Goal: Task Accomplishment & Management: Complete application form

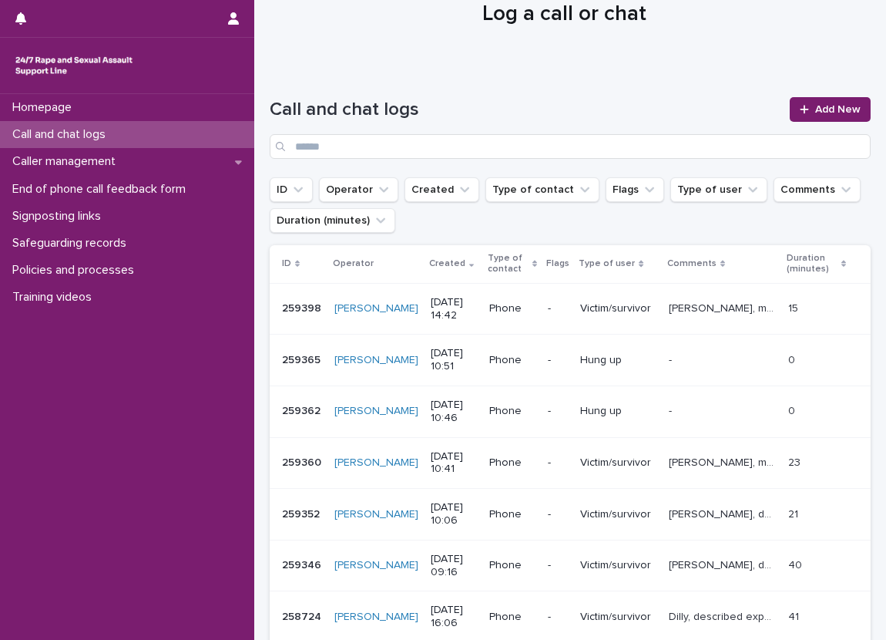
scroll to position [77, 0]
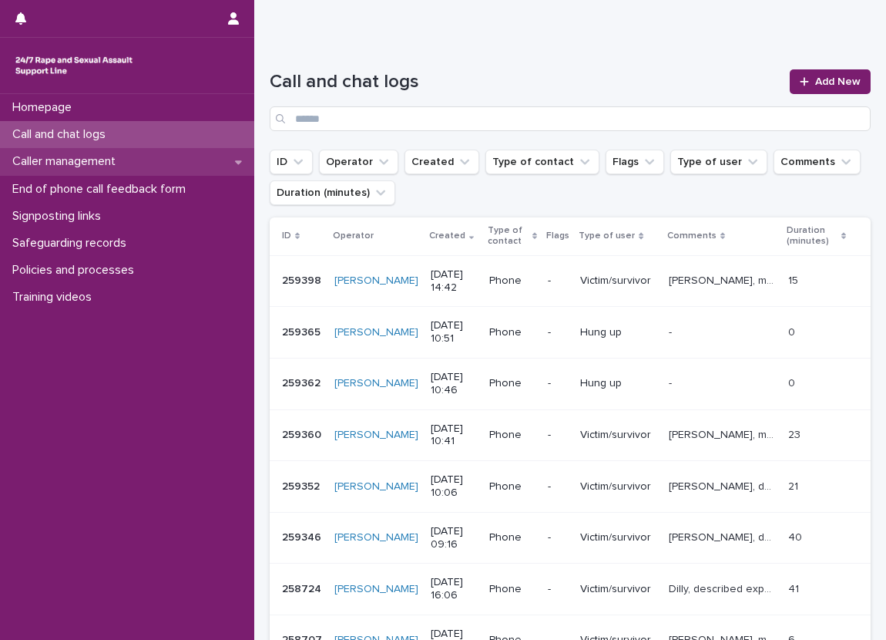
click at [222, 155] on div "Caller management" at bounding box center [127, 161] width 254 height 27
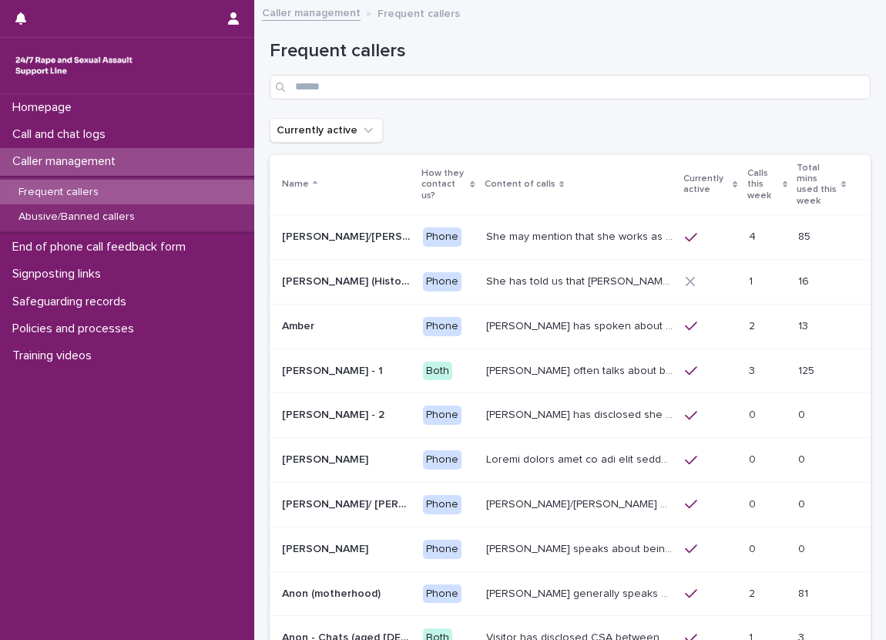
click at [699, 173] on th "Currently active" at bounding box center [710, 185] width 63 height 60
click at [748, 171] on p "Calls this week" at bounding box center [764, 184] width 32 height 39
click at [716, 171] on div "Currently active" at bounding box center [711, 184] width 54 height 29
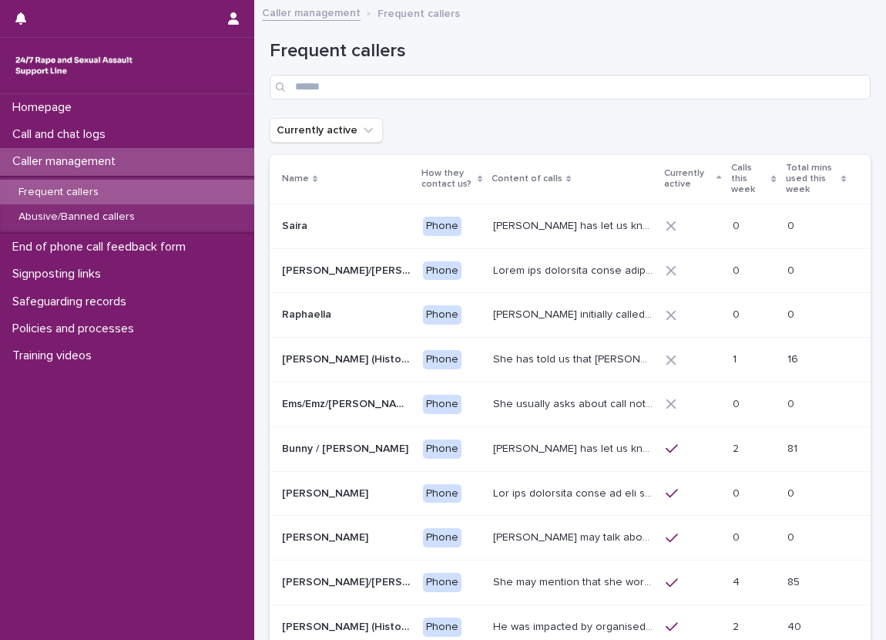
click at [732, 169] on p "Calls this week" at bounding box center [750, 179] width 37 height 39
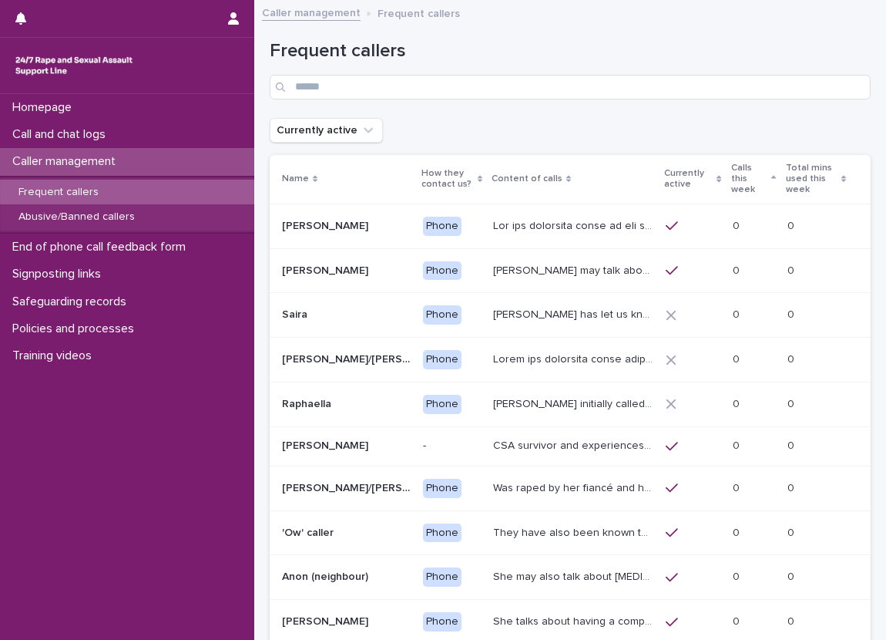
click at [755, 188] on p "Calls this week" at bounding box center [750, 179] width 37 height 39
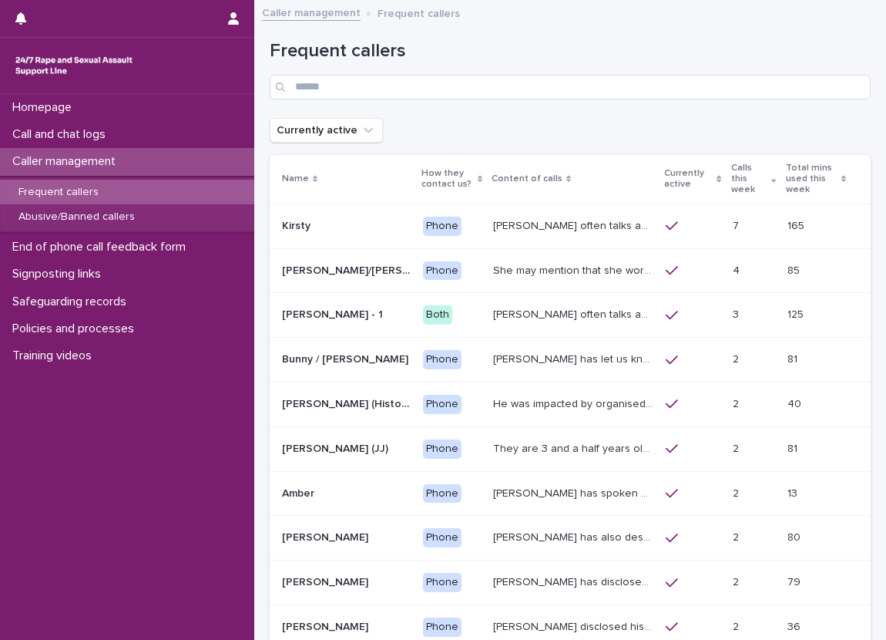
click at [723, 115] on div "Frequent callers" at bounding box center [570, 63] width 601 height 109
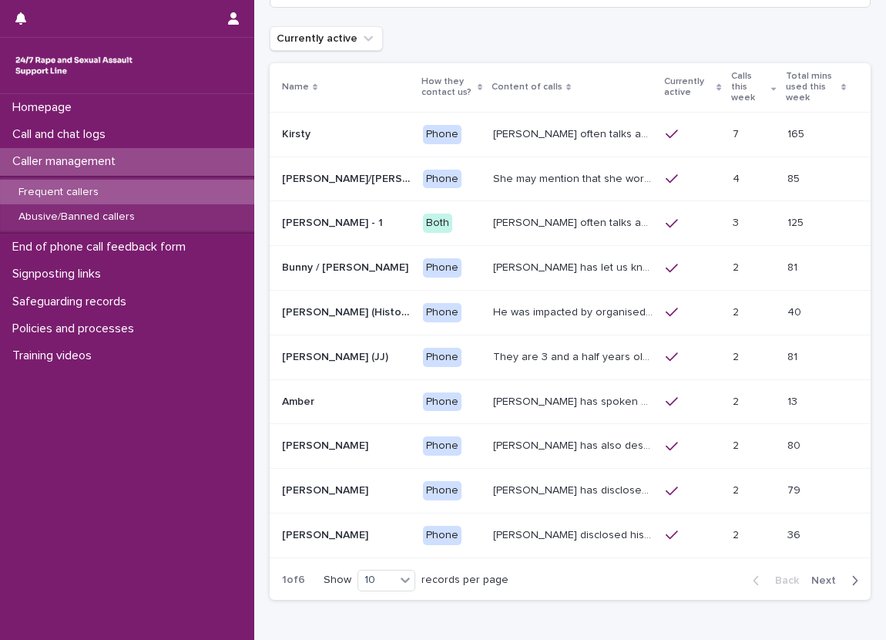
scroll to position [99, 0]
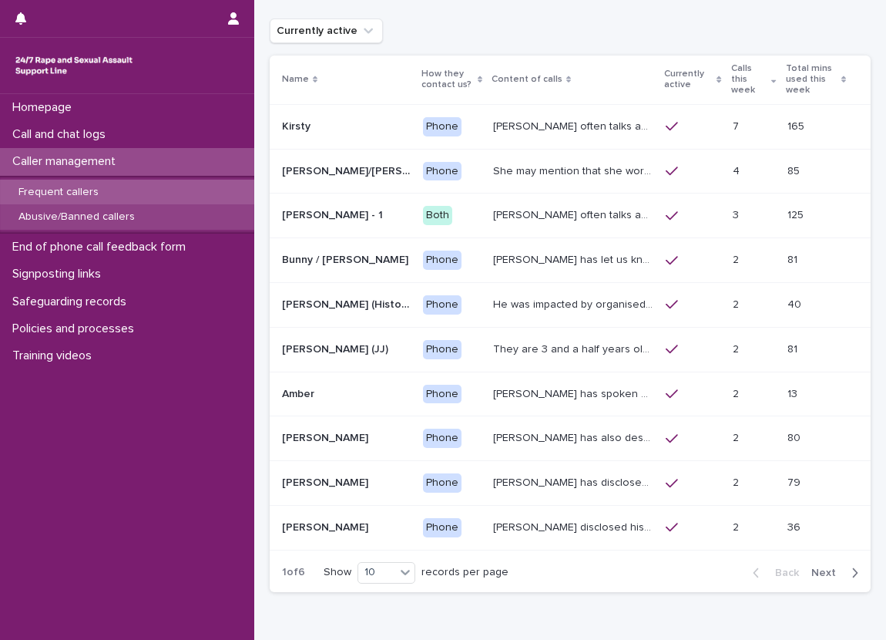
click at [161, 217] on div "Abusive/Banned callers" at bounding box center [127, 216] width 254 height 25
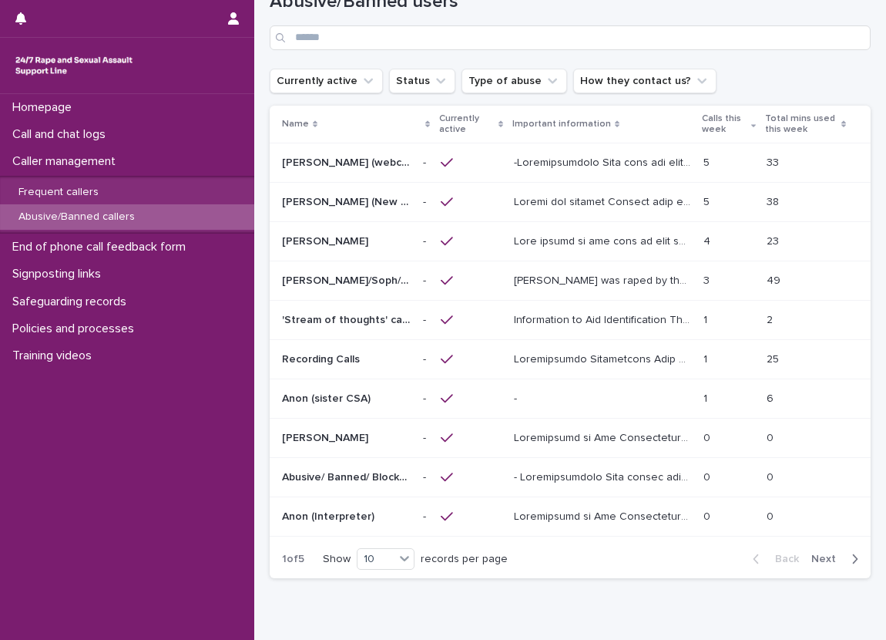
scroll to position [77, 0]
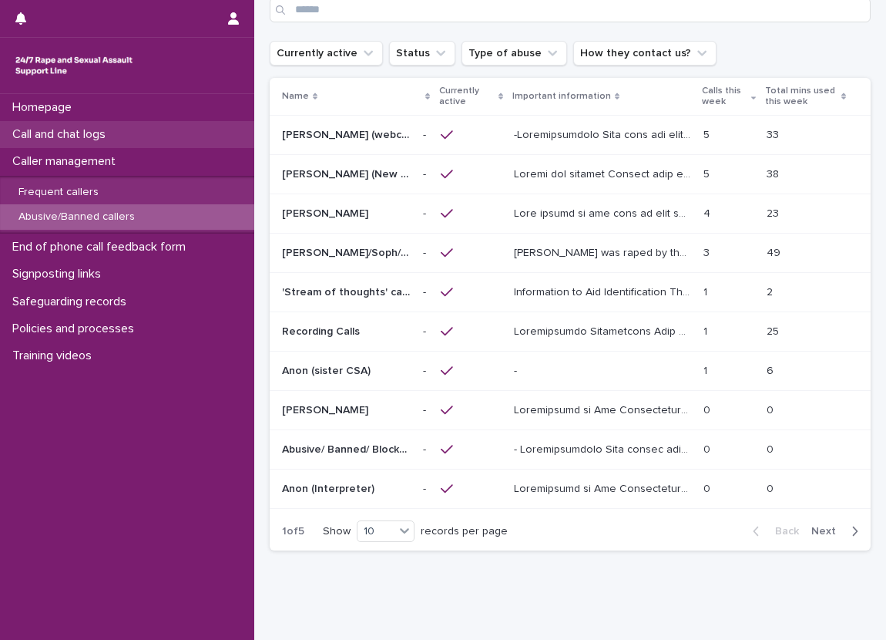
click at [128, 132] on div "Call and chat logs" at bounding box center [127, 134] width 254 height 27
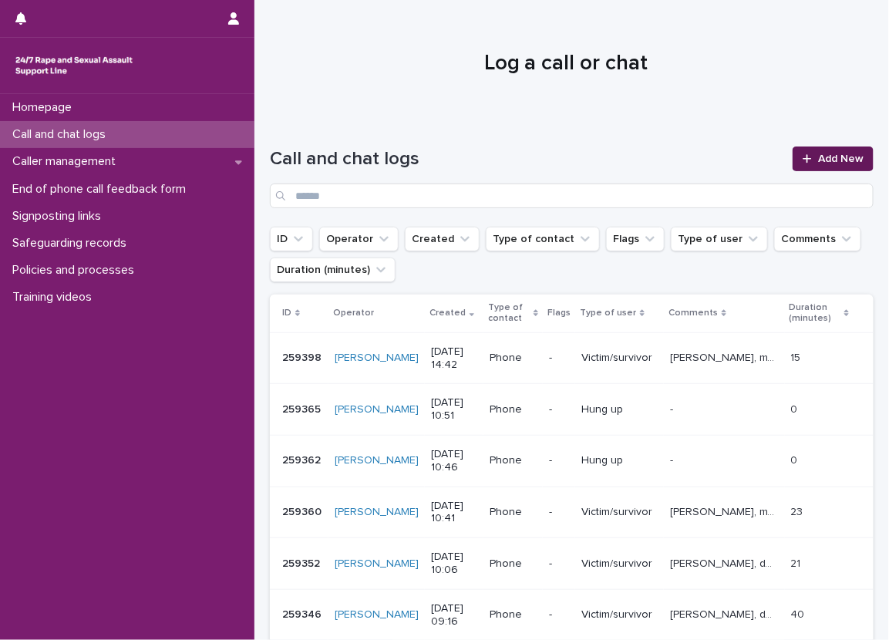
click at [797, 148] on link "Add New" at bounding box center [832, 158] width 81 height 25
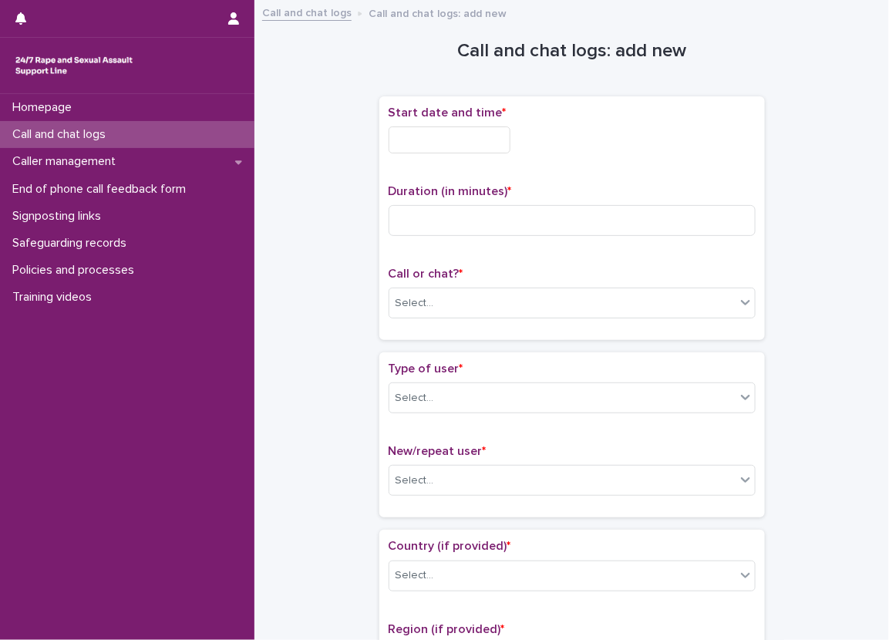
click at [439, 143] on input "text" at bounding box center [449, 139] width 122 height 27
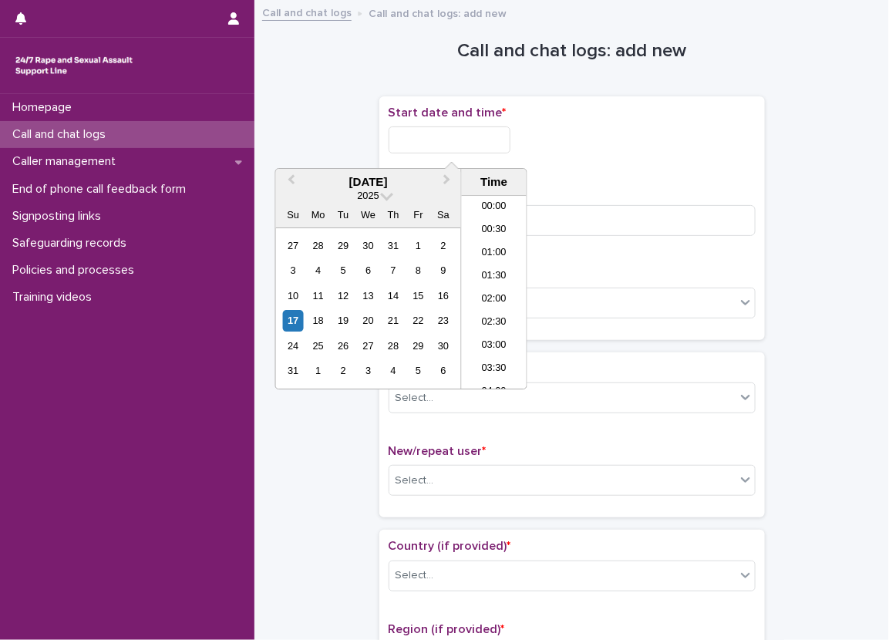
scroll to position [285, 0]
click at [489, 281] on li "08:00" at bounding box center [495, 292] width 66 height 23
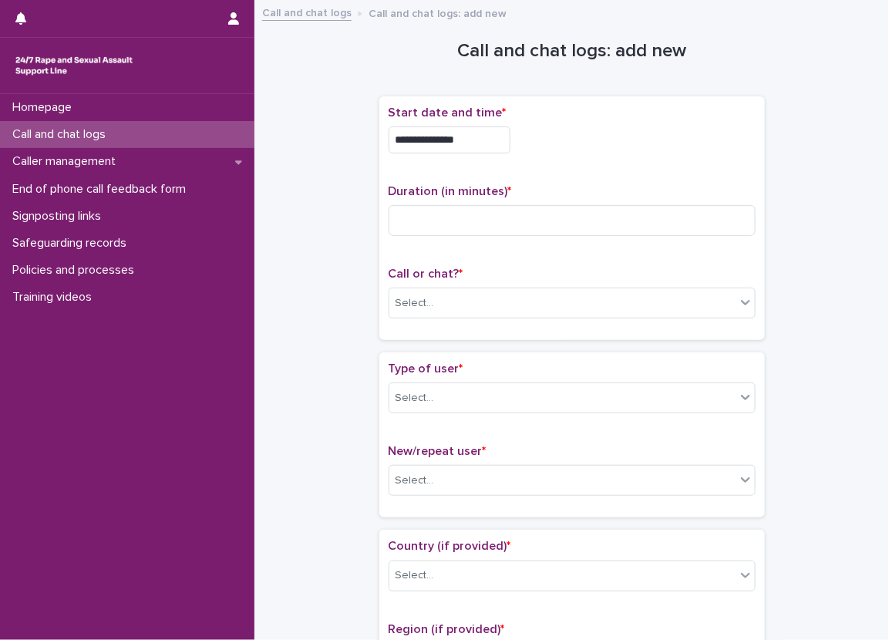
click at [489, 153] on div "**********" at bounding box center [571, 136] width 367 height 60
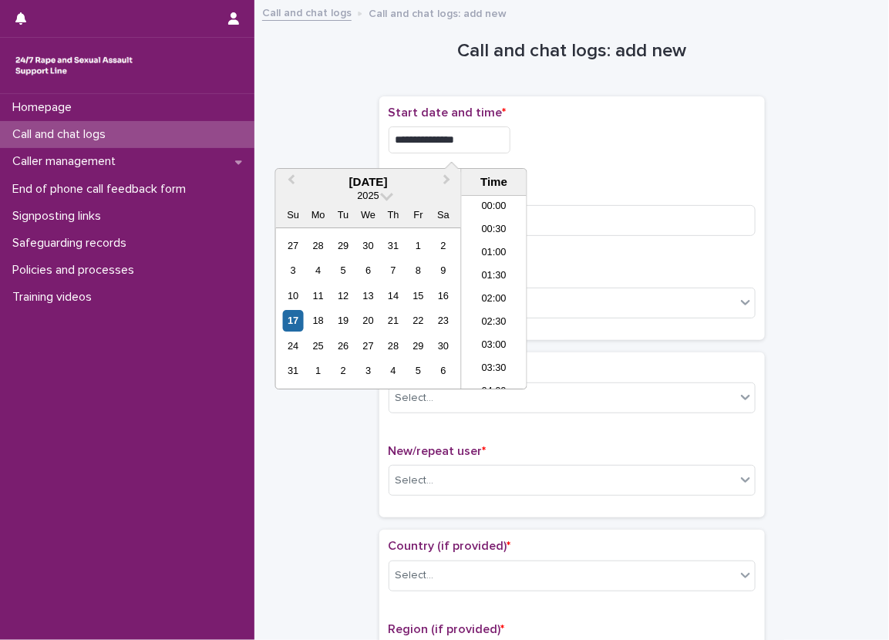
click at [504, 133] on input "**********" at bounding box center [449, 139] width 122 height 27
type input "**********"
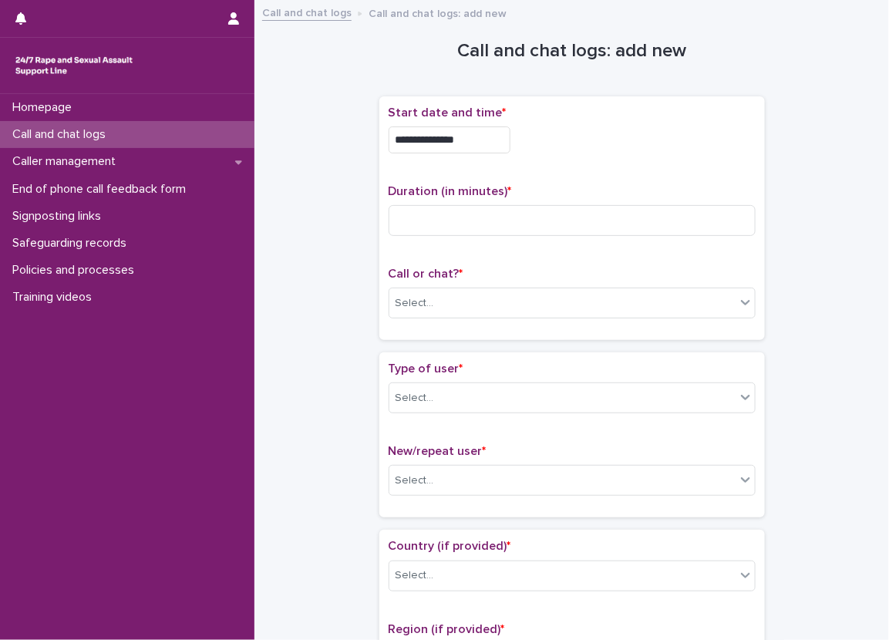
click at [623, 177] on div "**********" at bounding box center [571, 218] width 367 height 225
click at [615, 214] on input at bounding box center [571, 220] width 367 height 31
type input "*"
click at [532, 282] on div "Call or chat? * Select..." at bounding box center [571, 299] width 367 height 64
click at [532, 318] on div "Call or chat? * Select..." at bounding box center [571, 299] width 367 height 64
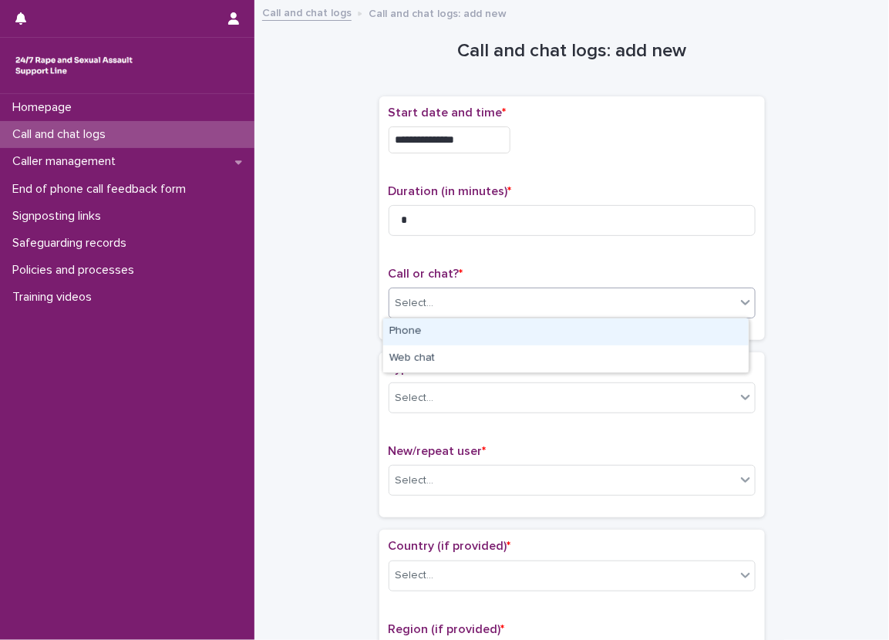
drag, startPoint x: 504, startPoint y: 311, endPoint x: 498, endPoint y: 334, distance: 23.2
click at [503, 318] on body "**********" at bounding box center [444, 320] width 889 height 640
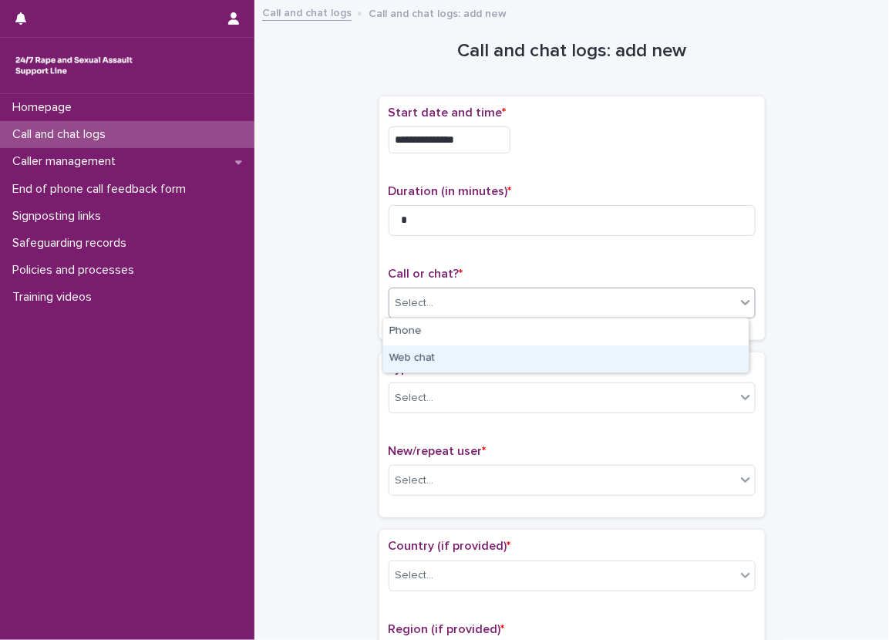
click at [480, 367] on div "Web chat" at bounding box center [565, 358] width 365 height 27
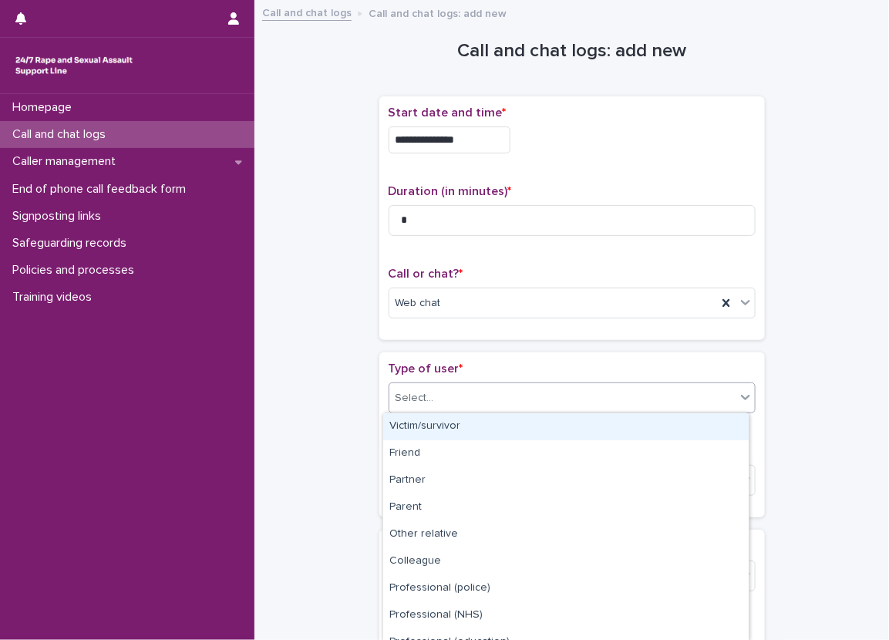
click at [459, 393] on div "Select..." at bounding box center [562, 397] width 346 height 25
click at [446, 429] on div "Victim/survivor" at bounding box center [565, 426] width 365 height 27
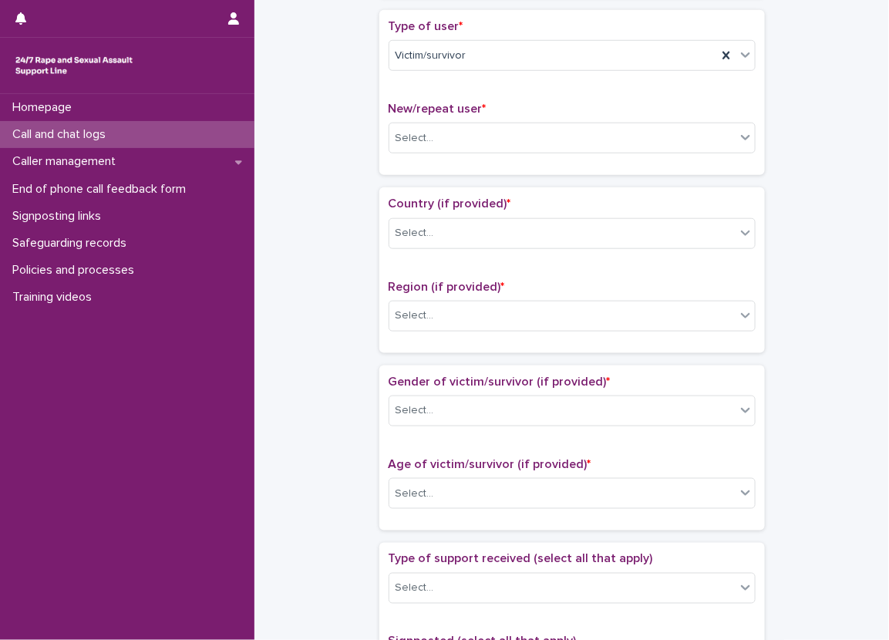
scroll to position [308, 0]
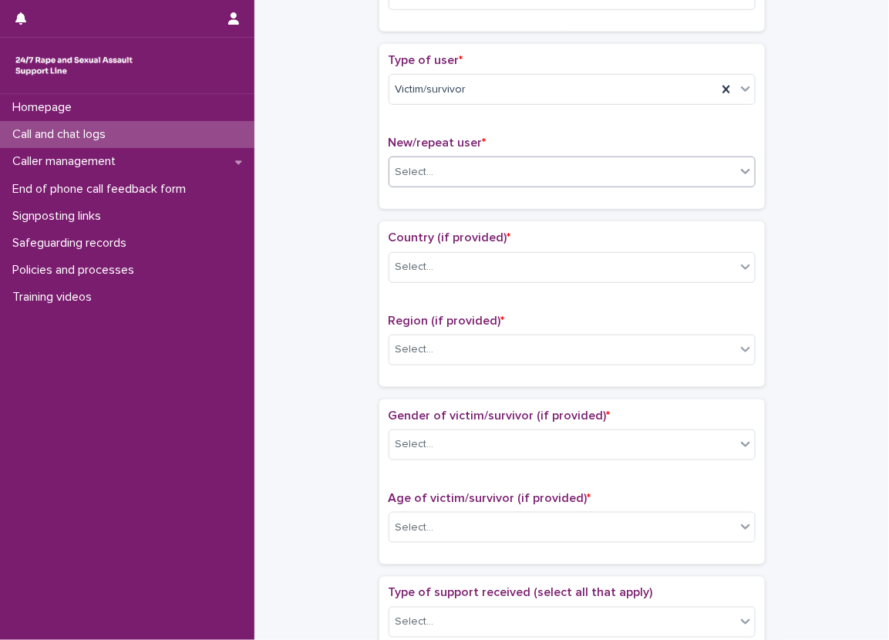
click at [431, 169] on div "Select..." at bounding box center [562, 172] width 346 height 25
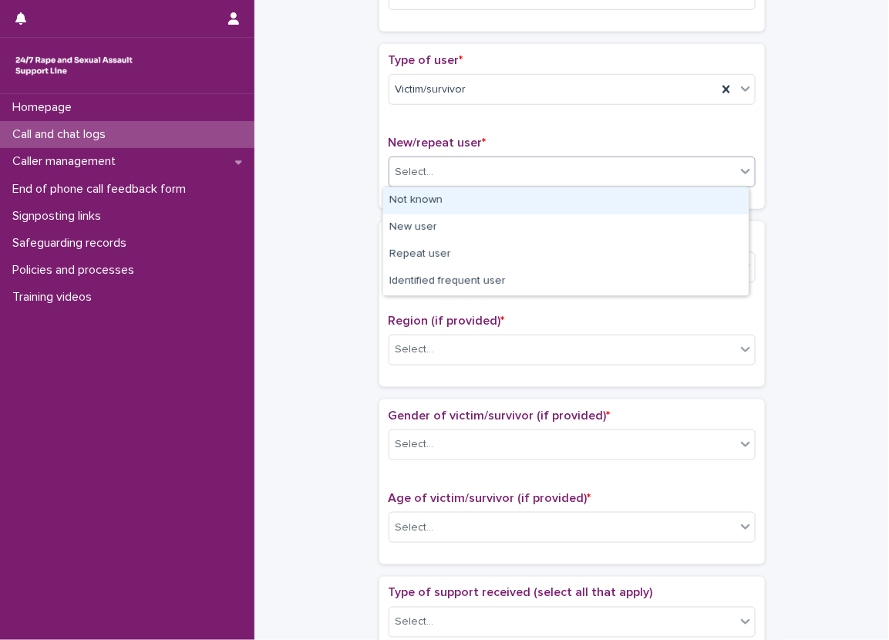
click at [451, 204] on div "Not known" at bounding box center [565, 200] width 365 height 27
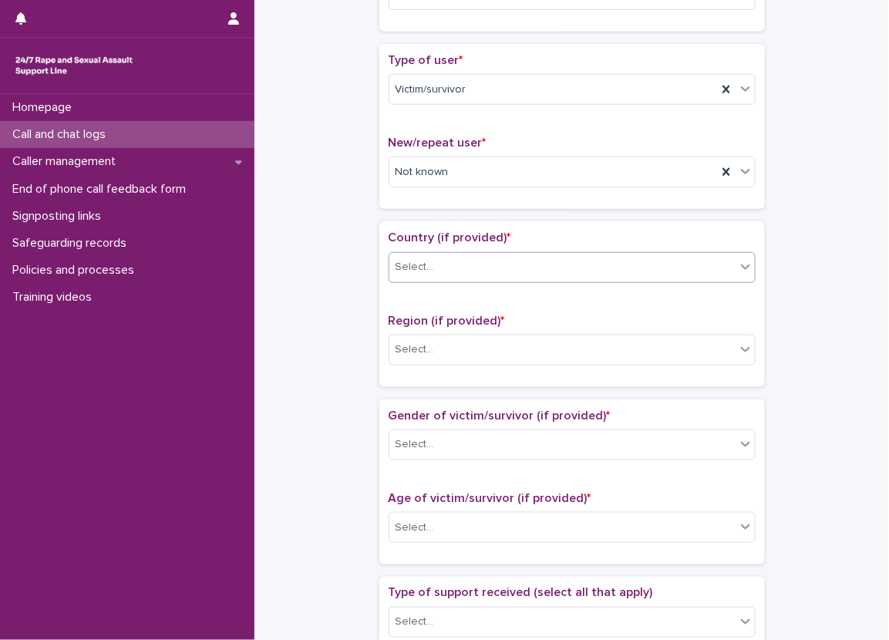
drag, startPoint x: 462, startPoint y: 248, endPoint x: 462, endPoint y: 278, distance: 30.1
click at [462, 267] on div "Country (if provided) * Select..." at bounding box center [571, 262] width 367 height 64
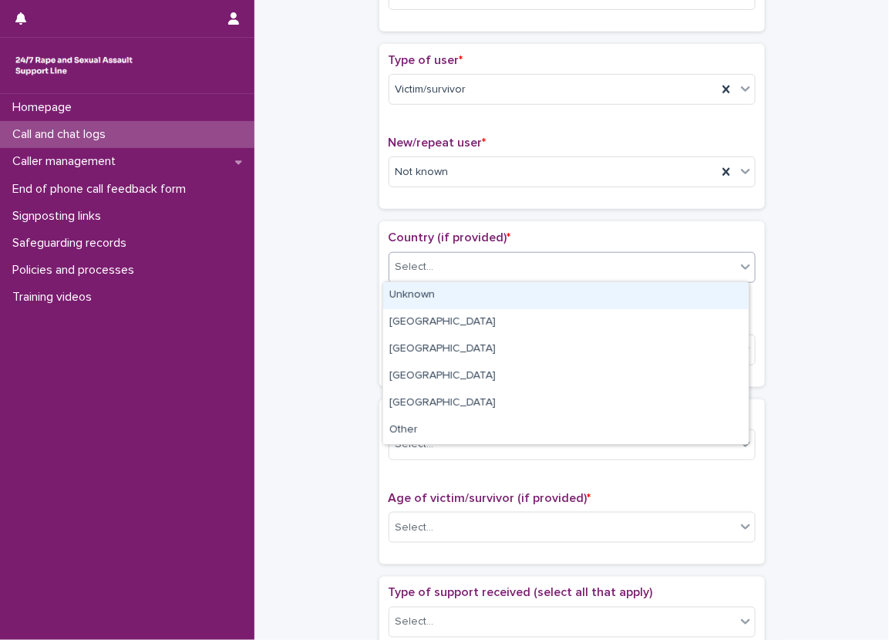
click at [462, 278] on div "Select..." at bounding box center [562, 266] width 346 height 25
click at [457, 288] on div "Unknown" at bounding box center [565, 295] width 365 height 27
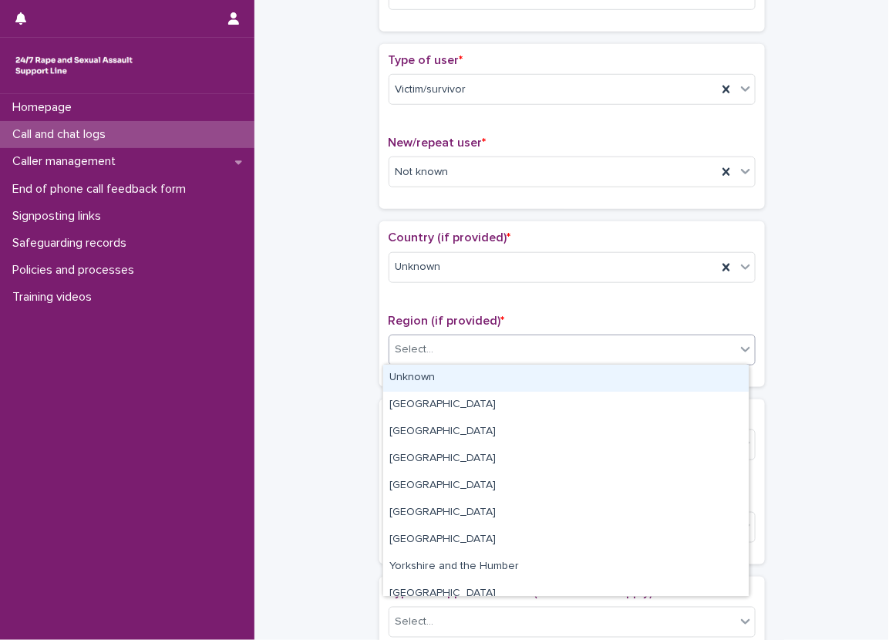
click at [446, 345] on div "Select..." at bounding box center [562, 349] width 346 height 25
click at [436, 373] on div "Unknown" at bounding box center [565, 378] width 365 height 27
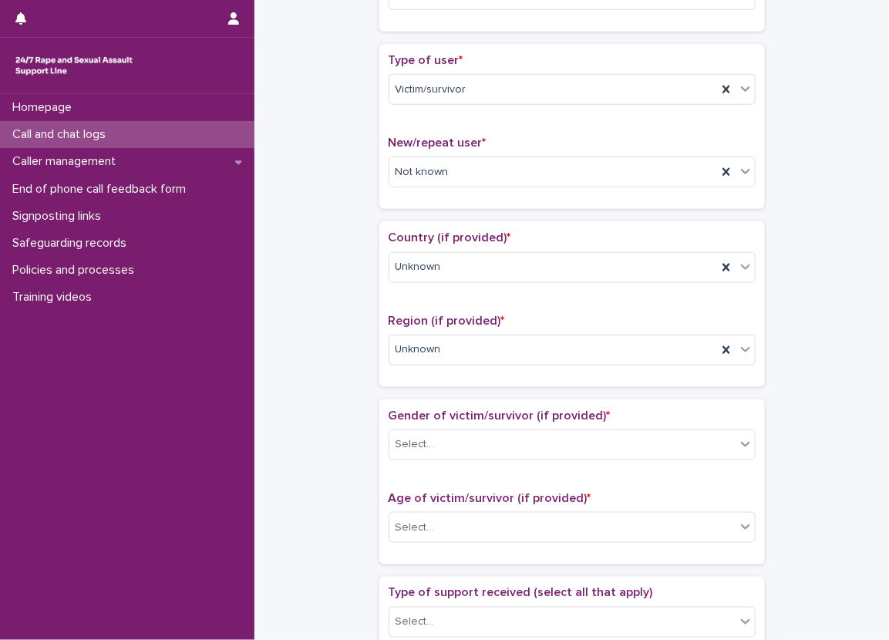
click at [379, 273] on div "Country (if provided) * Unknown Region (if provided) * Unknown" at bounding box center [571, 303] width 385 height 165
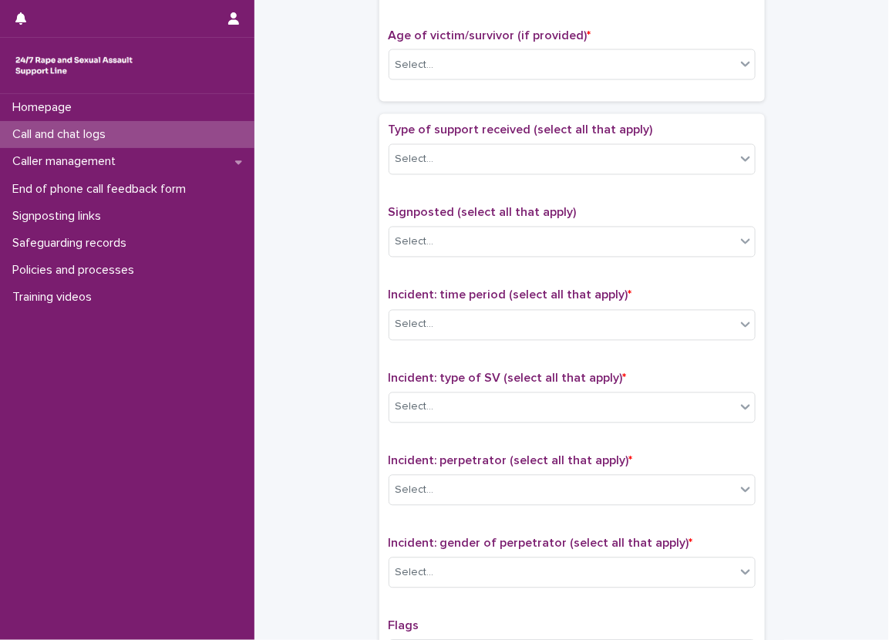
scroll to position [617, 0]
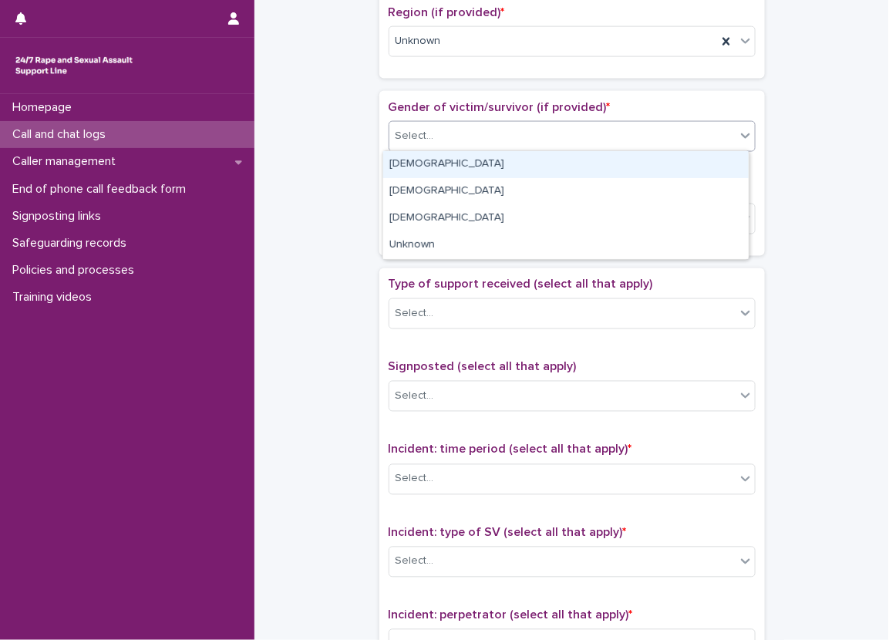
click at [445, 136] on div "Select..." at bounding box center [562, 135] width 346 height 25
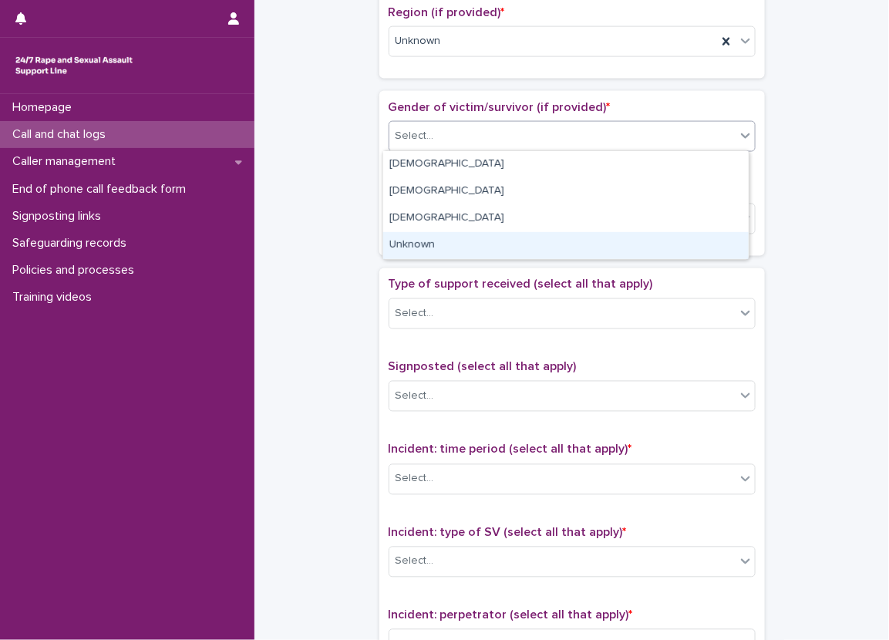
click at [442, 254] on div "Unknown" at bounding box center [565, 245] width 365 height 27
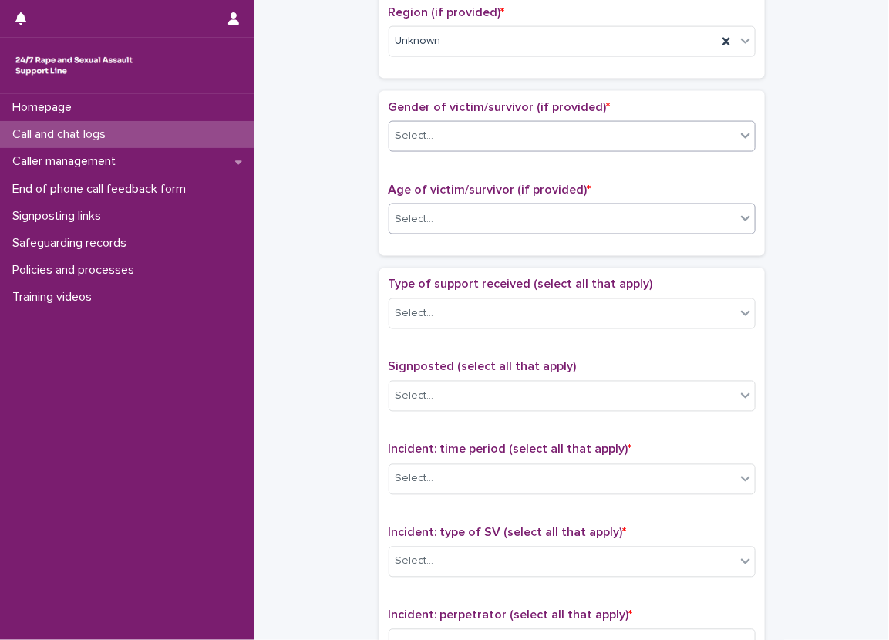
click at [442, 227] on div "Select..." at bounding box center [562, 219] width 346 height 25
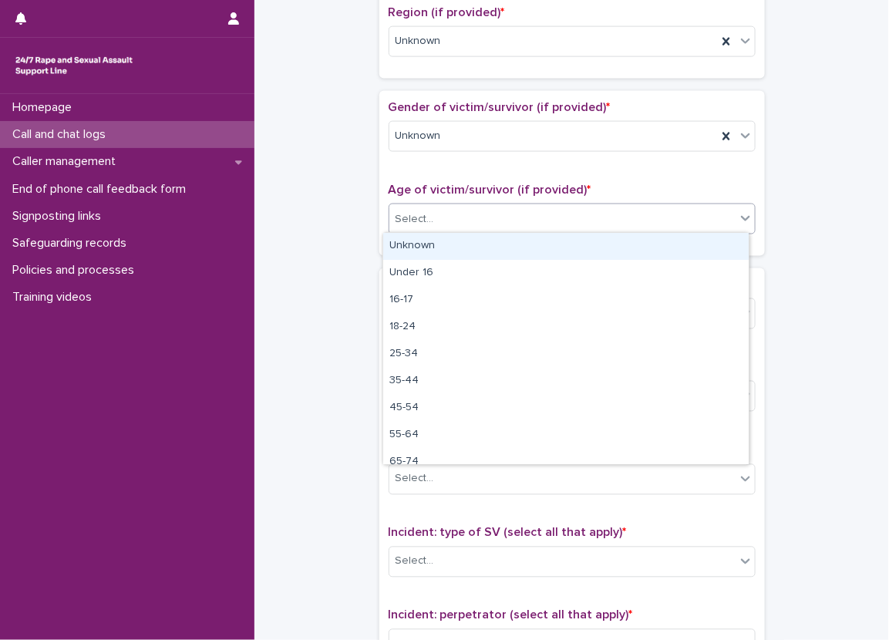
click at [442, 247] on div "Unknown" at bounding box center [565, 246] width 365 height 27
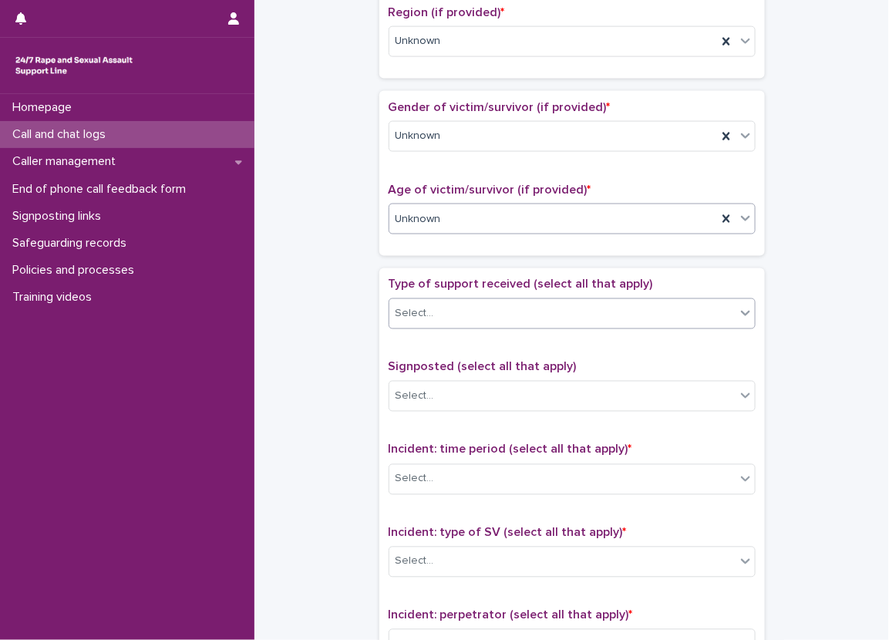
click at [440, 318] on div "Select..." at bounding box center [562, 313] width 346 height 25
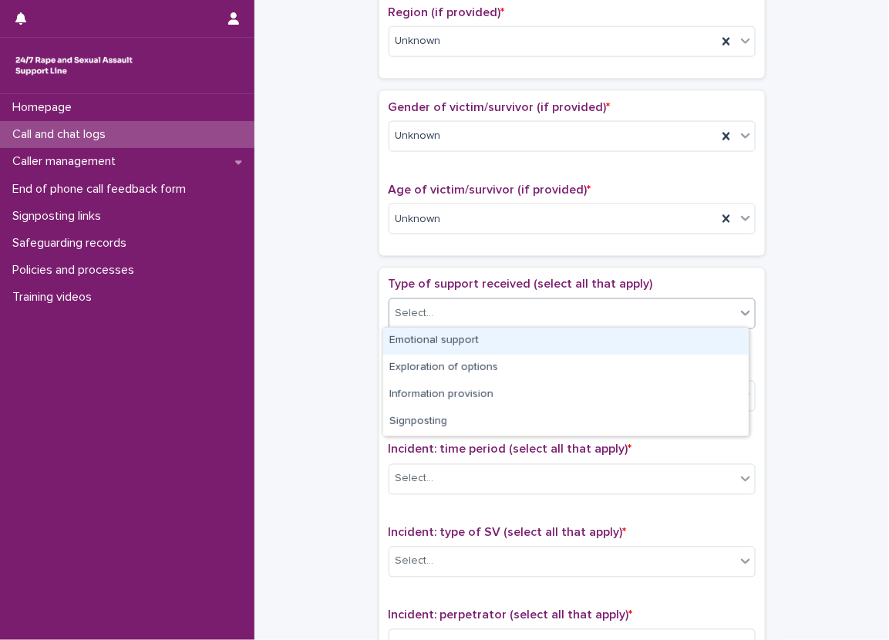
click at [446, 345] on div "Emotional support" at bounding box center [565, 341] width 365 height 27
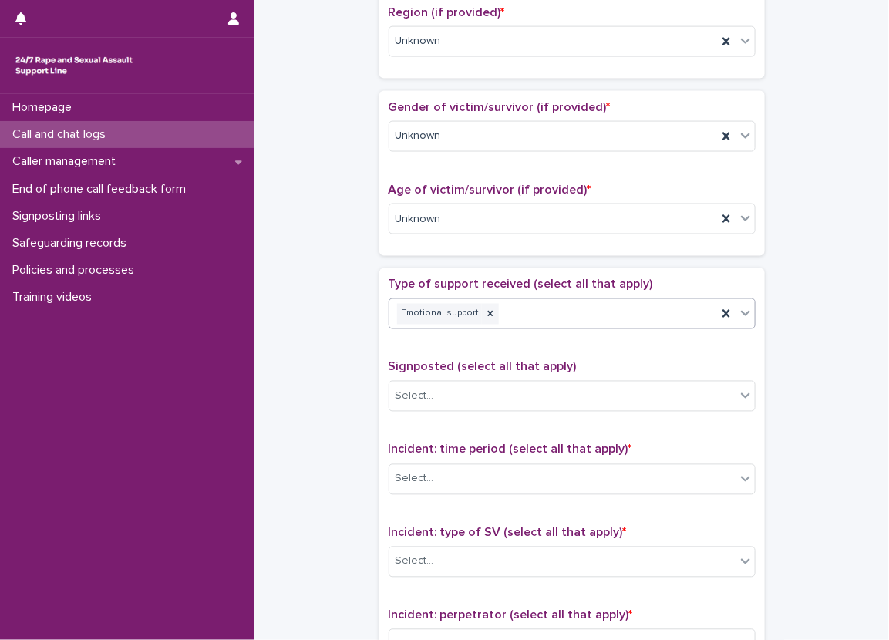
click at [626, 303] on div "Emotional support" at bounding box center [553, 314] width 328 height 27
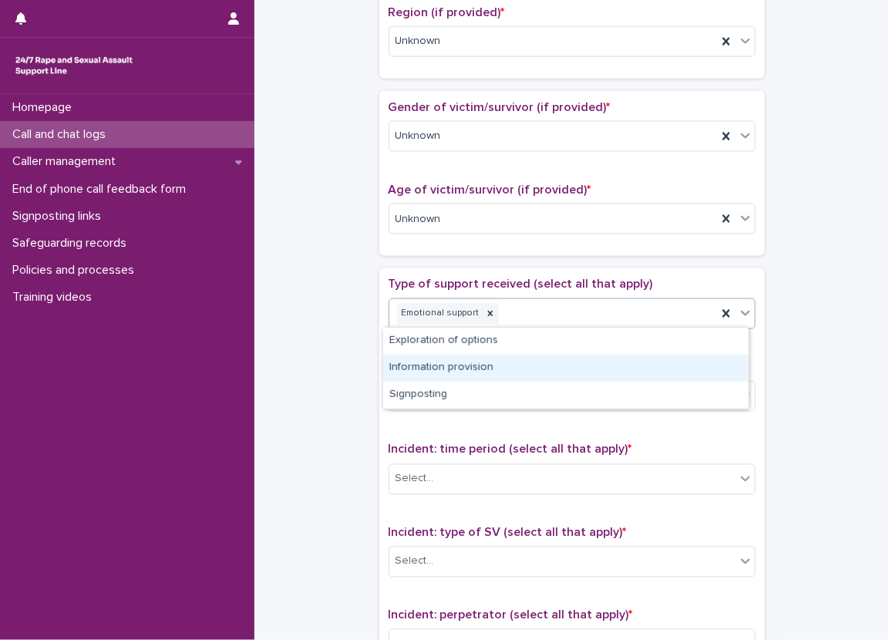
click at [597, 362] on div "Information provision" at bounding box center [565, 368] width 365 height 27
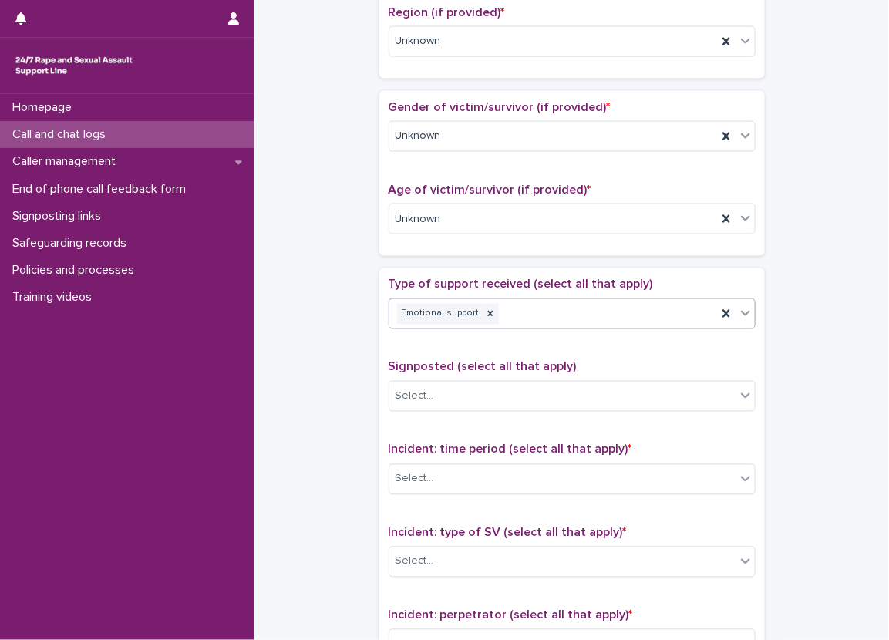
click at [600, 273] on div "Type of support received (select all that apply) option Information provision, …" at bounding box center [571, 599] width 385 height 663
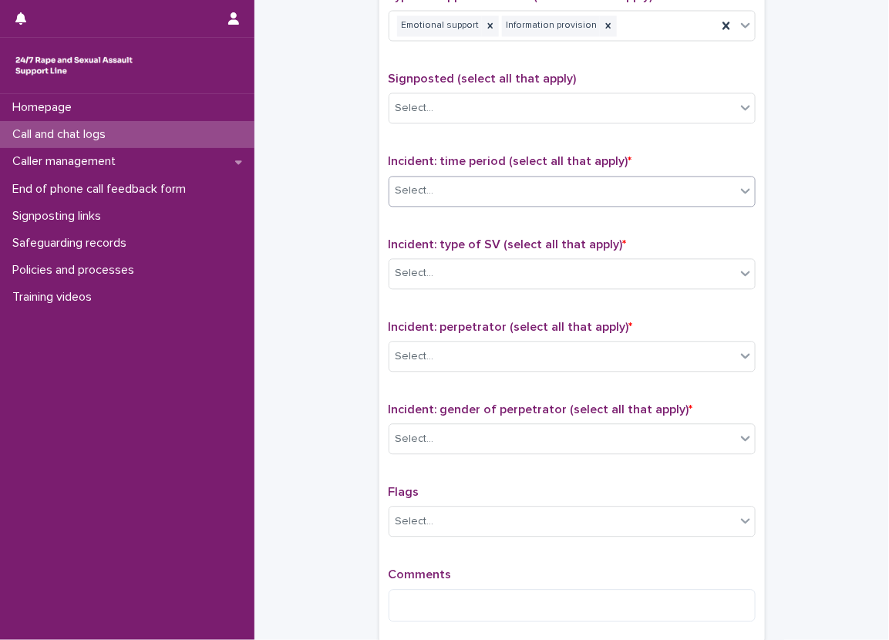
scroll to position [925, 0]
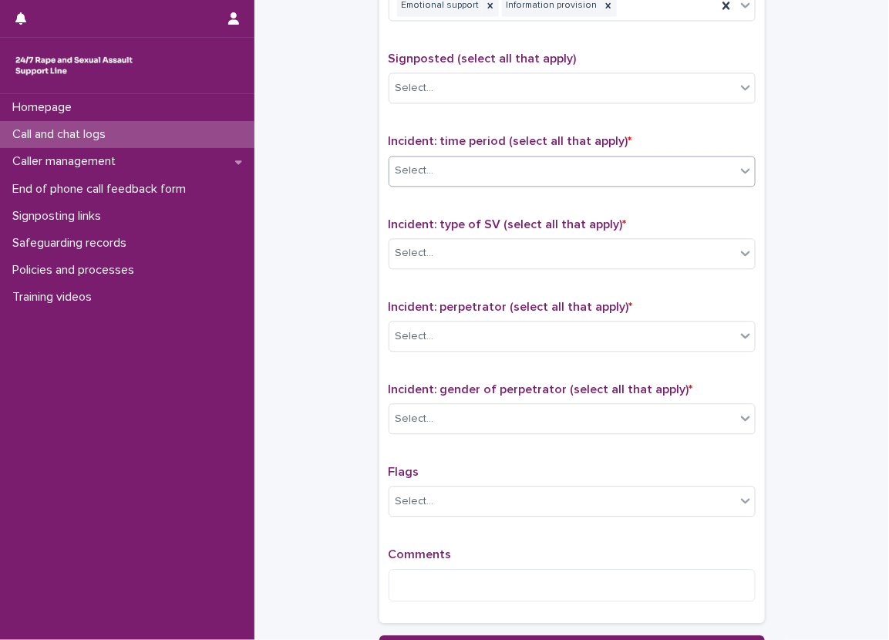
click at [544, 170] on div "Select..." at bounding box center [562, 170] width 346 height 25
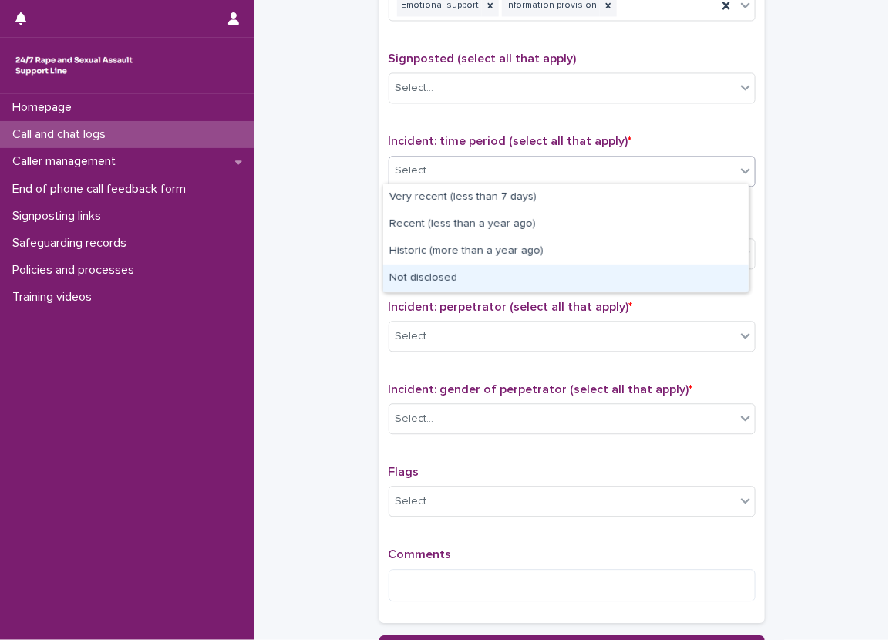
click at [510, 273] on div "Not disclosed" at bounding box center [565, 278] width 365 height 27
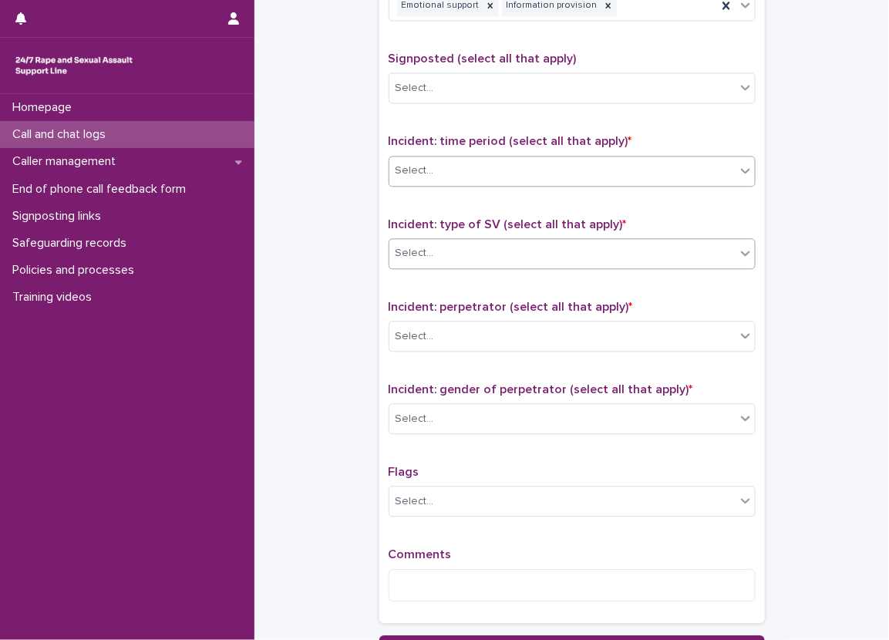
click at [510, 257] on div "Select..." at bounding box center [562, 252] width 346 height 25
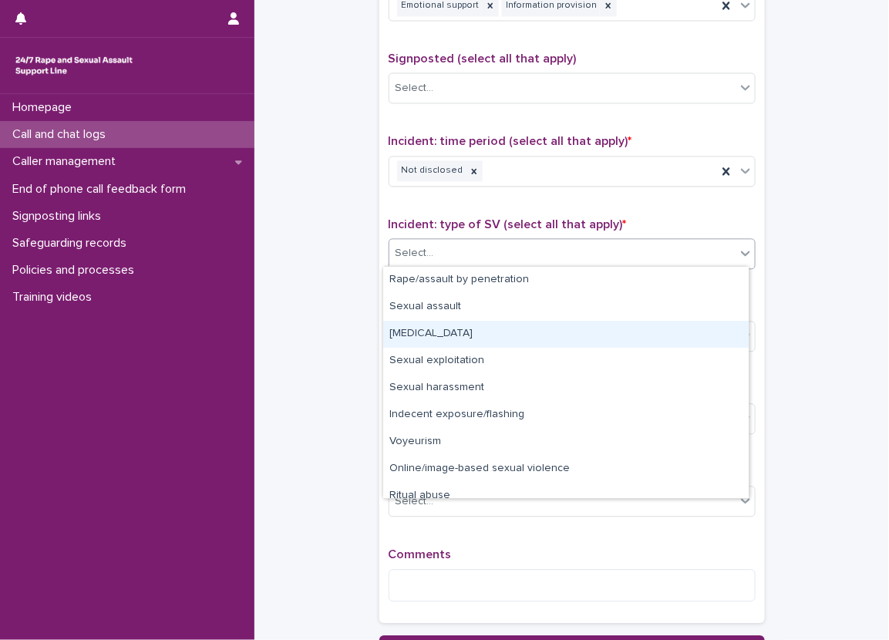
scroll to position [39, 0]
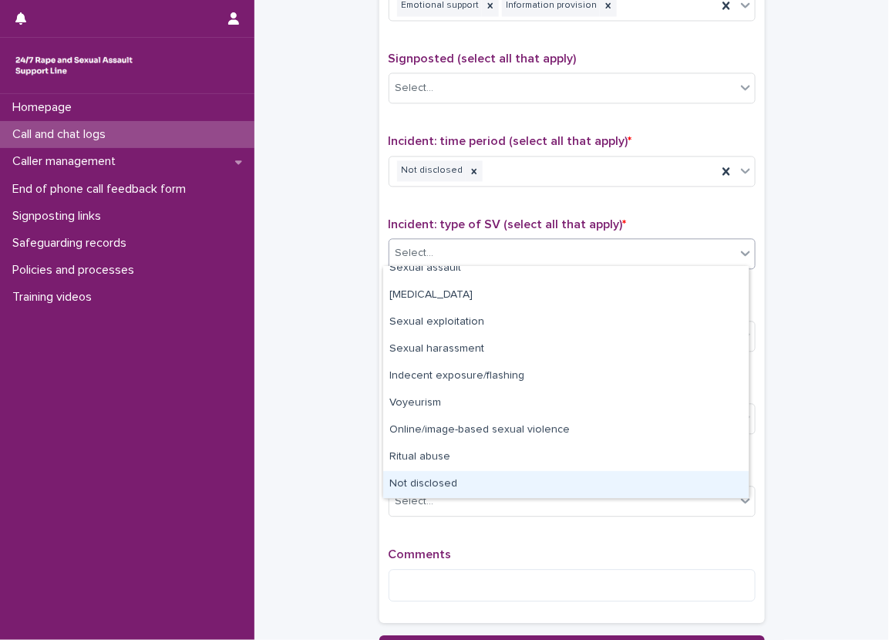
click at [437, 482] on div "Not disclosed" at bounding box center [565, 484] width 365 height 27
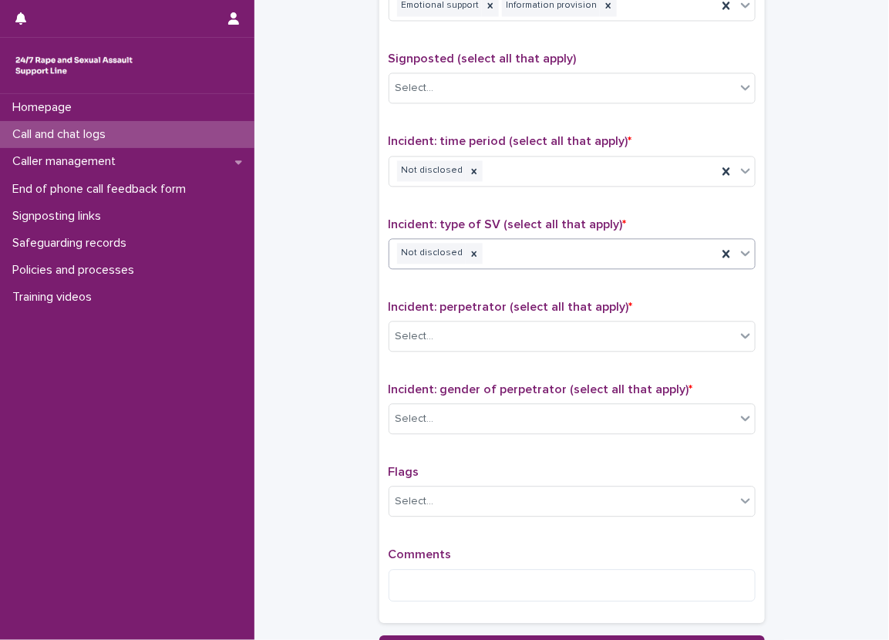
click at [455, 353] on div "Incident: perpetrator (select all that apply) * Select..." at bounding box center [571, 332] width 367 height 64
click at [452, 348] on div "Incident: perpetrator (select all that apply) * Select..." at bounding box center [571, 332] width 367 height 64
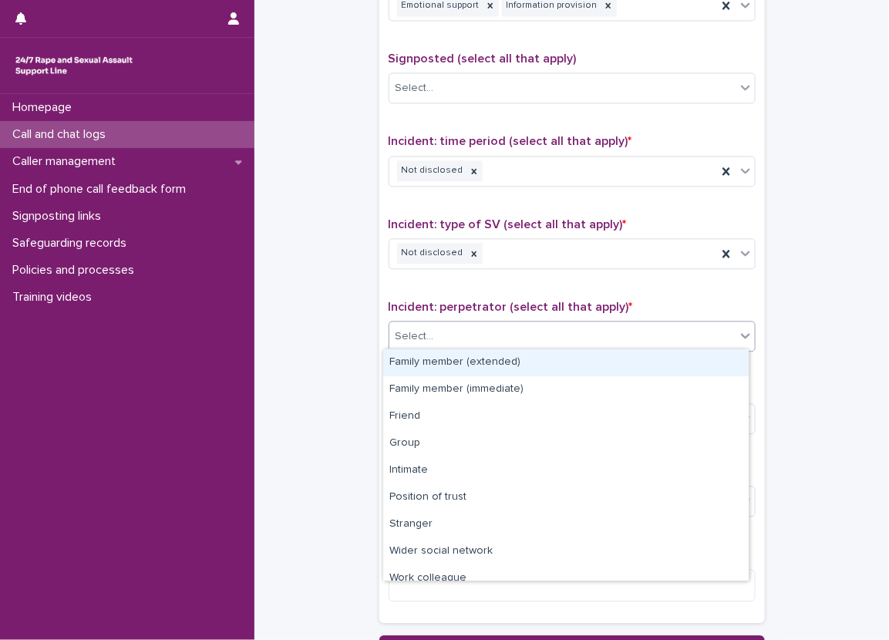
drag, startPoint x: 452, startPoint y: 348, endPoint x: 437, endPoint y: 322, distance: 30.4
click at [437, 324] on div "Select..." at bounding box center [562, 336] width 346 height 25
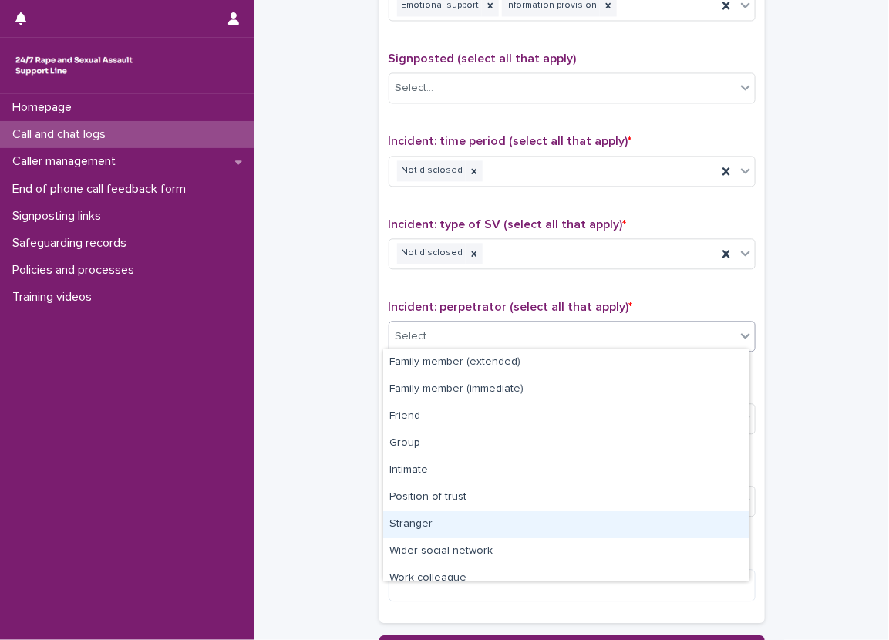
scroll to position [66, 0]
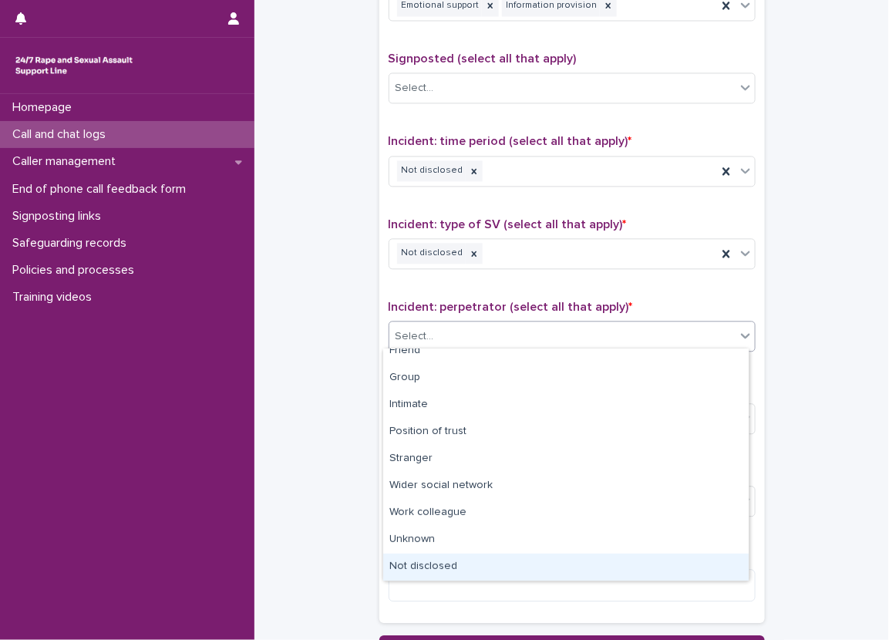
click at [429, 563] on div "Not disclosed" at bounding box center [565, 566] width 365 height 27
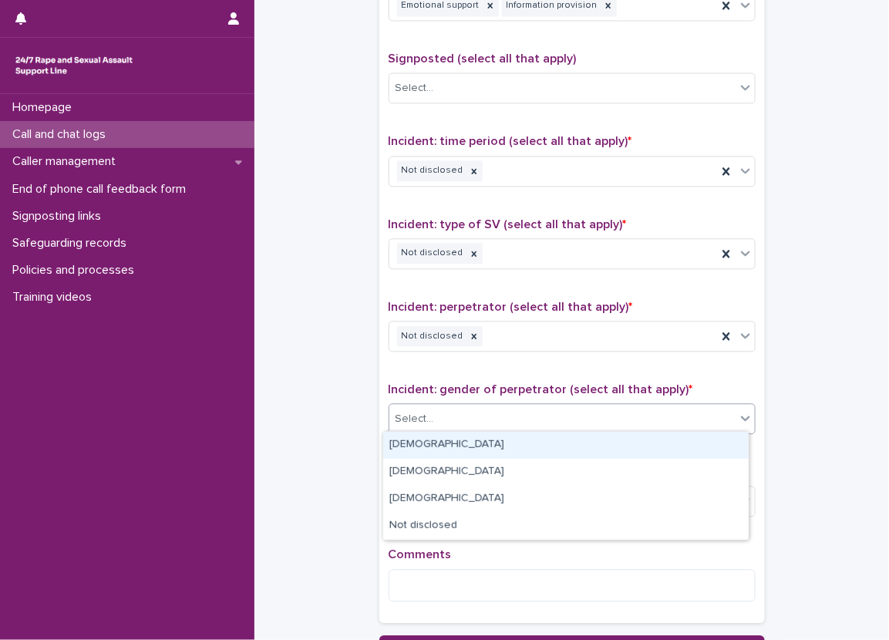
click at [419, 427] on div "Select..." at bounding box center [562, 418] width 346 height 25
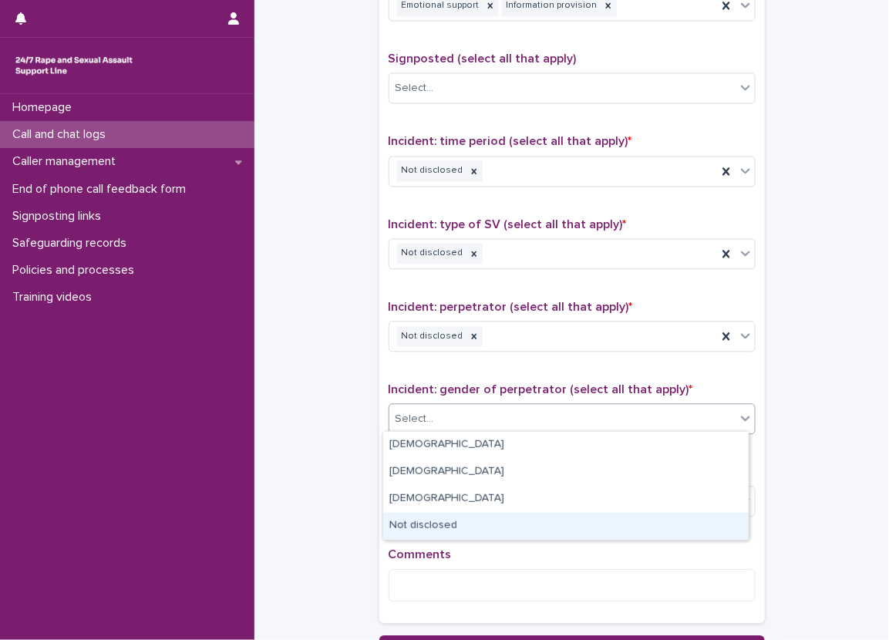
click at [420, 518] on div "Not disclosed" at bounding box center [565, 526] width 365 height 27
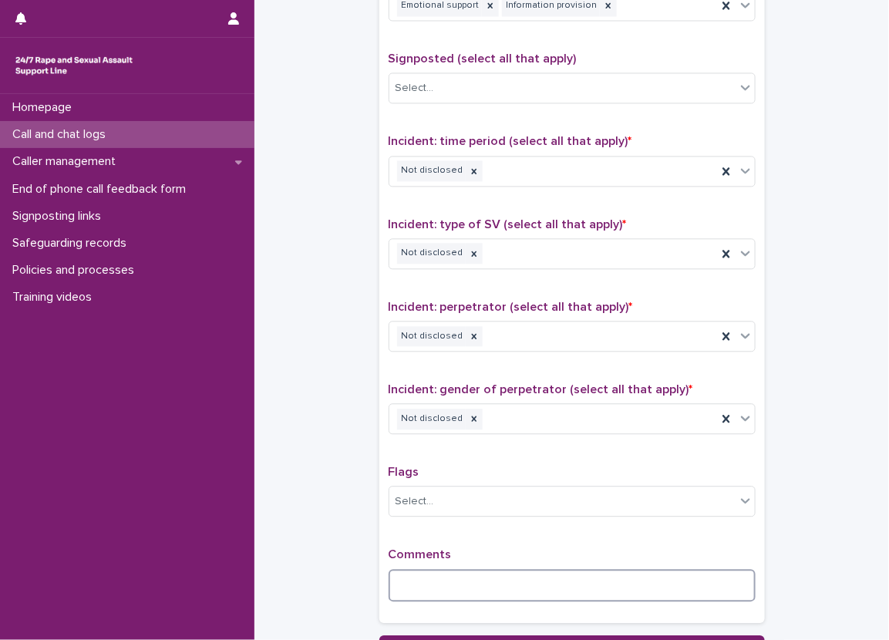
click at [422, 574] on textarea at bounding box center [571, 585] width 367 height 33
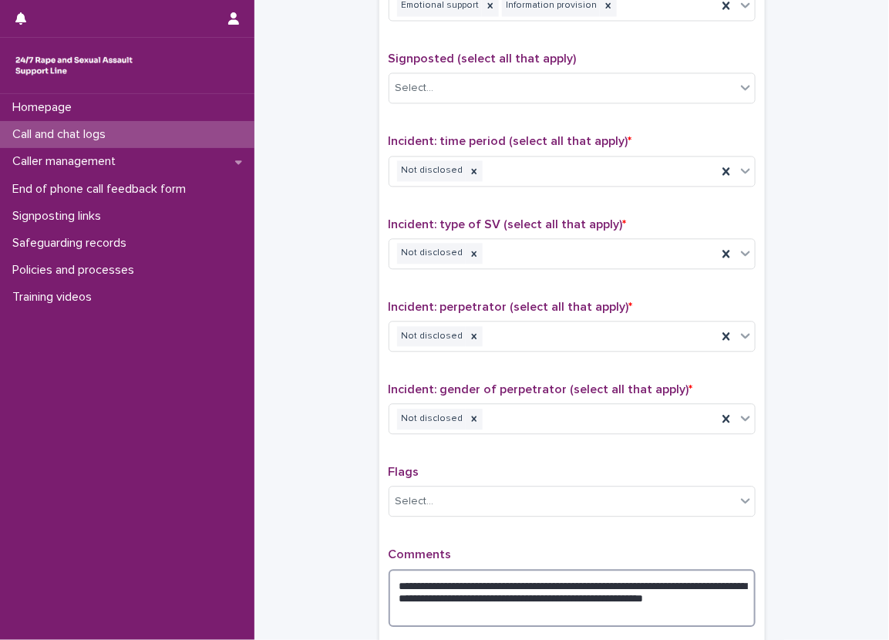
drag, startPoint x: 478, startPoint y: 594, endPoint x: 435, endPoint y: 597, distance: 43.3
click at [435, 597] on textarea "**********" at bounding box center [571, 598] width 367 height 59
type textarea "**********"
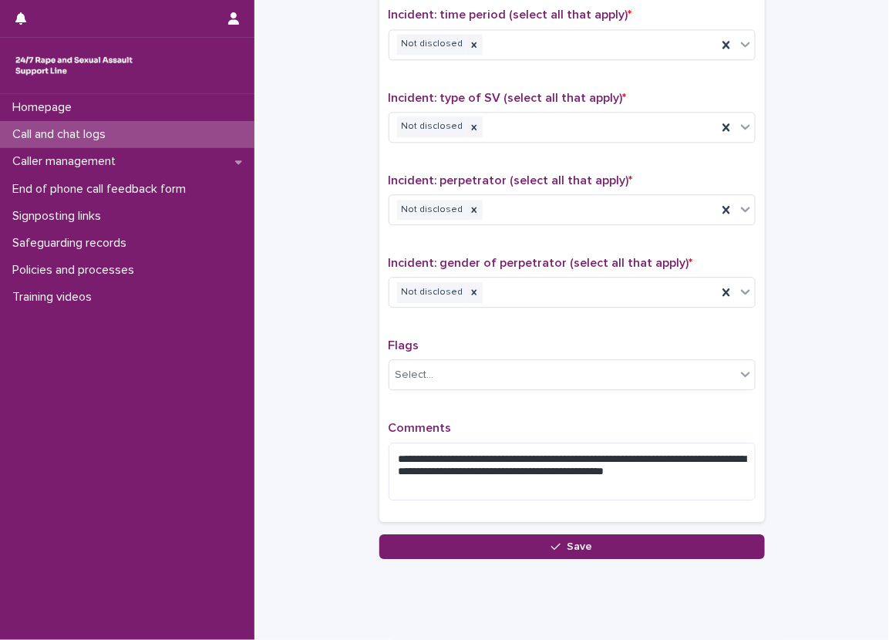
scroll to position [1088, 0]
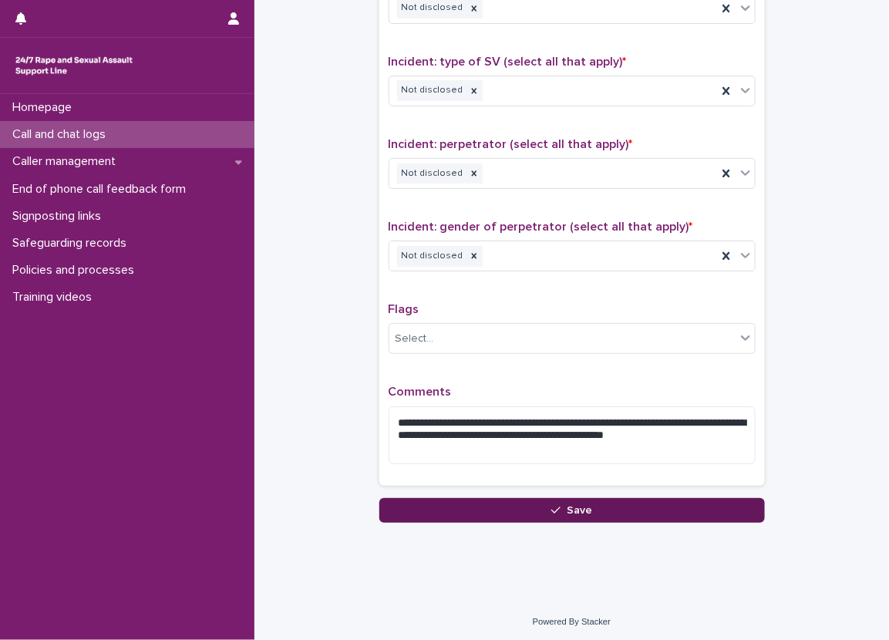
click at [504, 502] on button "Save" at bounding box center [571, 510] width 385 height 25
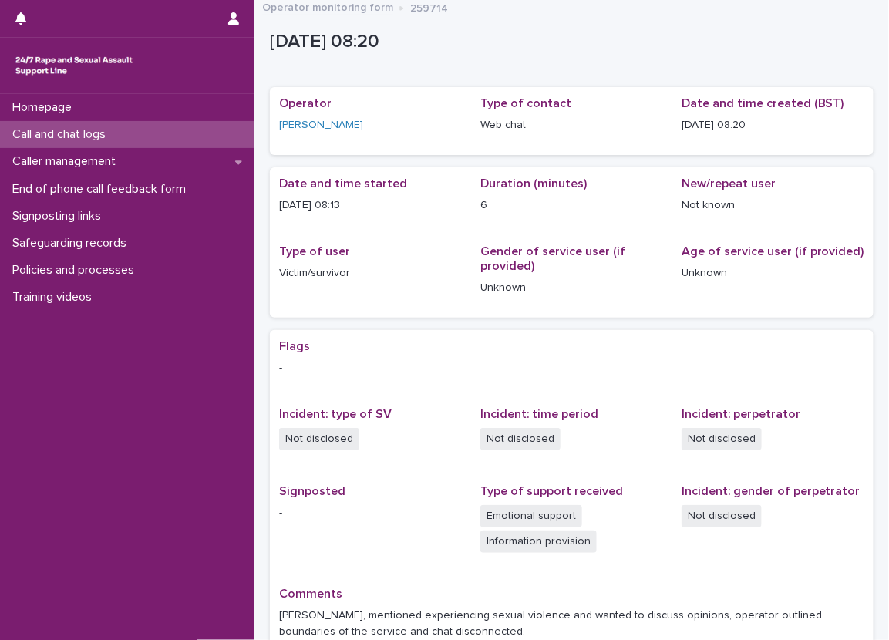
scroll to position [82, 0]
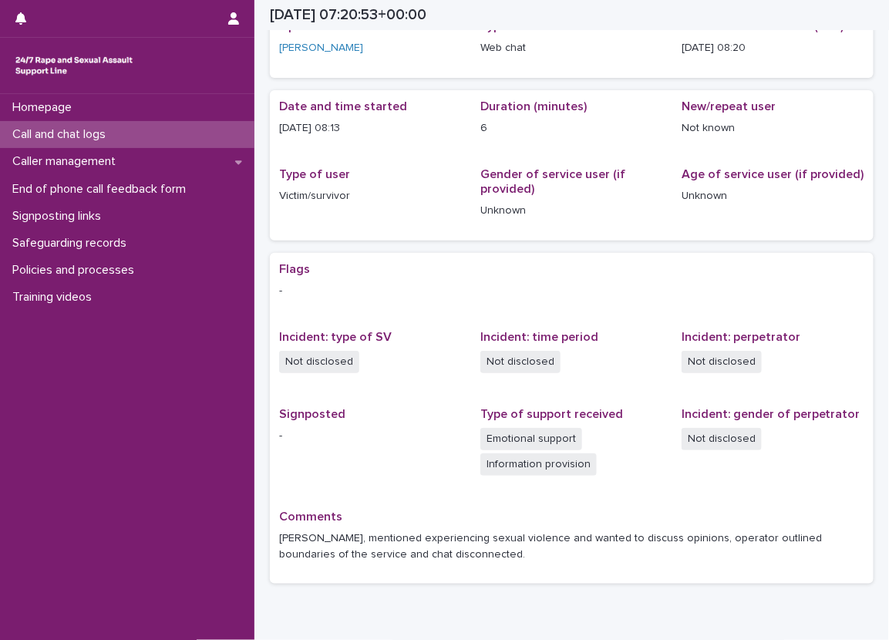
click at [131, 123] on div "Call and chat logs" at bounding box center [127, 134] width 254 height 27
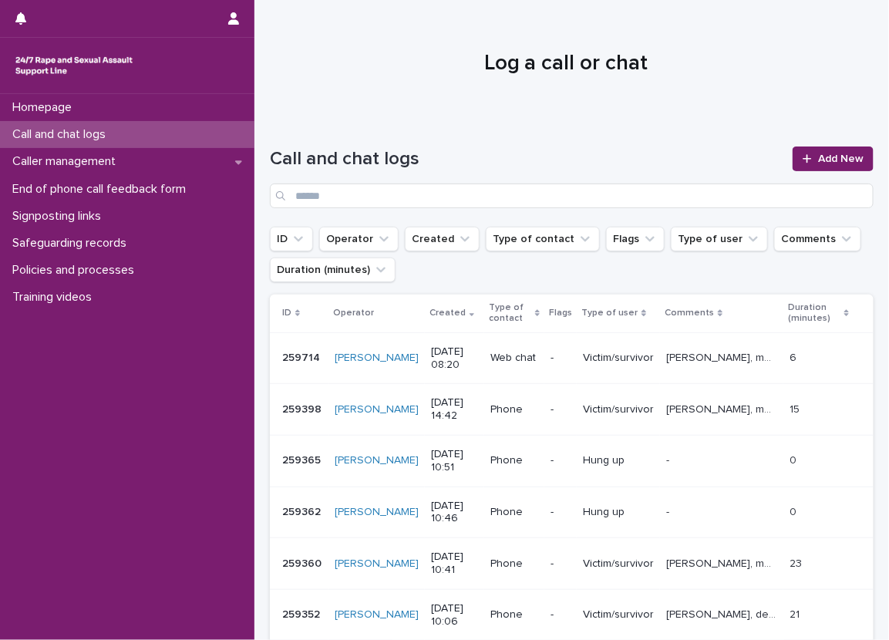
click at [462, 122] on div "Call and chat logs Add New" at bounding box center [572, 171] width 604 height 111
click at [152, 157] on div "Caller management" at bounding box center [127, 161] width 254 height 27
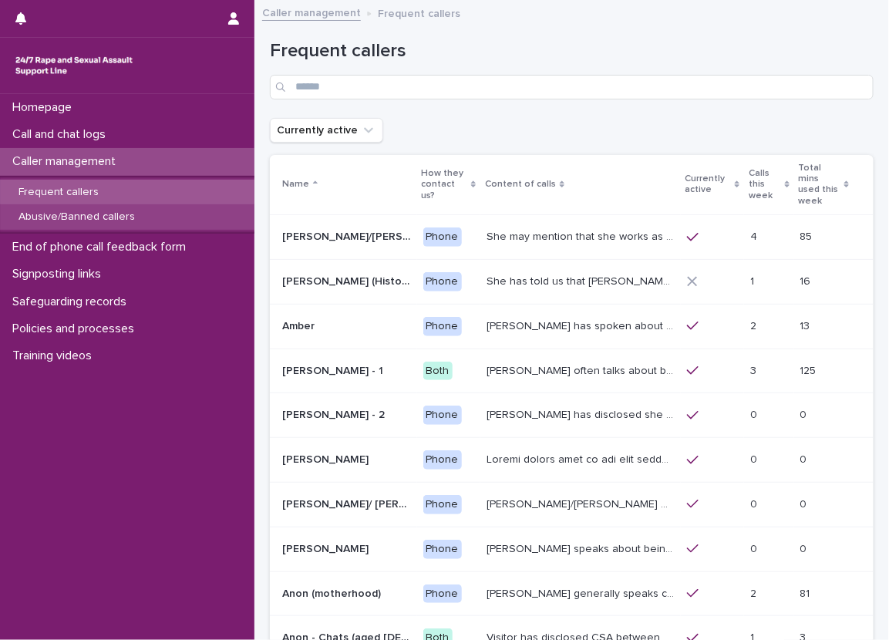
click at [146, 214] on div "Abusive/Banned callers" at bounding box center [127, 216] width 254 height 25
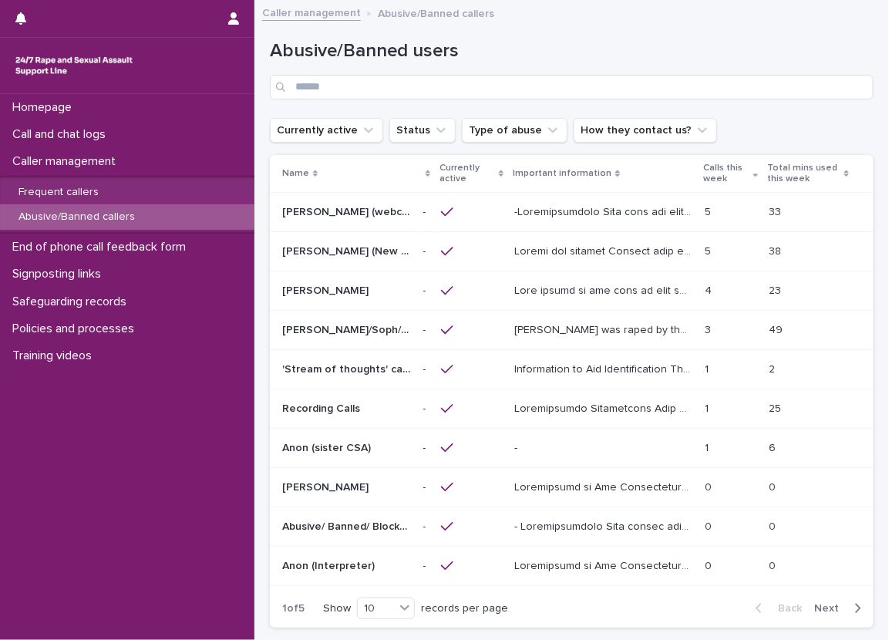
click at [587, 211] on p at bounding box center [604, 211] width 181 height 16
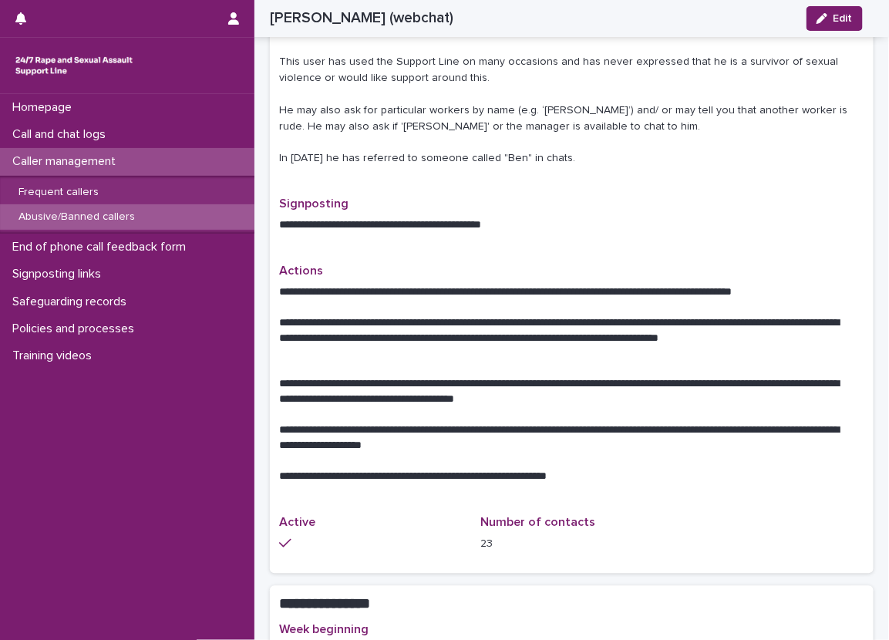
scroll to position [694, 0]
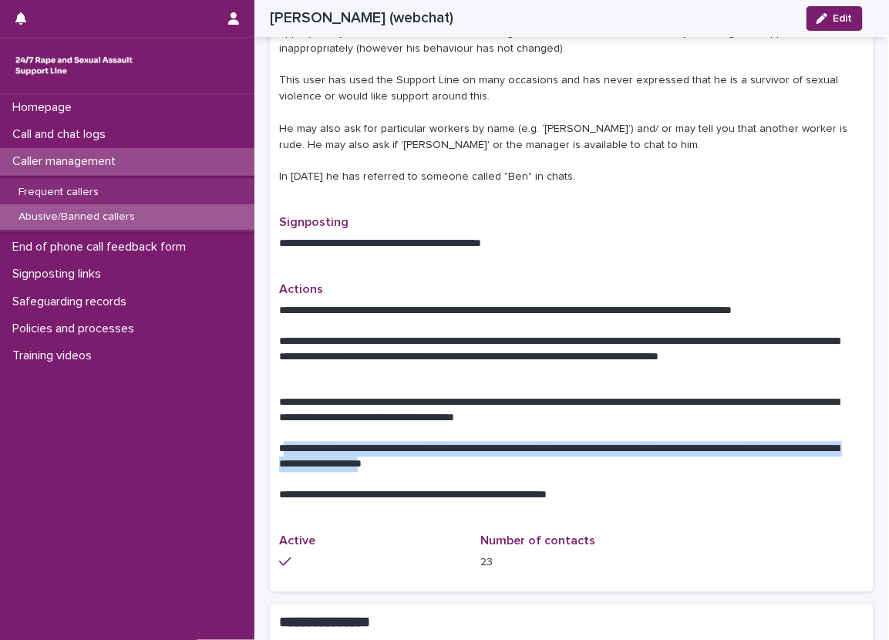
drag, startPoint x: 281, startPoint y: 449, endPoint x: 487, endPoint y: 469, distance: 207.5
click at [487, 469] on p "**********" at bounding box center [566, 457] width 574 height 31
copy p "**********"
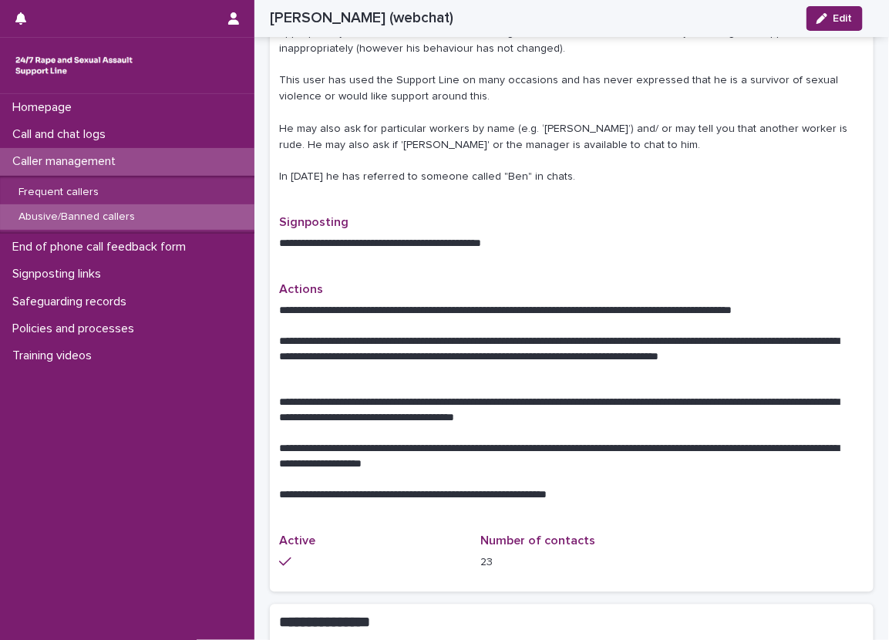
click at [580, 482] on p at bounding box center [571, 480] width 585 height 15
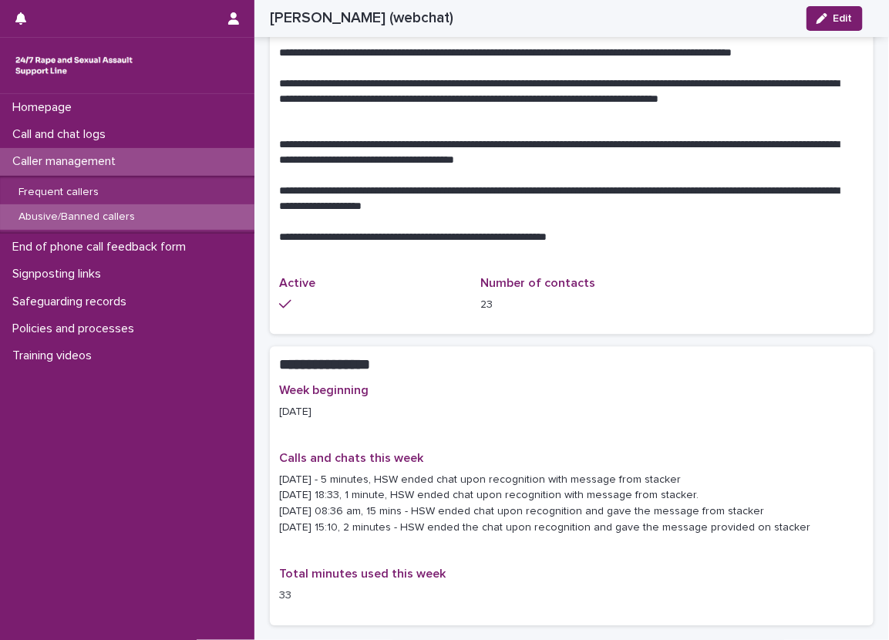
scroll to position [925, 0]
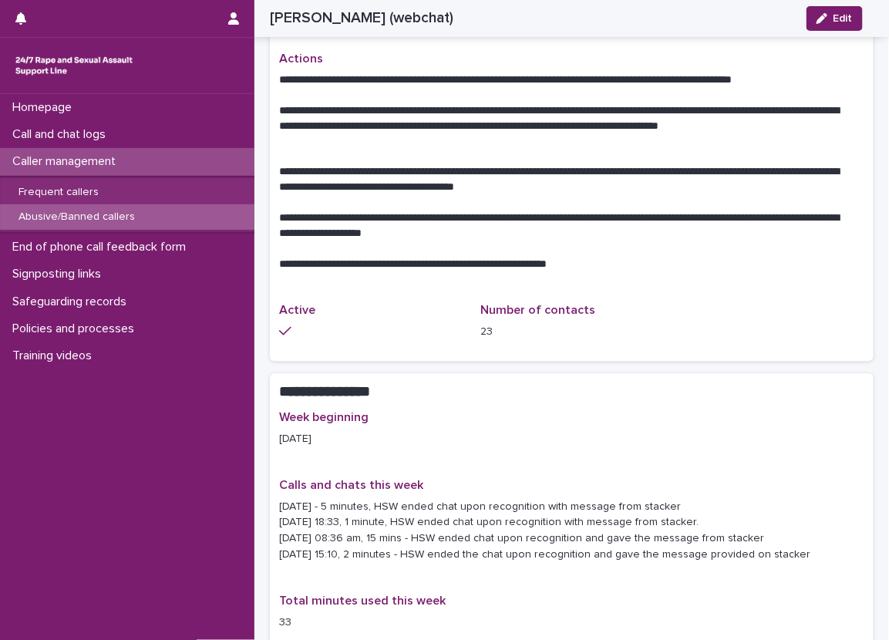
click at [565, 420] on div "Week beginning 04/08/2025 Calls and chats this week 12/08/2025 - 5 minutes, HSW…" at bounding box center [571, 526] width 585 height 233
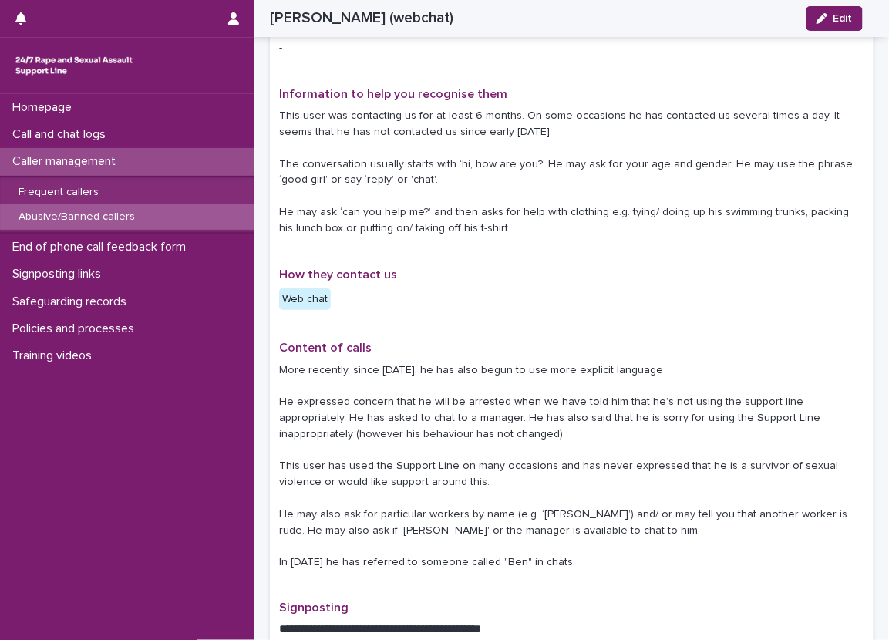
scroll to position [231, 0]
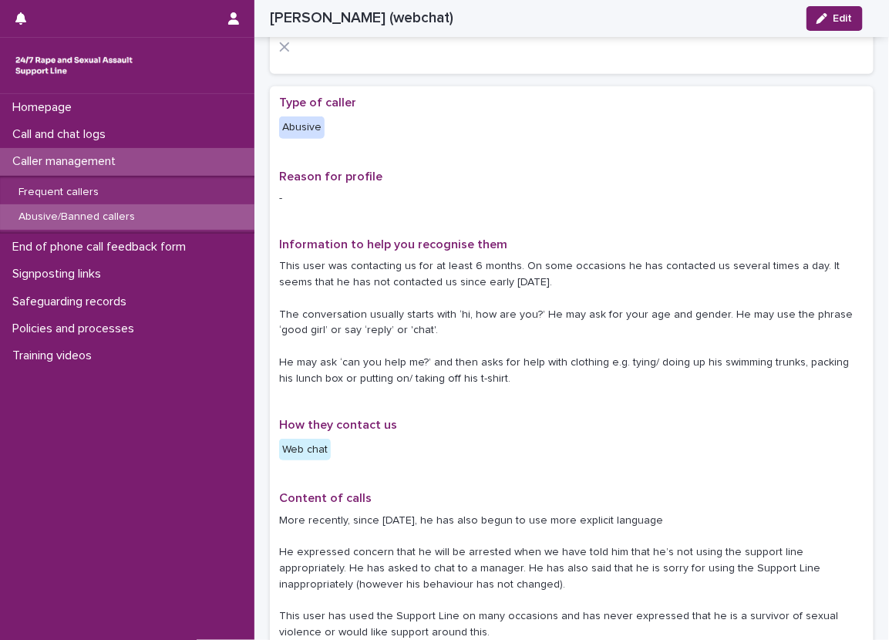
scroll to position [154, 0]
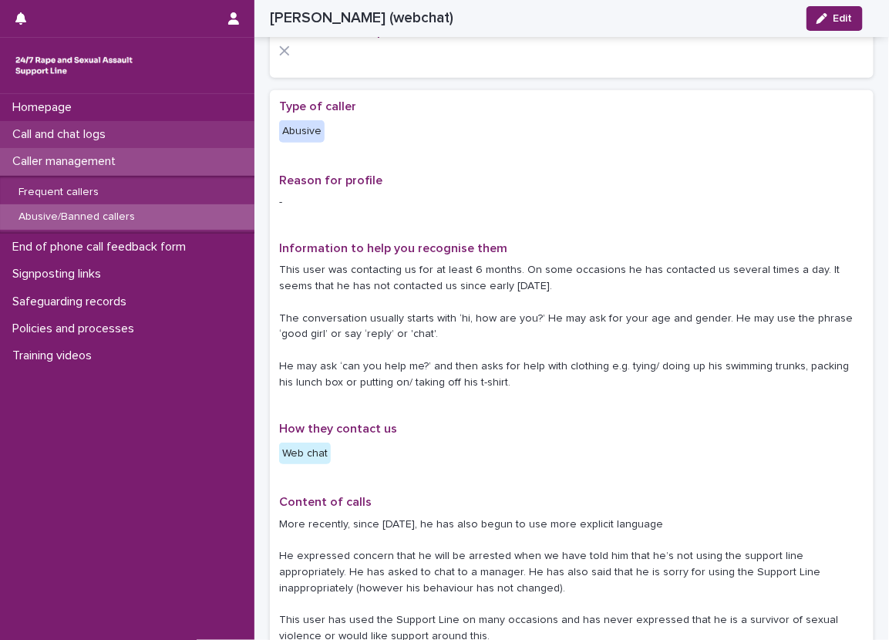
click at [154, 133] on div "Call and chat logs" at bounding box center [127, 134] width 254 height 27
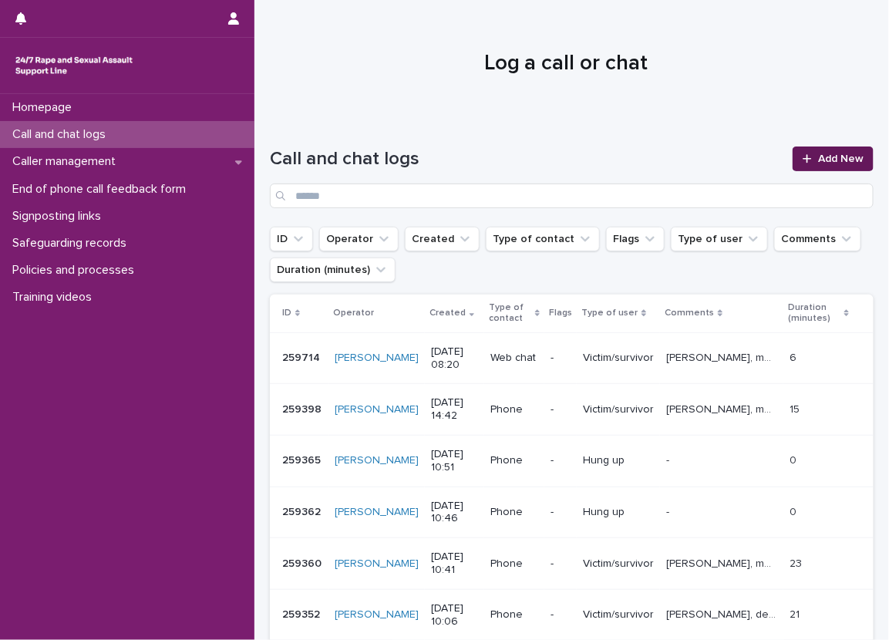
click at [836, 165] on link "Add New" at bounding box center [832, 158] width 81 height 25
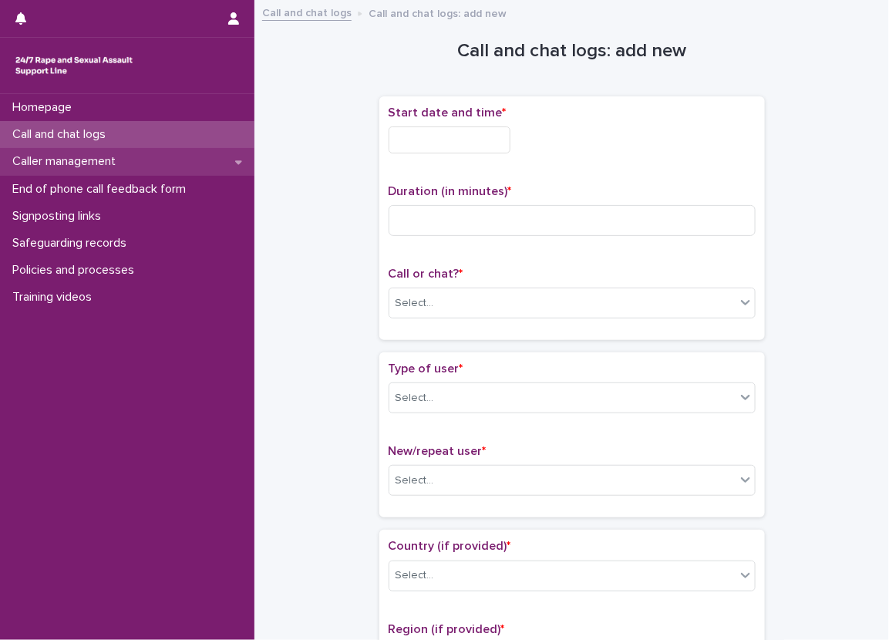
click at [144, 154] on div "Caller management" at bounding box center [127, 161] width 254 height 27
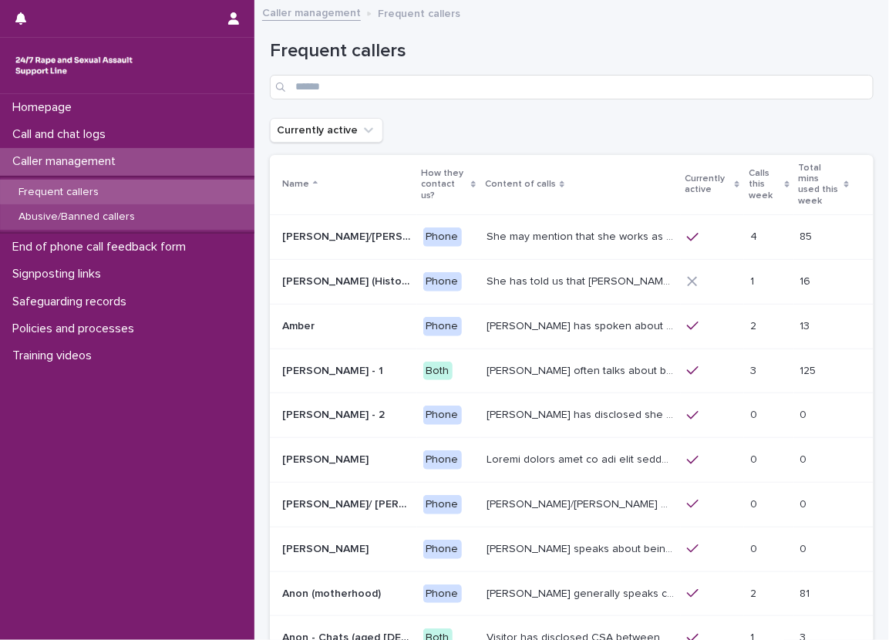
click at [170, 225] on div "Abusive/Banned callers" at bounding box center [127, 216] width 254 height 25
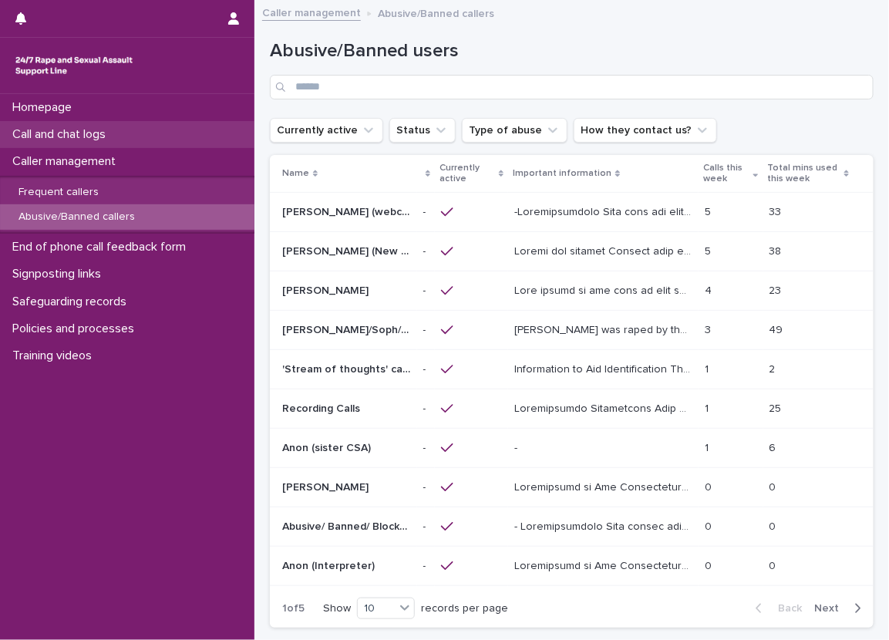
click at [148, 137] on div "Call and chat logs" at bounding box center [127, 134] width 254 height 27
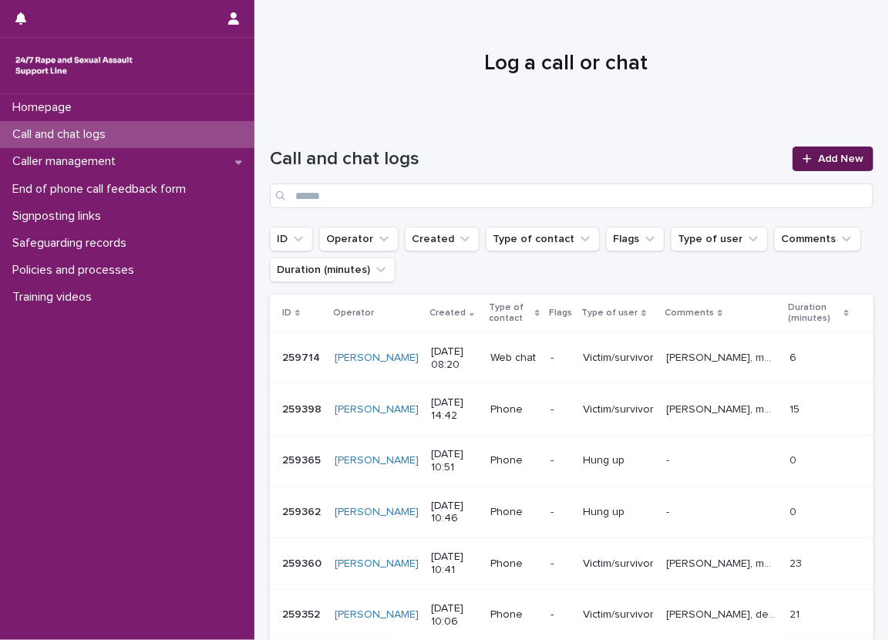
click at [812, 164] on link "Add New" at bounding box center [832, 158] width 81 height 25
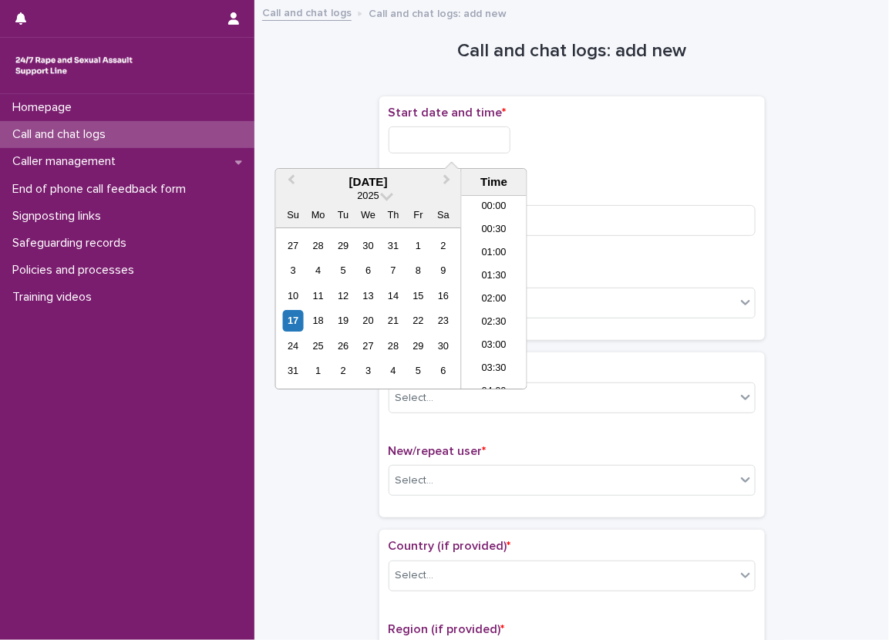
click at [392, 129] on input "text" at bounding box center [449, 139] width 122 height 27
click at [491, 284] on li "08:30" at bounding box center [495, 292] width 66 height 23
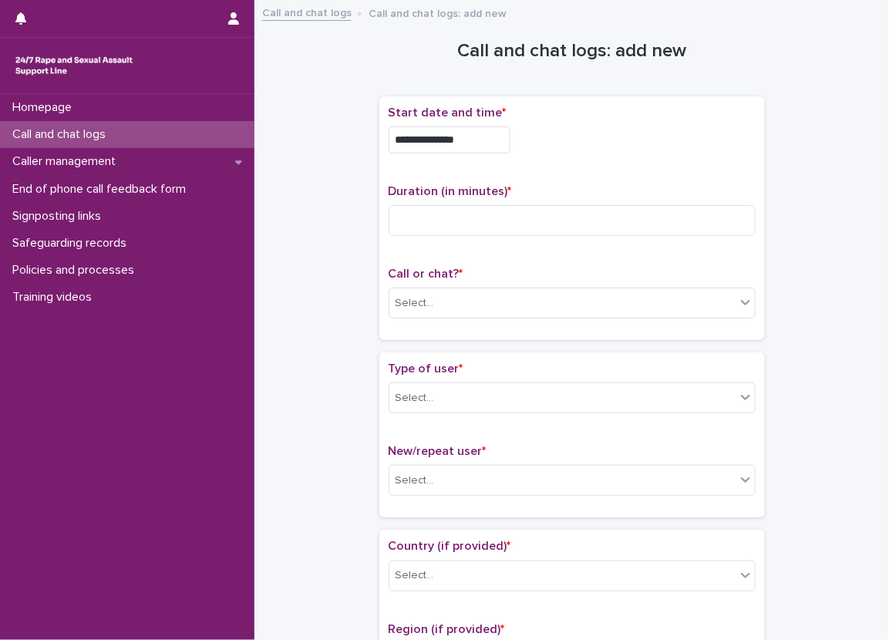
click at [483, 145] on input "**********" at bounding box center [449, 139] width 122 height 27
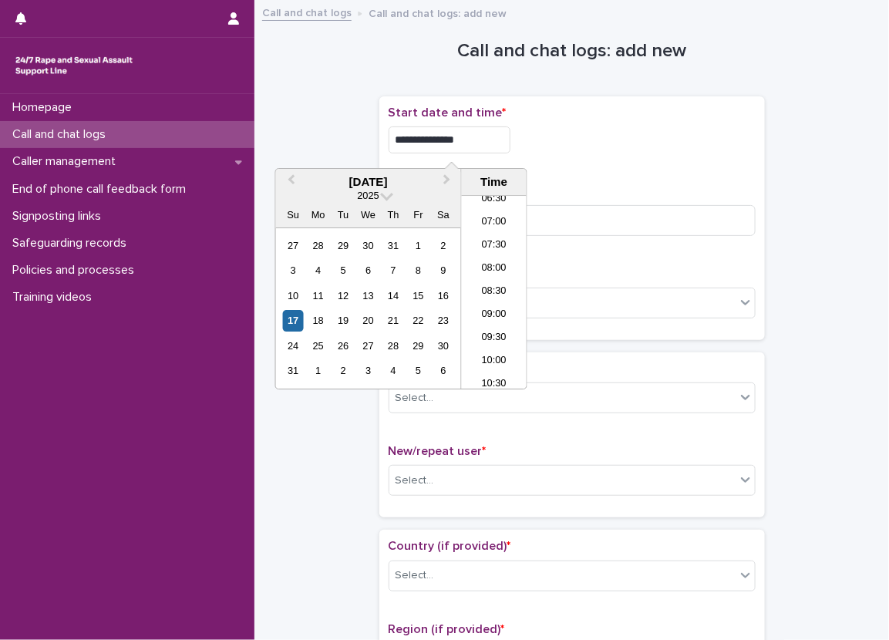
type input "**********"
click at [557, 167] on div "**********" at bounding box center [571, 218] width 367 height 225
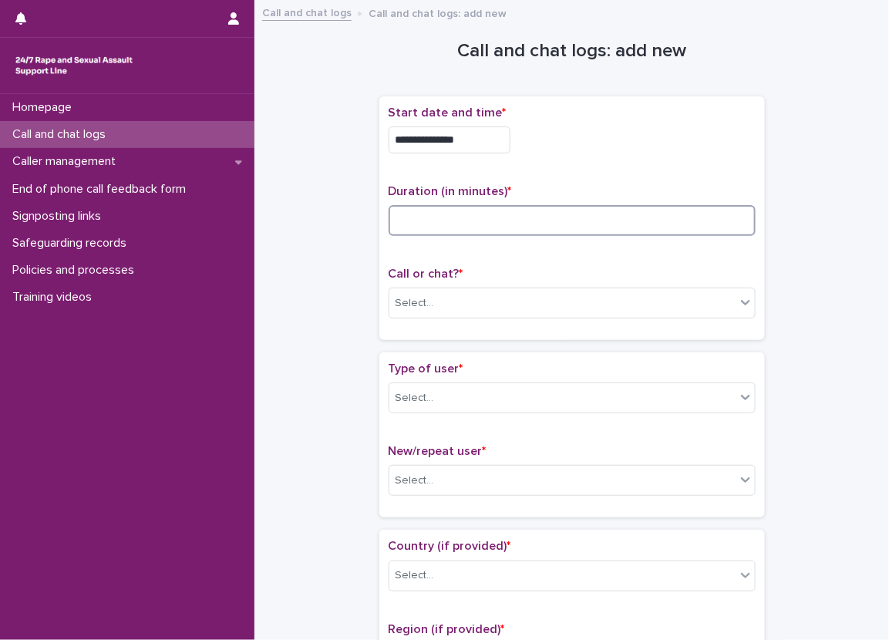
click at [534, 217] on input at bounding box center [571, 220] width 367 height 31
type input "*"
click at [463, 319] on div "Call or chat? * Select..." at bounding box center [571, 299] width 367 height 64
click at [471, 307] on div "Select..." at bounding box center [562, 303] width 346 height 25
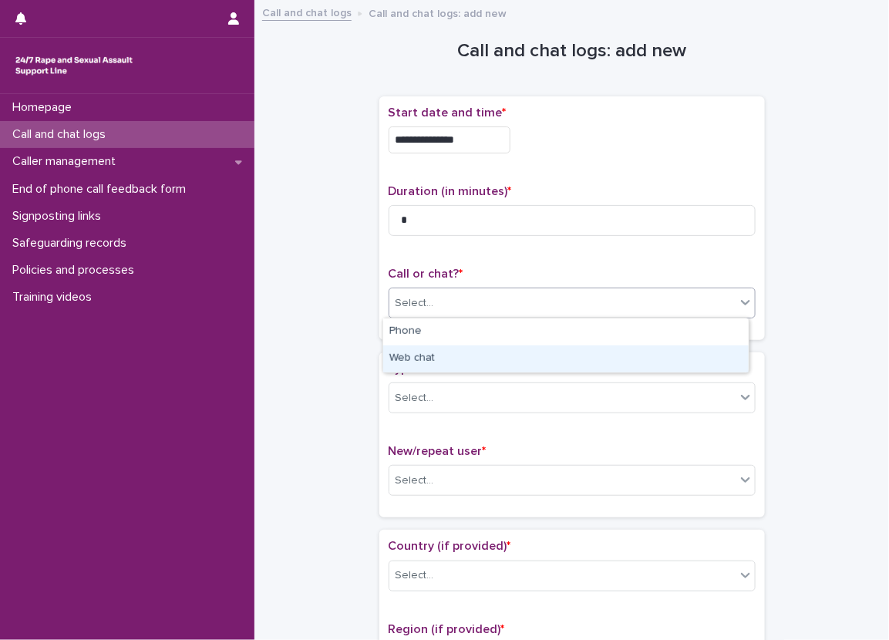
click at [475, 357] on div "Web chat" at bounding box center [565, 358] width 365 height 27
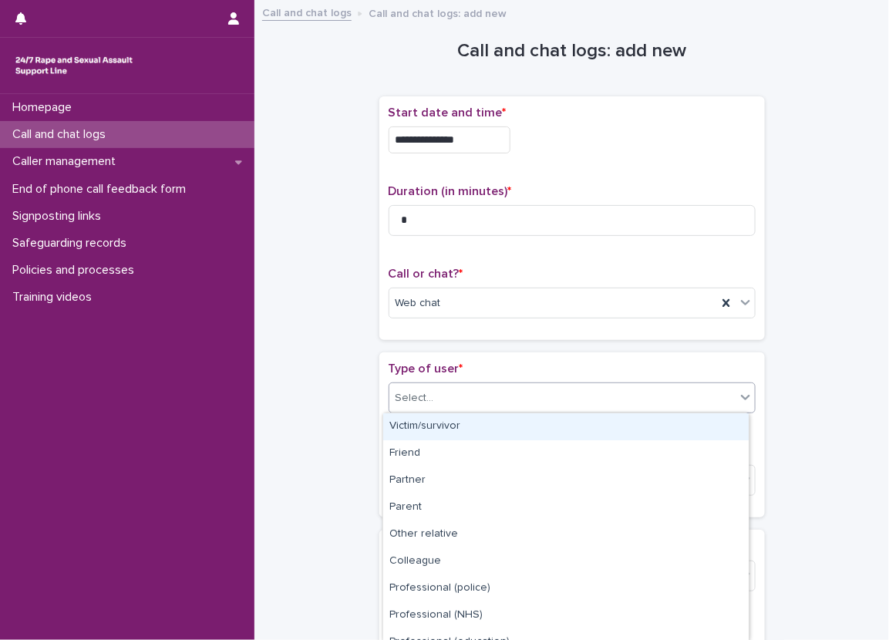
click at [478, 402] on div "Select..." at bounding box center [562, 397] width 346 height 25
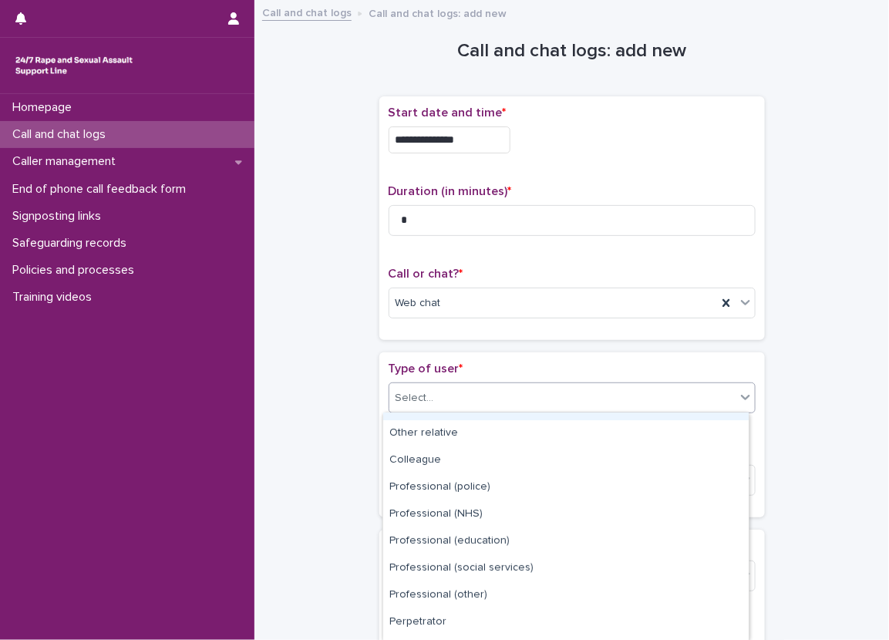
scroll to position [177, 0]
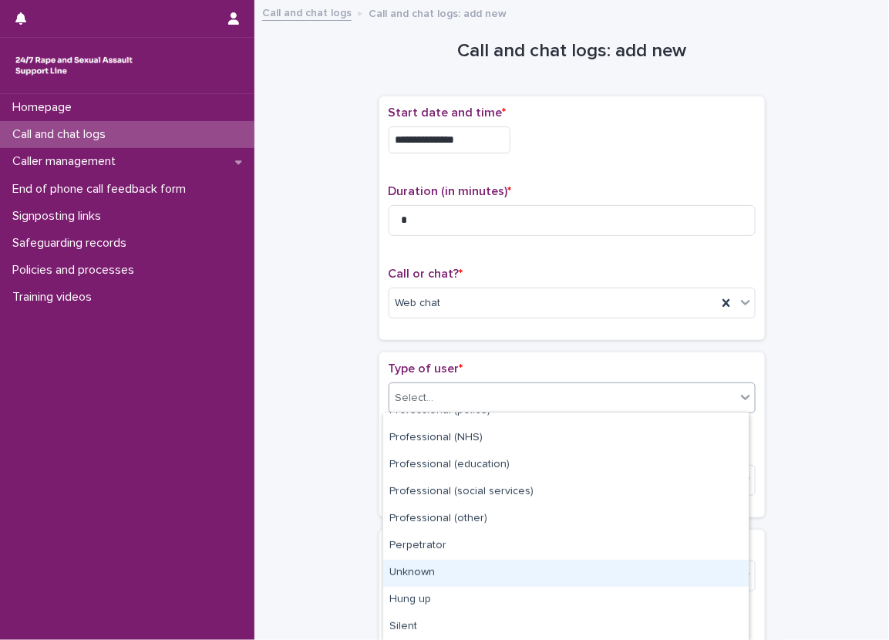
click at [425, 572] on div "Unknown" at bounding box center [565, 573] width 365 height 27
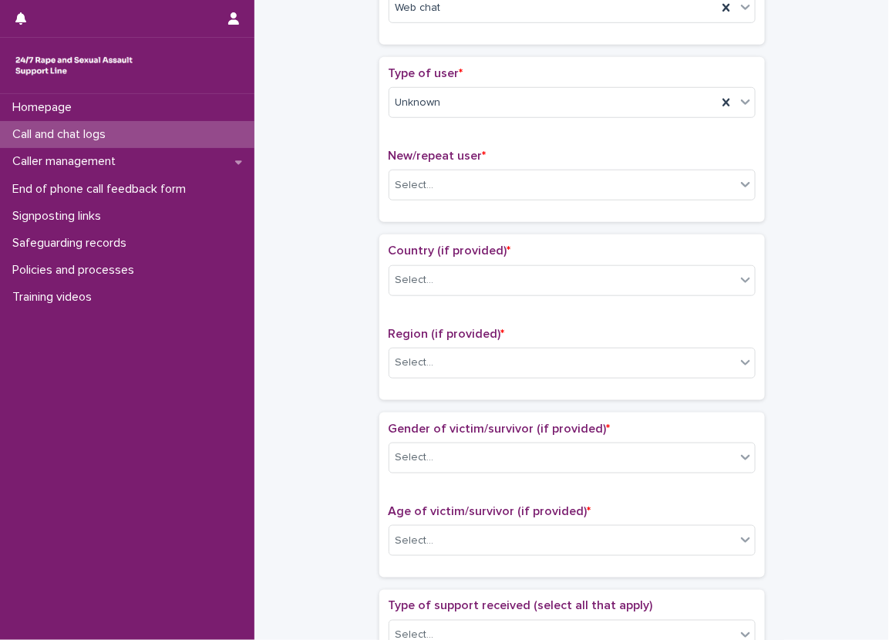
scroll to position [308, 0]
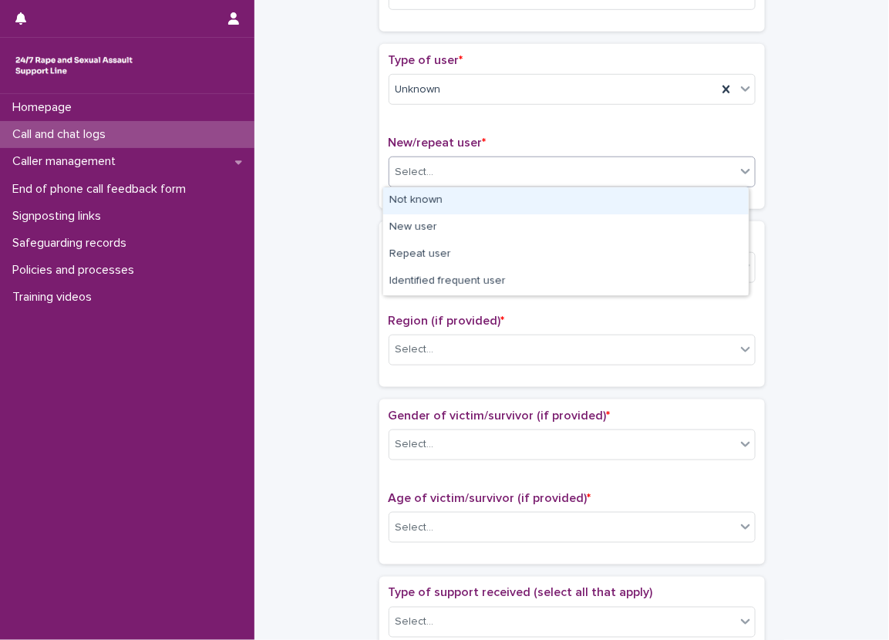
click at [408, 165] on div "Select..." at bounding box center [414, 172] width 39 height 16
click at [423, 201] on div "Not known" at bounding box center [565, 200] width 365 height 27
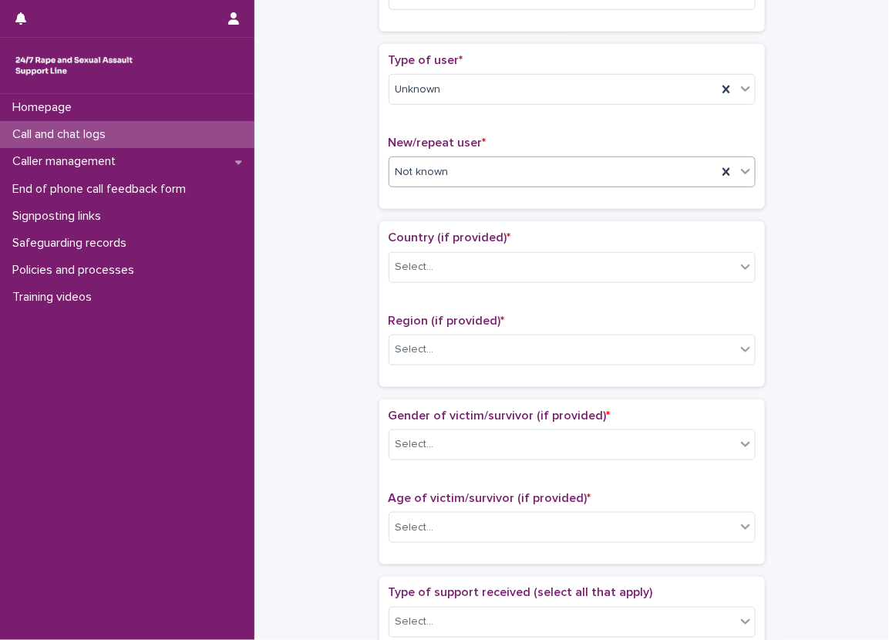
click at [450, 174] on input "text" at bounding box center [451, 172] width 2 height 13
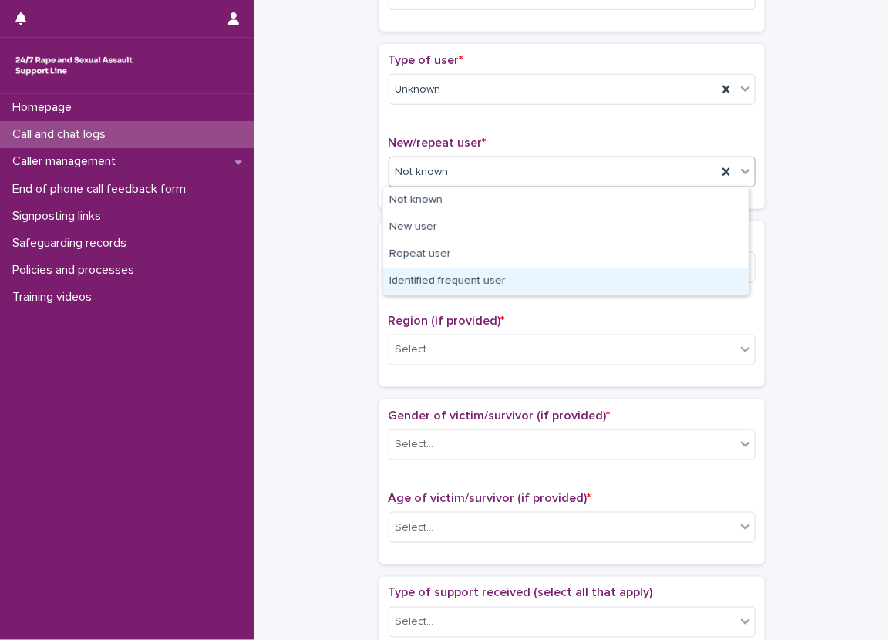
click at [461, 273] on div "Identified frequent user" at bounding box center [565, 281] width 365 height 27
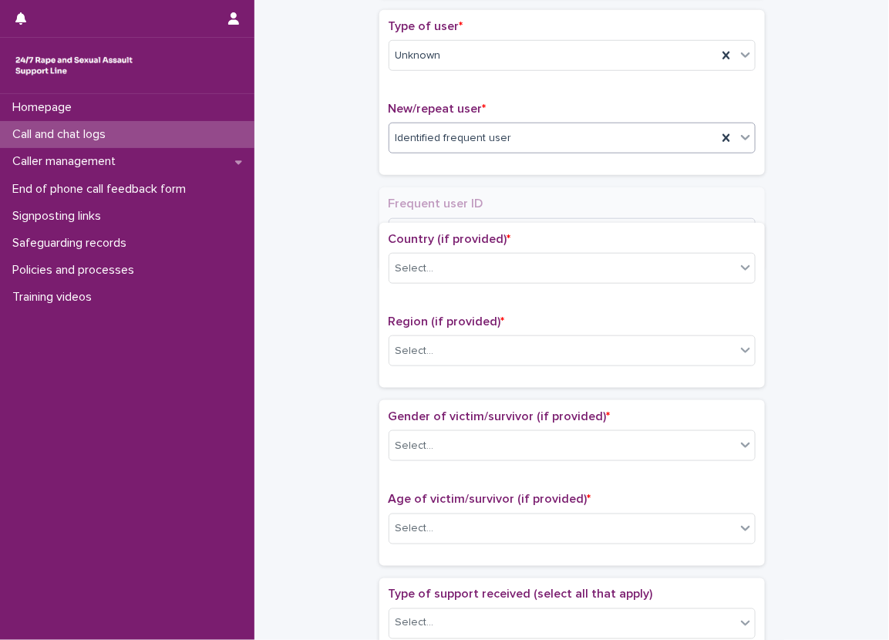
scroll to position [355, 0]
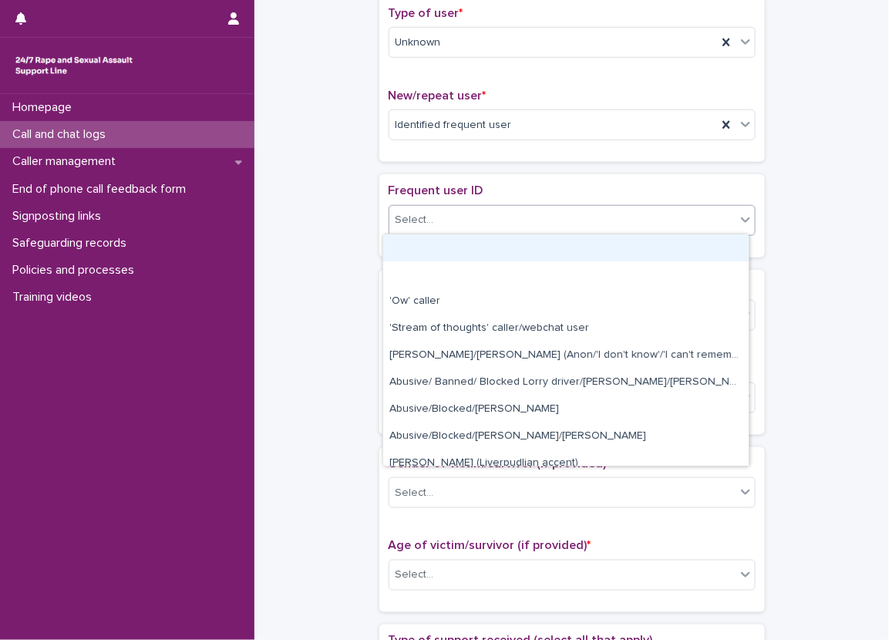
click at [422, 205] on div "Select..." at bounding box center [571, 220] width 367 height 31
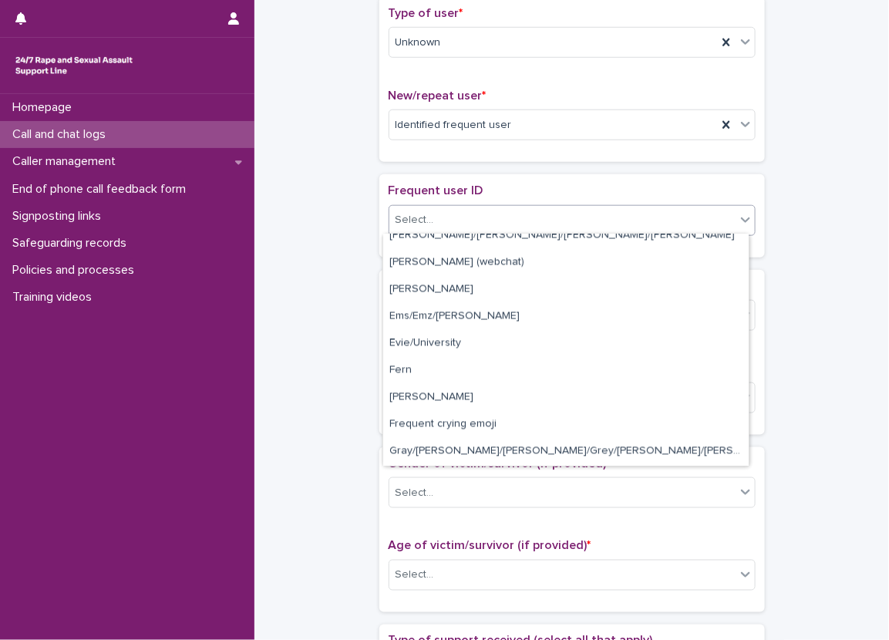
scroll to position [848, 0]
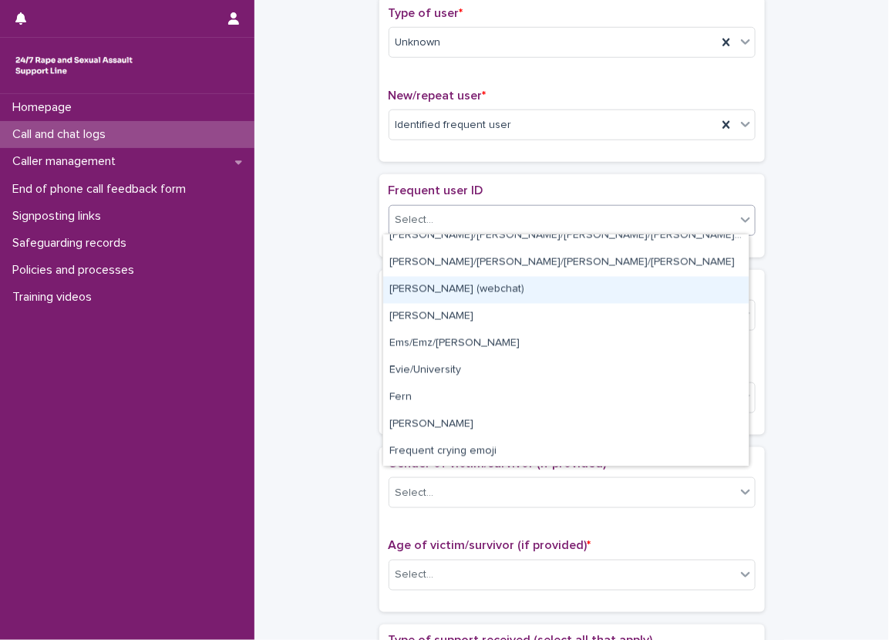
click at [450, 285] on div "[PERSON_NAME] (webchat)" at bounding box center [565, 290] width 365 height 27
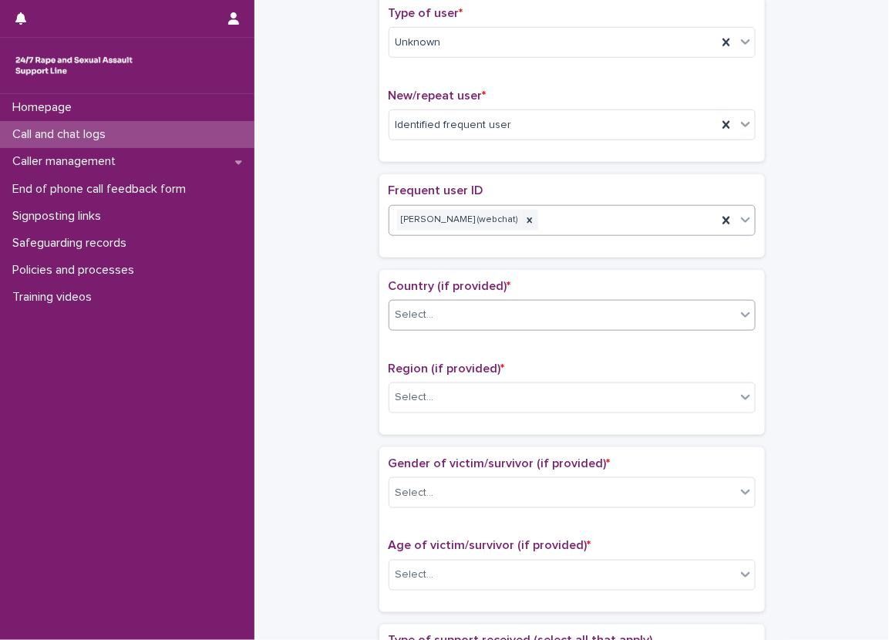
click at [432, 303] on div "Select..." at bounding box center [562, 314] width 346 height 25
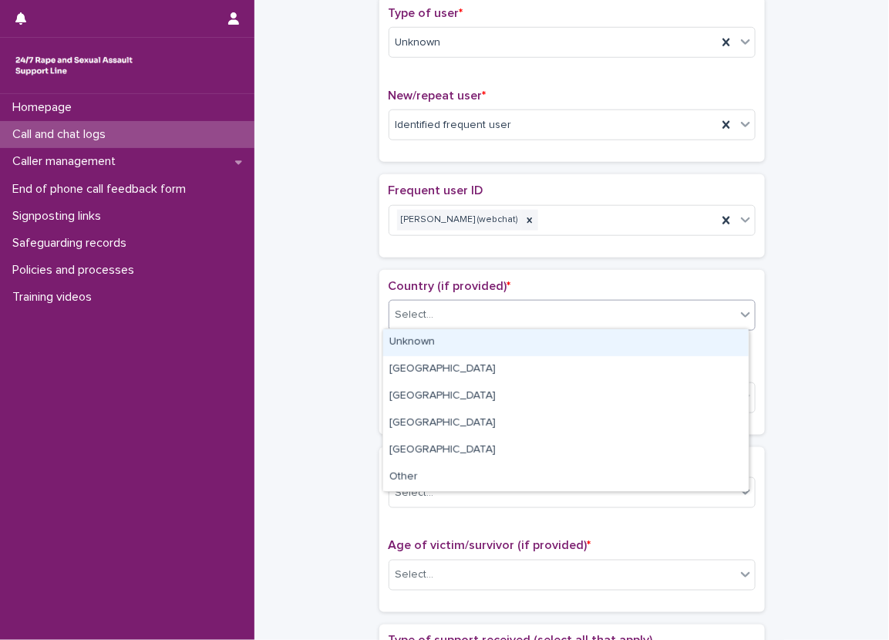
click at [438, 349] on div "Unknown" at bounding box center [565, 342] width 365 height 27
click at [447, 395] on div "Select..." at bounding box center [562, 397] width 346 height 25
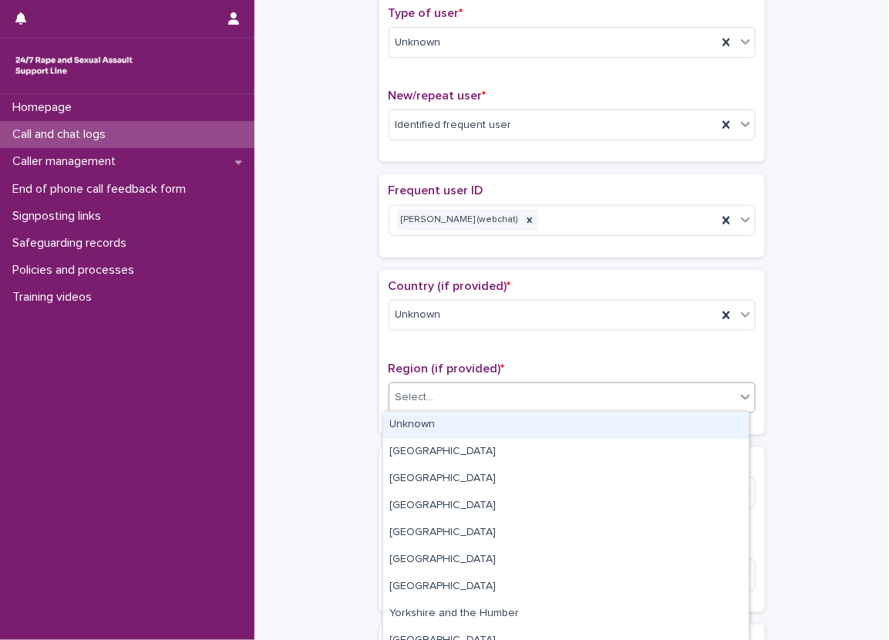
click at [449, 432] on div "Unknown" at bounding box center [565, 425] width 365 height 27
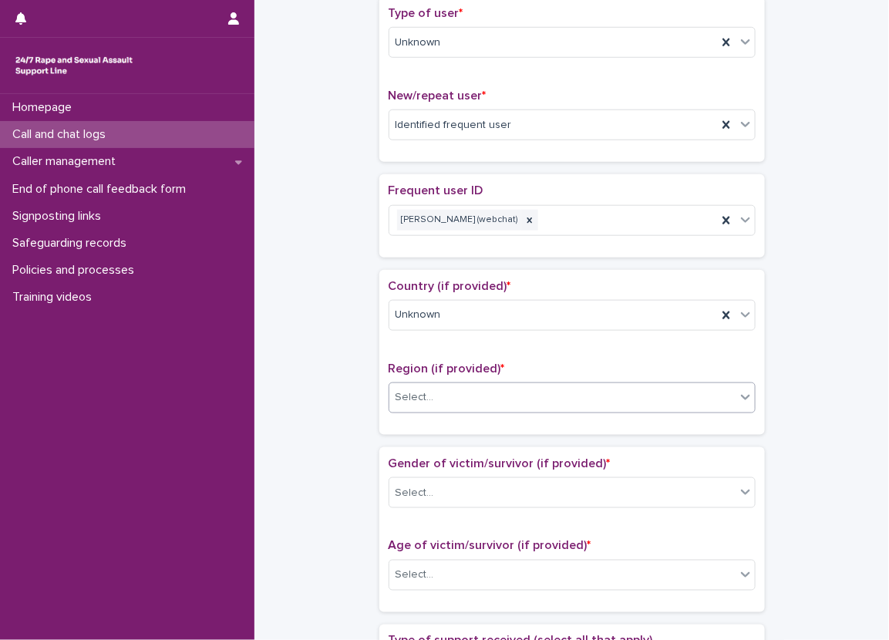
click at [379, 414] on div "Country (if provided) * Unknown Region (if provided) * option Unknown, selected…" at bounding box center [571, 352] width 385 height 165
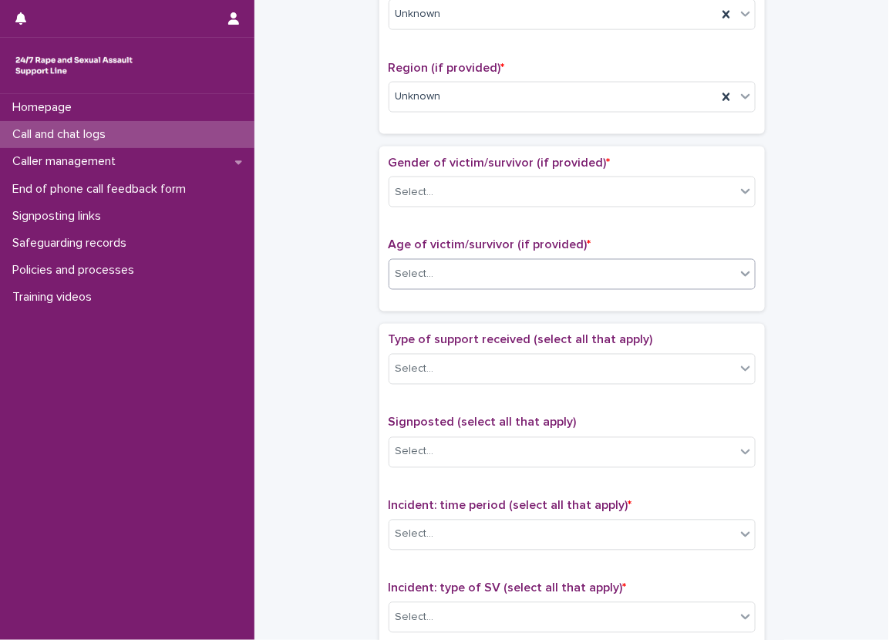
scroll to position [664, 0]
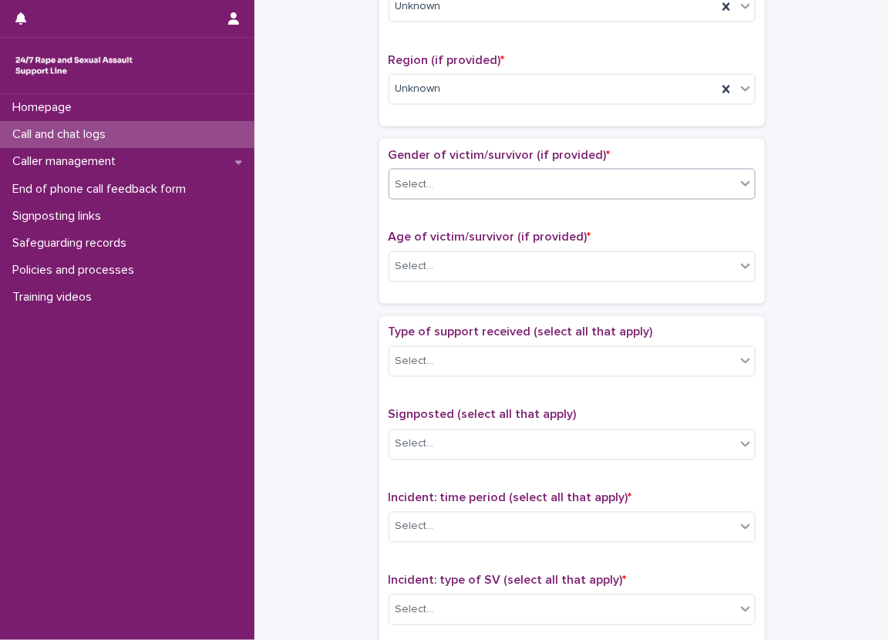
click at [422, 180] on div "Select..." at bounding box center [414, 185] width 39 height 16
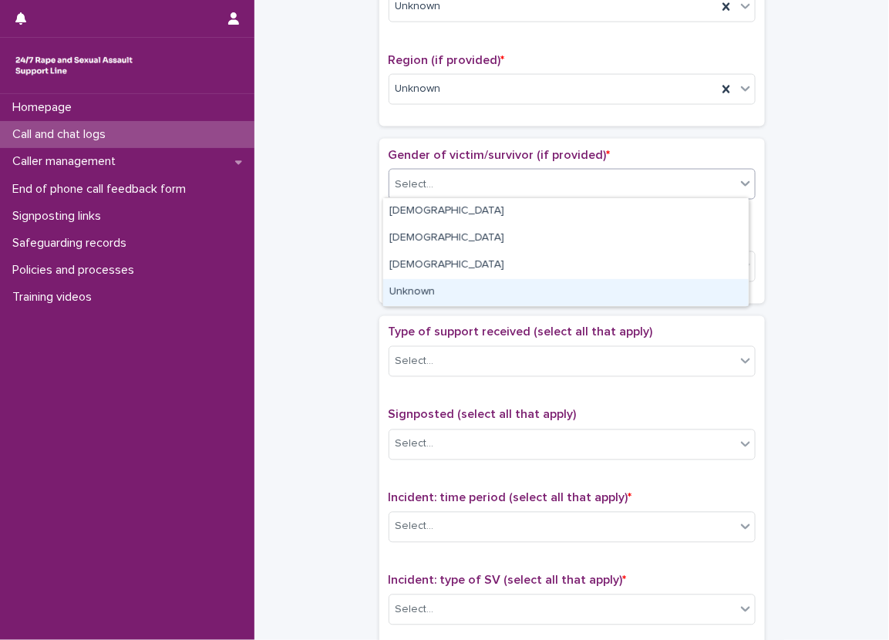
click at [427, 285] on div "Unknown" at bounding box center [565, 292] width 365 height 27
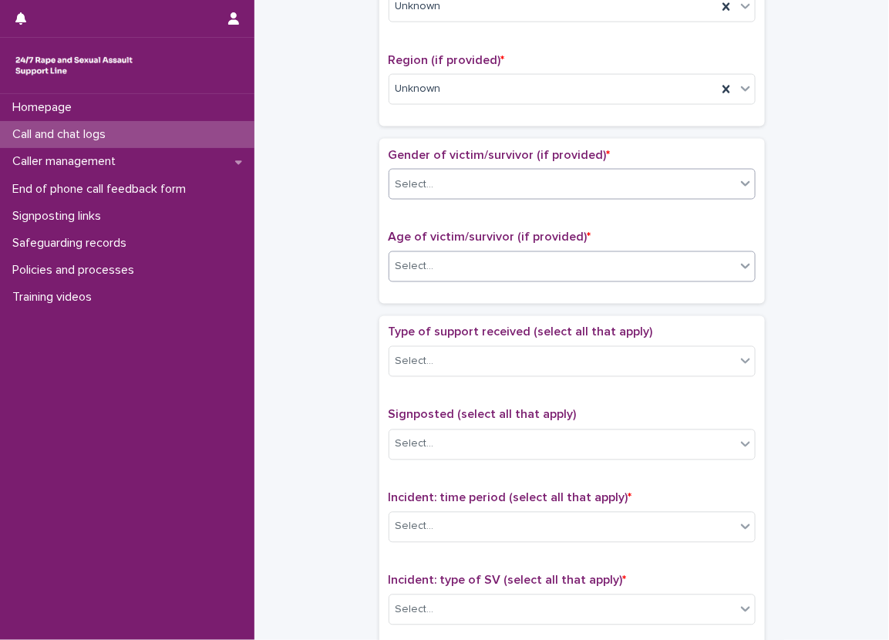
click at [422, 278] on div "Select..." at bounding box center [571, 266] width 367 height 31
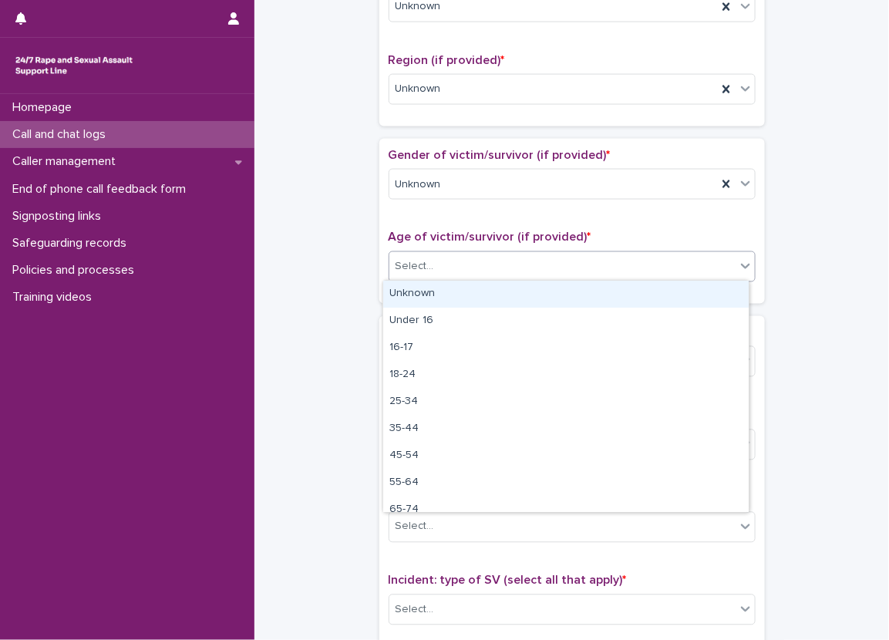
drag, startPoint x: 424, startPoint y: 285, endPoint x: 337, endPoint y: 311, distance: 90.7
click at [424, 286] on div "Unknown" at bounding box center [565, 294] width 365 height 27
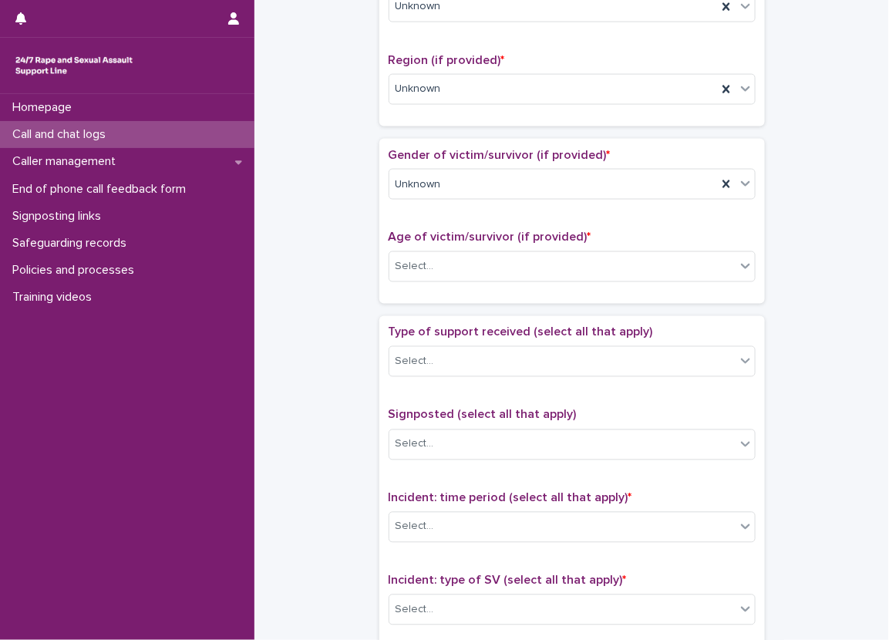
click at [312, 316] on div "**********" at bounding box center [572, 181] width 604 height 1671
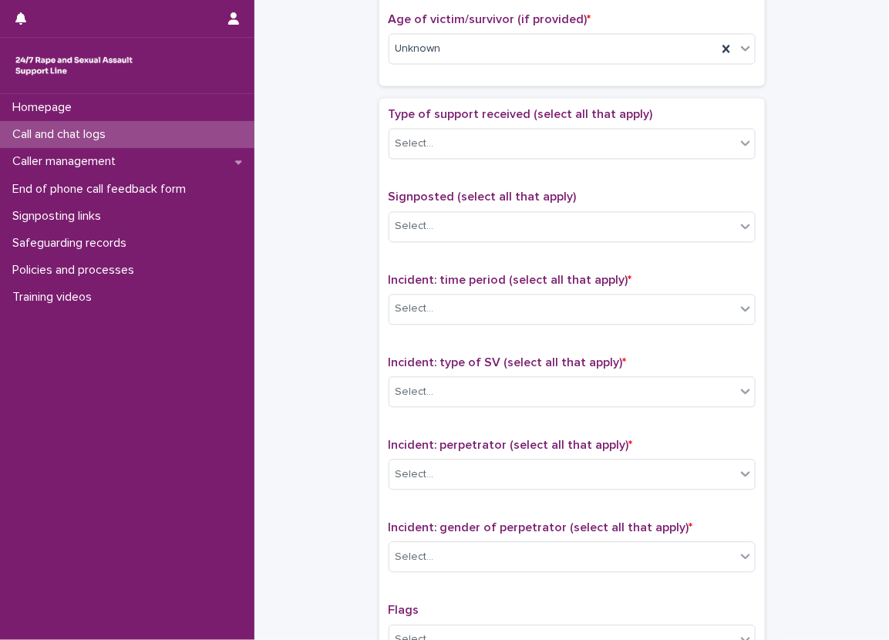
scroll to position [895, 0]
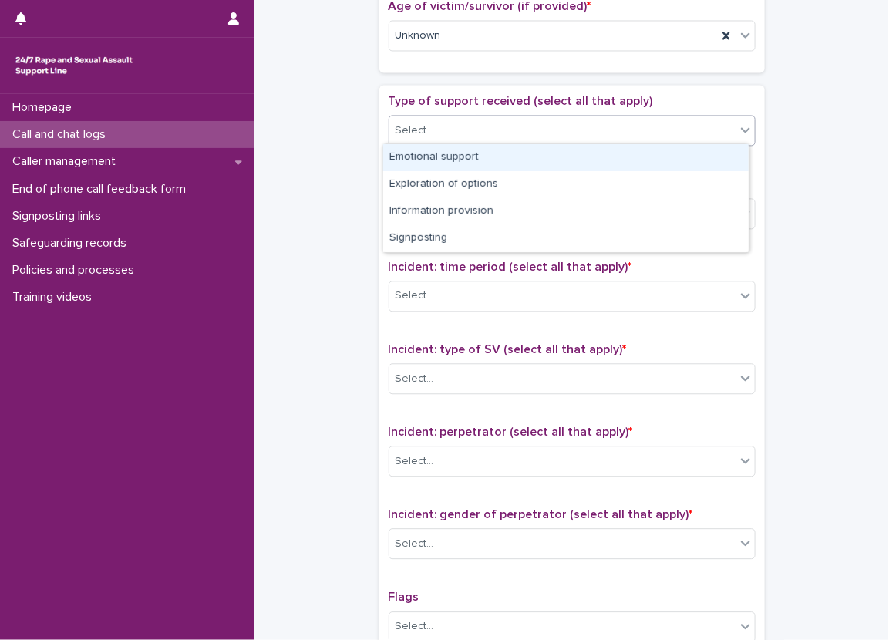
click at [436, 124] on input "text" at bounding box center [437, 130] width 2 height 13
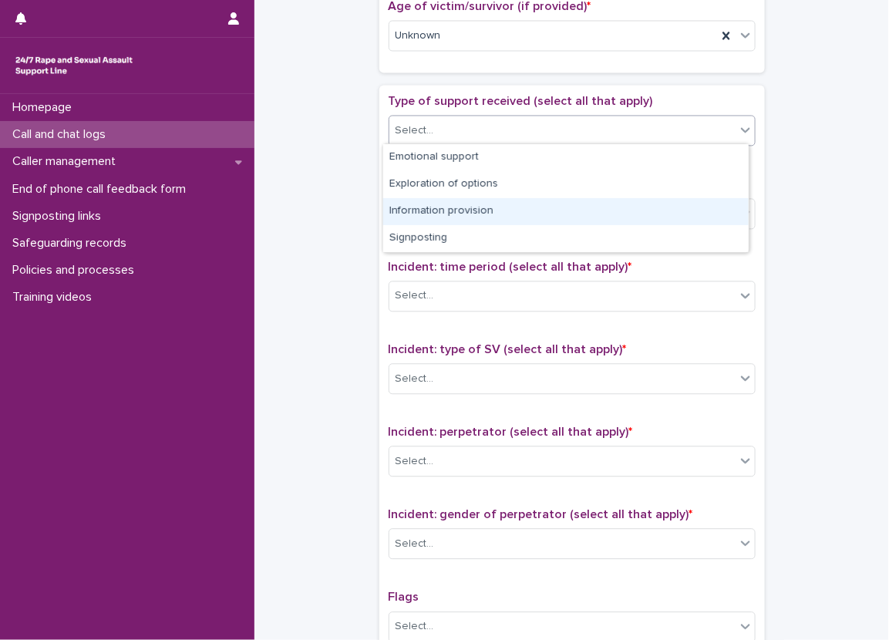
click at [462, 200] on div "Information provision" at bounding box center [565, 211] width 365 height 27
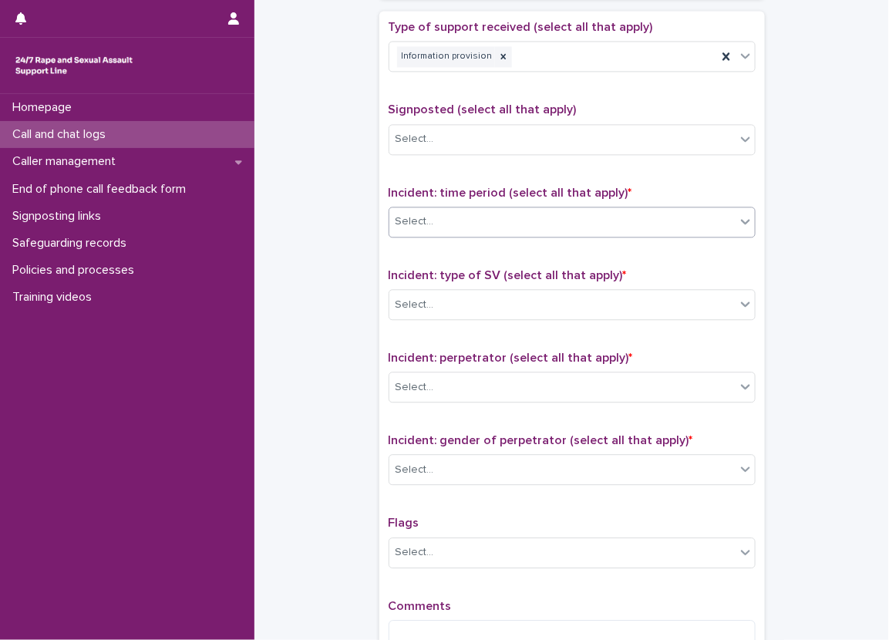
scroll to position [1049, 0]
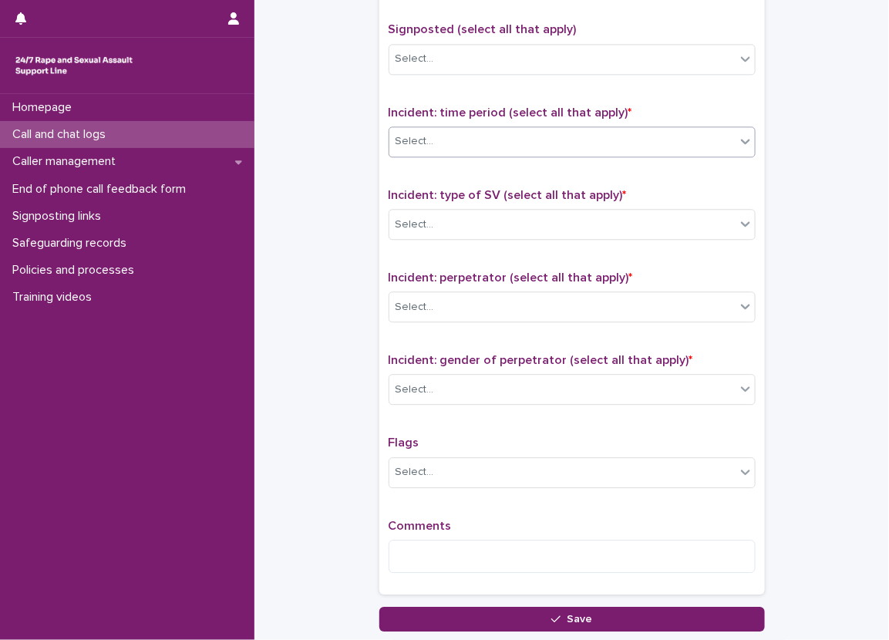
click at [399, 129] on div "Select..." at bounding box center [562, 141] width 346 height 25
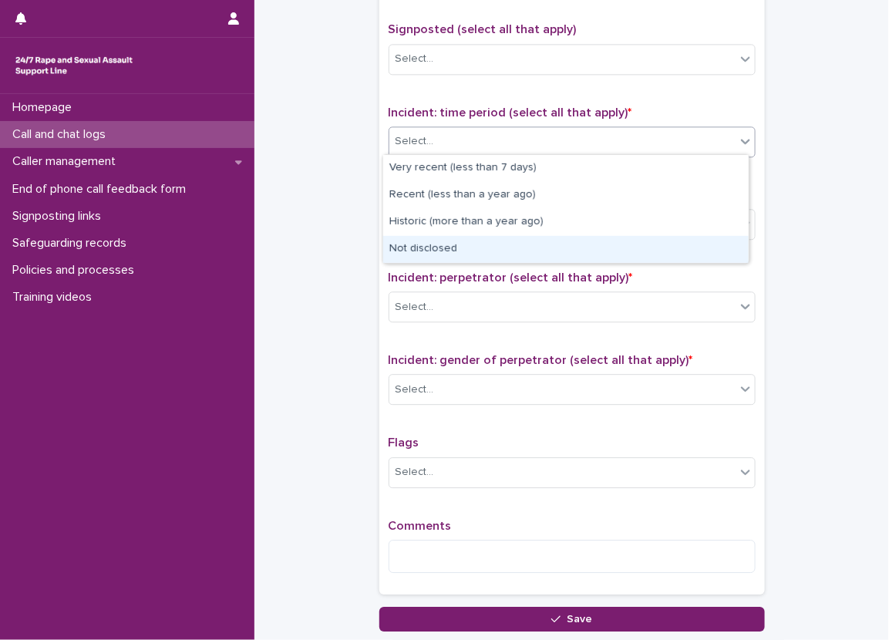
click at [431, 237] on div "Not disclosed" at bounding box center [565, 249] width 365 height 27
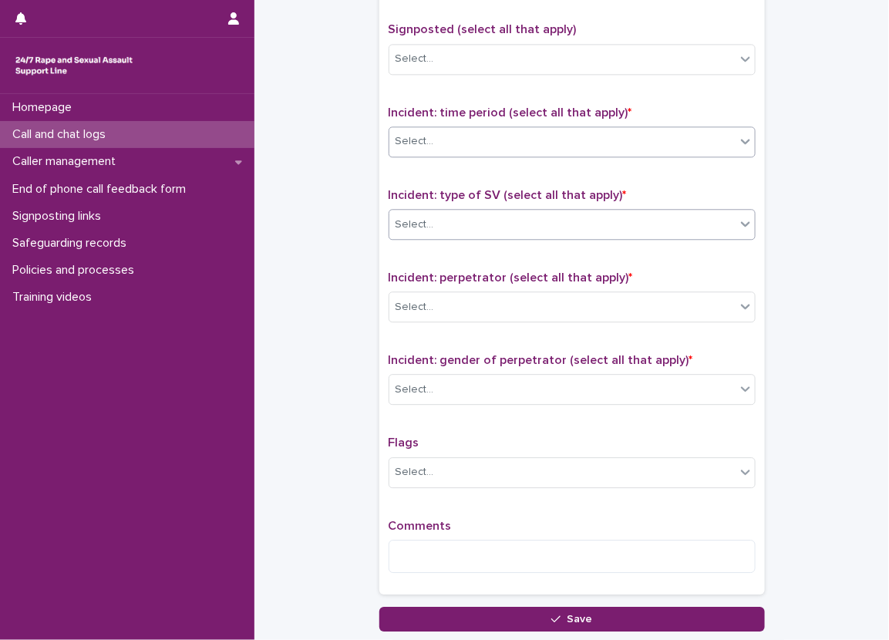
click at [431, 230] on div "Select..." at bounding box center [562, 224] width 346 height 25
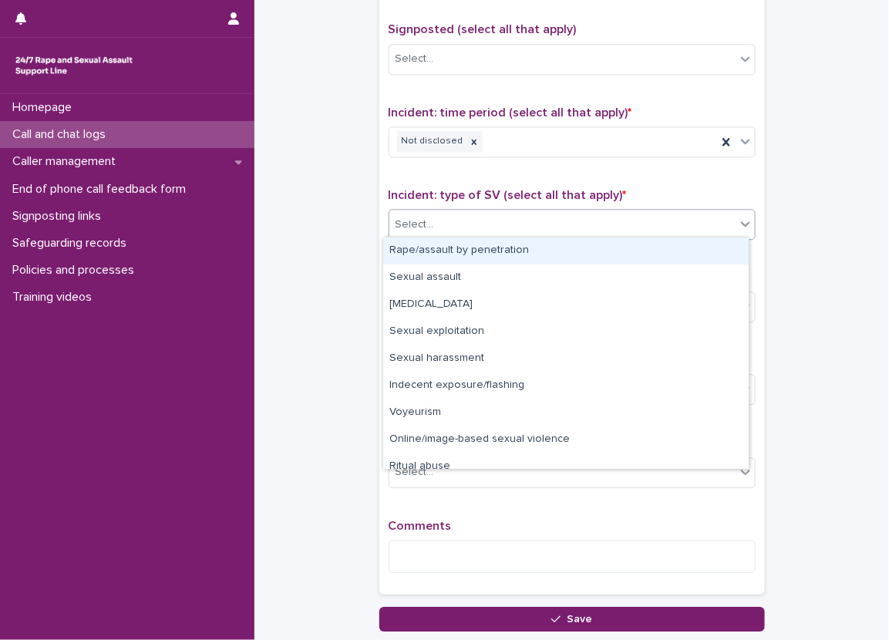
scroll to position [39, 0]
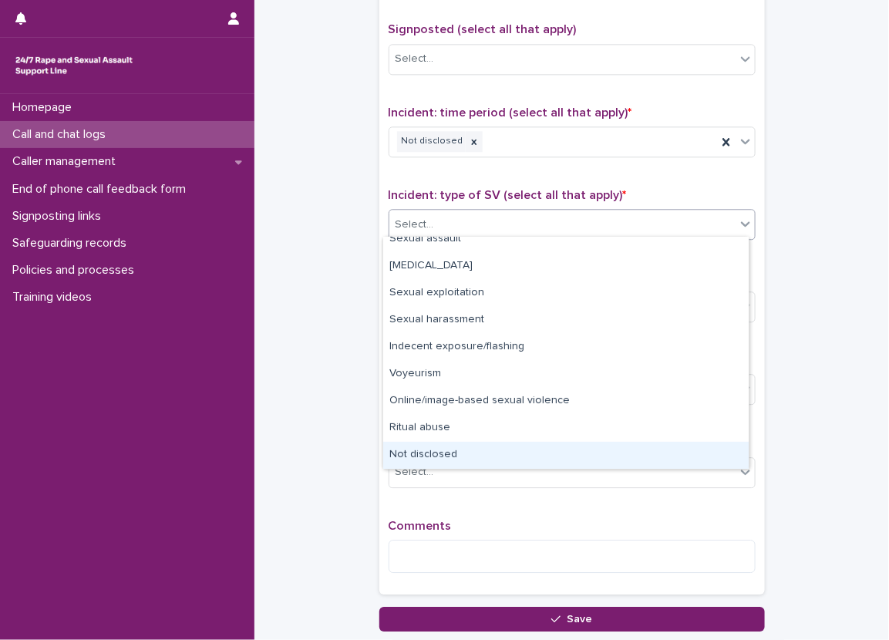
click at [471, 460] on div "Not disclosed" at bounding box center [565, 455] width 365 height 27
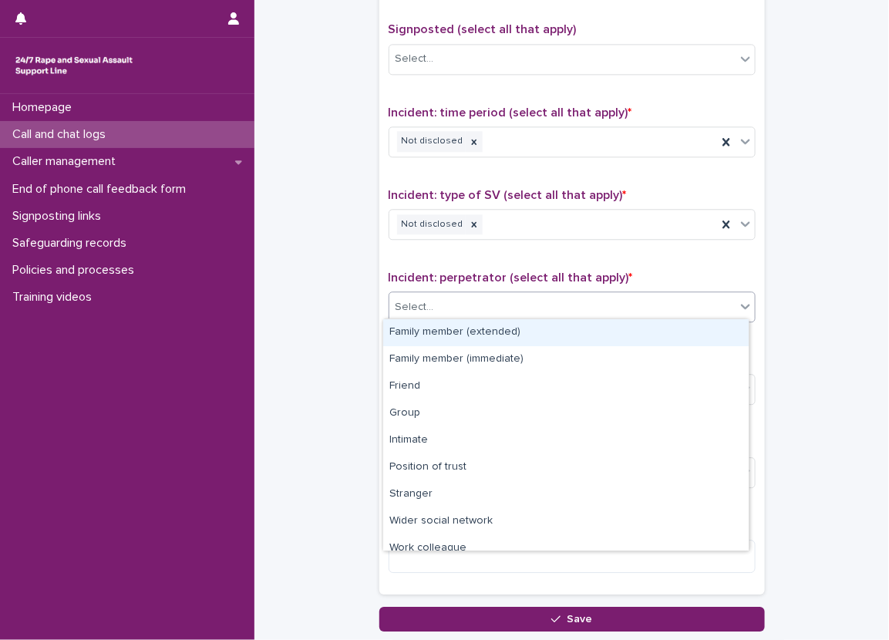
click at [433, 294] on div "Select..." at bounding box center [562, 306] width 346 height 25
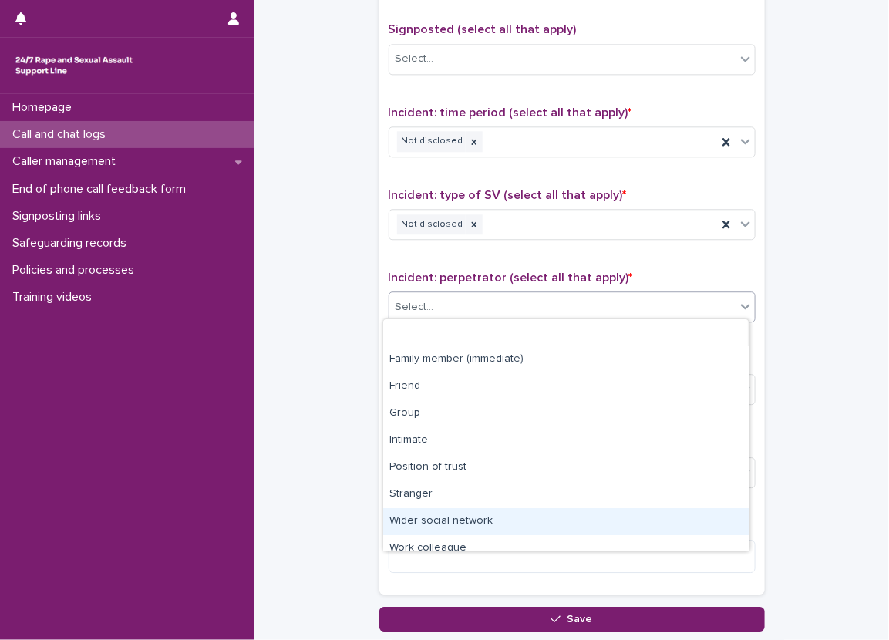
scroll to position [66, 0]
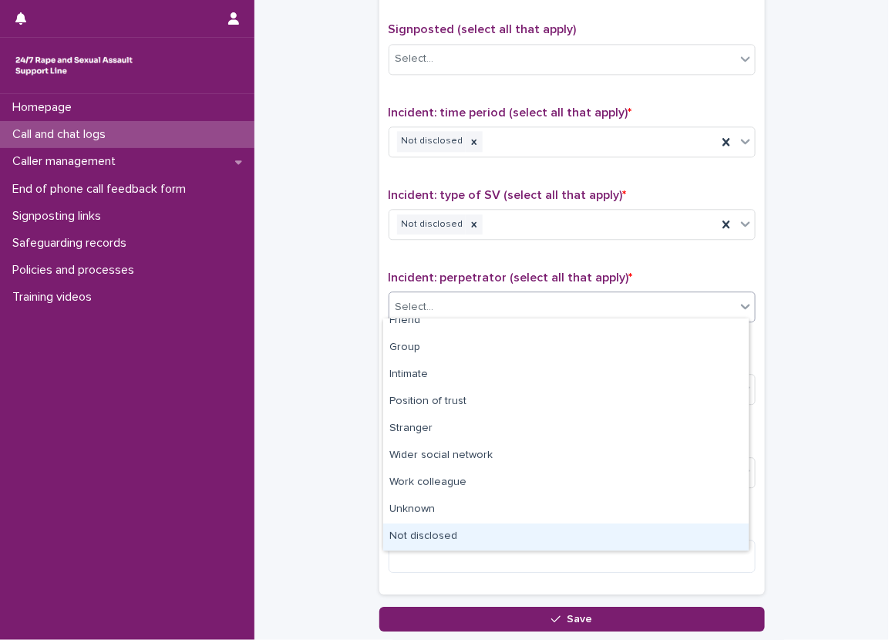
click at [426, 535] on div "Not disclosed" at bounding box center [565, 536] width 365 height 27
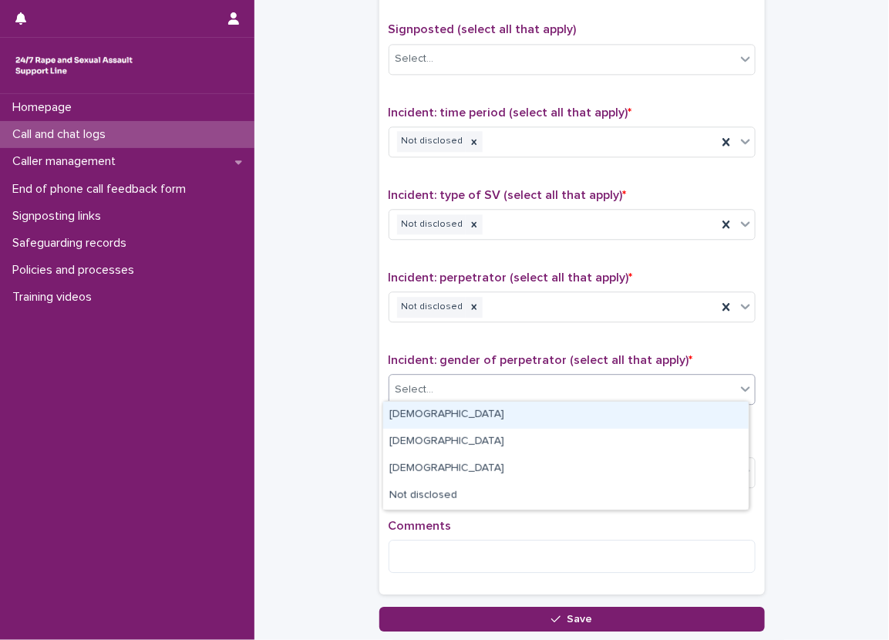
click at [418, 390] on div "Select..." at bounding box center [414, 390] width 39 height 16
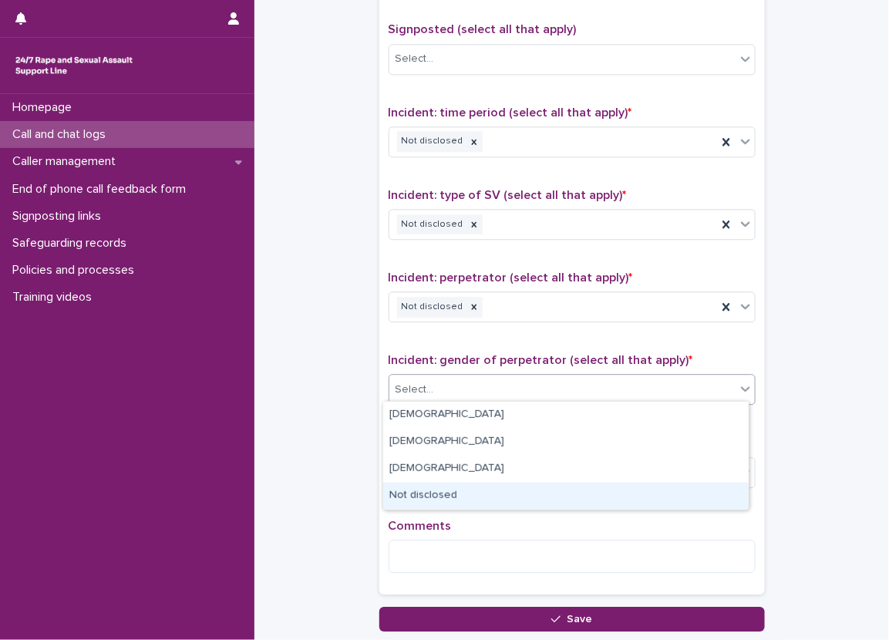
click at [412, 489] on div "Not disclosed" at bounding box center [565, 496] width 365 height 27
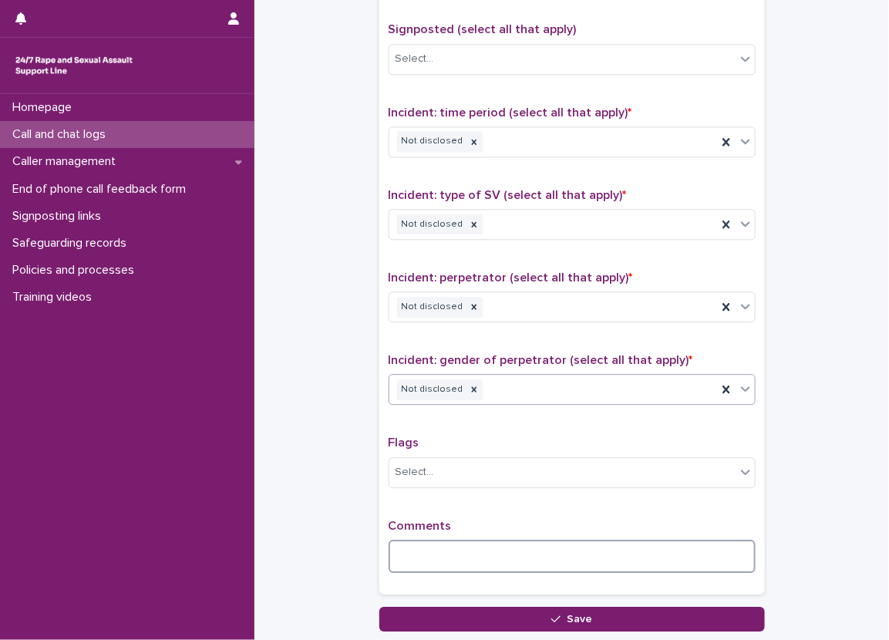
click at [404, 557] on textarea at bounding box center [571, 556] width 367 height 33
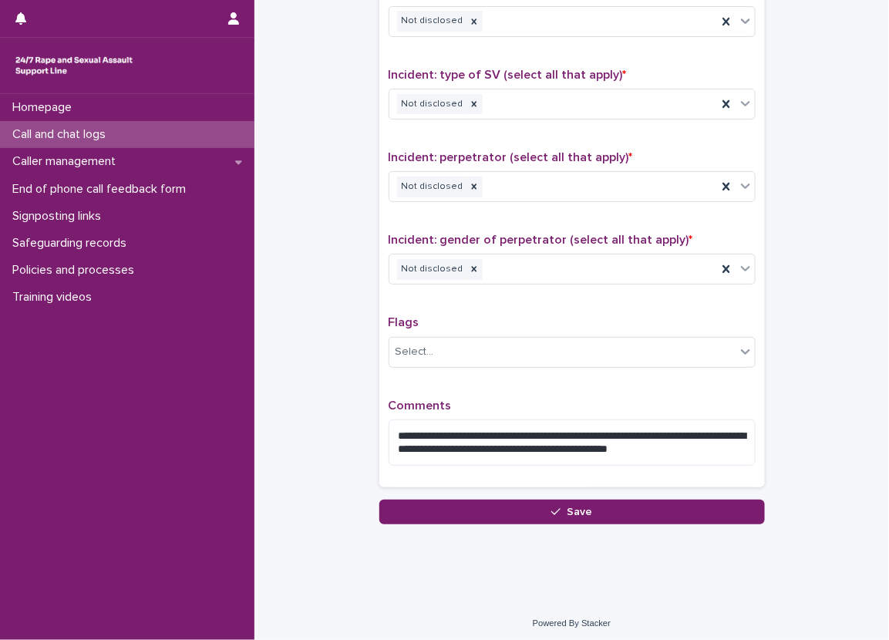
scroll to position [1170, 0]
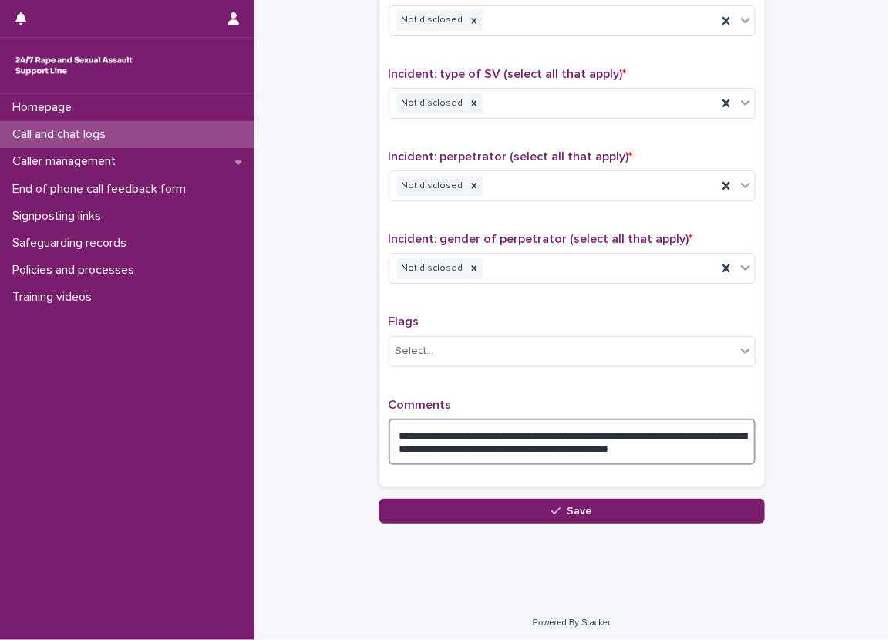
click at [637, 447] on textarea "**********" at bounding box center [571, 442] width 367 height 46
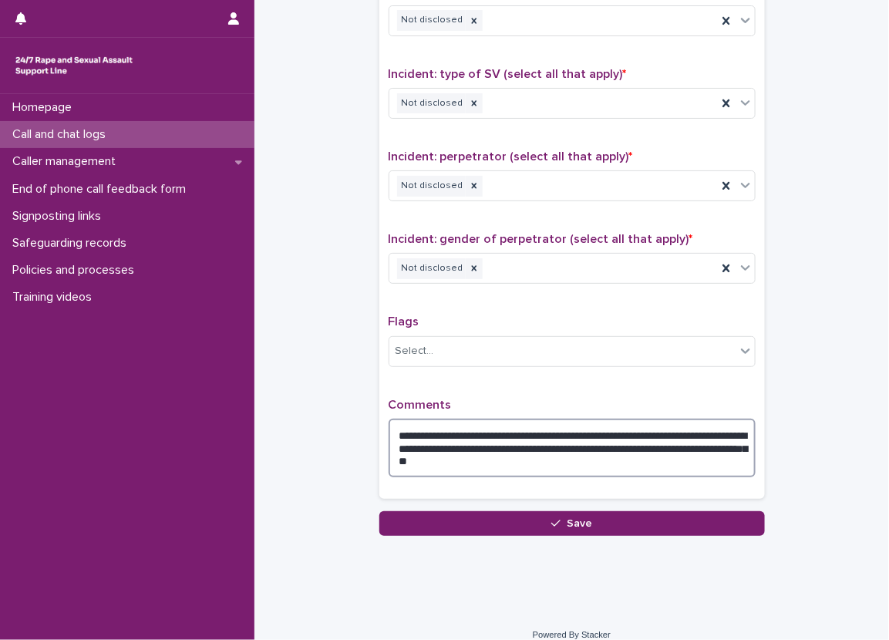
type textarea "**********"
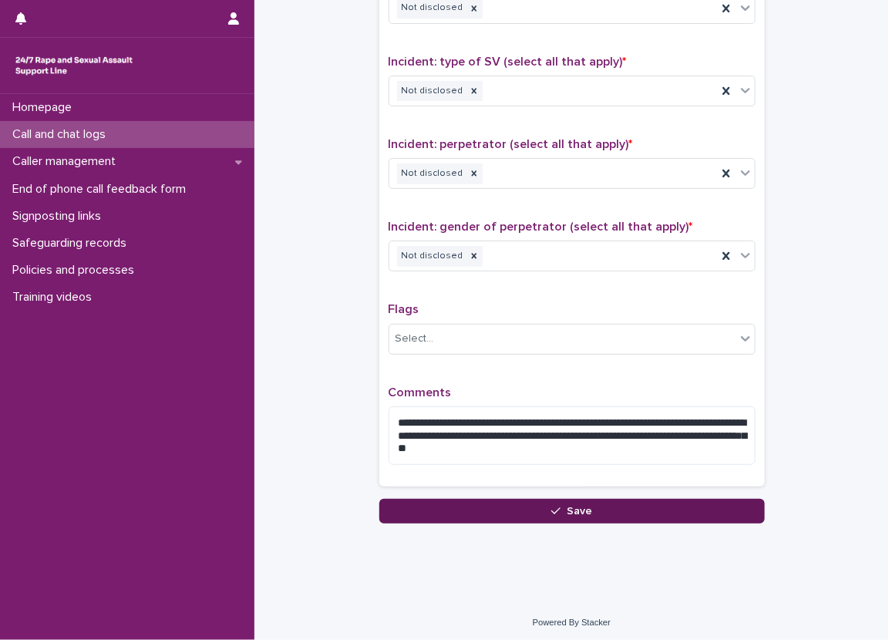
click at [666, 499] on button "Save" at bounding box center [571, 511] width 385 height 25
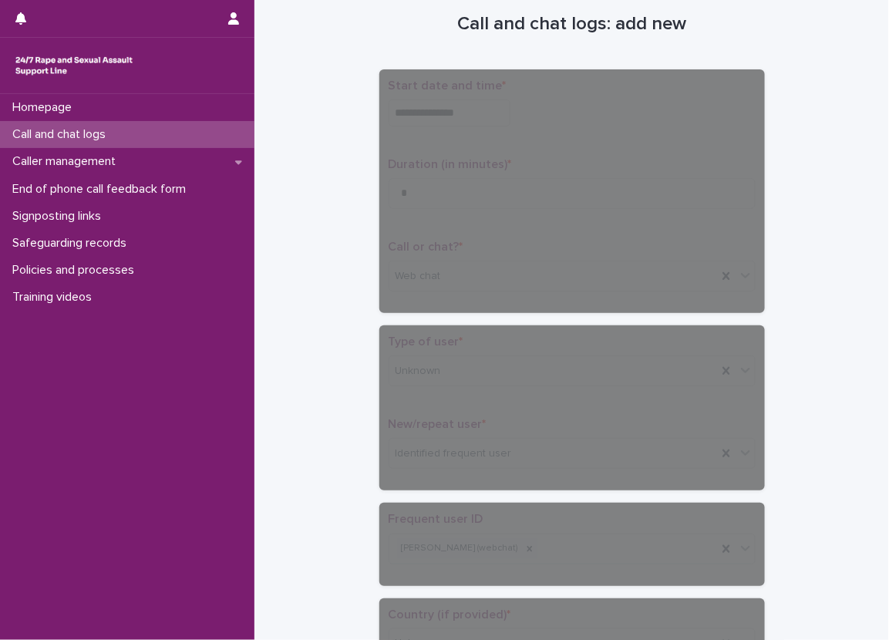
scroll to position [77, 0]
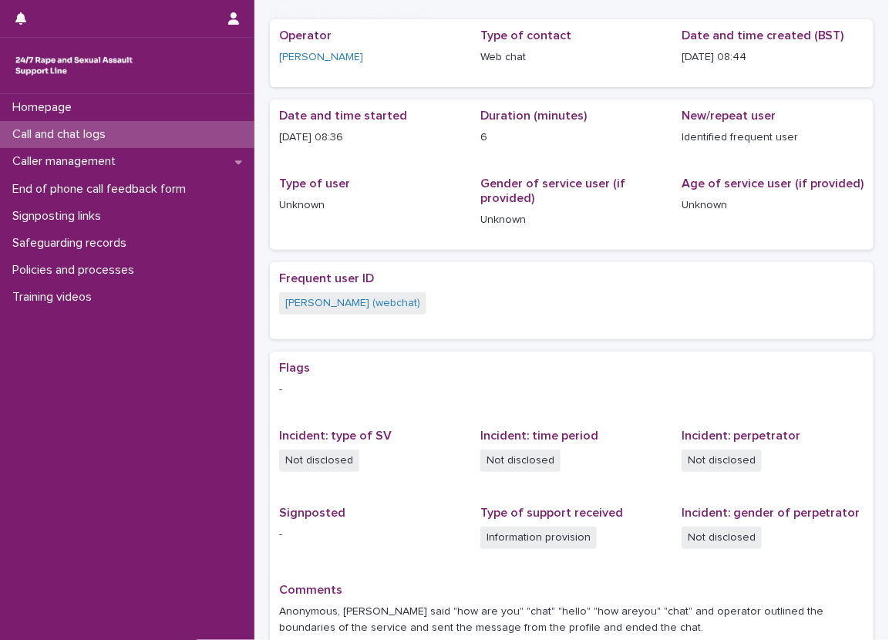
scroll to position [89, 0]
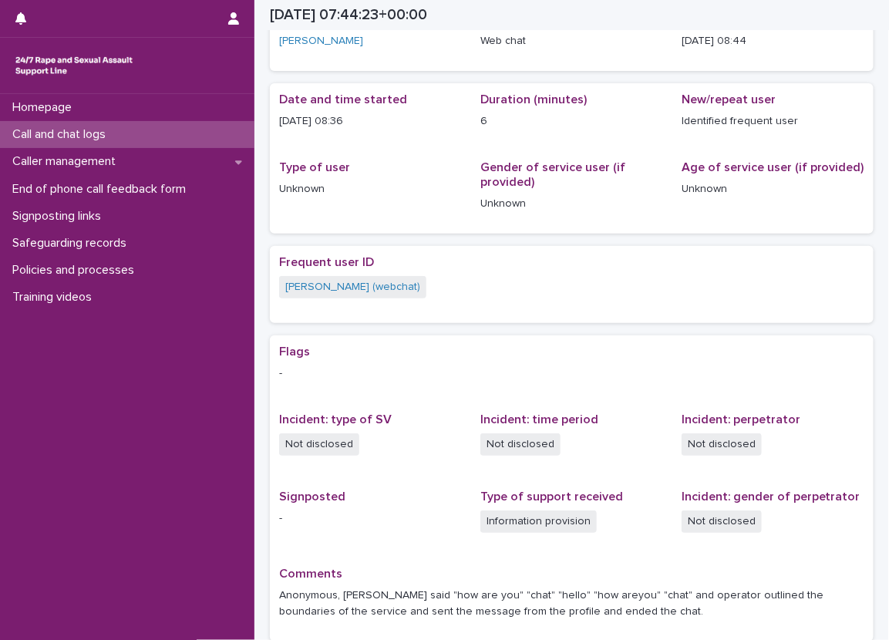
drag, startPoint x: 351, startPoint y: 118, endPoint x: 341, endPoint y: 121, distance: 10.5
click at [341, 121] on p "[DATE] 08:36" at bounding box center [370, 121] width 183 height 16
drag, startPoint x: 341, startPoint y: 121, endPoint x: 369, endPoint y: 117, distance: 28.0
click at [369, 117] on p "[DATE] 08:36" at bounding box center [370, 121] width 183 height 16
drag, startPoint x: 367, startPoint y: 118, endPoint x: 275, endPoint y: 129, distance: 92.5
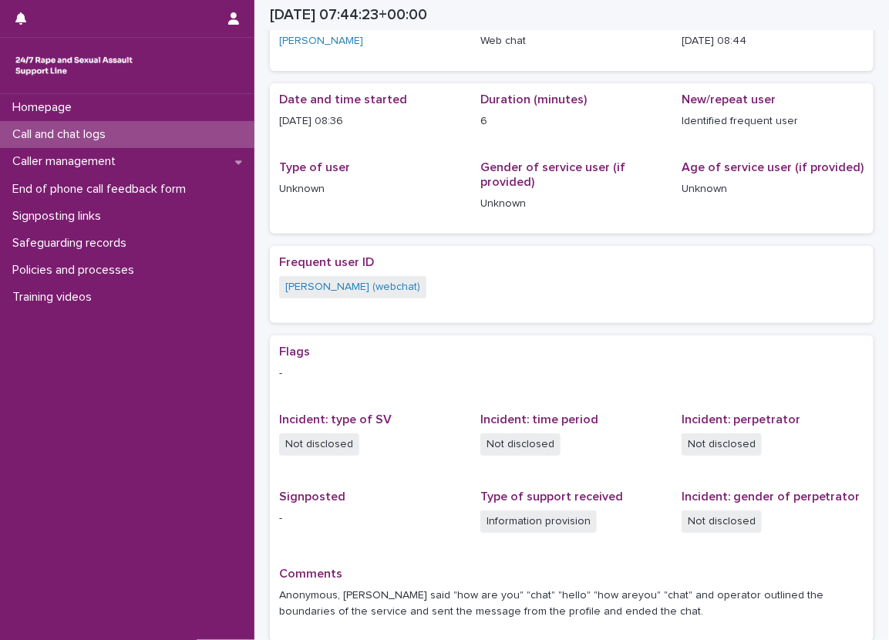
click at [275, 129] on div "Date and time started 17/8/2025 08:36 Duration (minutes) 6 New/repeat user Iden…" at bounding box center [572, 158] width 604 height 150
copy p "[DATE] 08:36"
click at [350, 130] on div "Date and time started 17/8/2025 08:36" at bounding box center [370, 116] width 183 height 49
click at [228, 131] on div "Call and chat logs" at bounding box center [127, 134] width 254 height 27
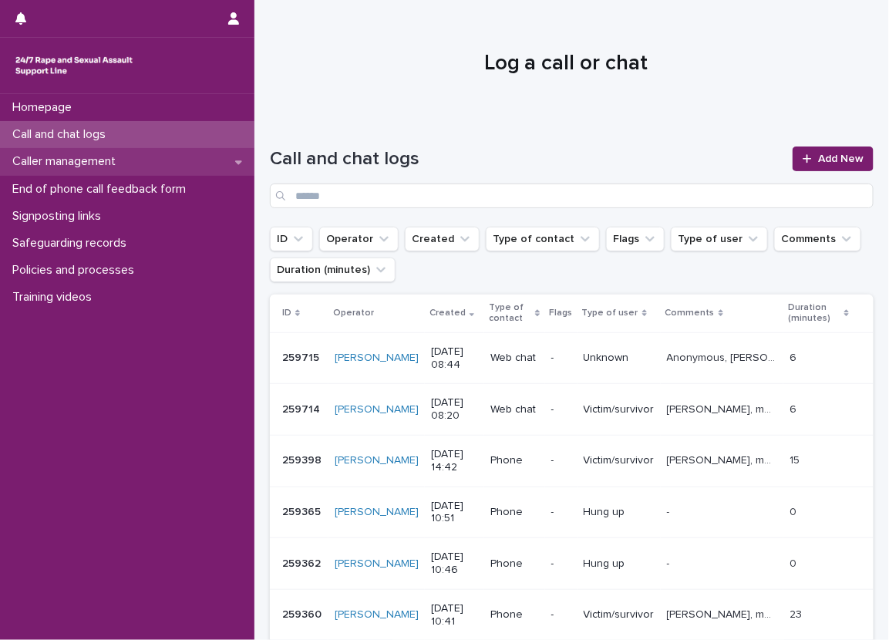
click at [228, 163] on div "Caller management" at bounding box center [127, 161] width 254 height 27
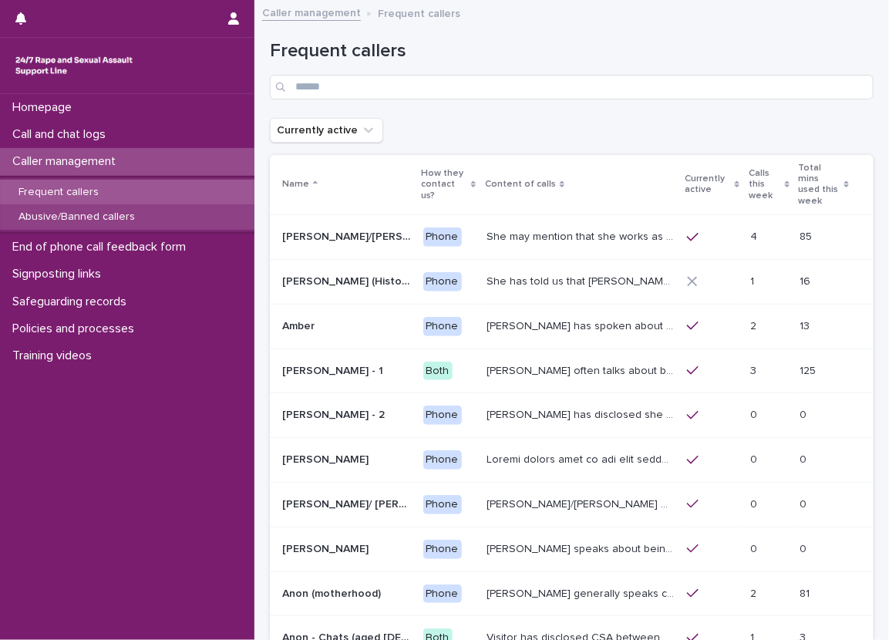
click at [92, 227] on div "Abusive/Banned callers" at bounding box center [127, 216] width 254 height 25
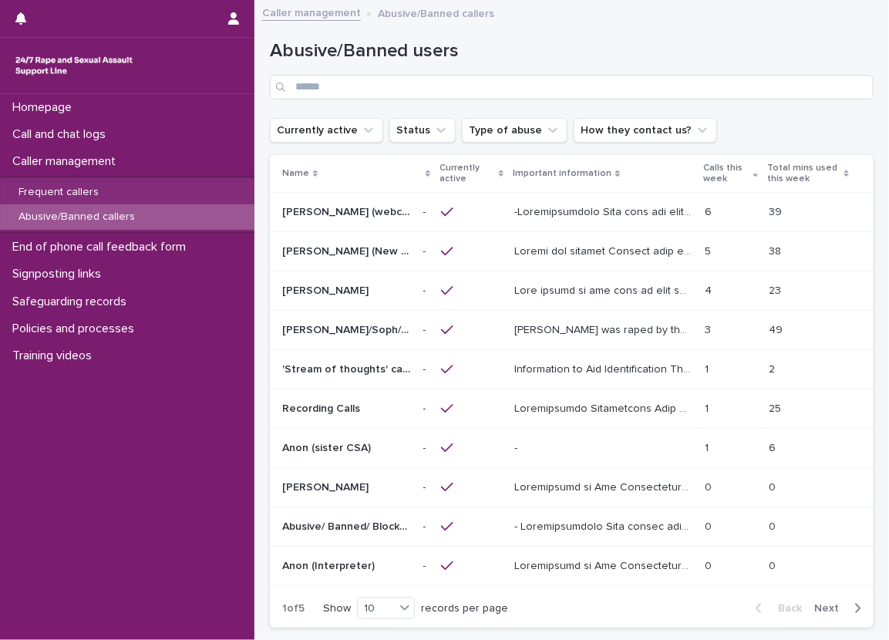
click at [577, 213] on p at bounding box center [604, 211] width 181 height 16
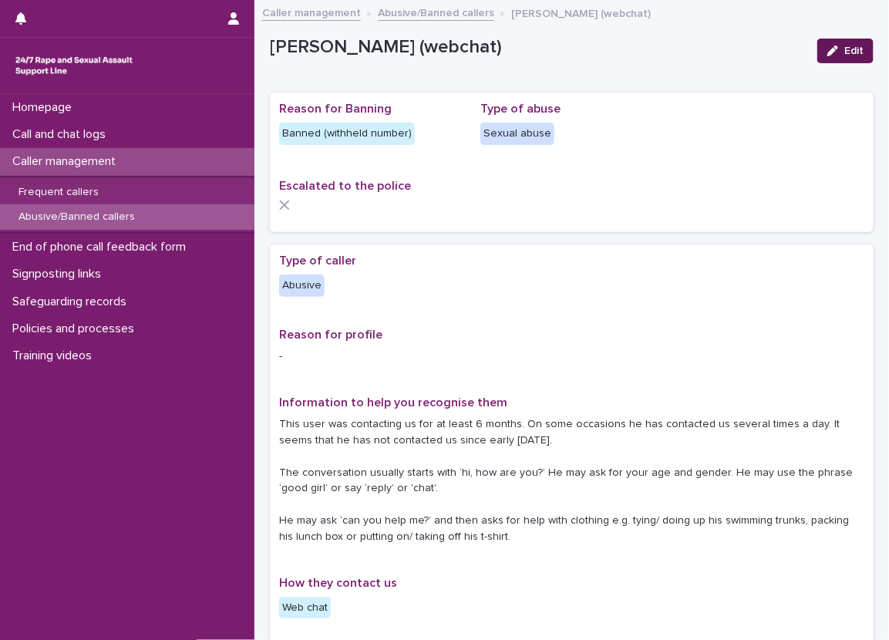
click at [849, 54] on span "Edit" at bounding box center [853, 50] width 19 height 11
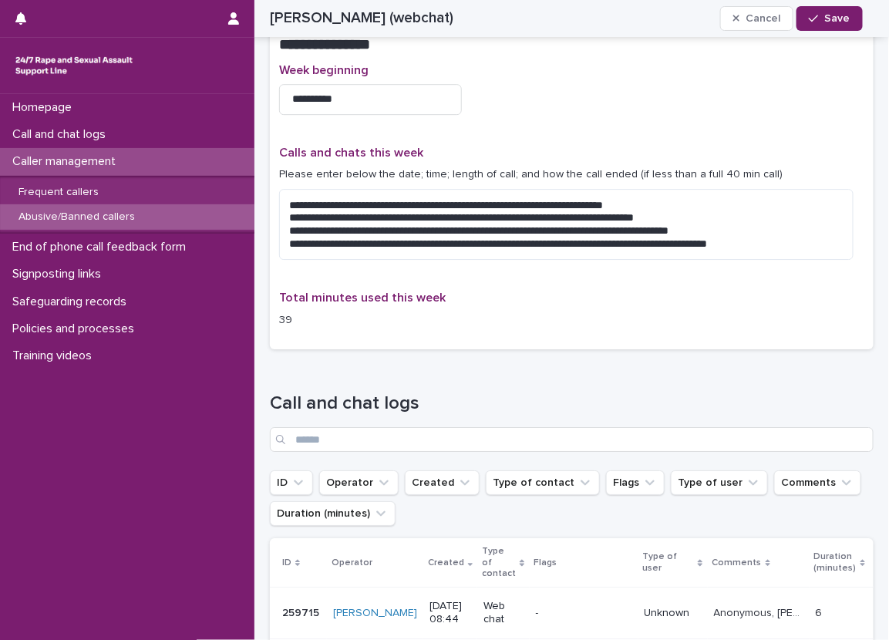
scroll to position [1310, 0]
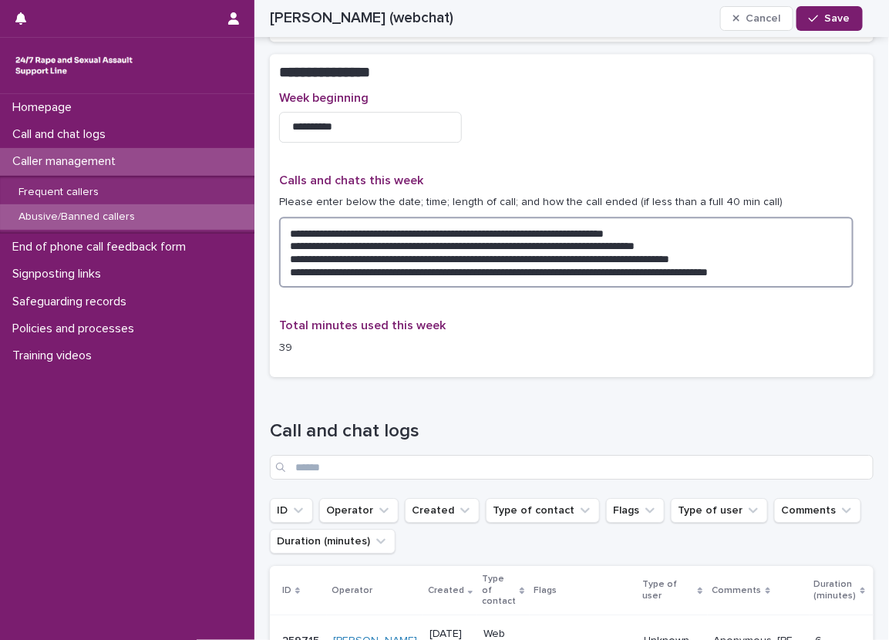
click at [831, 278] on textarea "**********" at bounding box center [566, 253] width 574 height 72
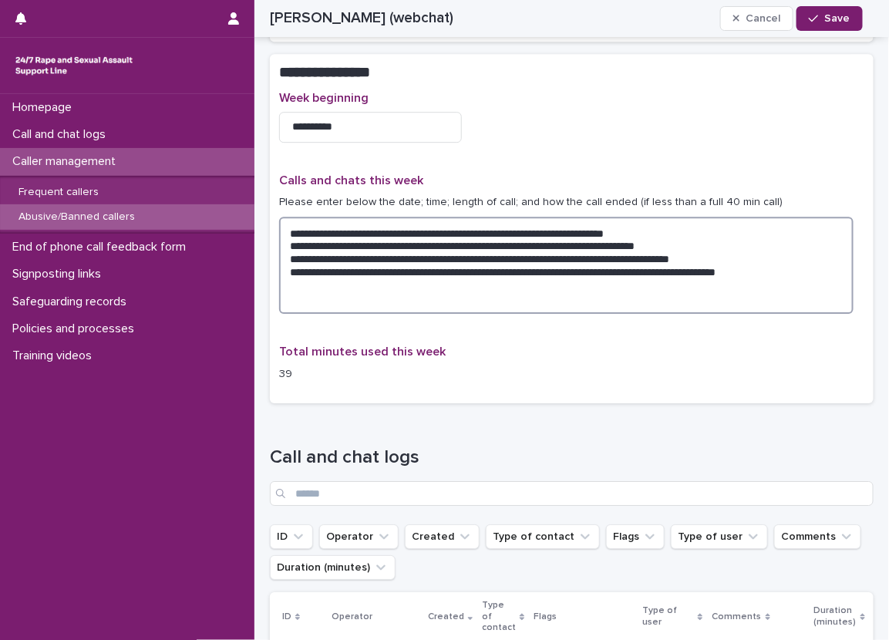
paste textarea "**********"
drag, startPoint x: 762, startPoint y: 224, endPoint x: 405, endPoint y: 214, distance: 356.3
click at [405, 214] on div "**********" at bounding box center [571, 249] width 585 height 153
click at [432, 288] on textarea "**********" at bounding box center [566, 266] width 574 height 98
paste textarea "**********"
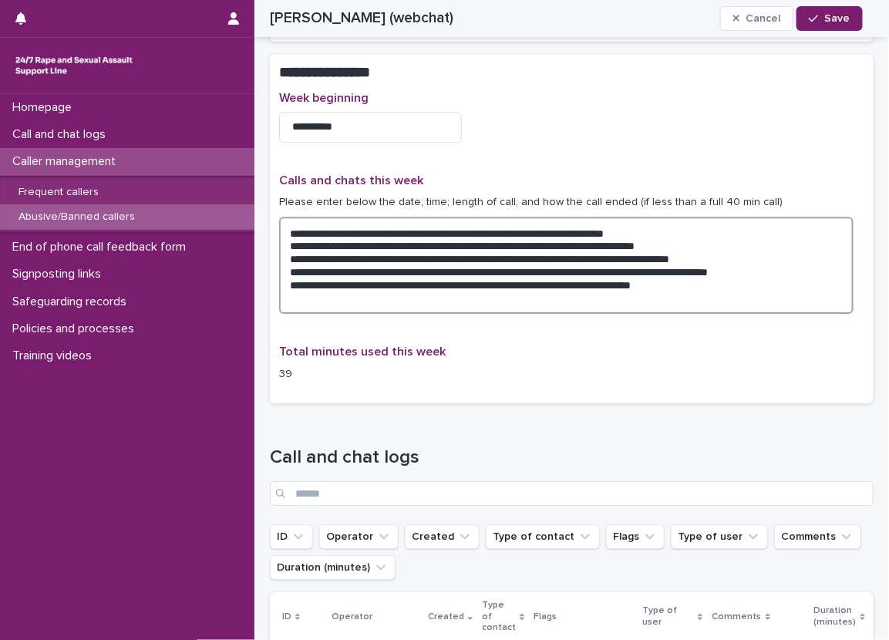
type textarea "**********"
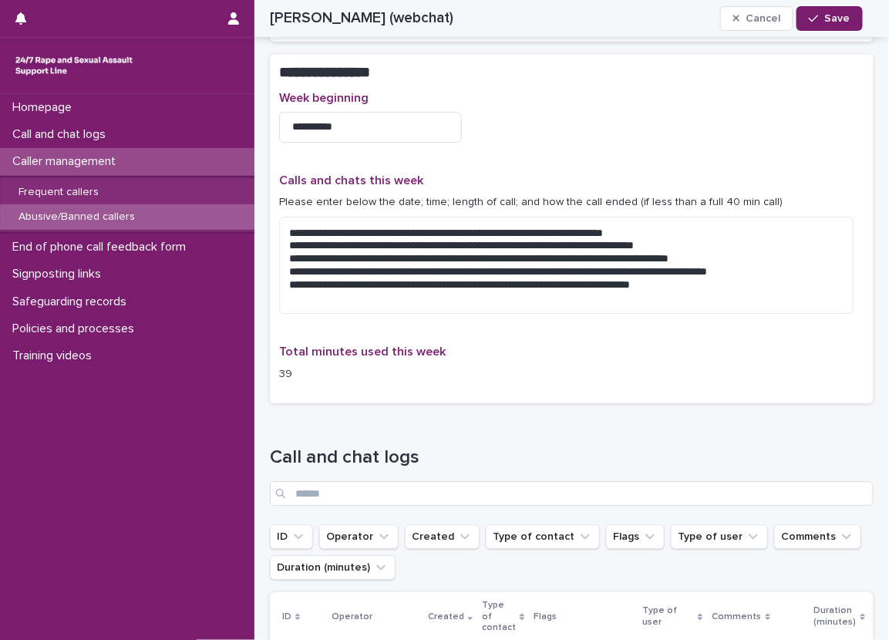
click at [862, 20] on div "David (webchat) Cancel Save" at bounding box center [566, 18] width 667 height 37
click at [846, 18] on span "Save" at bounding box center [837, 18] width 25 height 11
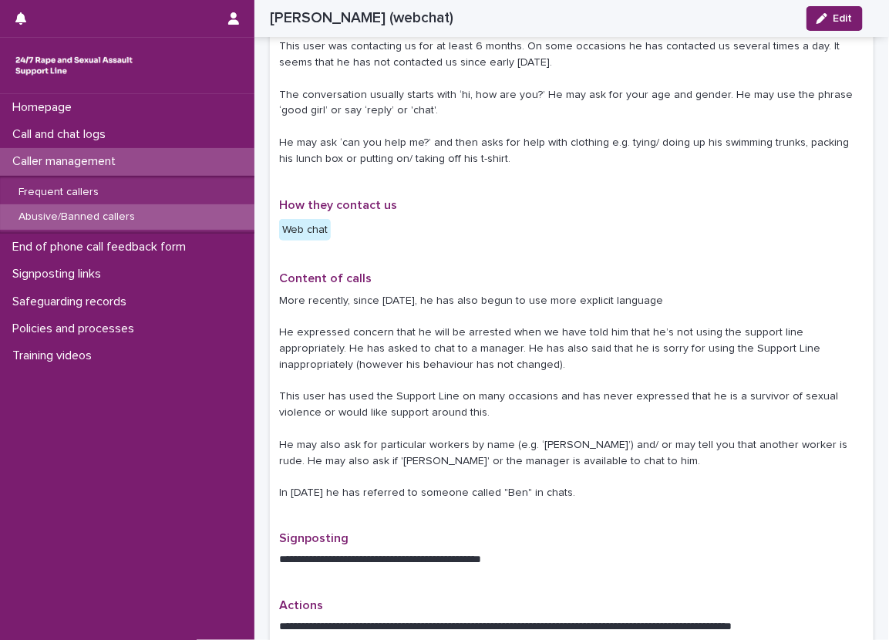
scroll to position [0, 0]
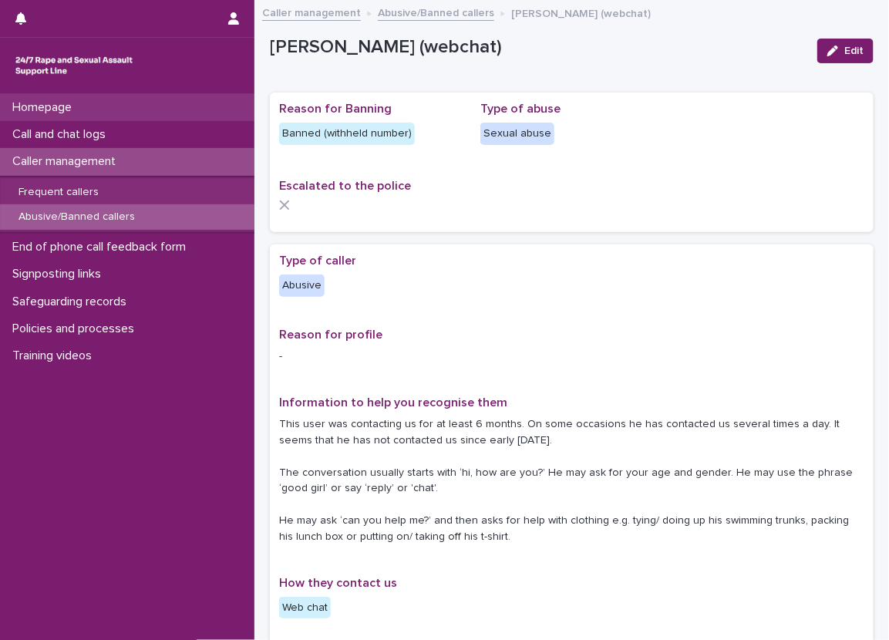
click at [201, 116] on div "Homepage" at bounding box center [127, 107] width 254 height 27
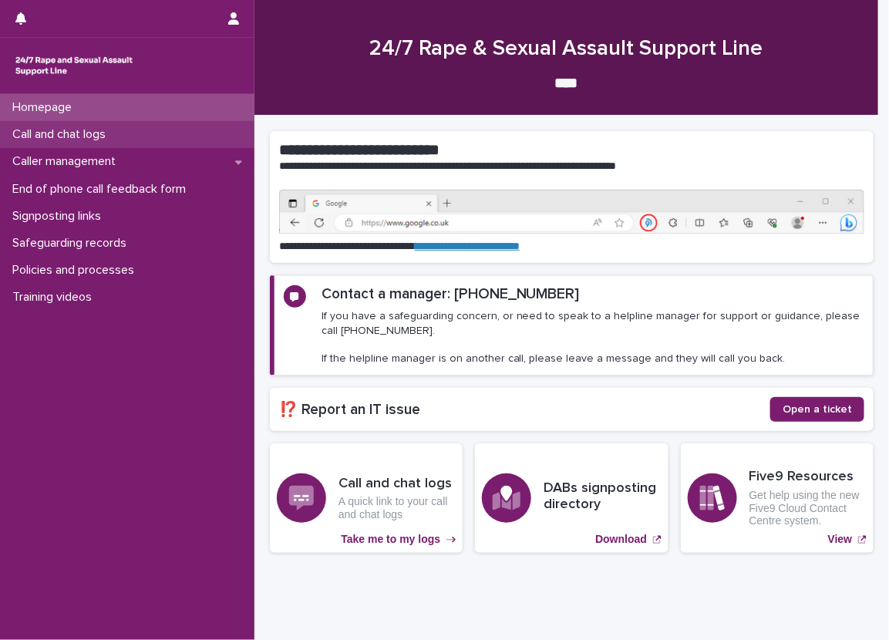
click at [211, 136] on div "Call and chat logs" at bounding box center [127, 134] width 254 height 27
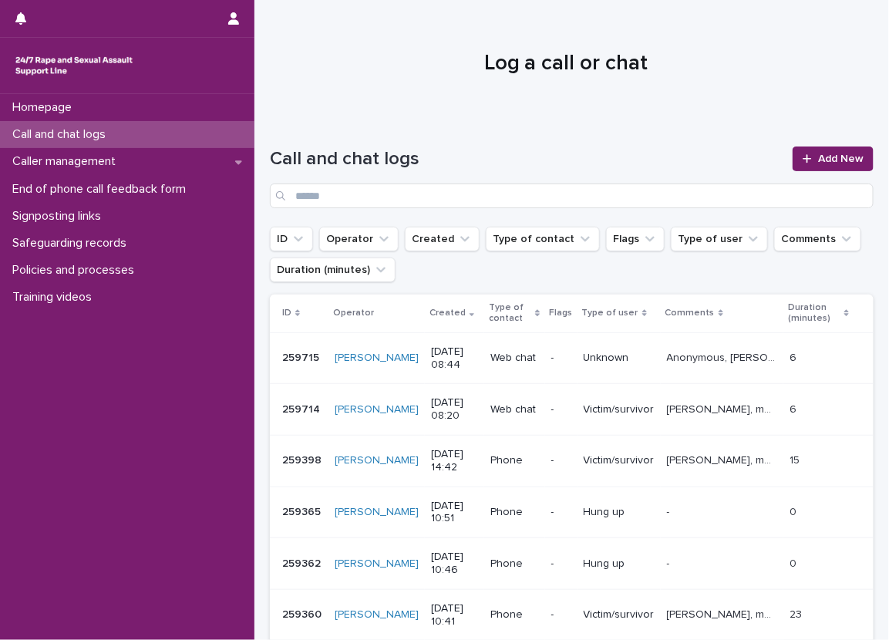
click at [678, 351] on p "Anonymous, [PERSON_NAME] said "how are you" "chat" "hello" "how areyou" "chat" …" at bounding box center [724, 356] width 114 height 16
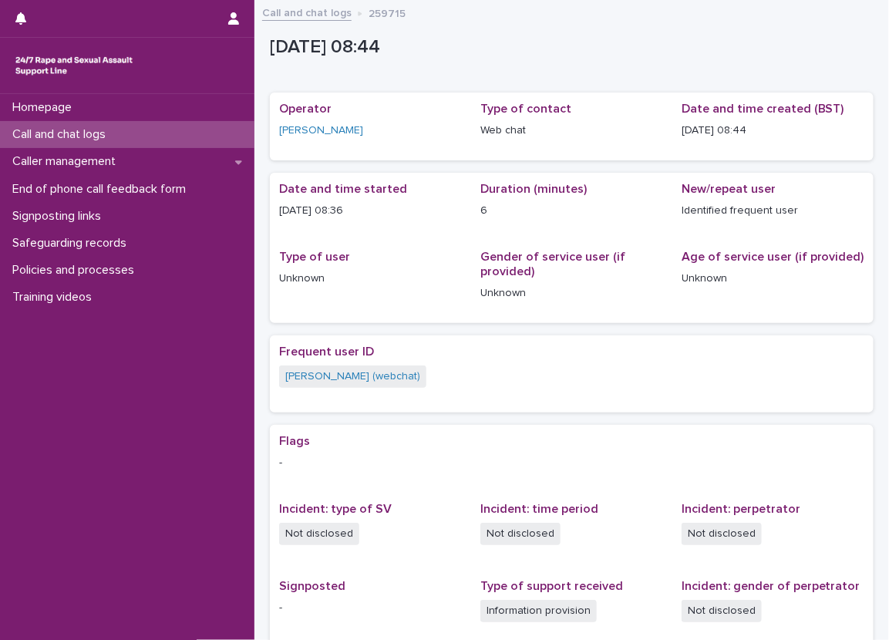
click at [234, 136] on div "Call and chat logs" at bounding box center [127, 134] width 254 height 27
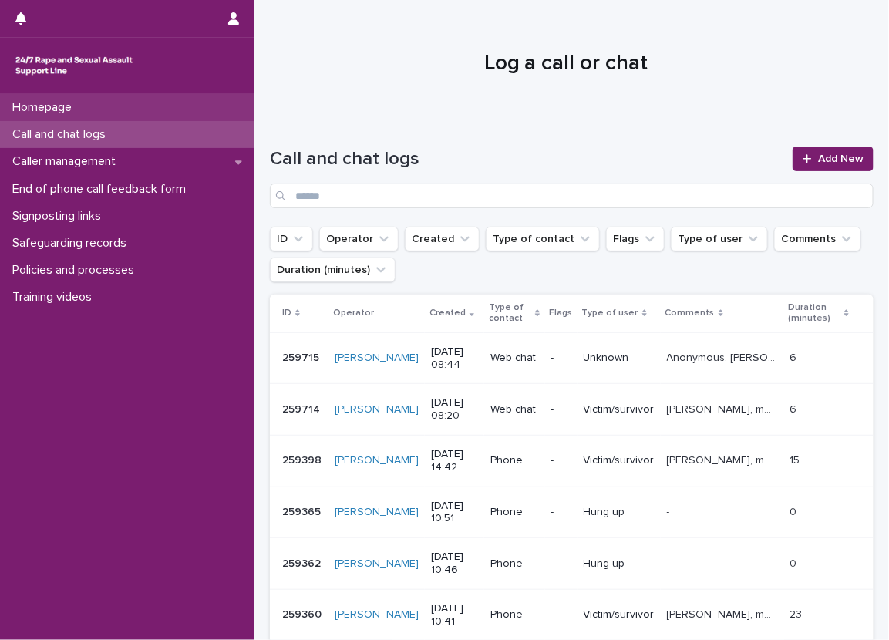
click at [224, 102] on div "Homepage" at bounding box center [127, 107] width 254 height 27
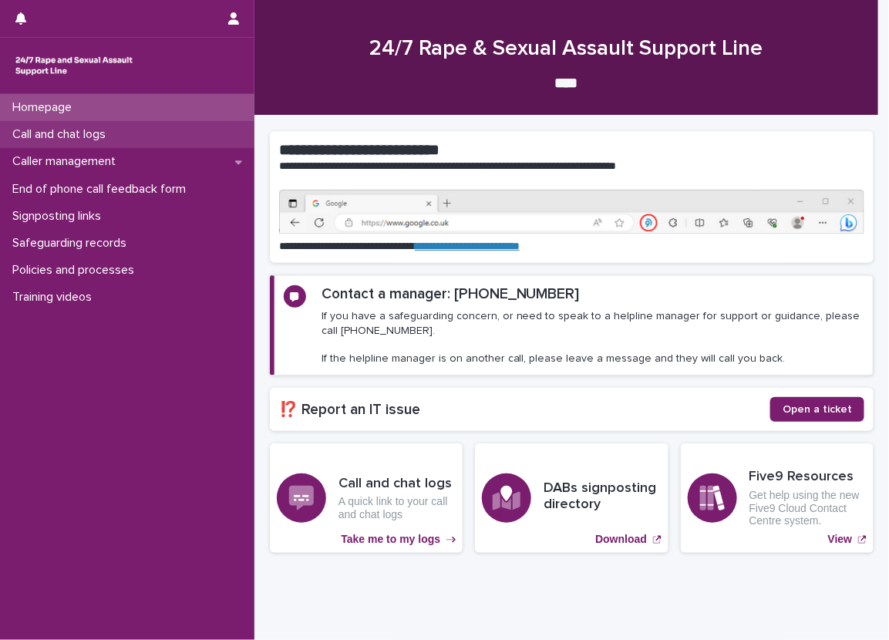
click at [222, 127] on div "Call and chat logs" at bounding box center [127, 134] width 254 height 27
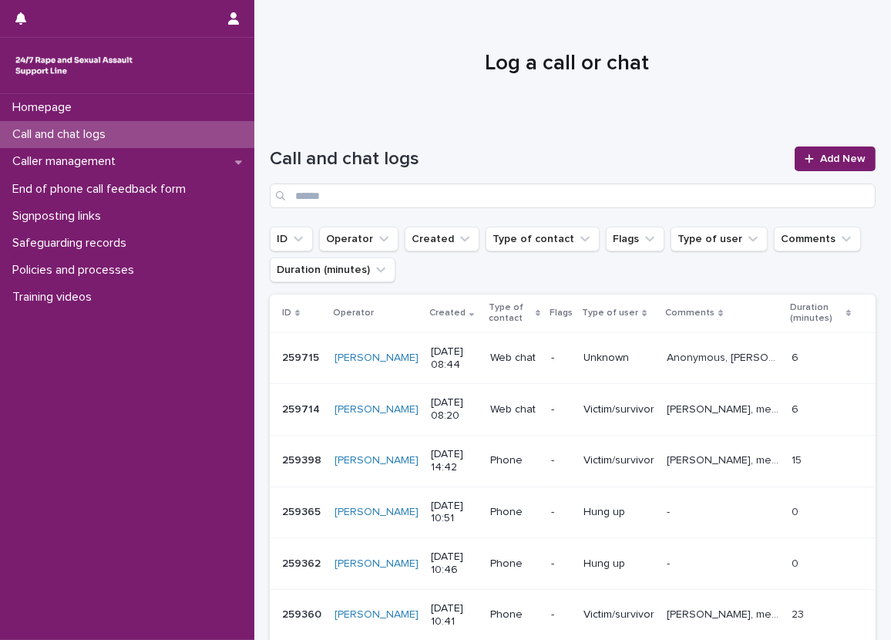
click at [362, 96] on div at bounding box center [566, 57] width 625 height 116
click at [545, 341] on td "-" at bounding box center [561, 358] width 32 height 52
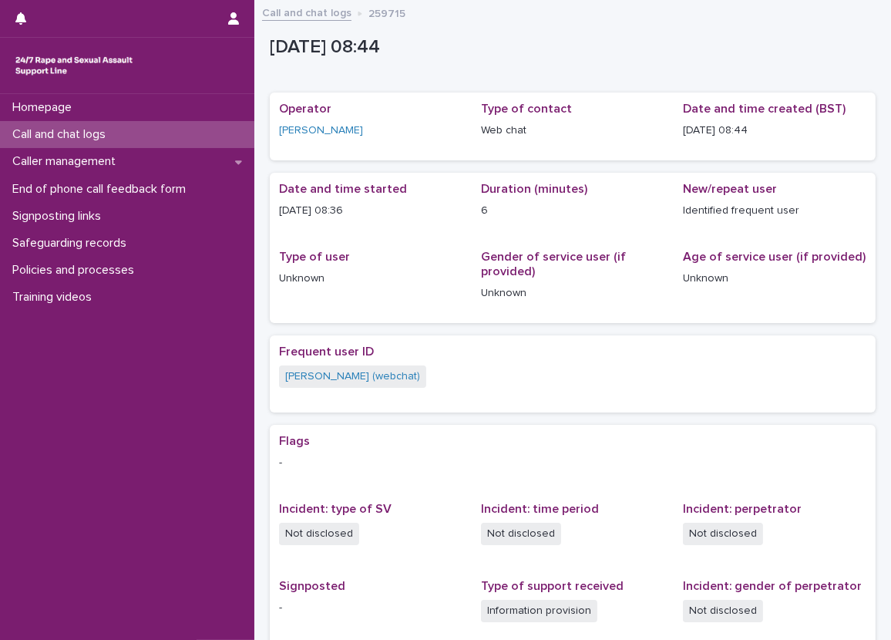
click at [232, 128] on div "Call and chat logs" at bounding box center [127, 134] width 254 height 27
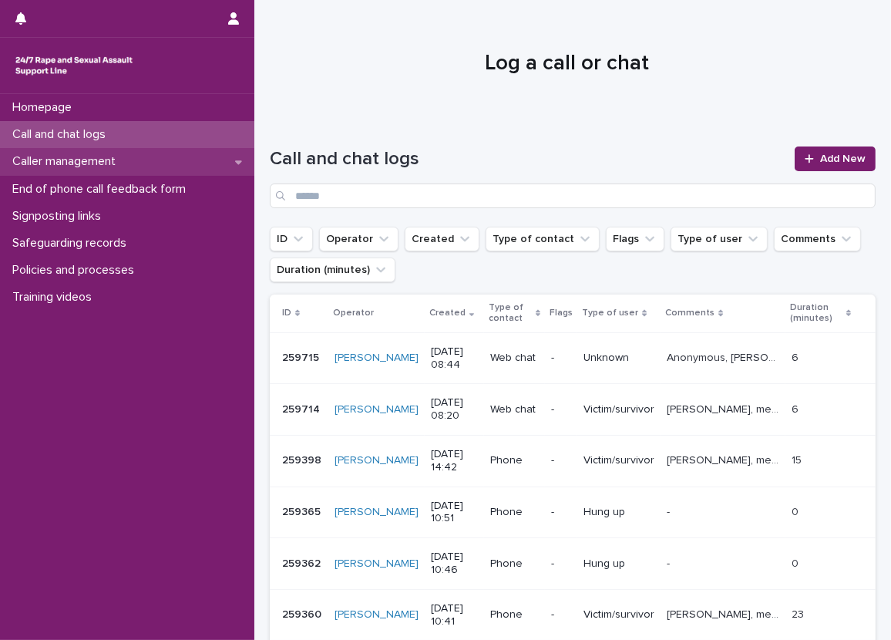
click at [234, 152] on div "Caller management" at bounding box center [127, 161] width 254 height 27
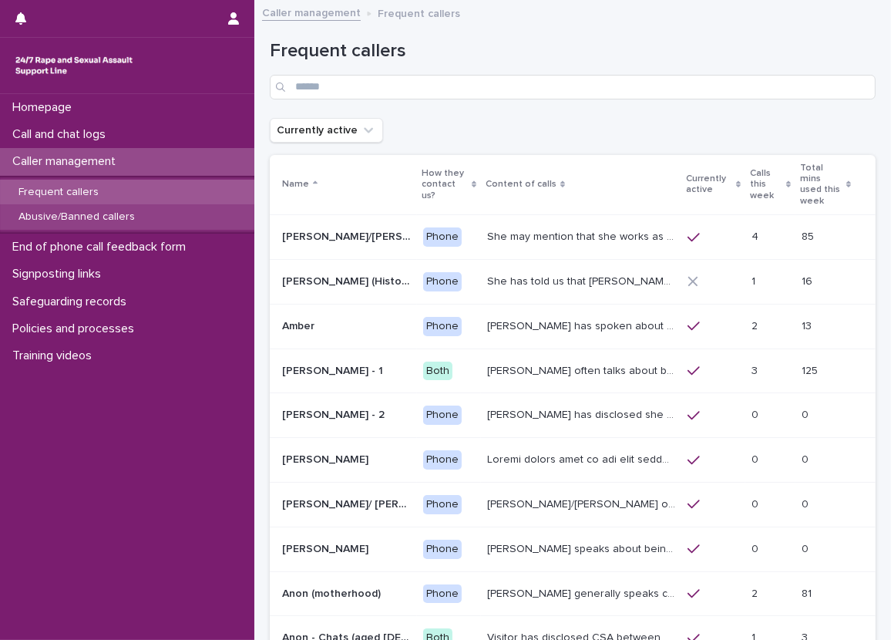
click at [224, 212] on div "Abusive/Banned callers" at bounding box center [127, 216] width 254 height 25
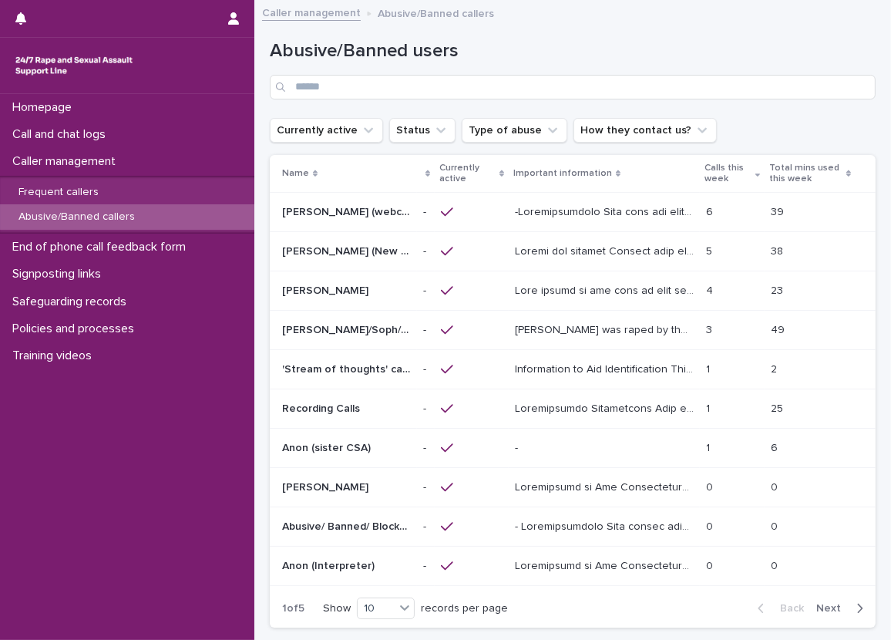
click at [552, 217] on p at bounding box center [606, 211] width 182 height 16
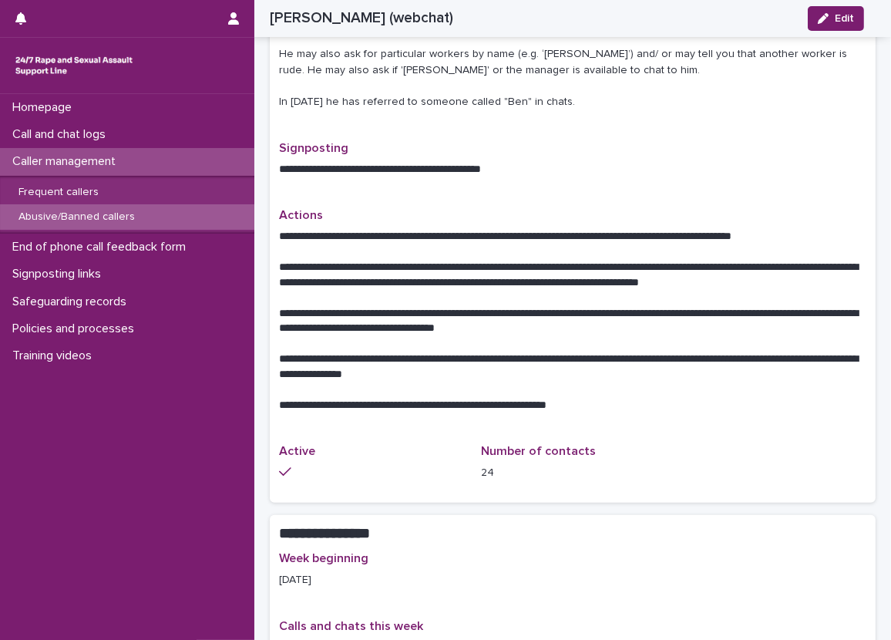
scroll to position [771, 0]
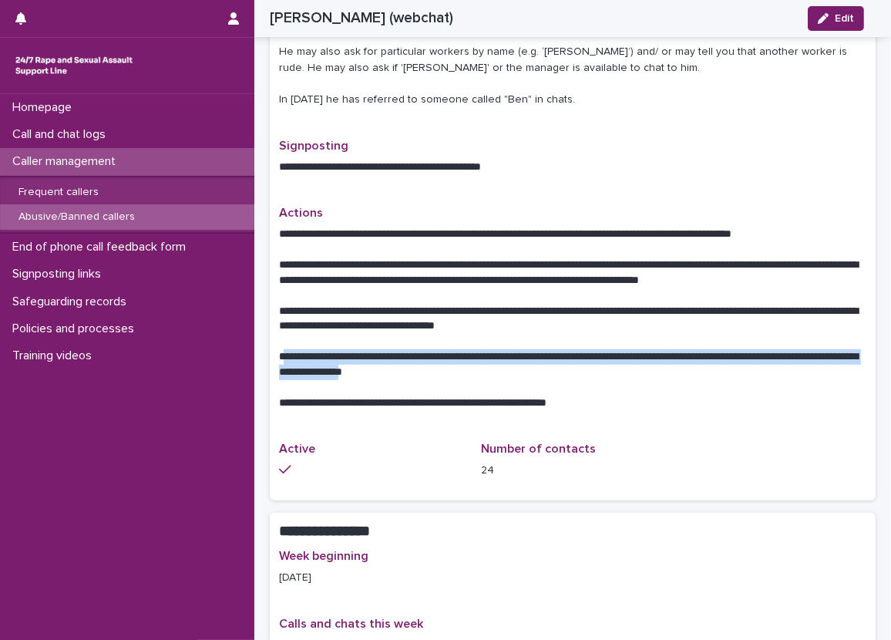
drag, startPoint x: 281, startPoint y: 354, endPoint x: 487, endPoint y: 378, distance: 207.3
click at [487, 378] on p "**********" at bounding box center [567, 364] width 576 height 31
copy p "**********"
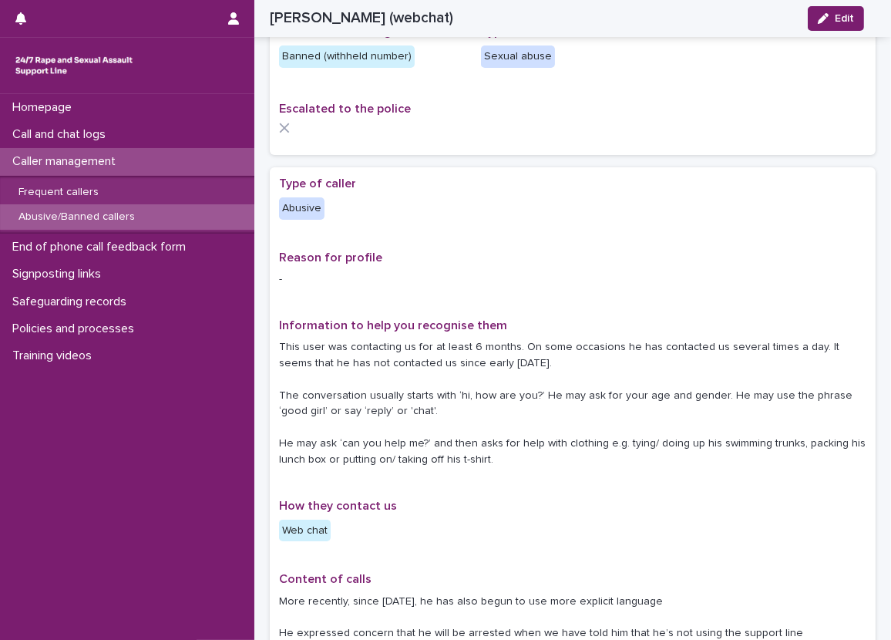
click at [492, 281] on p "-" at bounding box center [572, 279] width 587 height 16
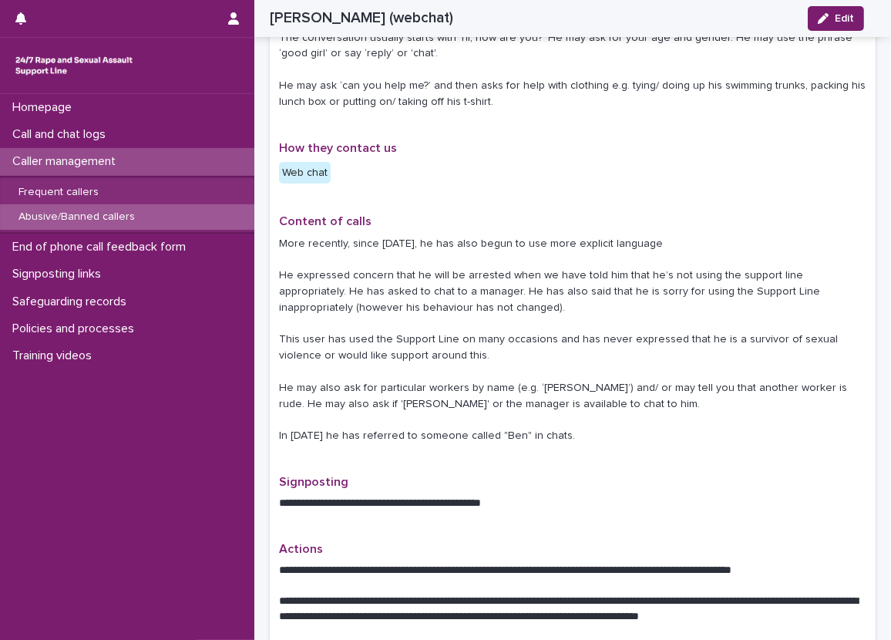
scroll to position [462, 0]
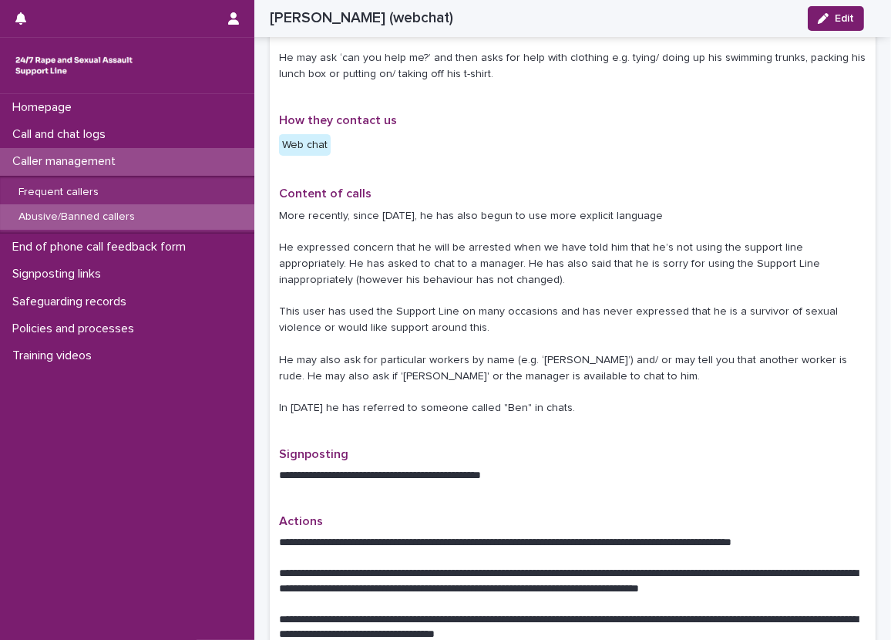
click at [259, 499] on div "Loading... Saving… Loading... Saving… [PERSON_NAME] (webchat) Edit [PERSON_NAME…" at bounding box center [572, 567] width 637 height 2040
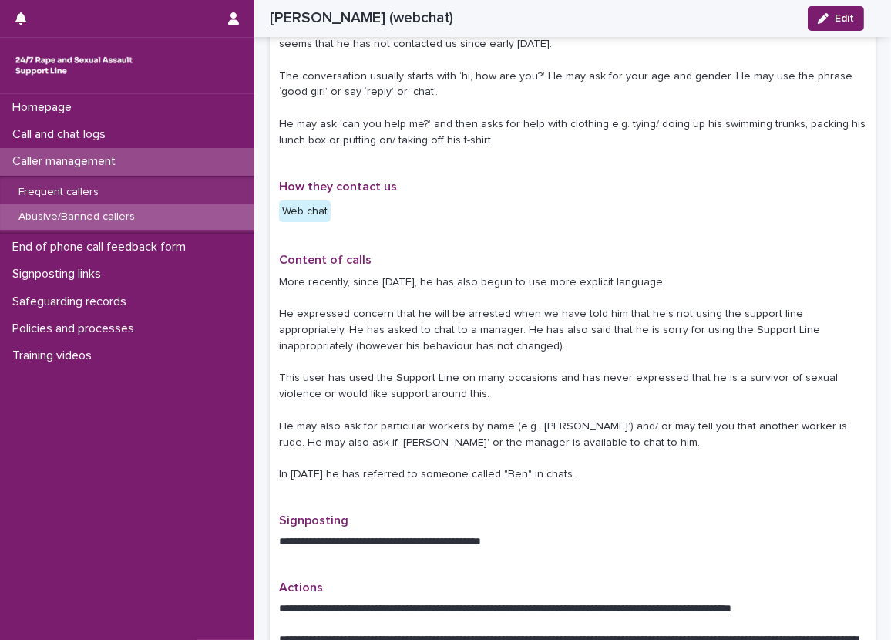
scroll to position [385, 0]
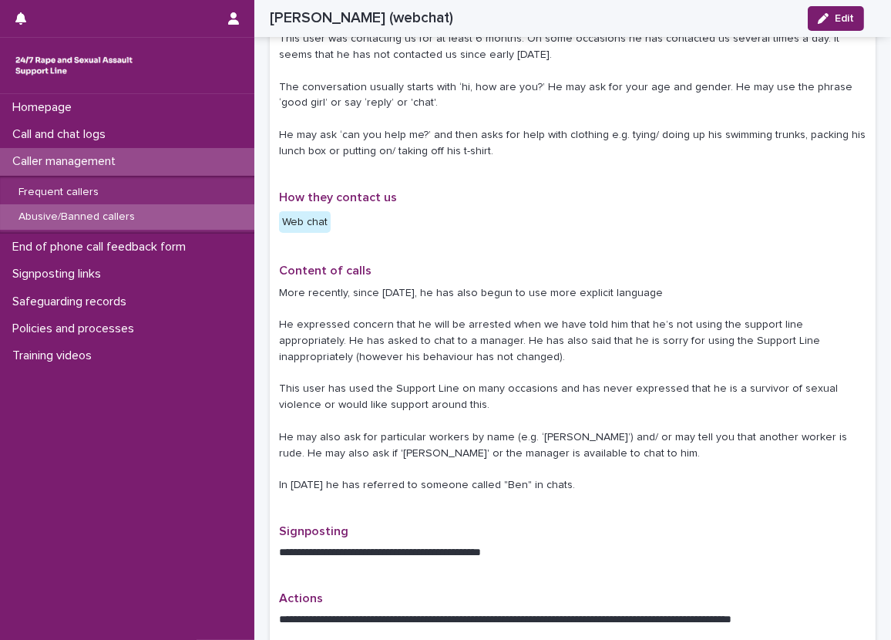
click at [257, 493] on div "Loading... Saving… Loading... Saving… [PERSON_NAME] (webchat) Edit [PERSON_NAME…" at bounding box center [572, 644] width 637 height 2040
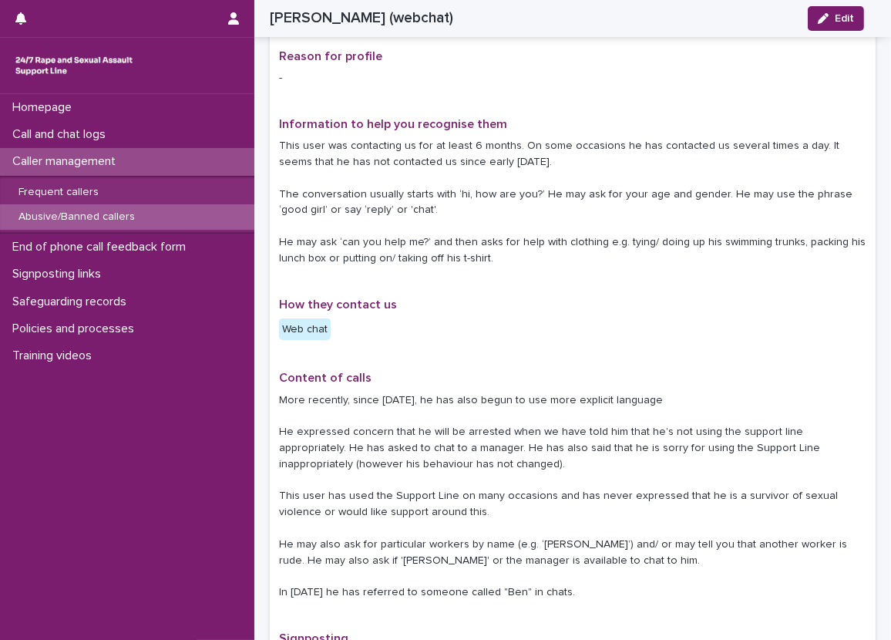
scroll to position [231, 0]
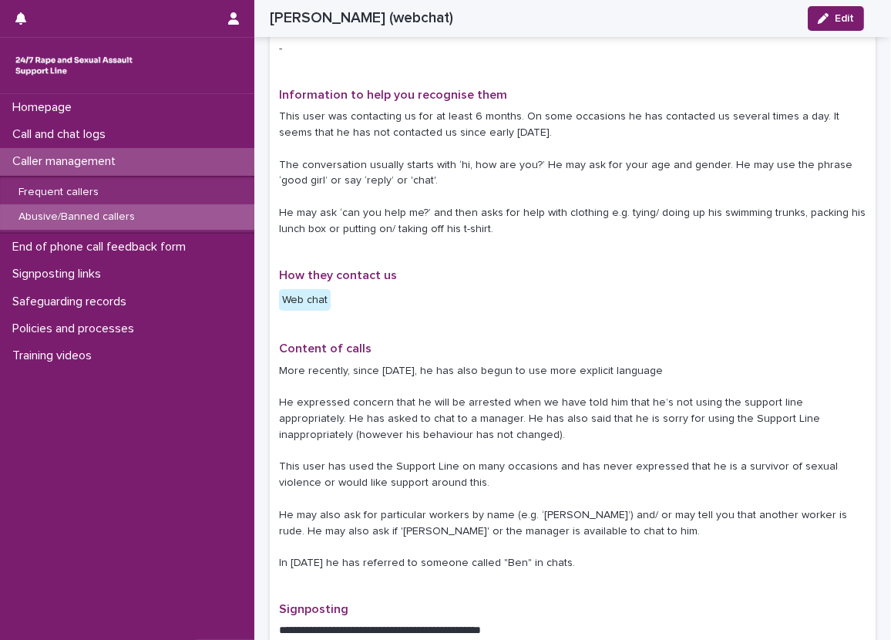
scroll to position [308, 0]
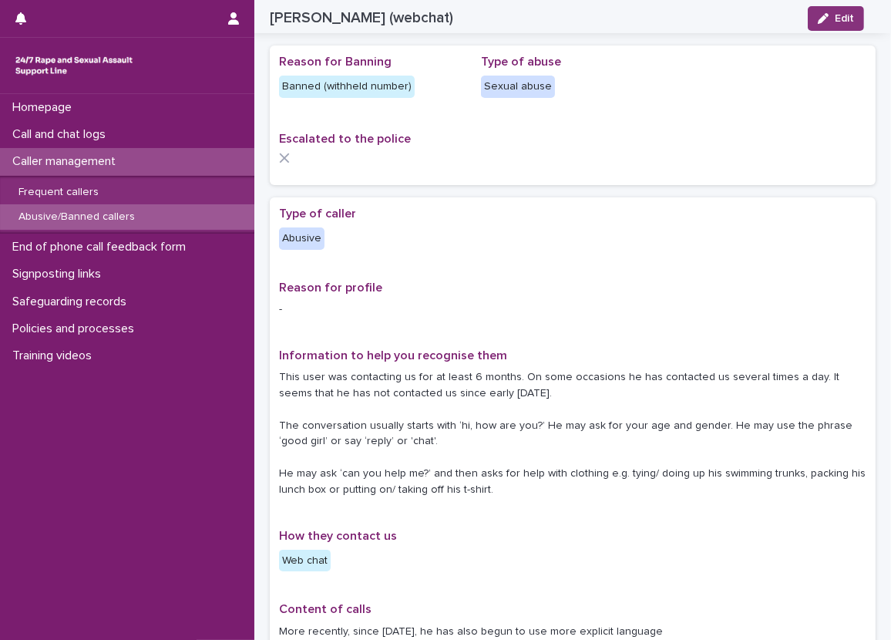
scroll to position [0, 0]
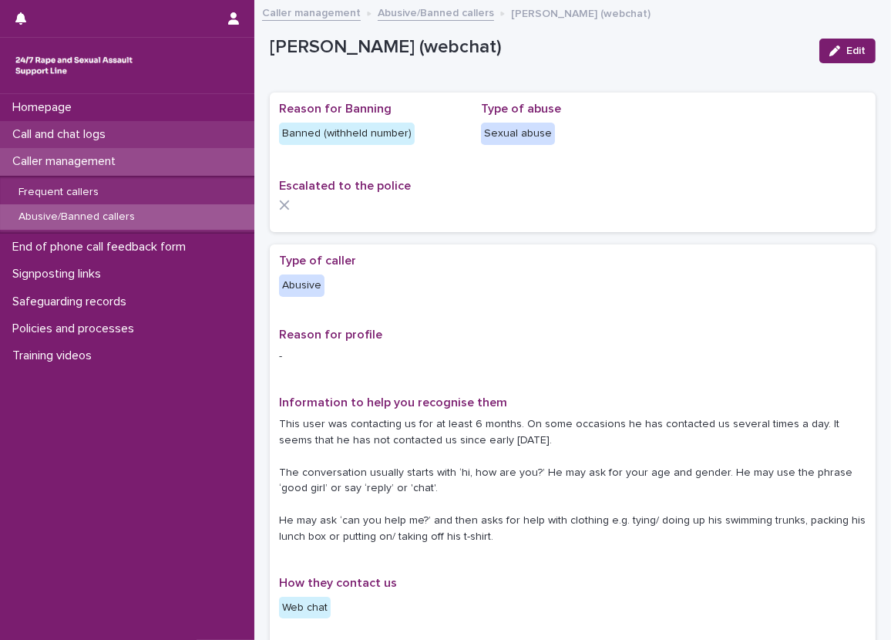
click at [148, 139] on div "Call and chat logs" at bounding box center [127, 134] width 254 height 27
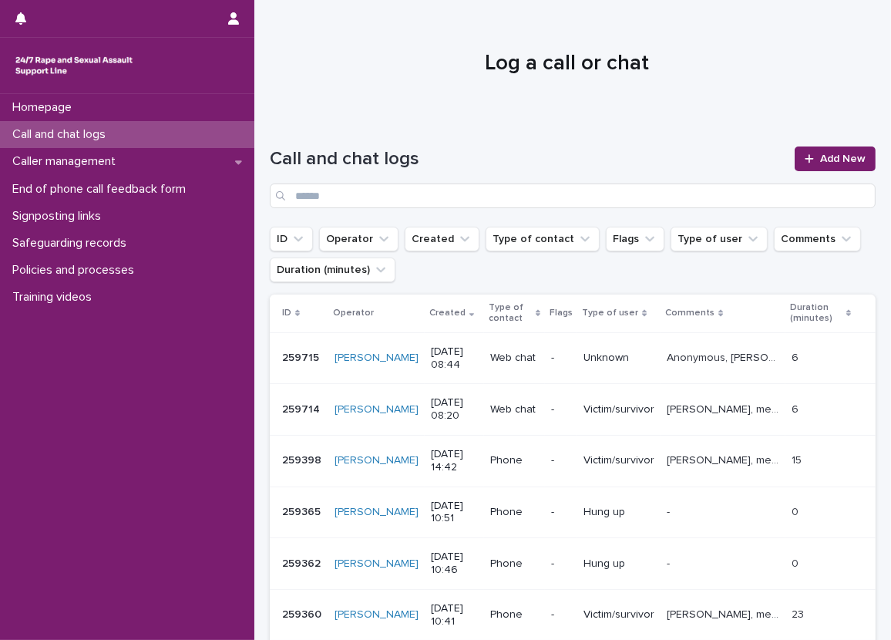
drag, startPoint x: 850, startPoint y: 157, endPoint x: 885, endPoint y: 183, distance: 43.0
click at [850, 157] on span "Add New" at bounding box center [842, 158] width 45 height 11
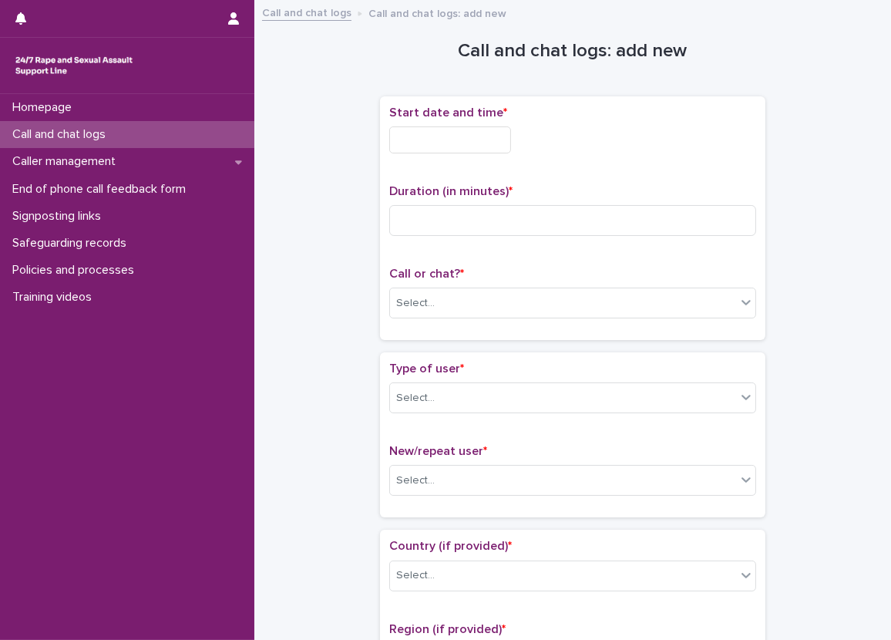
click at [417, 135] on input "text" at bounding box center [450, 139] width 122 height 27
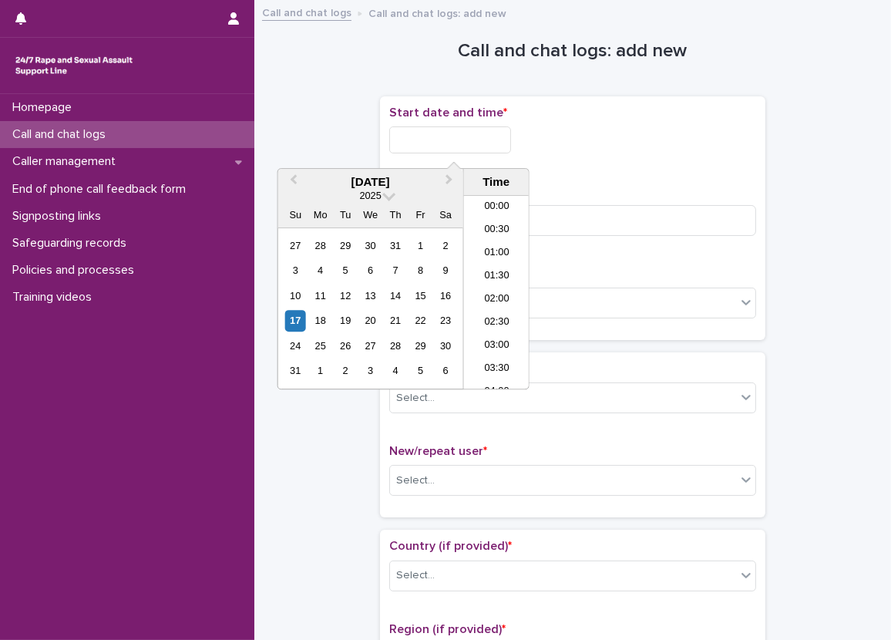
scroll to position [331, 0]
click at [492, 304] on li "09:30" at bounding box center [497, 315] width 66 height 23
click at [481, 149] on input "**********" at bounding box center [450, 139] width 122 height 27
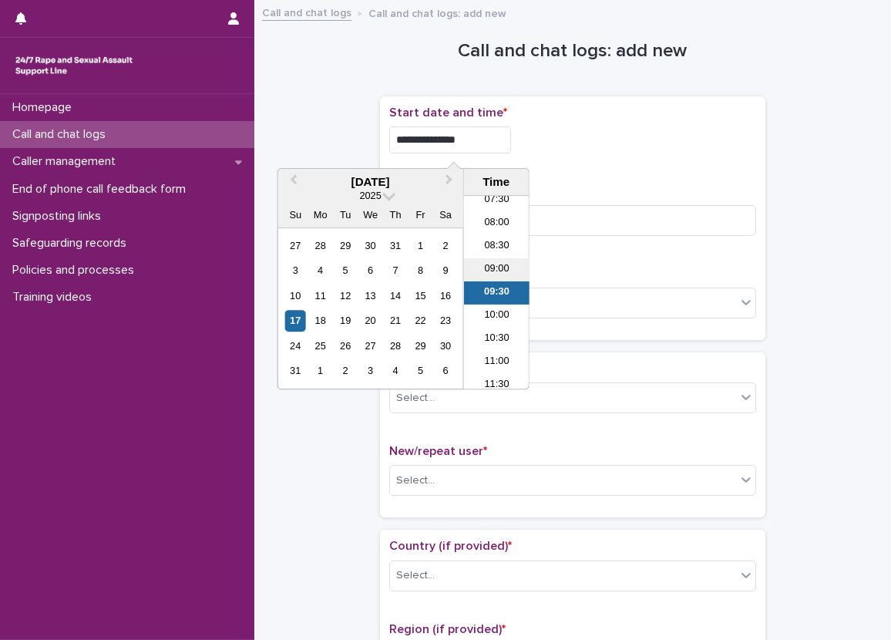
click at [494, 259] on li "09:00" at bounding box center [497, 269] width 66 height 23
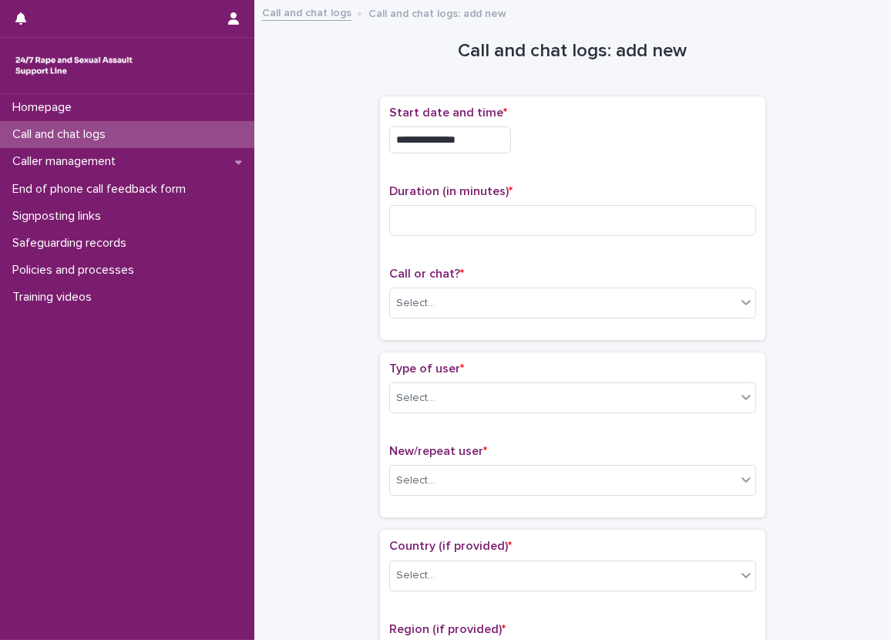
click at [483, 136] on input "**********" at bounding box center [450, 139] width 122 height 27
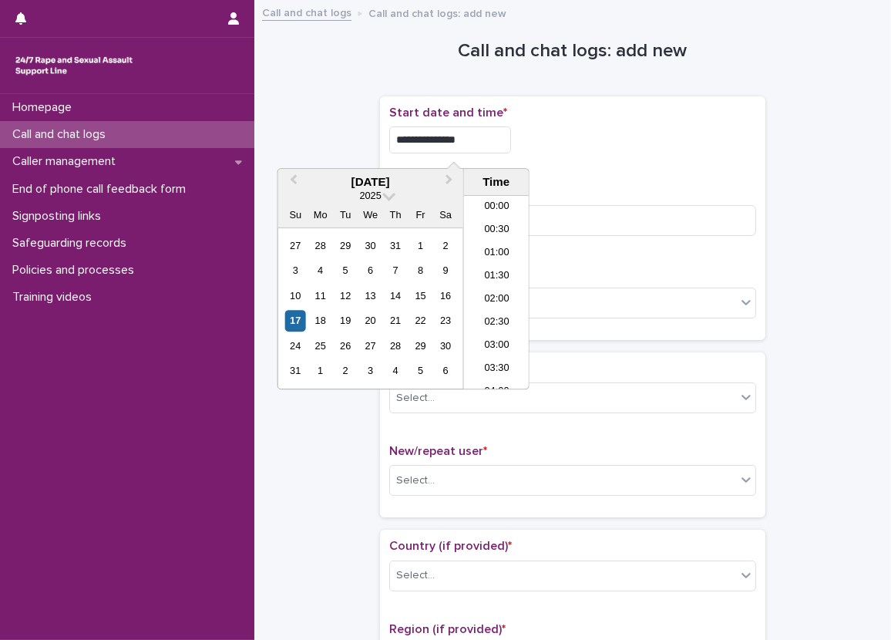
scroll to position [331, 0]
type input "**********"
click at [563, 167] on div "**********" at bounding box center [572, 218] width 367 height 225
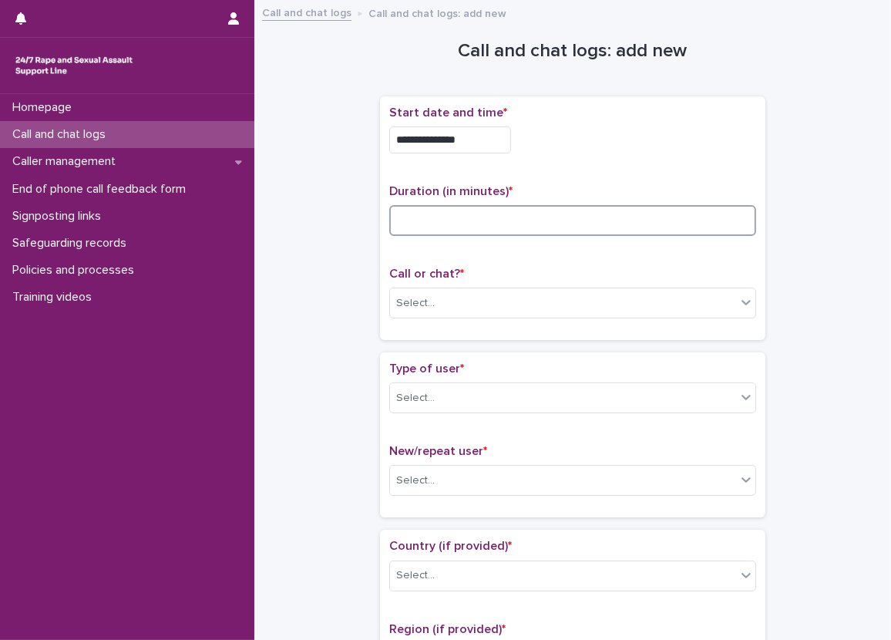
click at [570, 210] on input at bounding box center [572, 220] width 367 height 31
type input "*"
click at [476, 296] on div "Select..." at bounding box center [563, 303] width 346 height 25
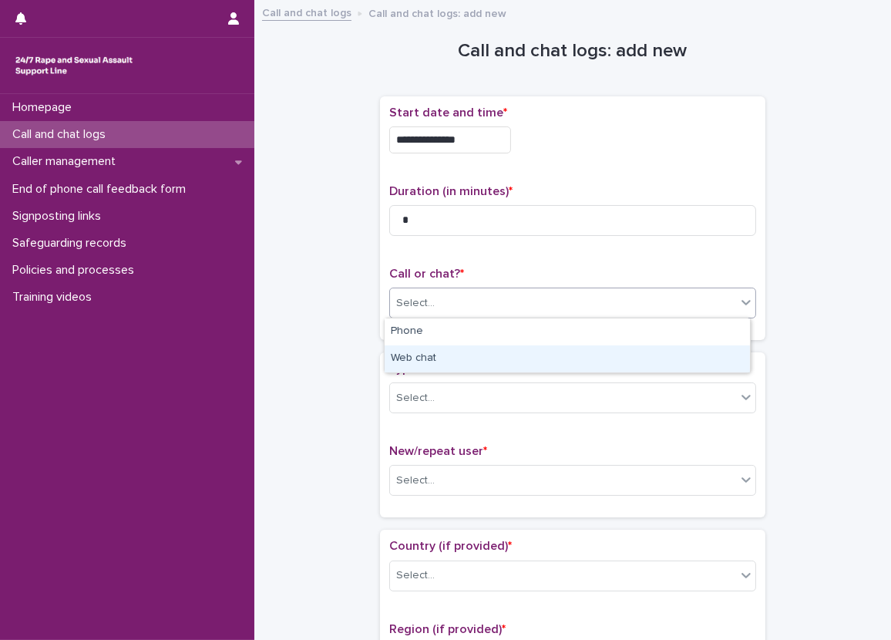
click at [457, 354] on div "Web chat" at bounding box center [567, 358] width 365 height 27
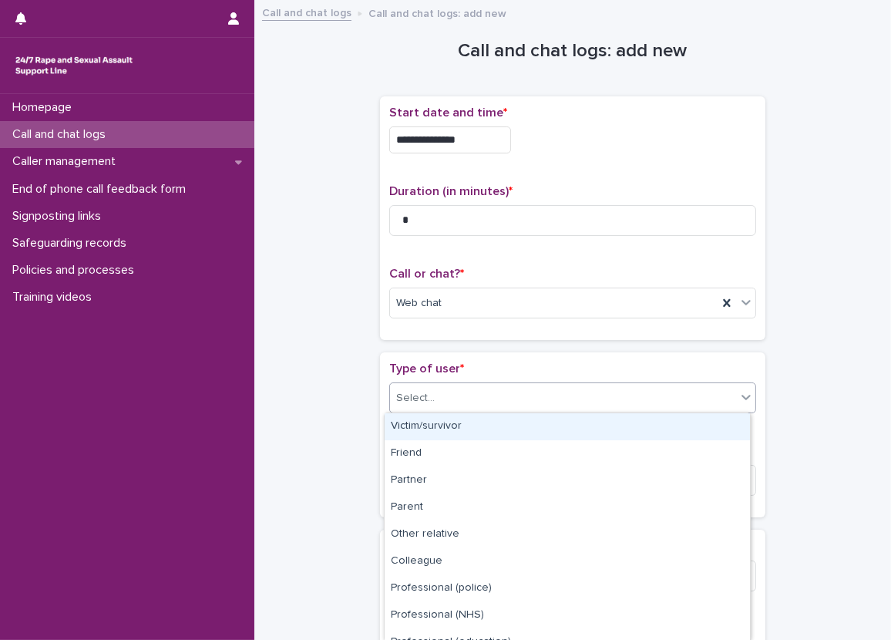
click at [432, 404] on div "Select..." at bounding box center [563, 397] width 346 height 25
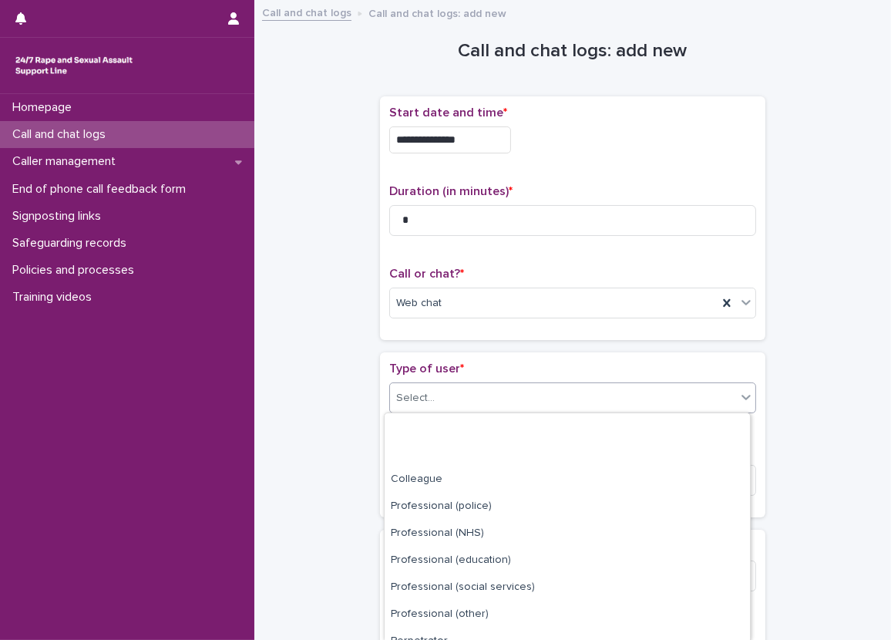
scroll to position [177, 0]
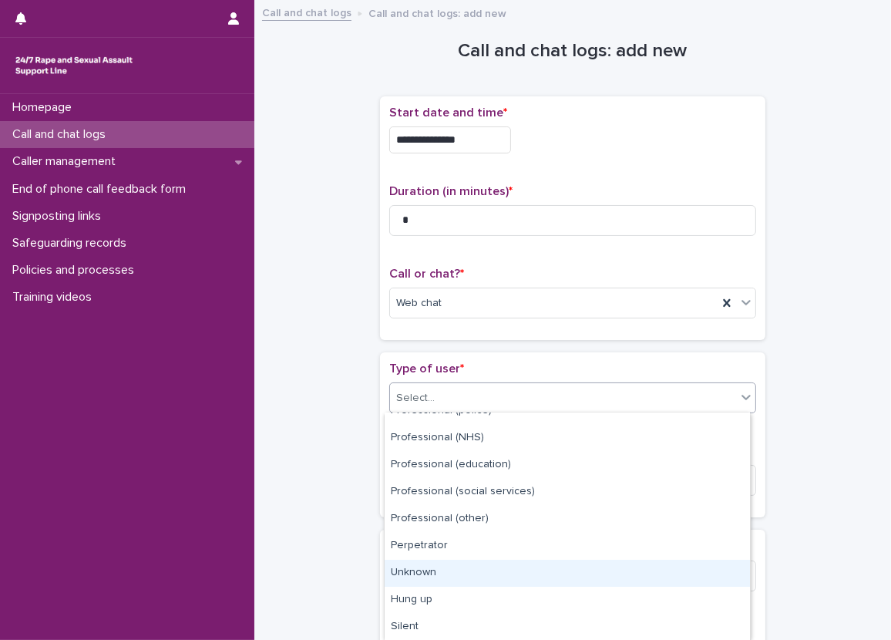
drag, startPoint x: 452, startPoint y: 588, endPoint x: 449, endPoint y: 576, distance: 12.9
click at [449, 576] on div "Unknown" at bounding box center [567, 573] width 365 height 27
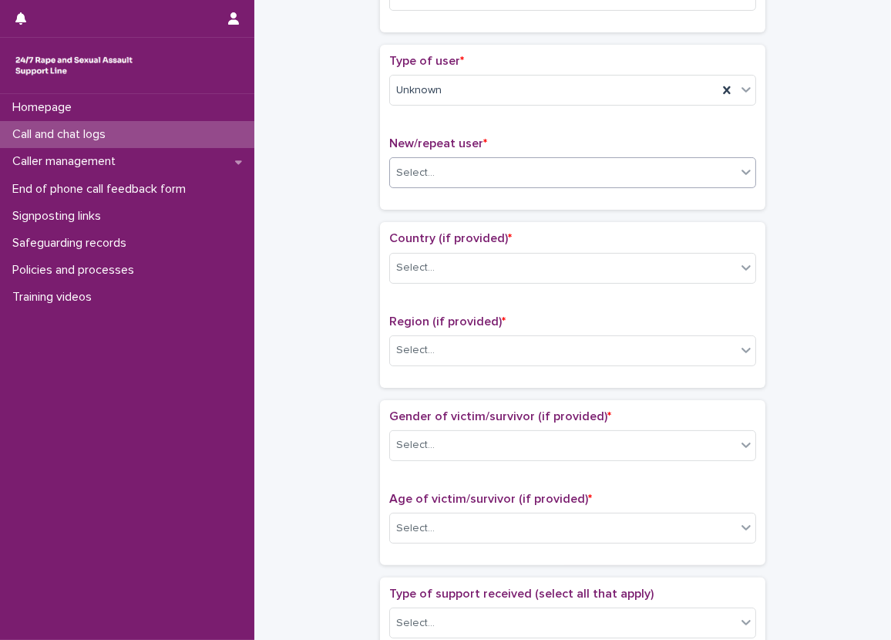
scroll to position [308, 0]
click at [415, 170] on div "Select..." at bounding box center [415, 172] width 39 height 16
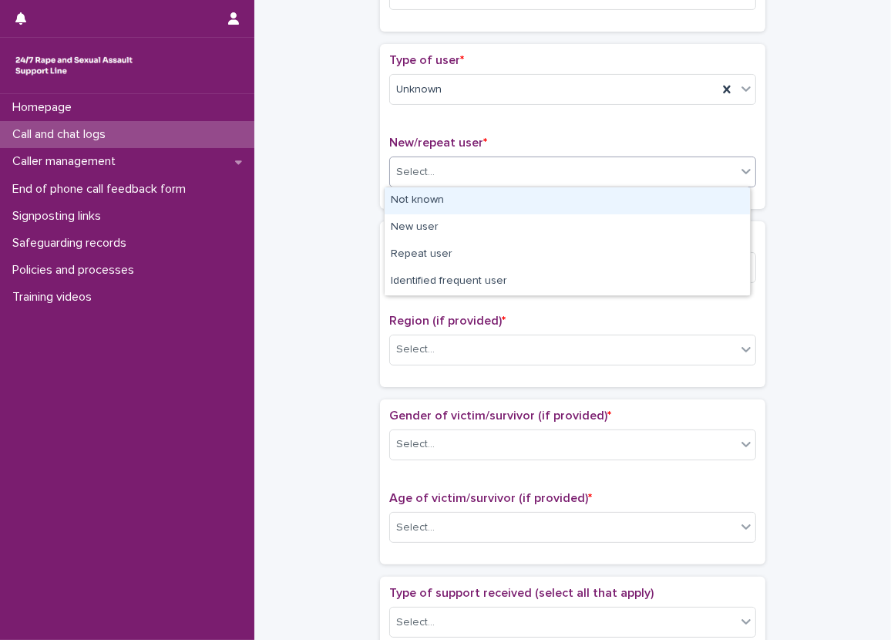
click at [422, 193] on div "Not known" at bounding box center [567, 200] width 365 height 27
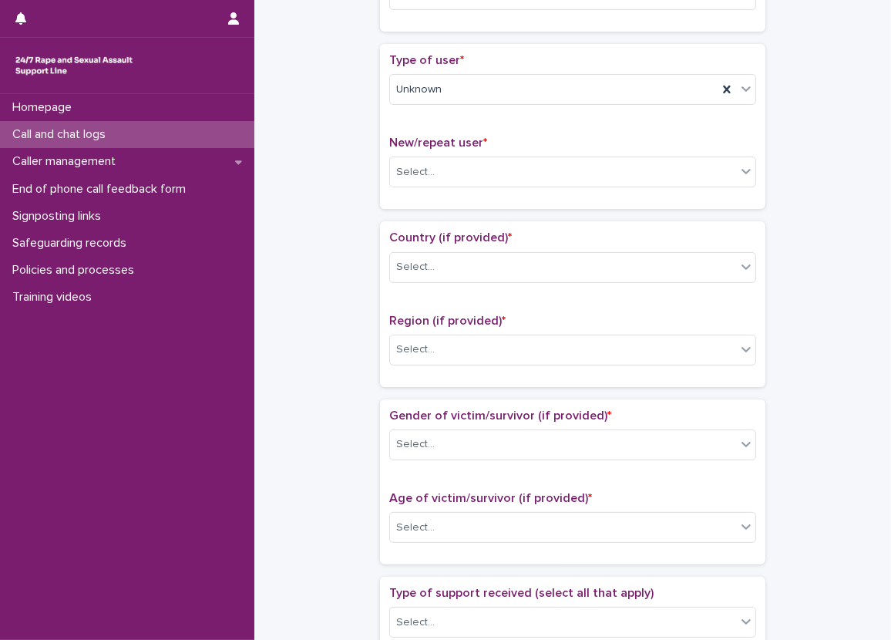
click at [422, 193] on div "New/repeat user * Select..." at bounding box center [572, 168] width 367 height 64
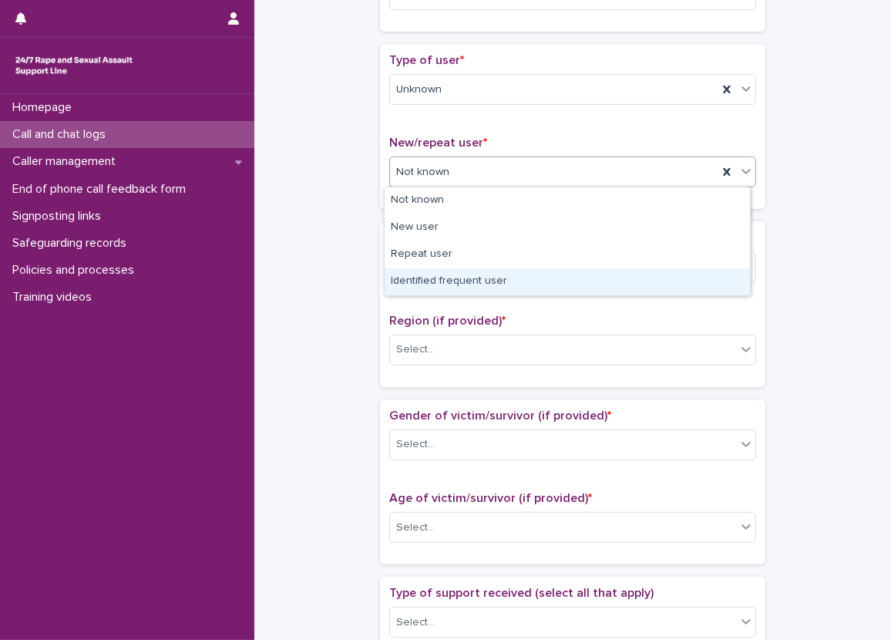
drag, startPoint x: 426, startPoint y: 180, endPoint x: 436, endPoint y: 260, distance: 80.8
click at [436, 284] on div "Identified frequent user" at bounding box center [567, 281] width 365 height 27
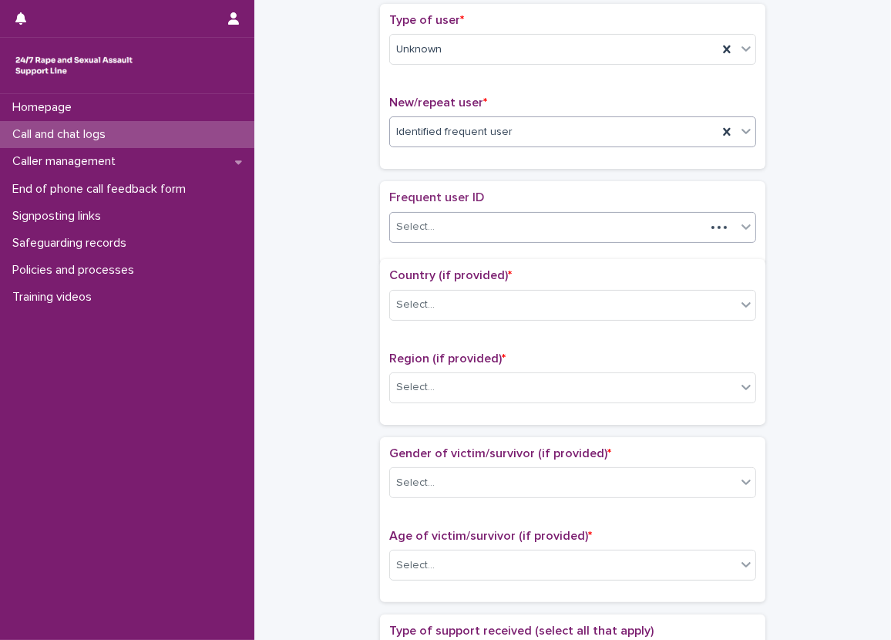
scroll to position [355, 0]
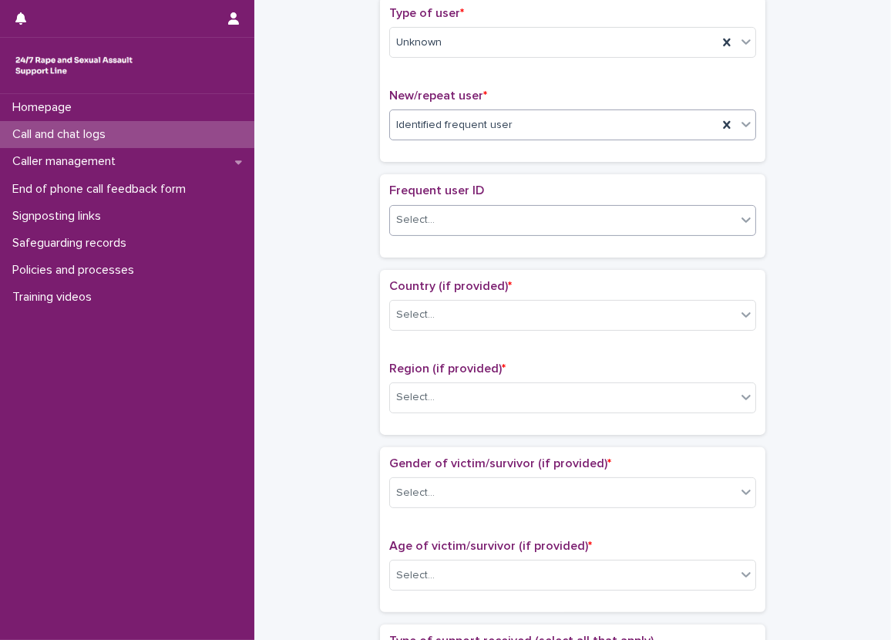
click at [446, 220] on div "Select..." at bounding box center [563, 219] width 346 height 25
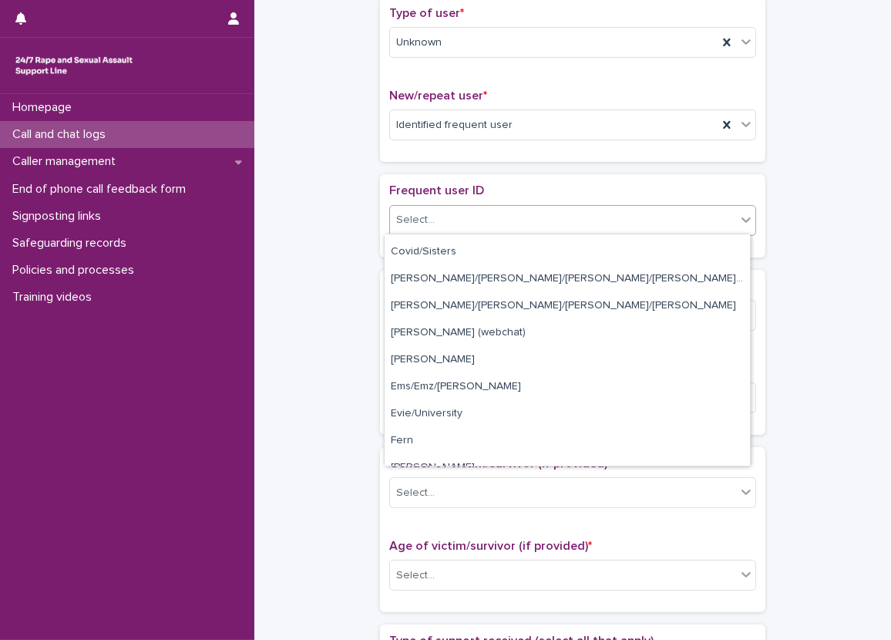
scroll to position [848, 0]
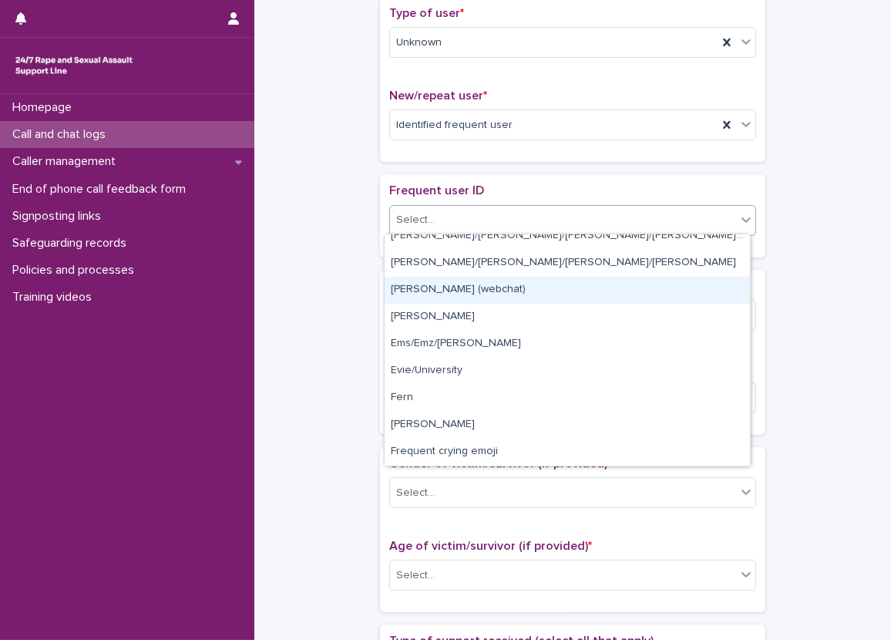
click at [467, 286] on div "[PERSON_NAME] (webchat)" at bounding box center [567, 290] width 365 height 27
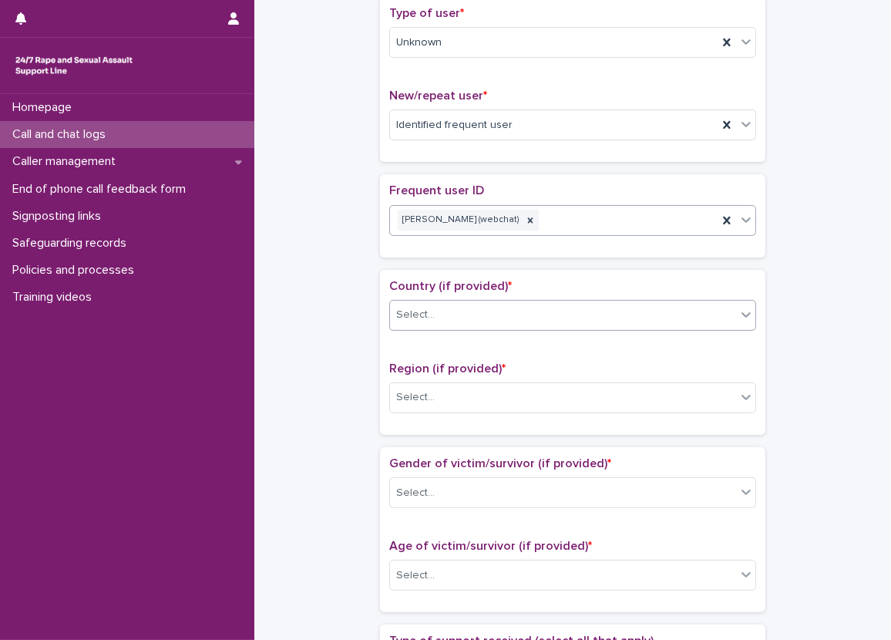
click at [453, 320] on div "Select..." at bounding box center [563, 314] width 346 height 25
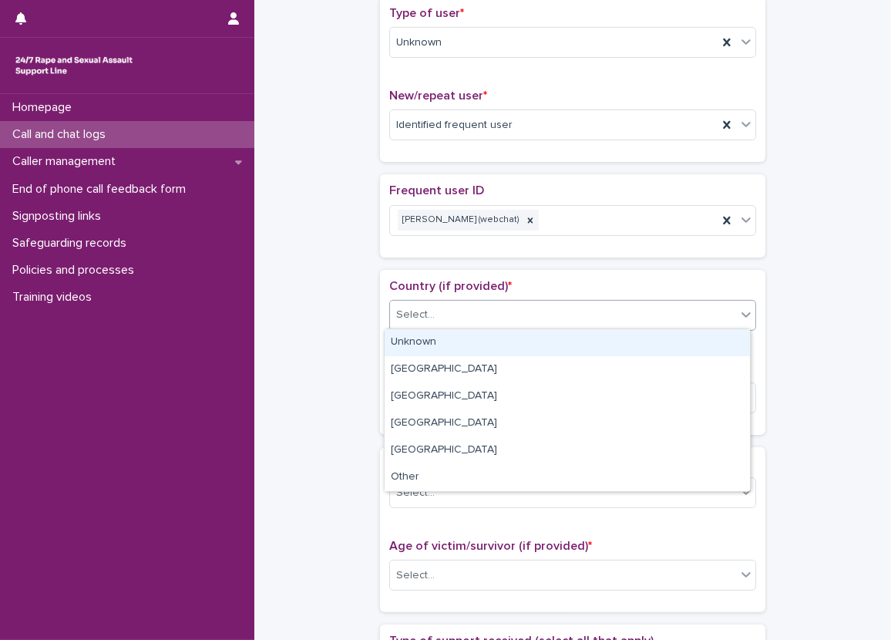
click at [439, 350] on div "Unknown" at bounding box center [567, 342] width 365 height 27
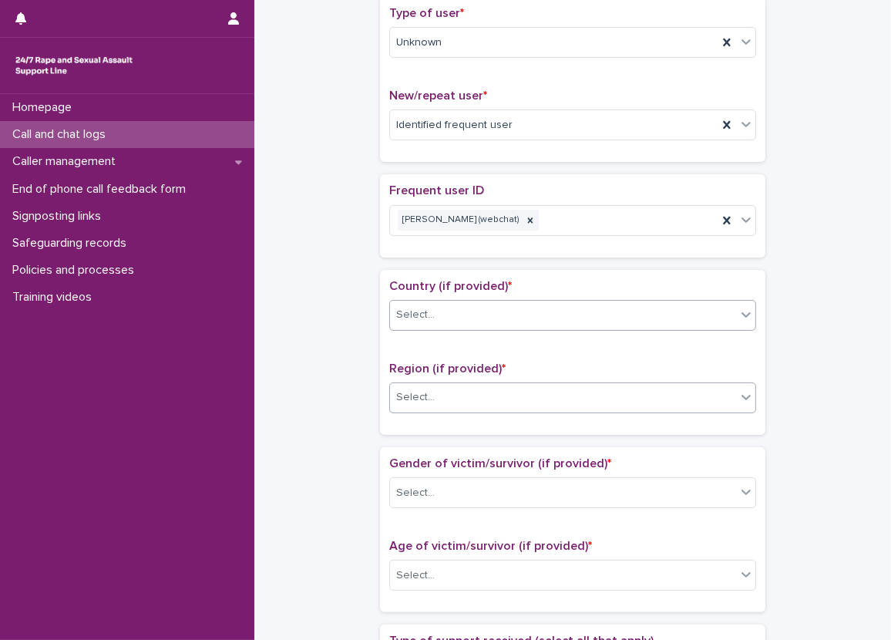
click at [429, 410] on div "Select..." at bounding box center [572, 397] width 367 height 31
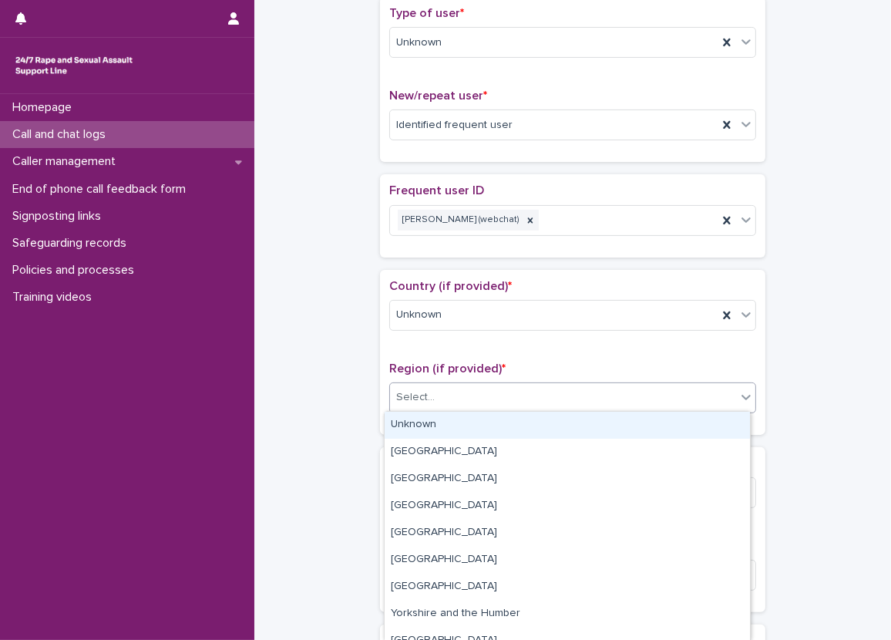
drag, startPoint x: 418, startPoint y: 422, endPoint x: 376, endPoint y: 409, distance: 43.9
click at [415, 423] on div "Unknown" at bounding box center [567, 425] width 365 height 27
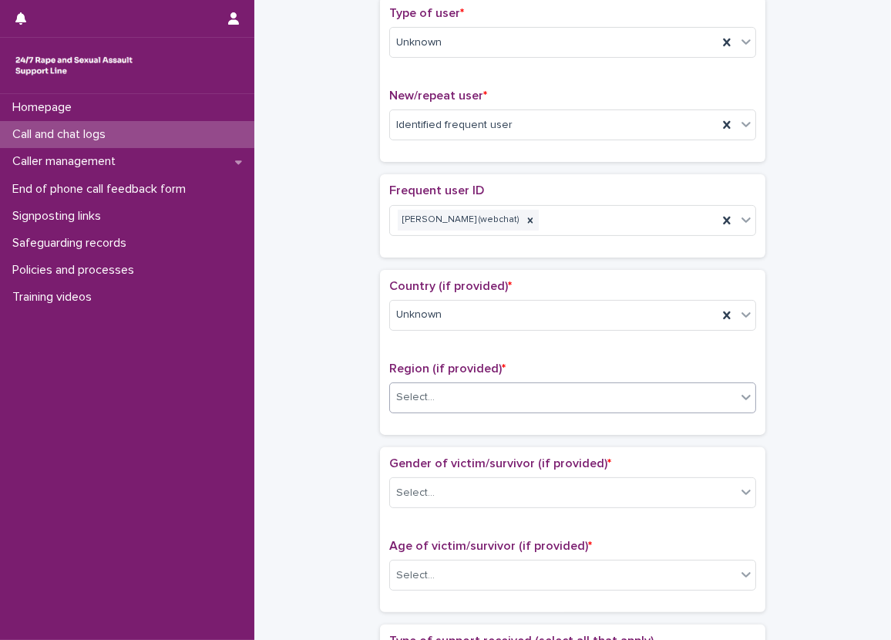
click at [328, 392] on div "**********" at bounding box center [573, 489] width 606 height 1671
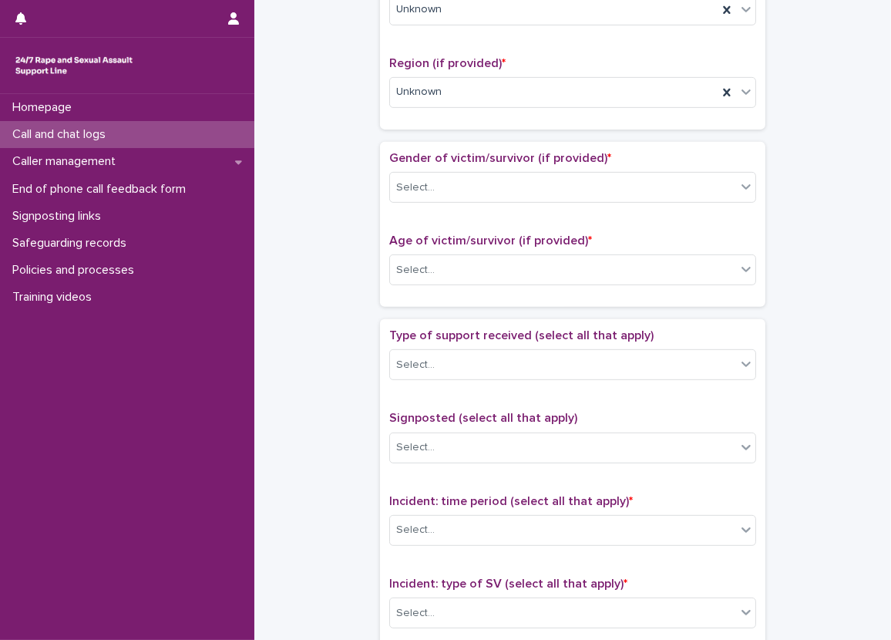
scroll to position [664, 0]
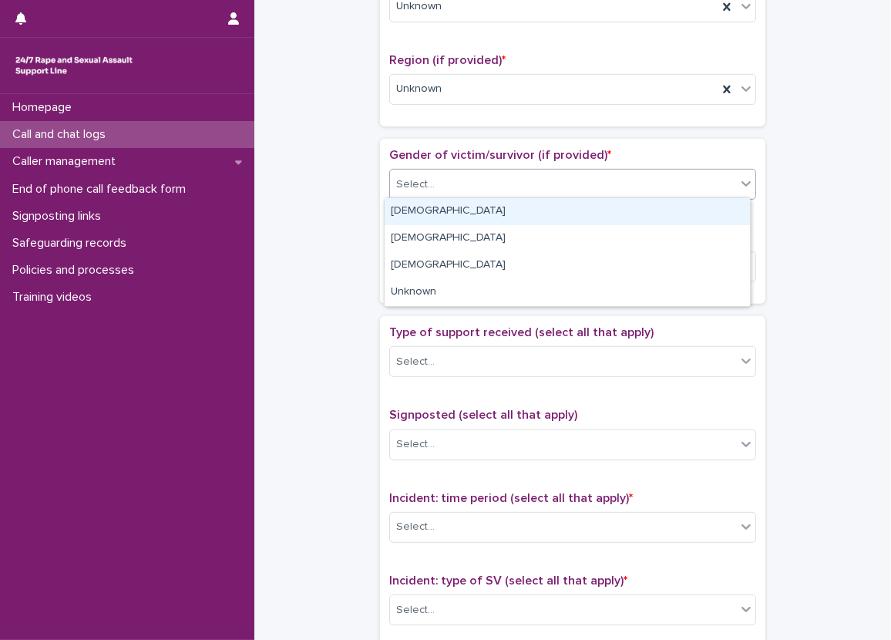
click at [418, 186] on div "Select..." at bounding box center [415, 185] width 39 height 16
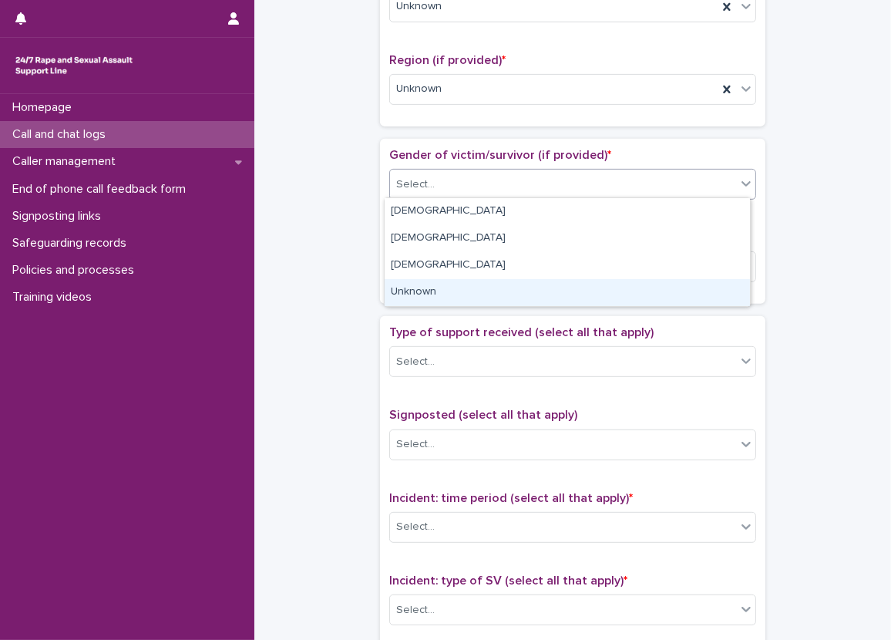
click at [432, 288] on div "Unknown" at bounding box center [567, 292] width 365 height 27
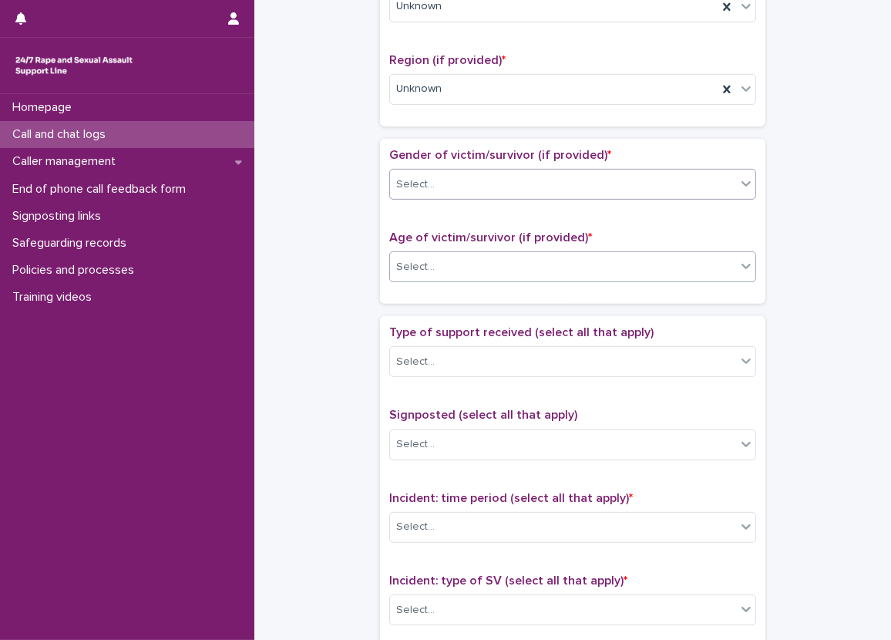
click at [436, 257] on div "Select..." at bounding box center [563, 266] width 346 height 25
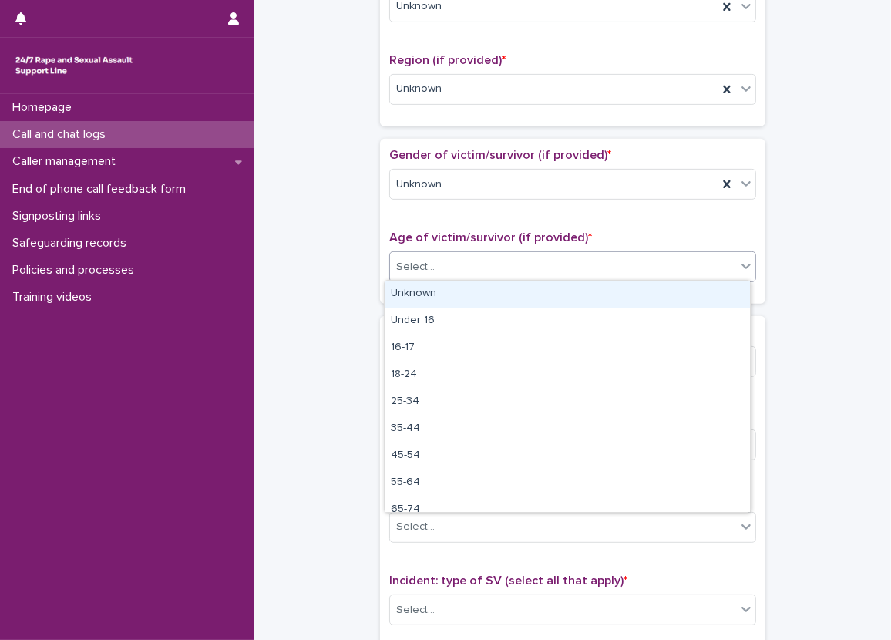
drag, startPoint x: 442, startPoint y: 286, endPoint x: 363, endPoint y: 305, distance: 81.0
click at [438, 288] on div "Unknown" at bounding box center [567, 294] width 365 height 27
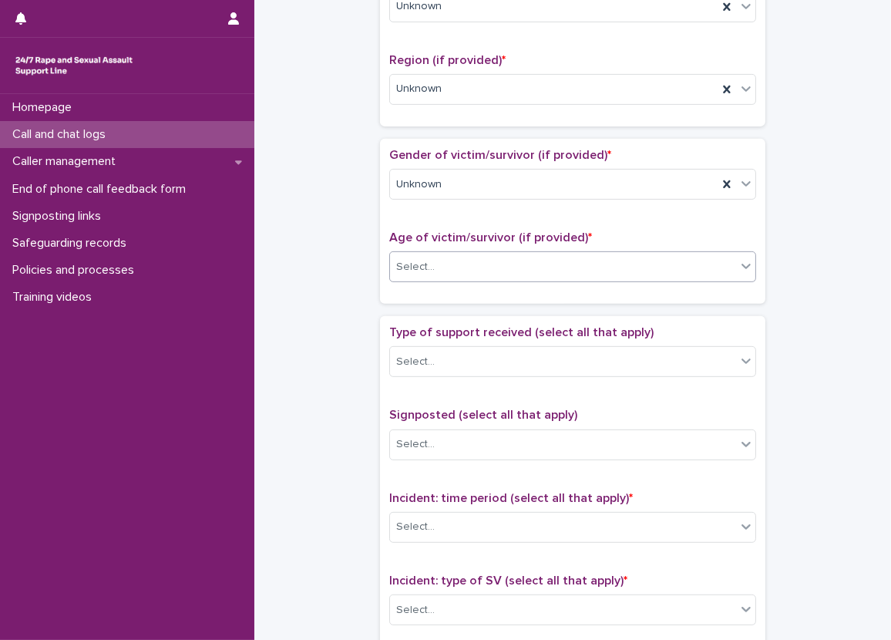
click at [327, 308] on div "**********" at bounding box center [573, 181] width 606 height 1671
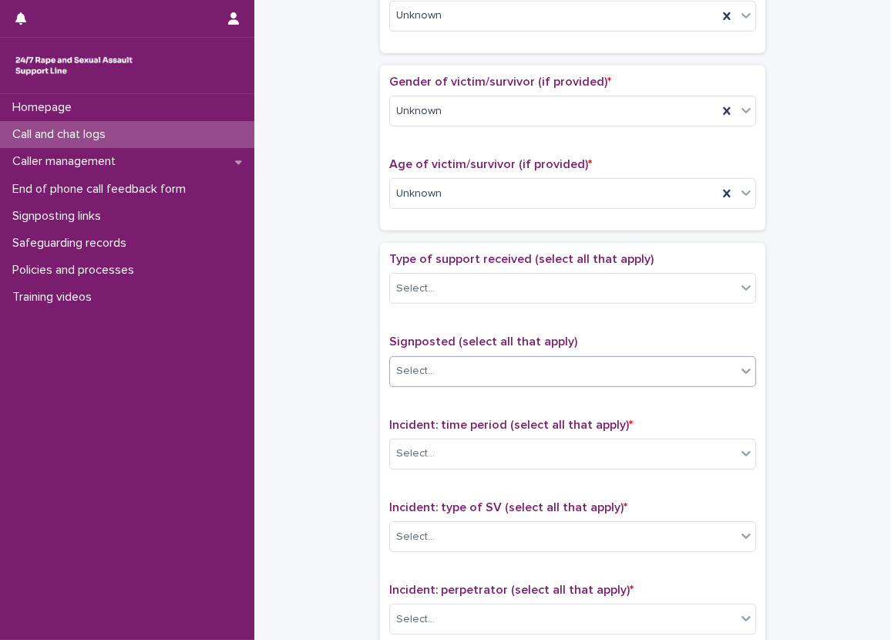
scroll to position [895, 0]
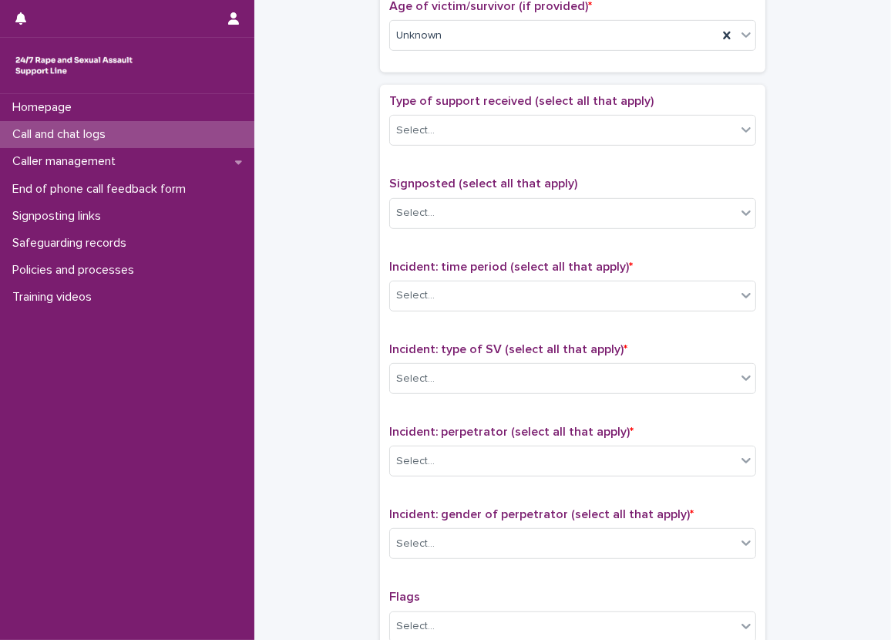
click at [432, 146] on div "Type of support received (select all that apply) Select..." at bounding box center [572, 126] width 367 height 64
click at [443, 119] on div "Select..." at bounding box center [563, 130] width 346 height 25
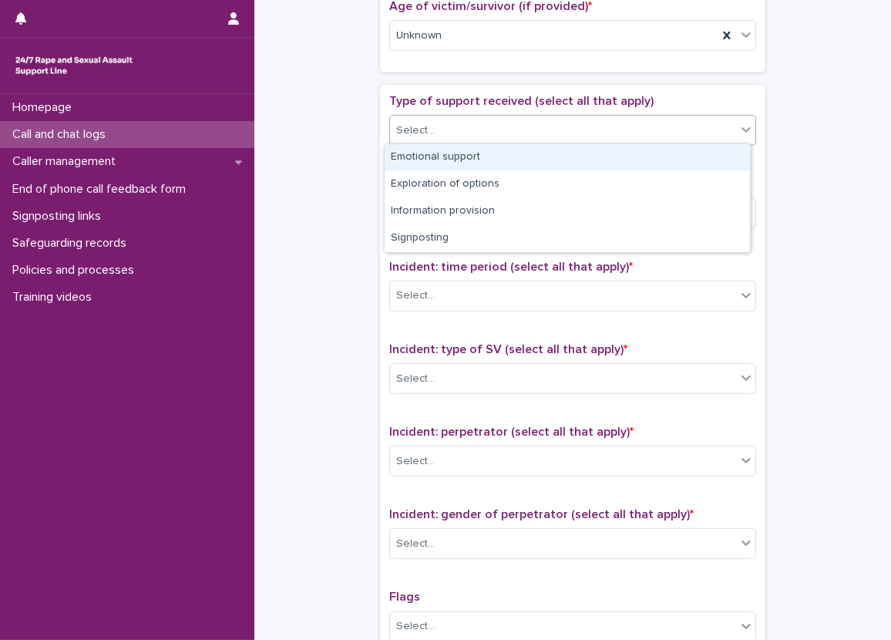
click at [457, 146] on div "Emotional support" at bounding box center [567, 157] width 365 height 27
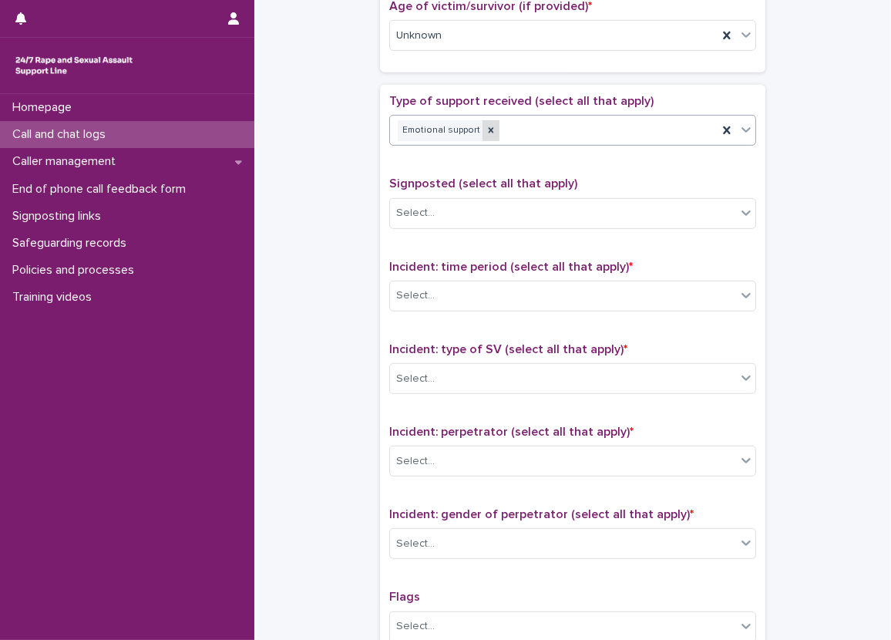
click at [486, 127] on icon at bounding box center [491, 130] width 11 height 11
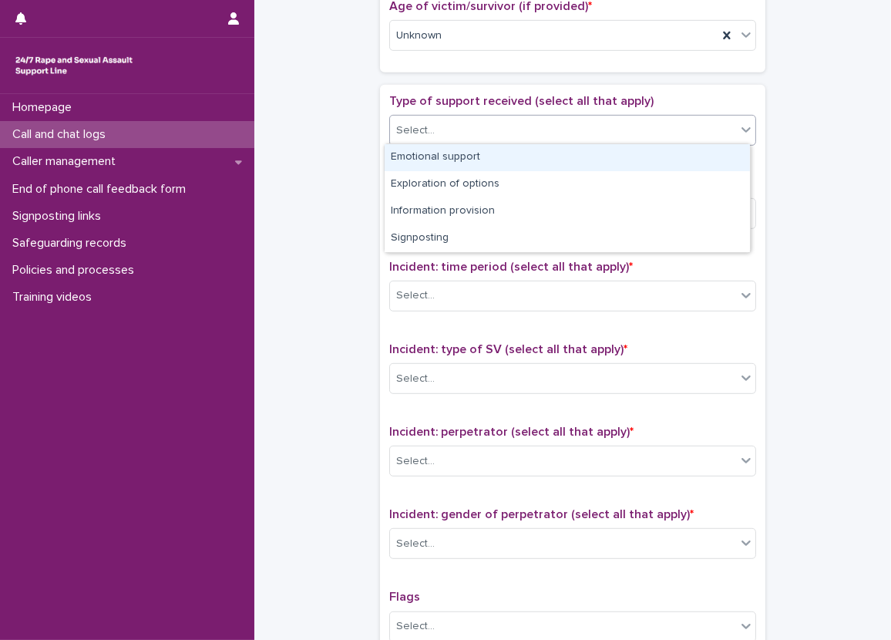
click at [523, 126] on div "Select..." at bounding box center [563, 130] width 346 height 25
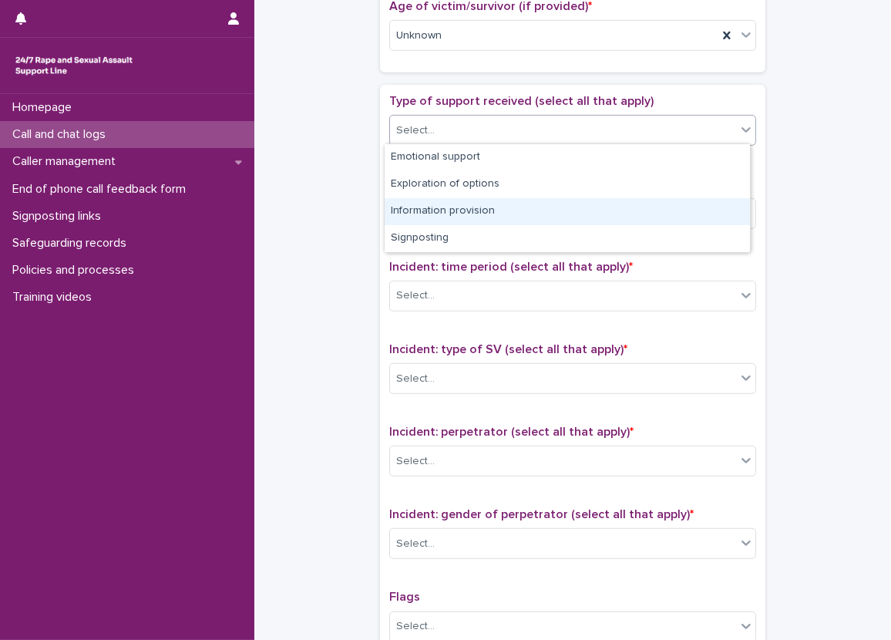
click at [509, 207] on div "Information provision" at bounding box center [567, 211] width 365 height 27
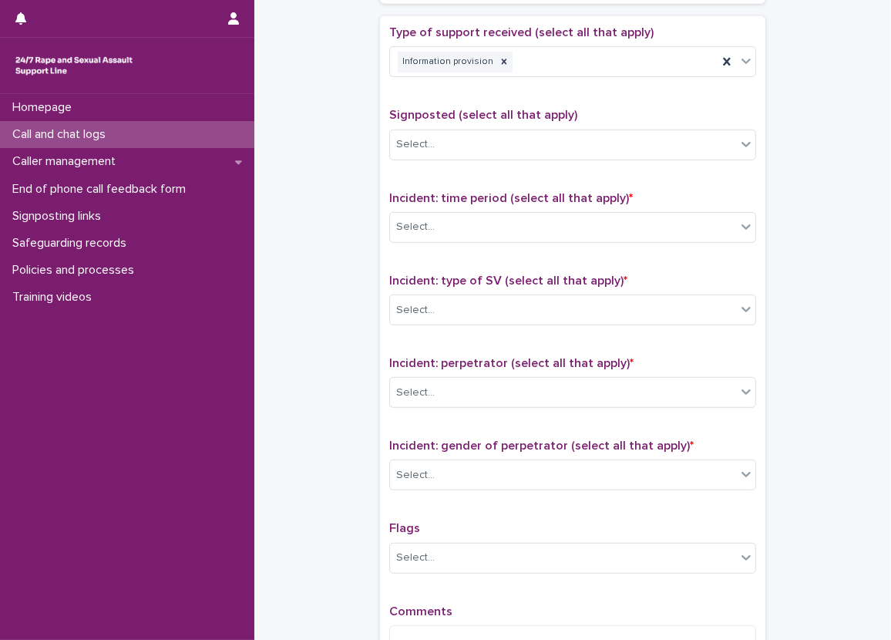
scroll to position [1049, 0]
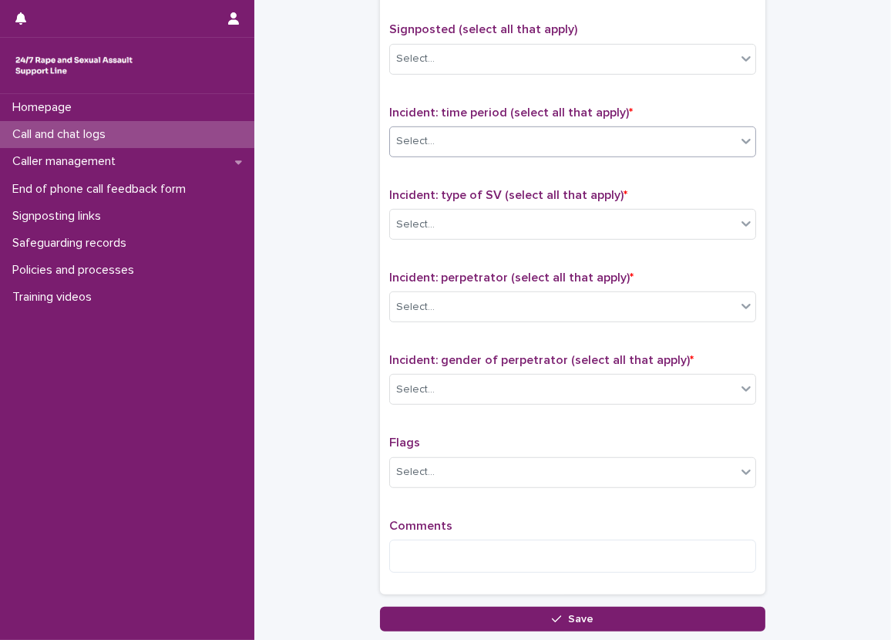
click at [396, 141] on div "Select..." at bounding box center [415, 141] width 39 height 16
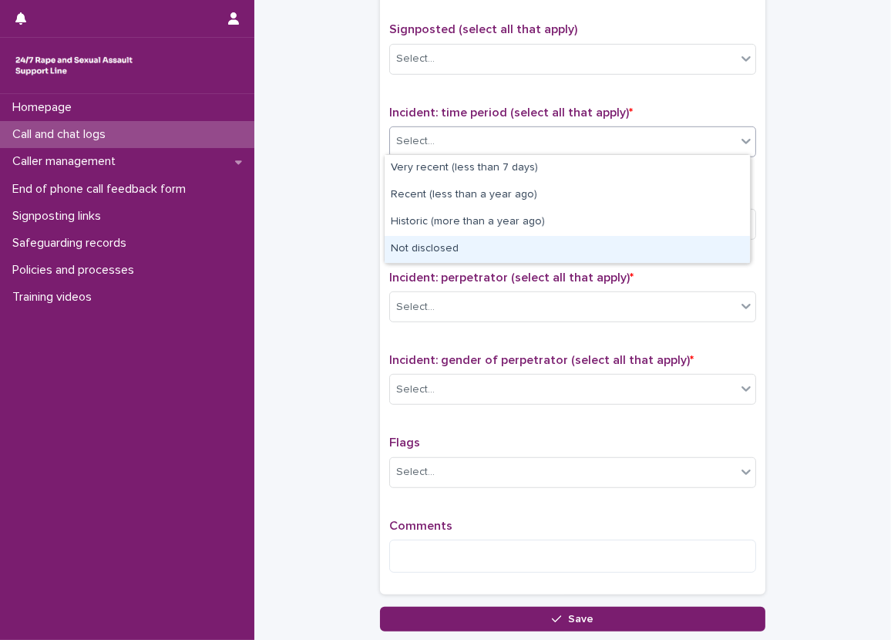
click at [422, 250] on div "Not disclosed" at bounding box center [567, 249] width 365 height 27
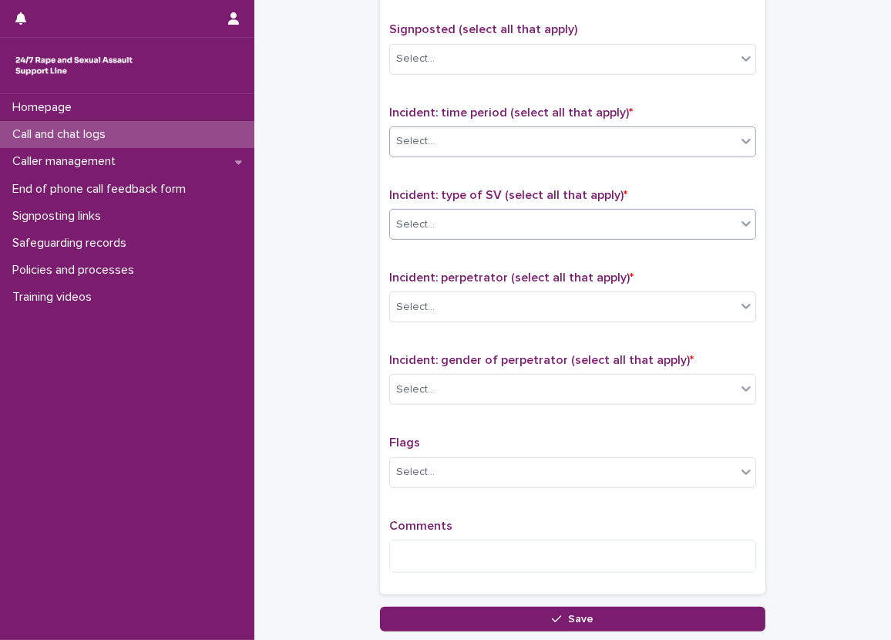
click at [421, 217] on div "Select..." at bounding box center [415, 225] width 39 height 16
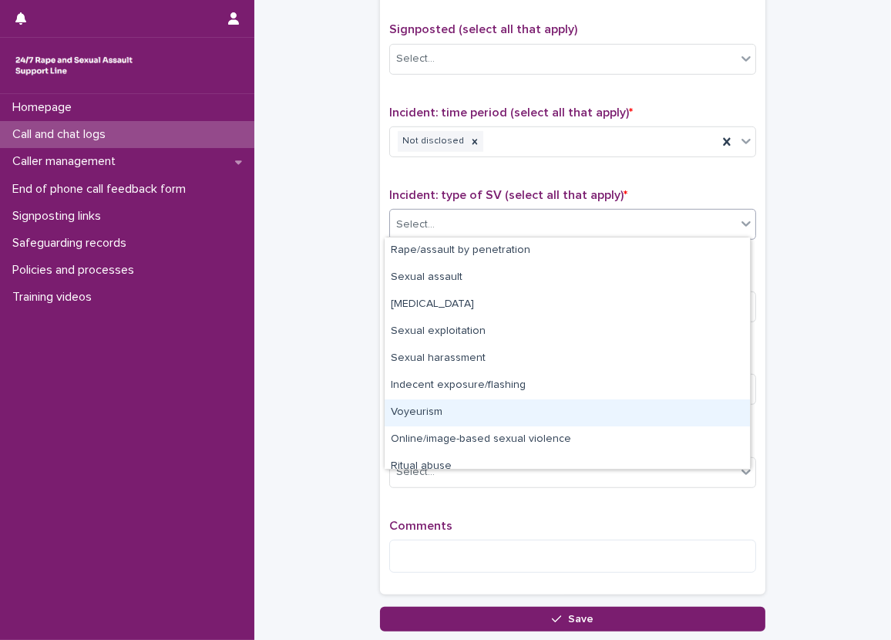
scroll to position [39, 0]
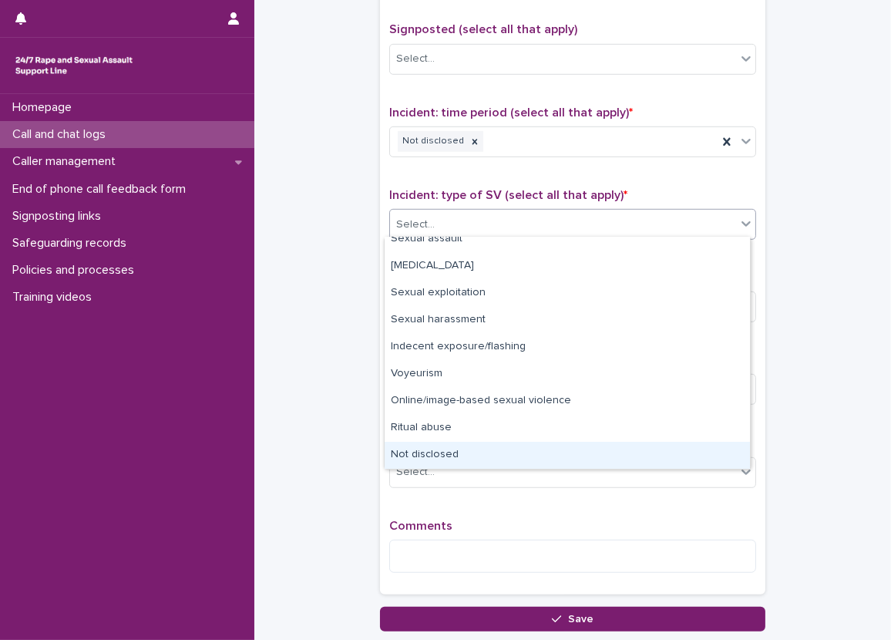
click at [436, 459] on div "Not disclosed" at bounding box center [567, 455] width 365 height 27
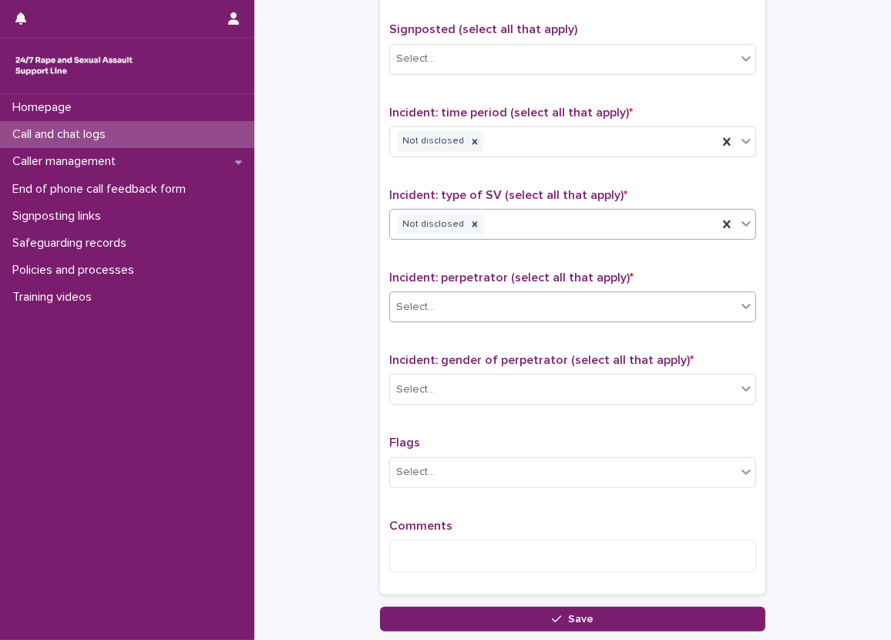
click at [416, 305] on div "Select..." at bounding box center [415, 307] width 39 height 16
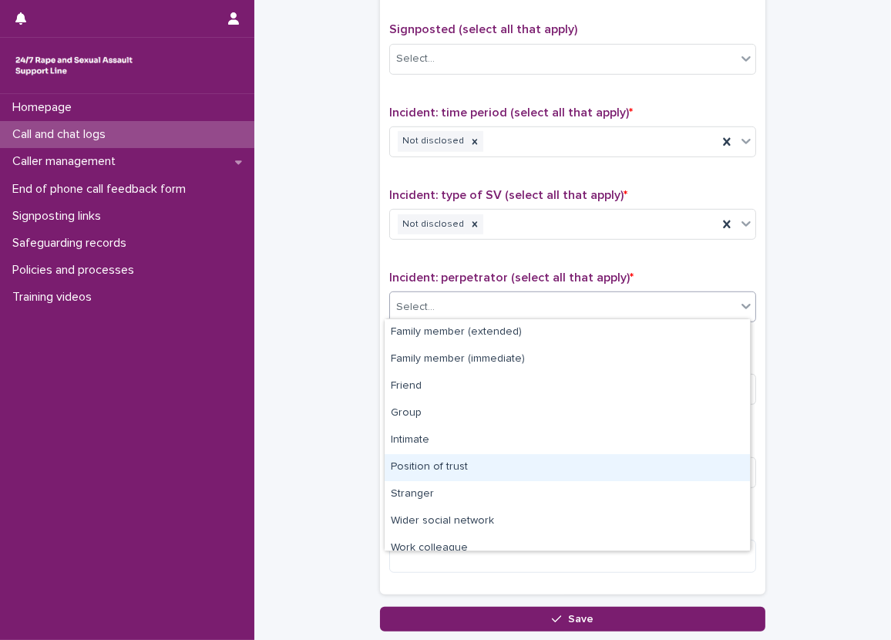
scroll to position [66, 0]
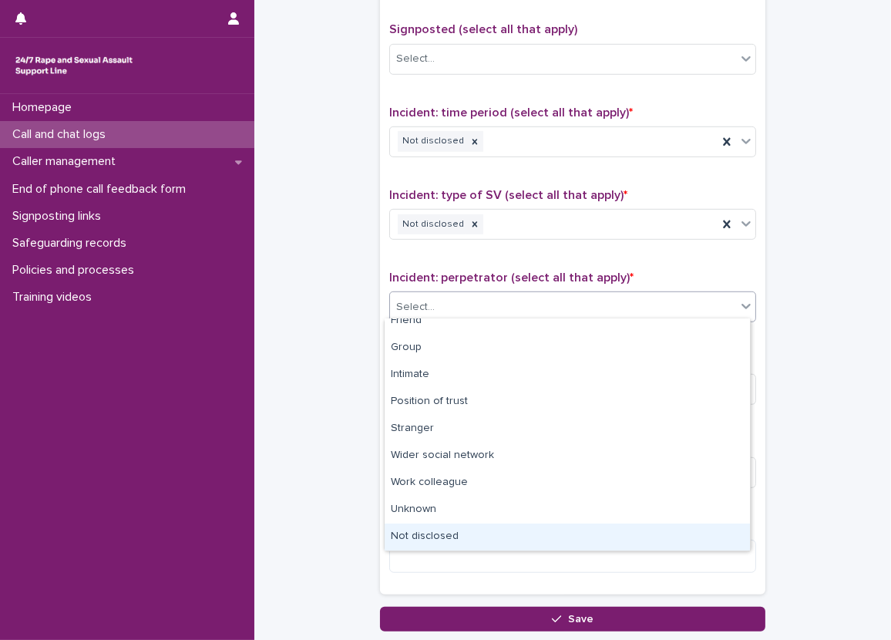
click at [432, 543] on div "Not disclosed" at bounding box center [567, 536] width 365 height 27
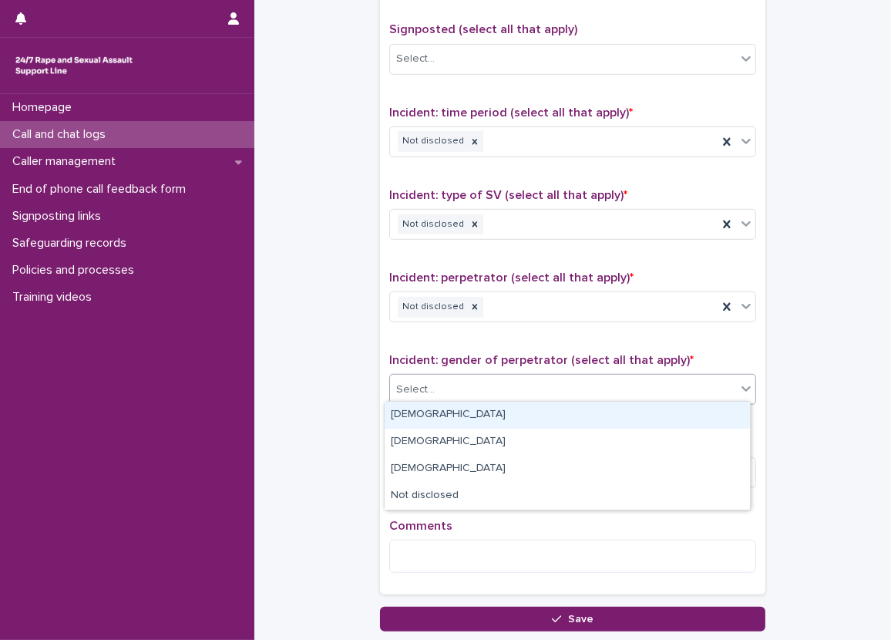
click at [424, 384] on div "Select..." at bounding box center [415, 390] width 39 height 16
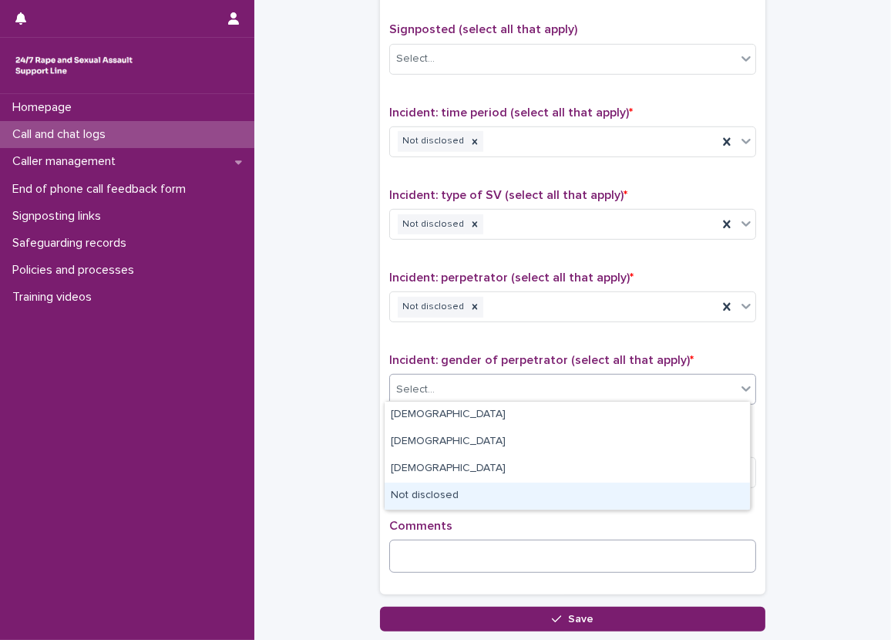
drag, startPoint x: 435, startPoint y: 498, endPoint x: 415, endPoint y: 547, distance: 53.2
click at [434, 497] on div "Not disclosed" at bounding box center [567, 496] width 365 height 27
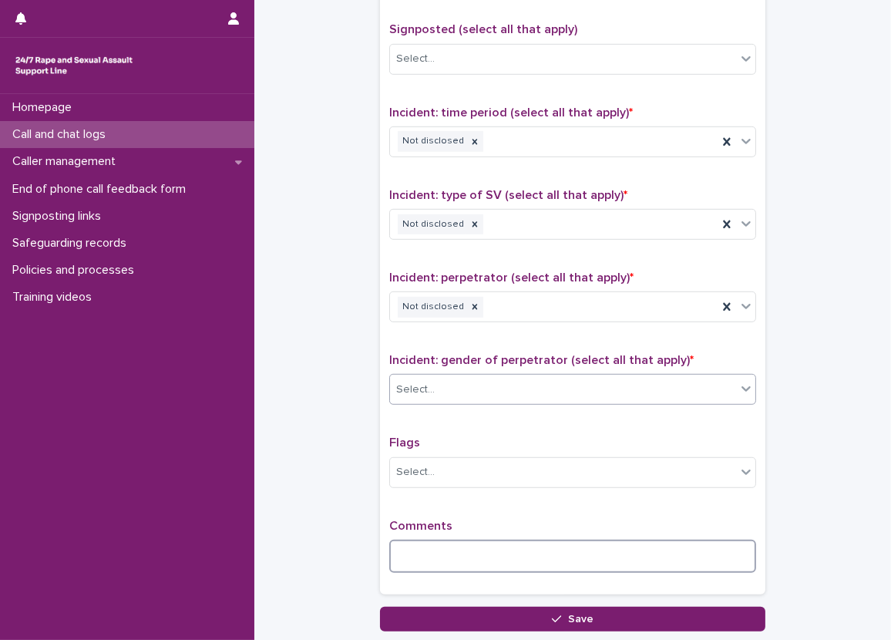
click at [412, 550] on textarea at bounding box center [572, 556] width 367 height 33
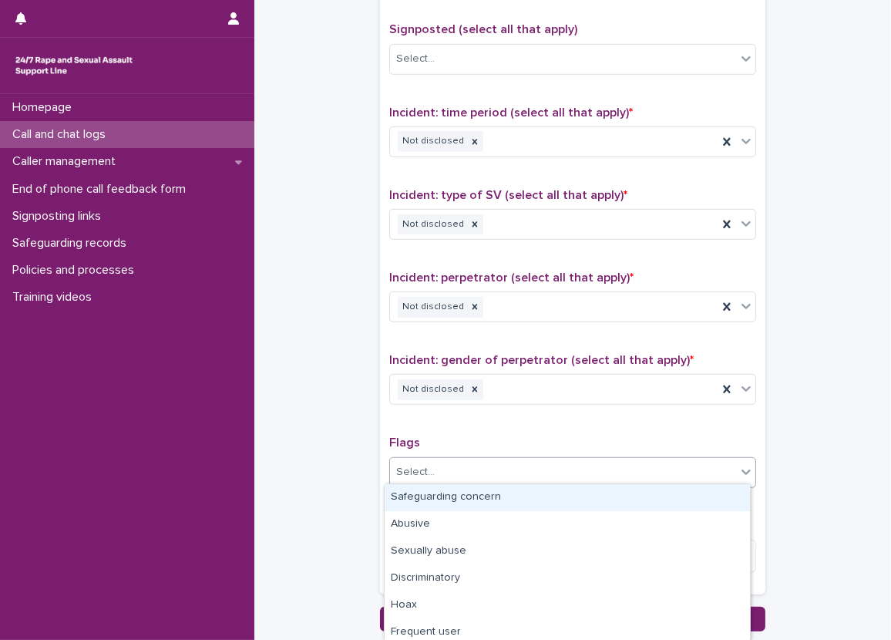
click at [436, 462] on div at bounding box center [437, 471] width 2 height 19
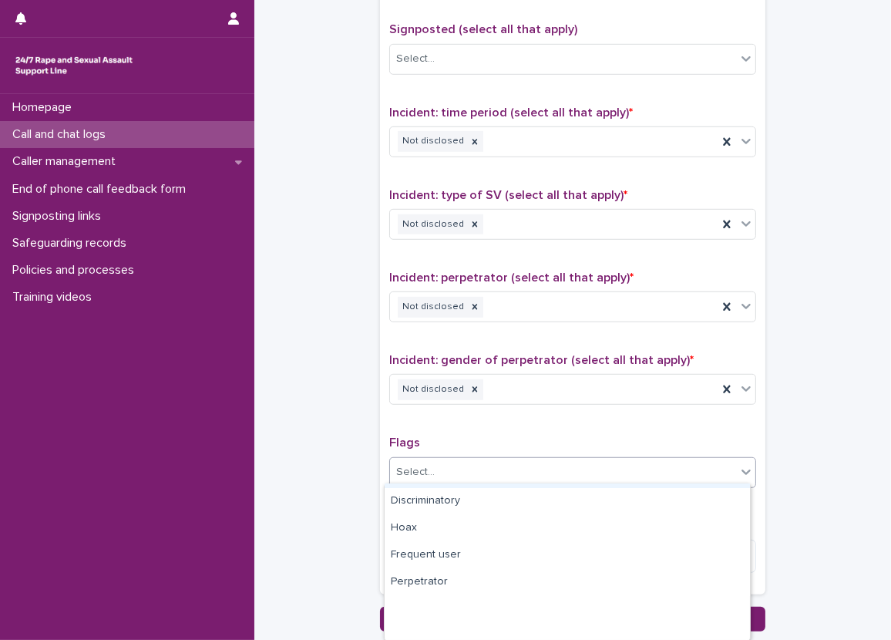
scroll to position [0, 0]
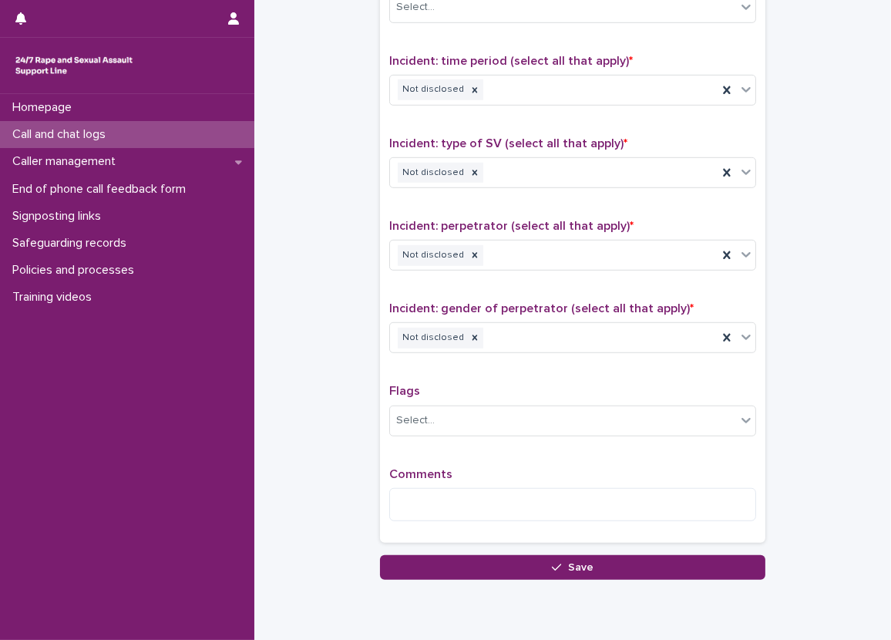
scroll to position [1157, 0]
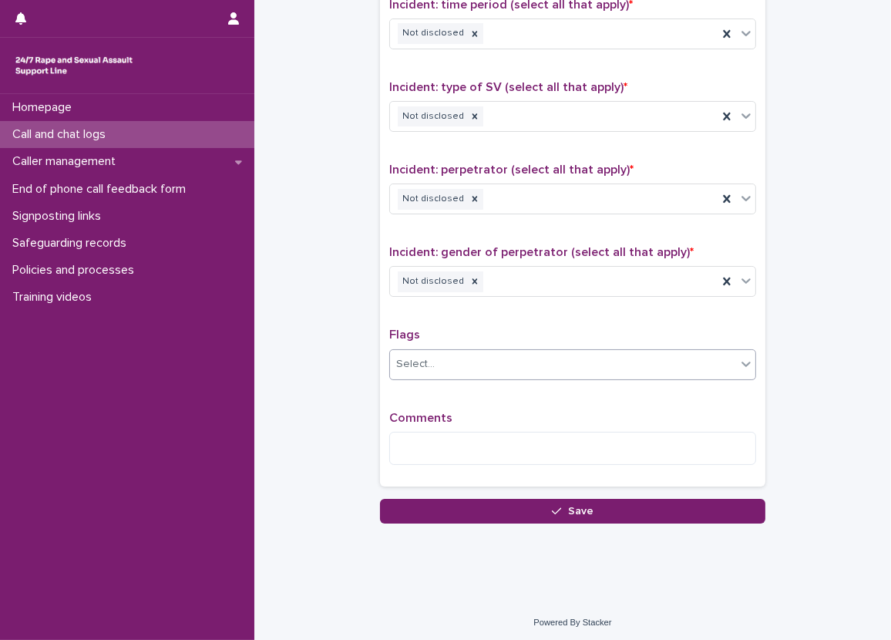
click at [448, 355] on div "Select..." at bounding box center [563, 363] width 346 height 25
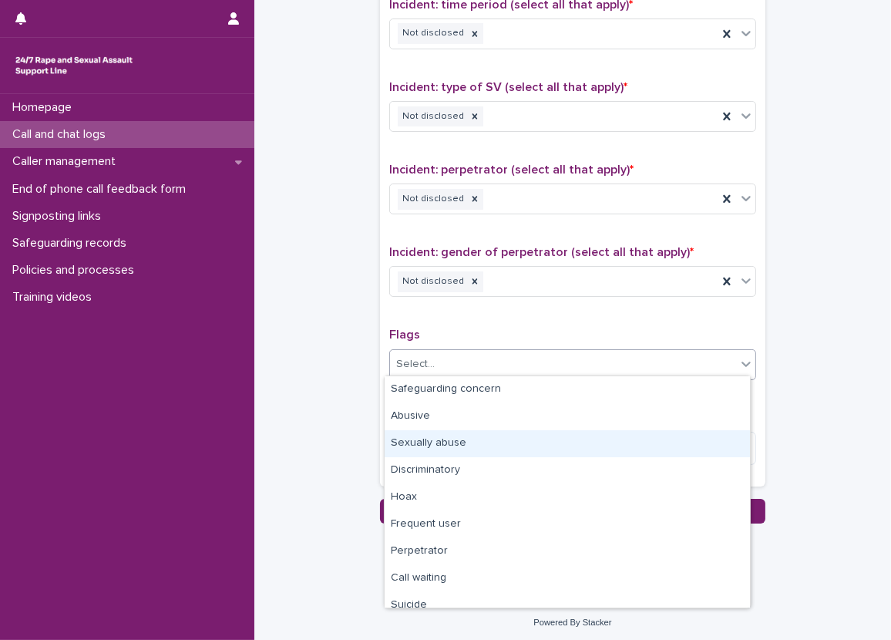
click at [466, 439] on div "Sexually abuse" at bounding box center [567, 443] width 365 height 27
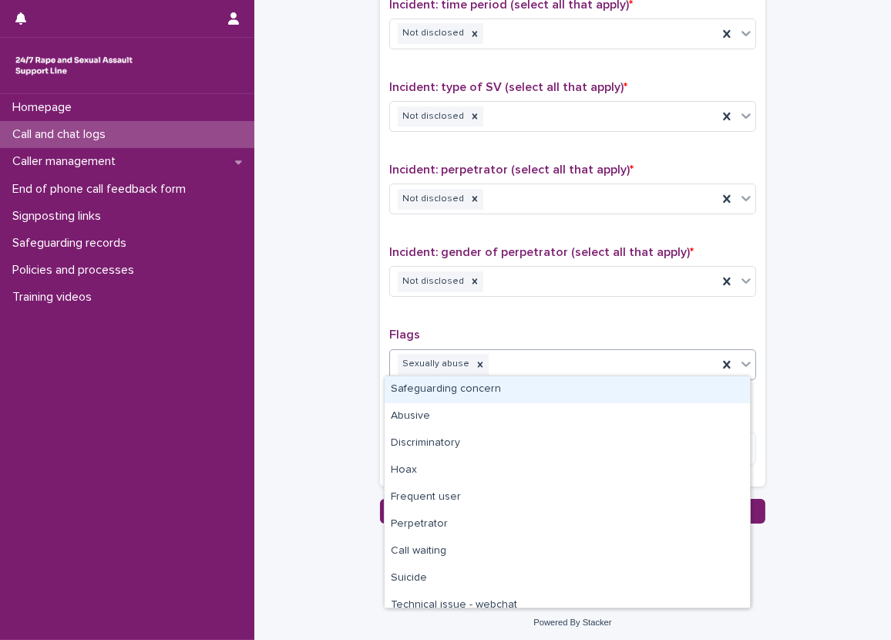
click at [547, 354] on div "Sexually abuse" at bounding box center [554, 364] width 328 height 27
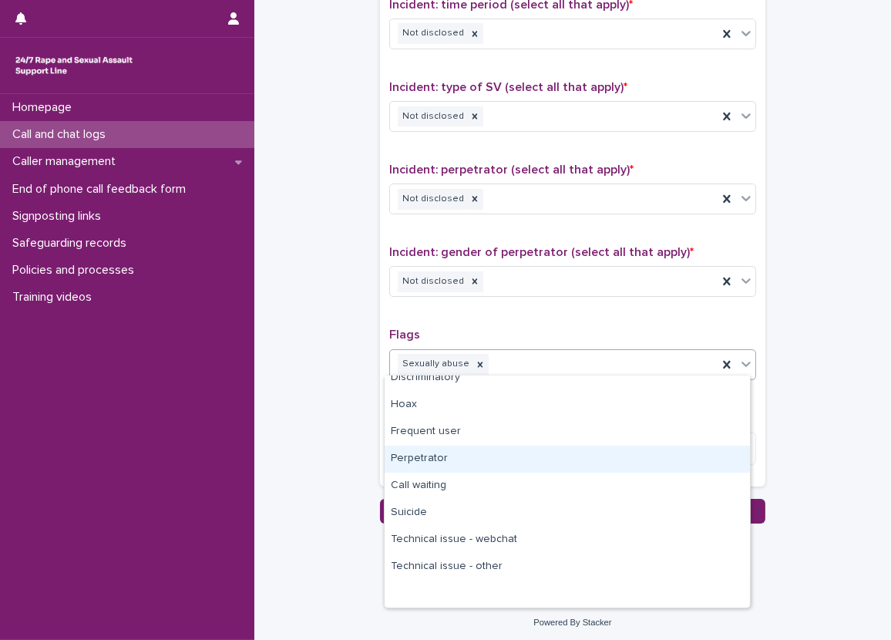
scroll to position [0, 0]
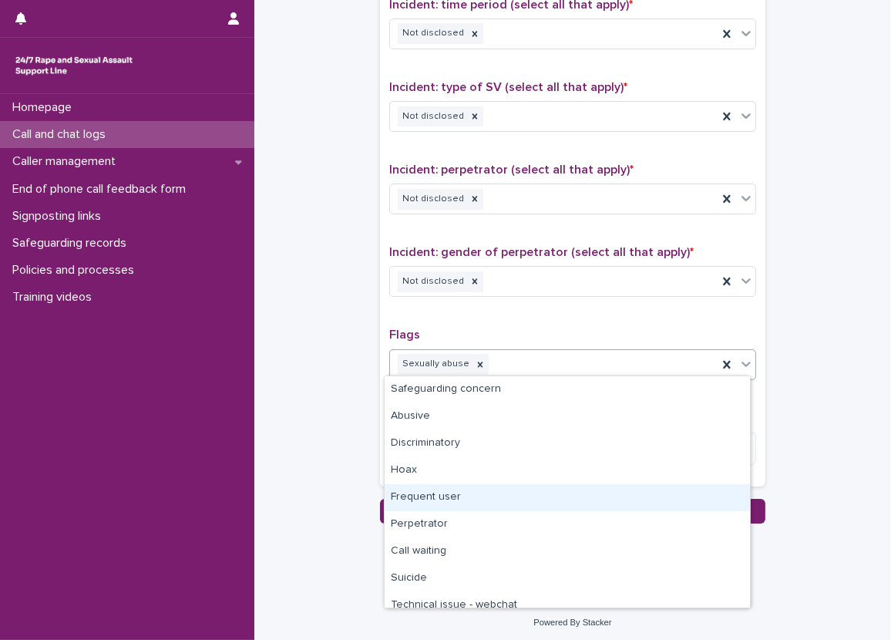
click at [488, 502] on div "Frequent user" at bounding box center [567, 497] width 365 height 27
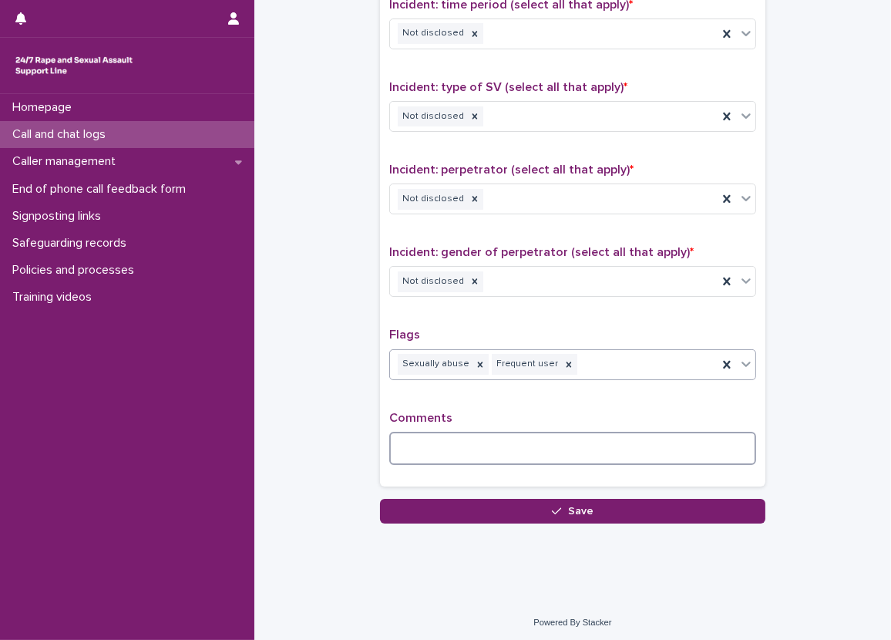
click at [486, 455] on textarea at bounding box center [572, 448] width 367 height 33
click at [393, 432] on textarea at bounding box center [572, 448] width 367 height 33
paste textarea "**********"
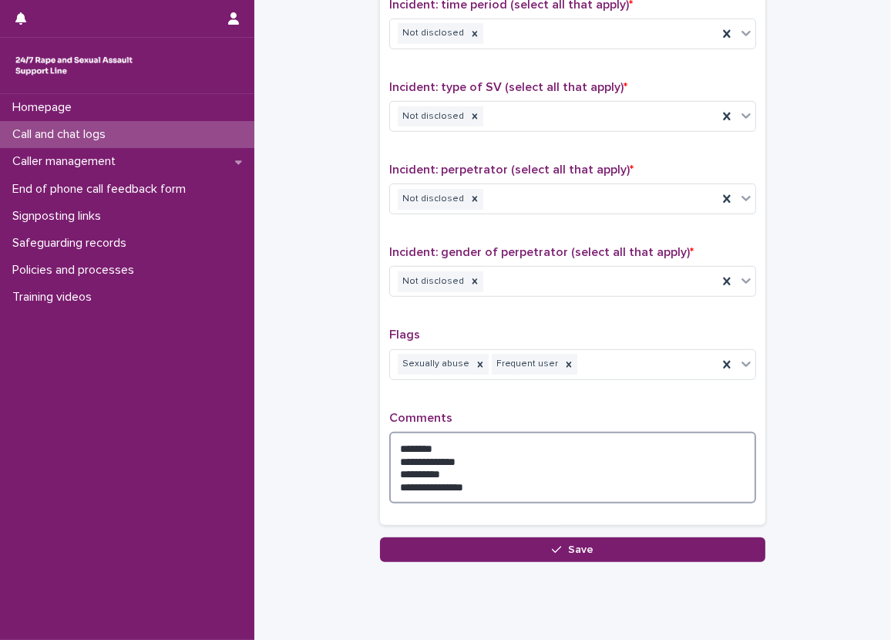
click at [483, 480] on textarea "**********" at bounding box center [572, 468] width 367 height 72
paste textarea "**********"
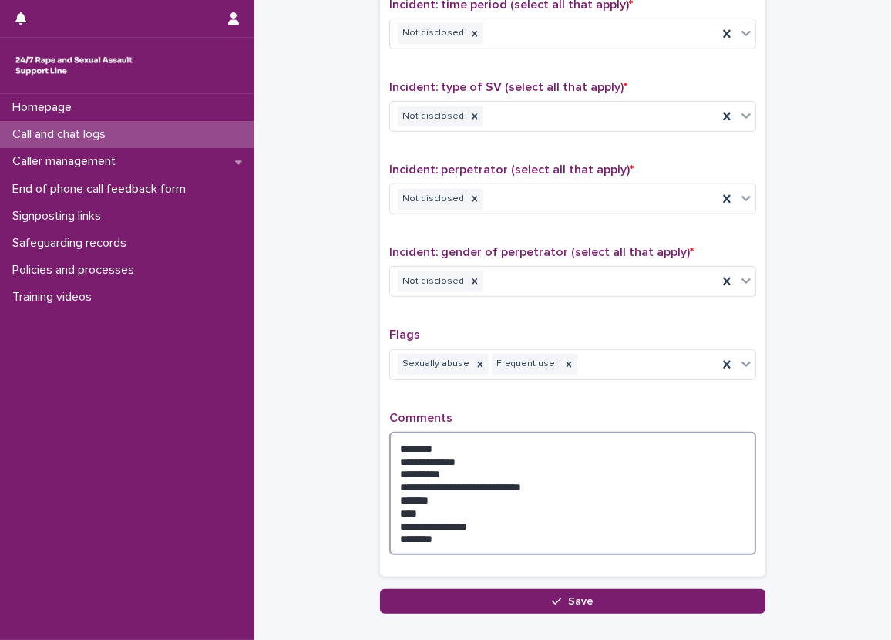
click at [396, 438] on textarea "**********" at bounding box center [572, 493] width 367 height 123
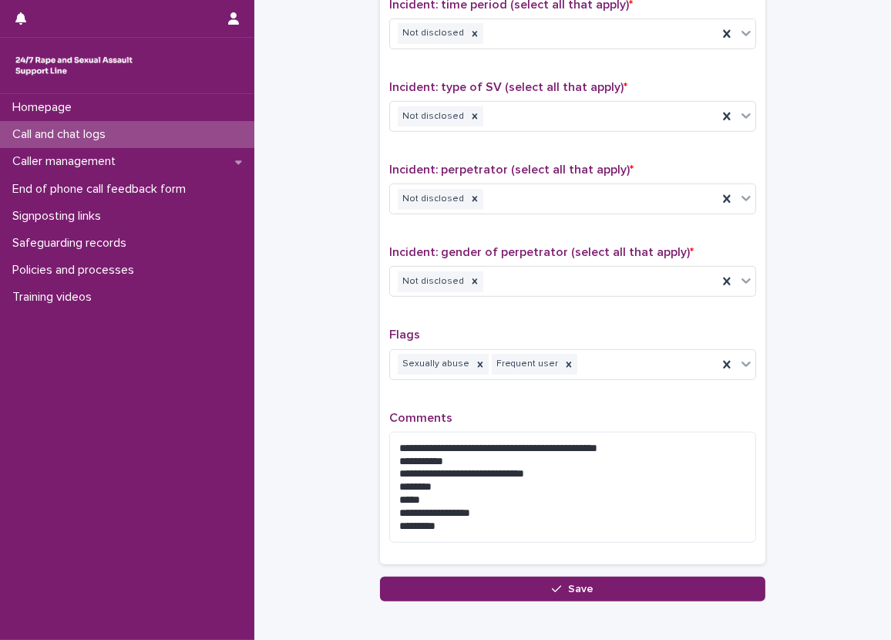
click at [695, 422] on div "**********" at bounding box center [572, 483] width 367 height 144
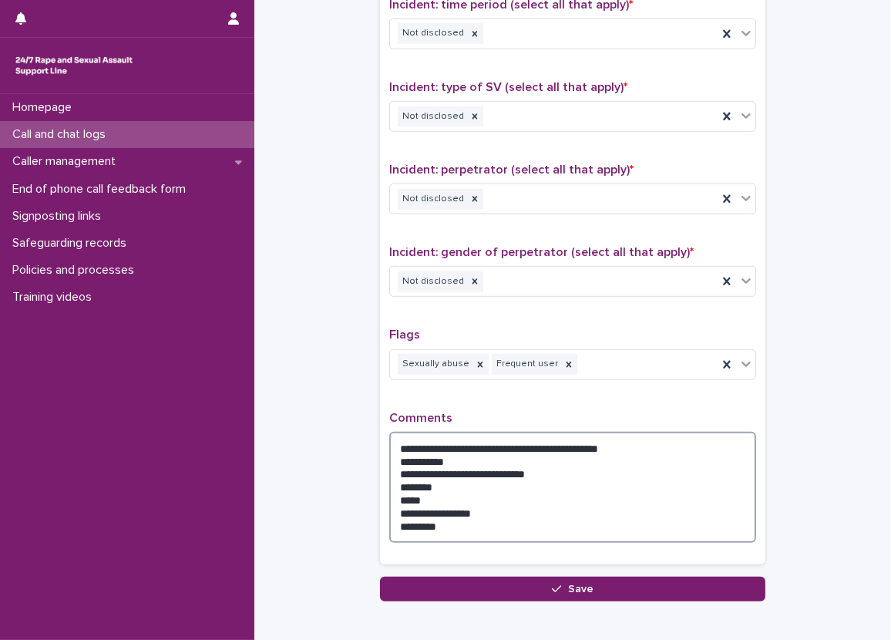
click at [691, 432] on textarea "**********" at bounding box center [572, 487] width 367 height 111
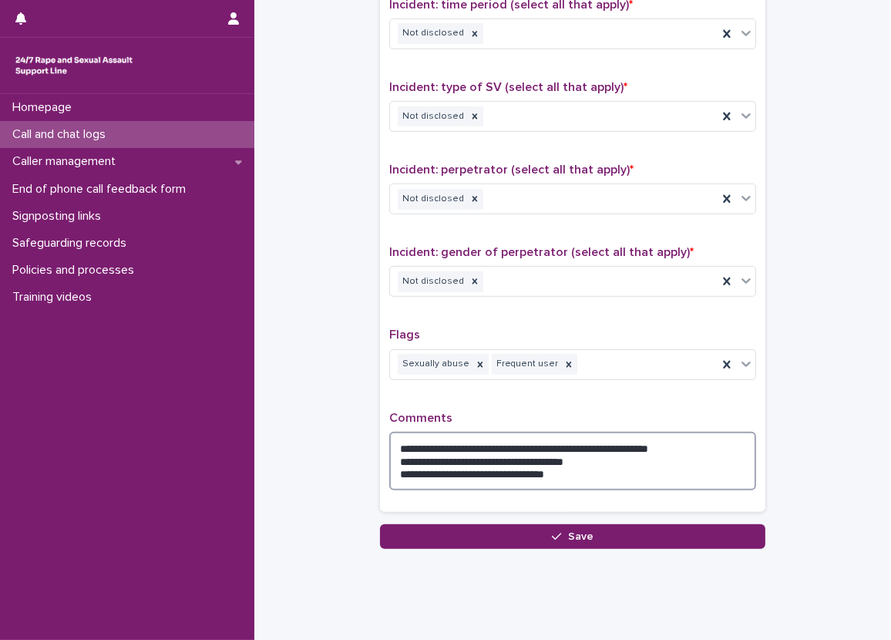
click at [393, 469] on textarea "**********" at bounding box center [572, 461] width 367 height 59
click at [392, 455] on textarea "**********" at bounding box center [572, 461] width 367 height 59
click at [709, 435] on textarea "**********" at bounding box center [572, 461] width 367 height 59
click at [444, 451] on textarea "**********" at bounding box center [572, 461] width 367 height 59
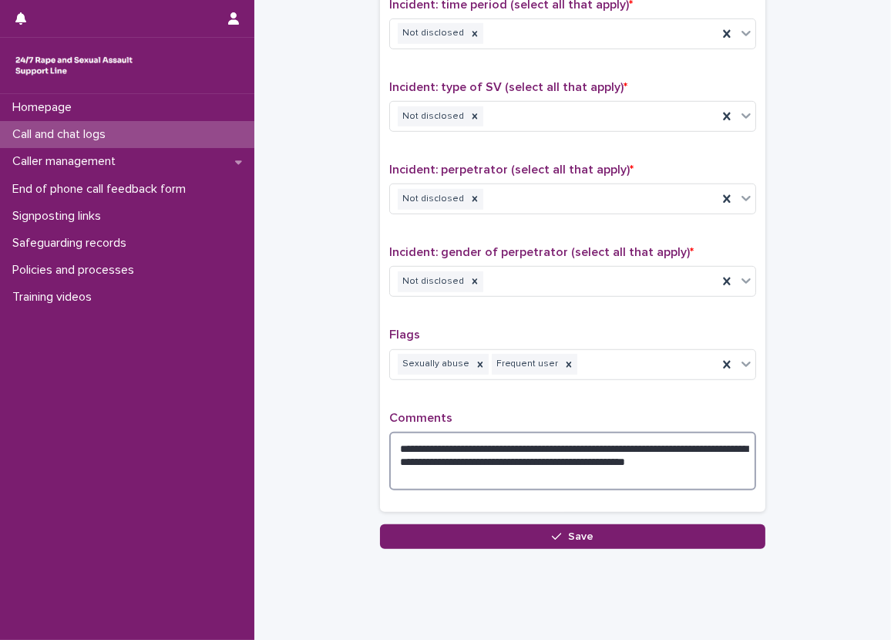
click at [508, 473] on textarea "**********" at bounding box center [572, 461] width 367 height 59
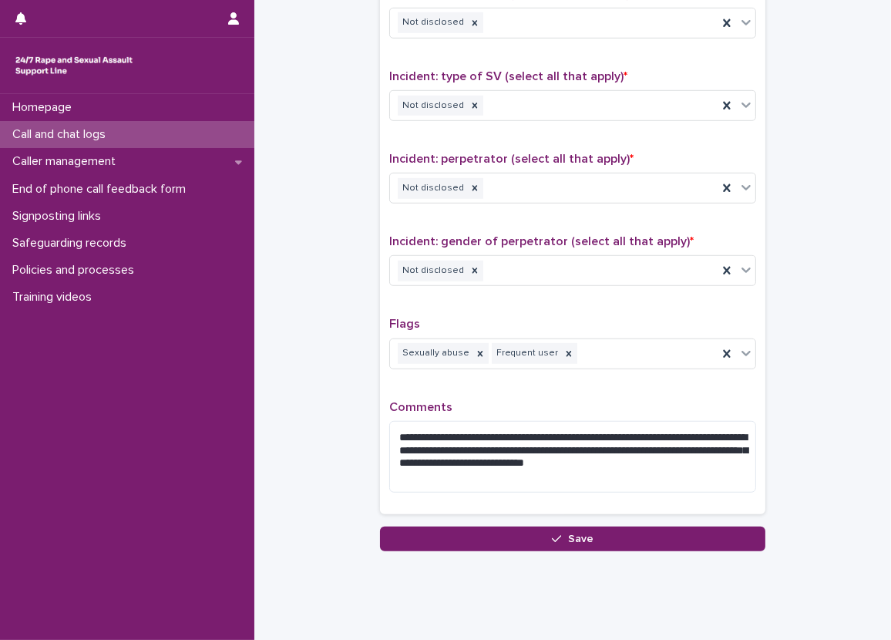
scroll to position [1196, 0]
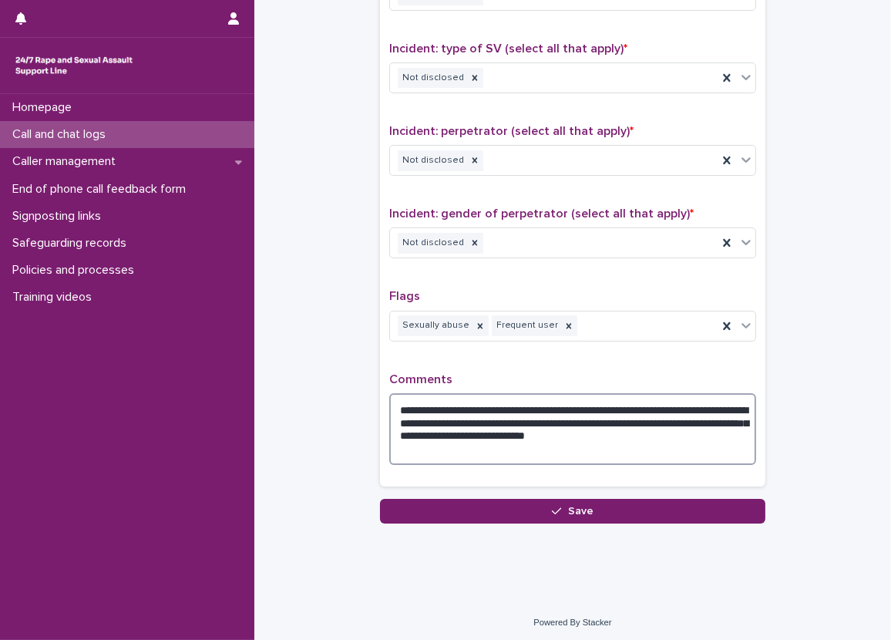
click at [590, 418] on textarea "**********" at bounding box center [572, 429] width 367 height 72
type textarea "**********"
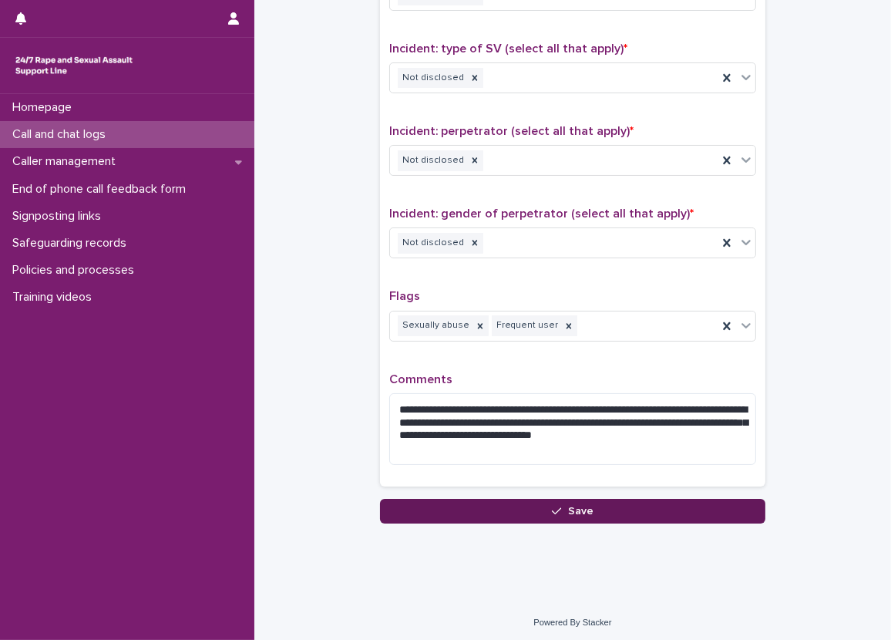
click at [466, 501] on button "Save" at bounding box center [572, 511] width 385 height 25
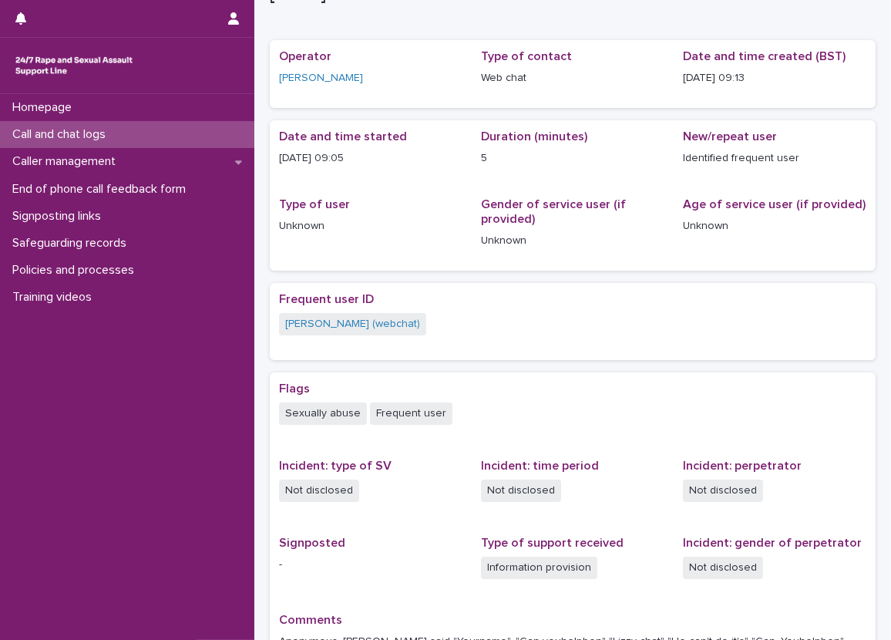
scroll to position [79, 0]
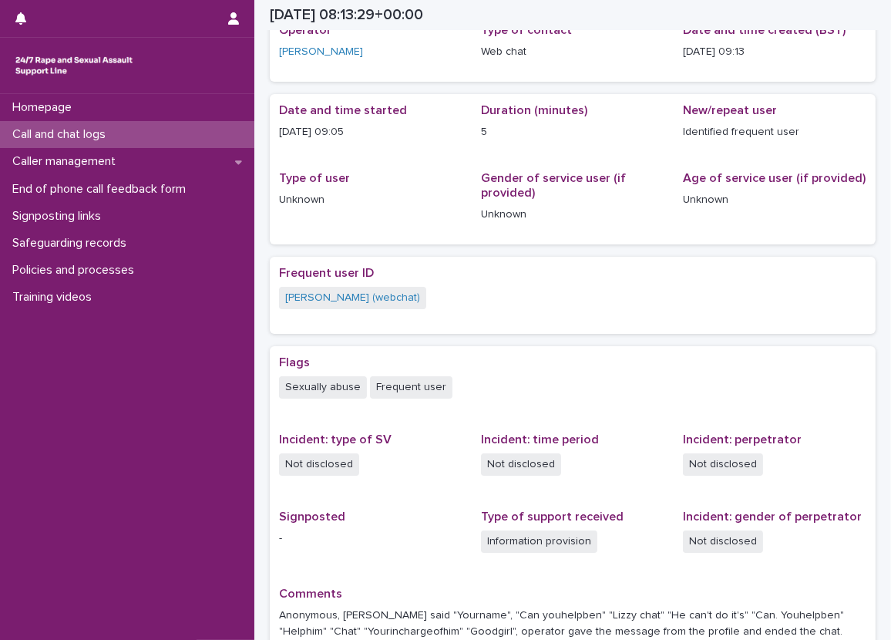
drag, startPoint x: 368, startPoint y: 137, endPoint x: 277, endPoint y: 127, distance: 91.5
click at [277, 127] on div "Date and time started [DATE] 09:05 Duration (minutes) 5 New/repeat user Identif…" at bounding box center [573, 169] width 606 height 150
copy p "[DATE] 09:05"
click at [434, 244] on div "Loading... Saving… Date and time started [DATE] 09:05 Duration (minutes) 5 New/…" at bounding box center [573, 175] width 606 height 163
click at [511, 312] on div "Frequent user ID [PERSON_NAME] (webchat)" at bounding box center [572, 295] width 587 height 59
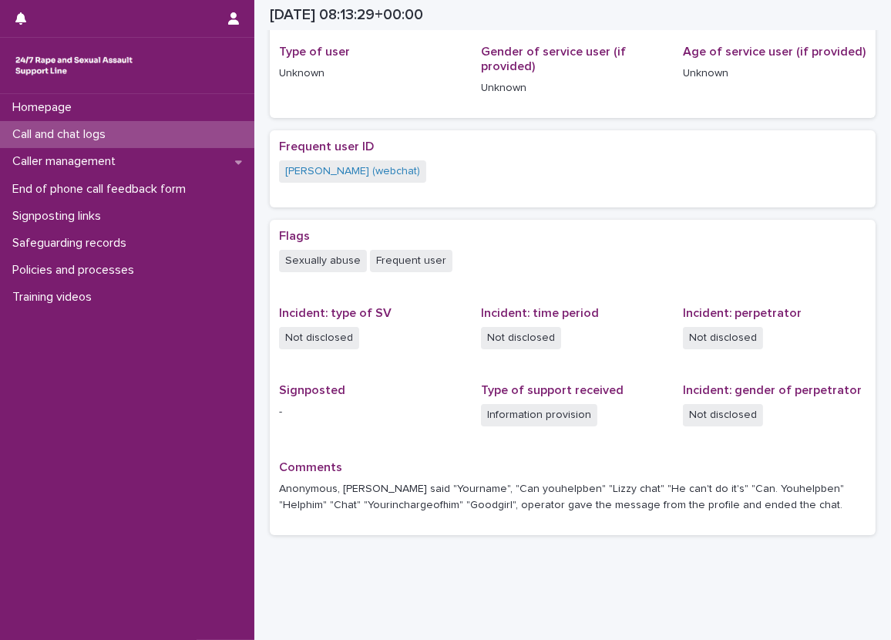
scroll to position [233, 0]
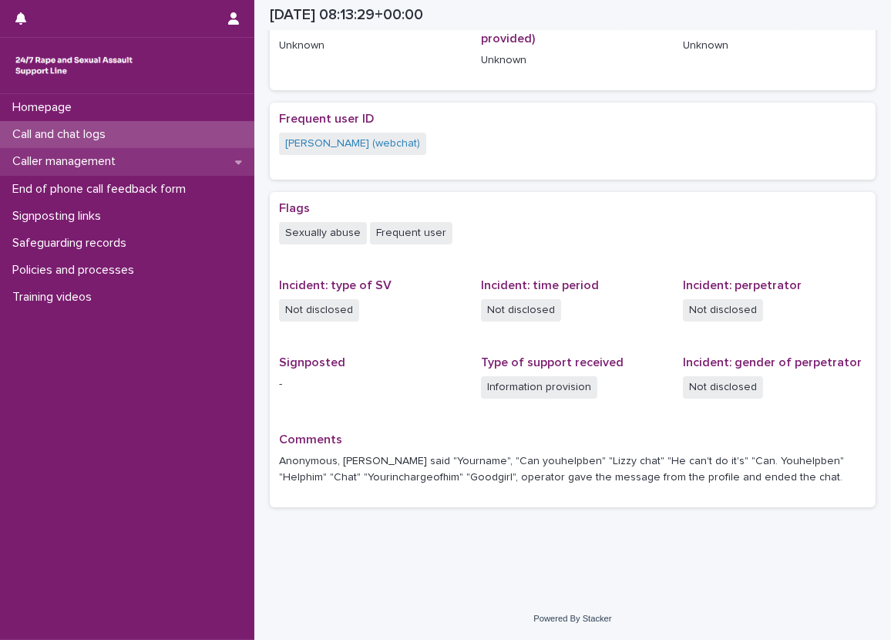
click at [249, 162] on div "Caller management" at bounding box center [127, 161] width 254 height 27
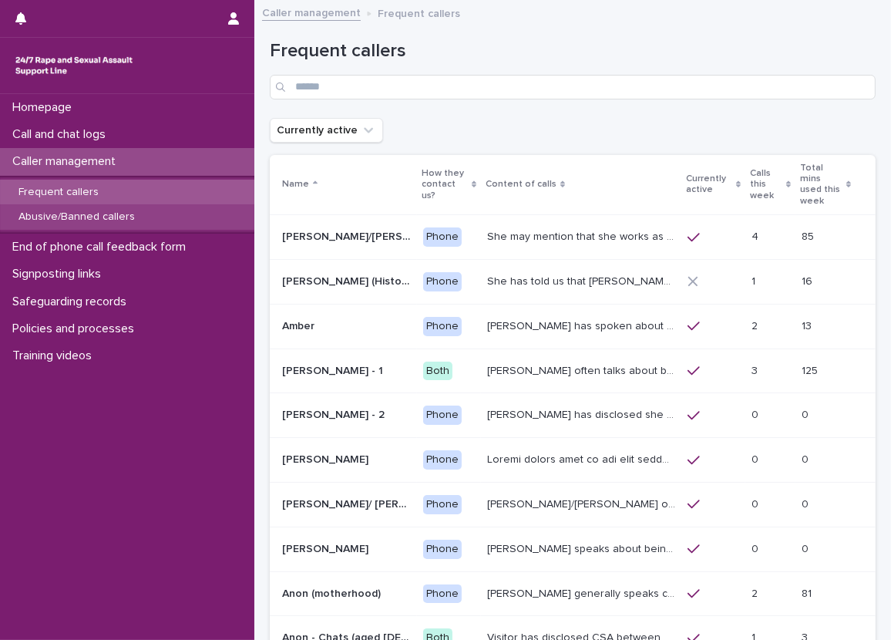
click at [234, 207] on div "Abusive/Banned callers" at bounding box center [127, 216] width 254 height 25
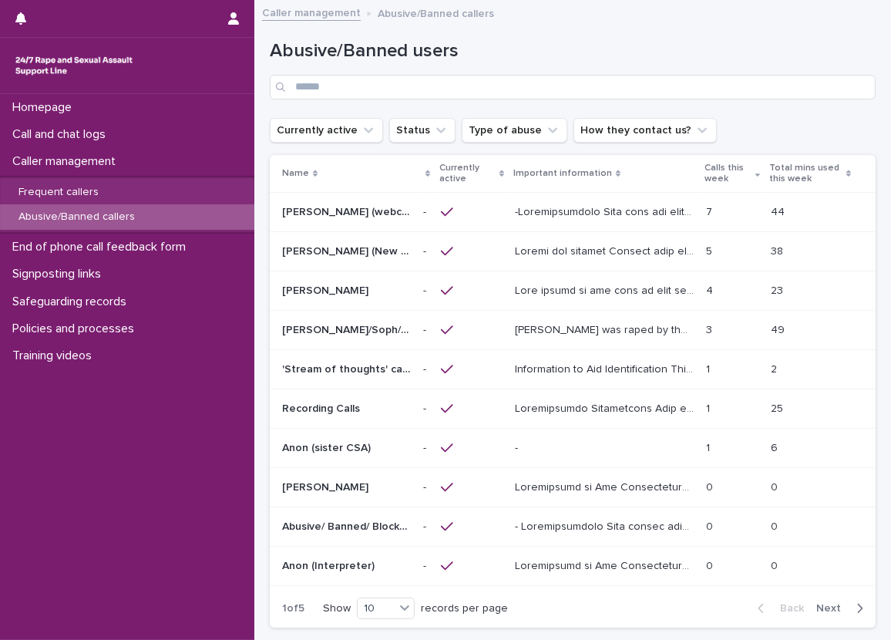
click at [520, 217] on p at bounding box center [606, 211] width 182 height 16
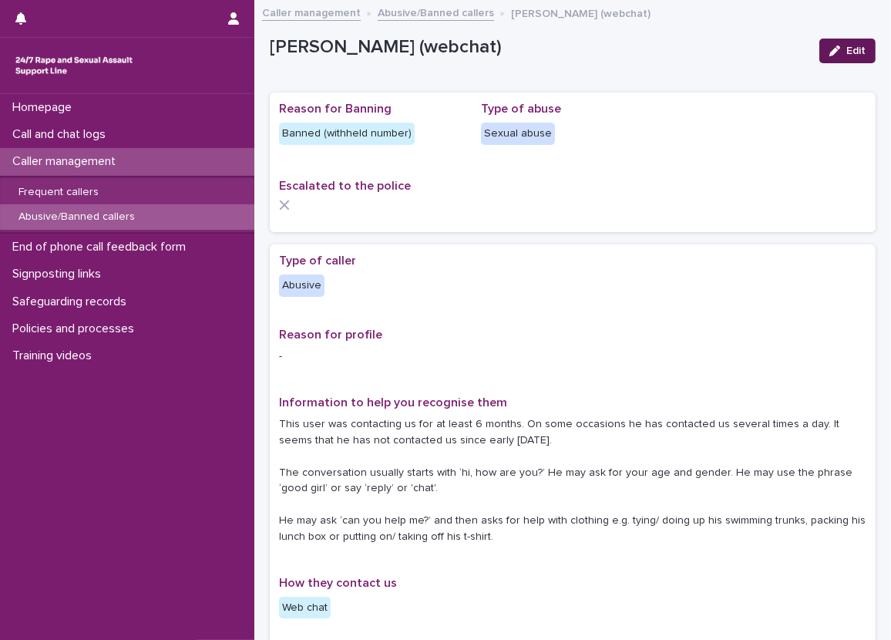
click at [819, 55] on button "Edit" at bounding box center [847, 51] width 56 height 25
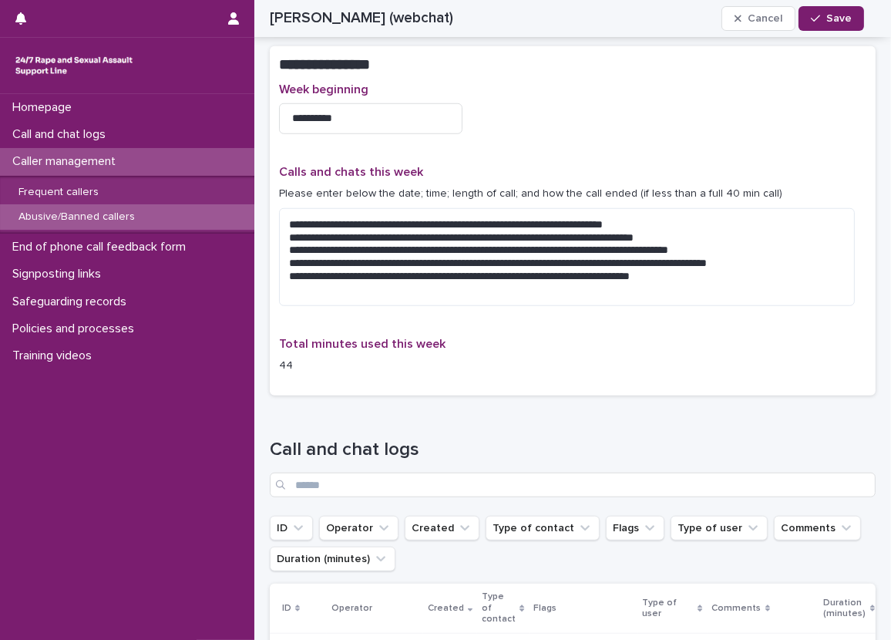
scroll to position [1310, 0]
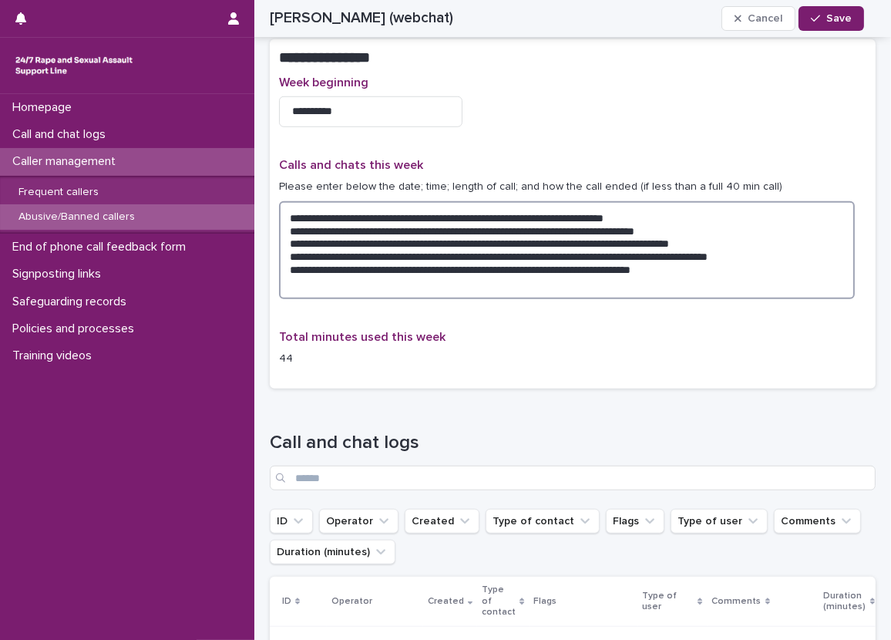
click at [466, 289] on textarea "**********" at bounding box center [567, 250] width 576 height 98
paste textarea "**********"
drag, startPoint x: 375, startPoint y: 268, endPoint x: 763, endPoint y: 266, distance: 388.5
click at [763, 266] on textarea "**********" at bounding box center [567, 250] width 576 height 98
click at [498, 288] on textarea "**********" at bounding box center [567, 250] width 576 height 98
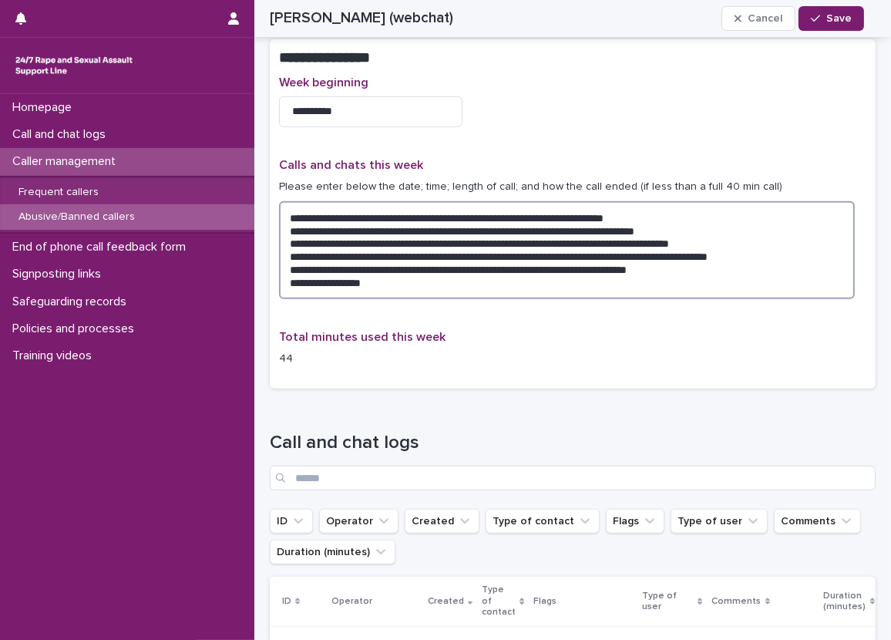
paste textarea "**********"
click at [382, 290] on textarea "**********" at bounding box center [567, 250] width 576 height 98
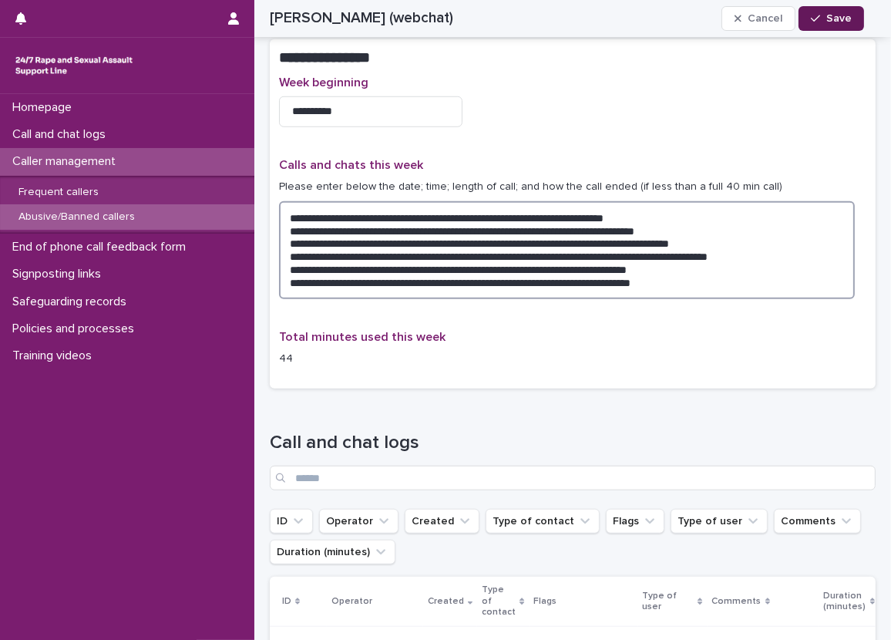
type textarea "**********"
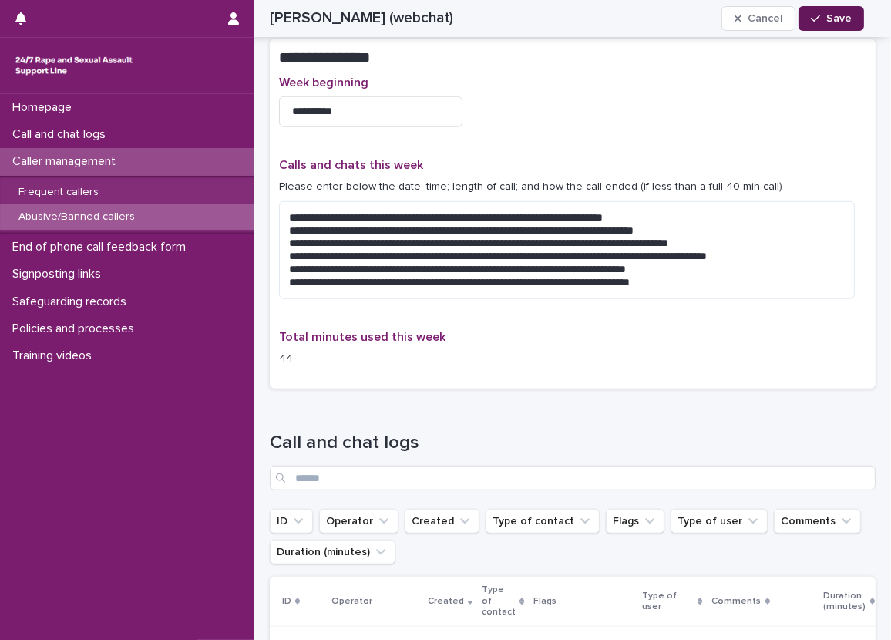
click at [829, 18] on span "Save" at bounding box center [838, 18] width 25 height 11
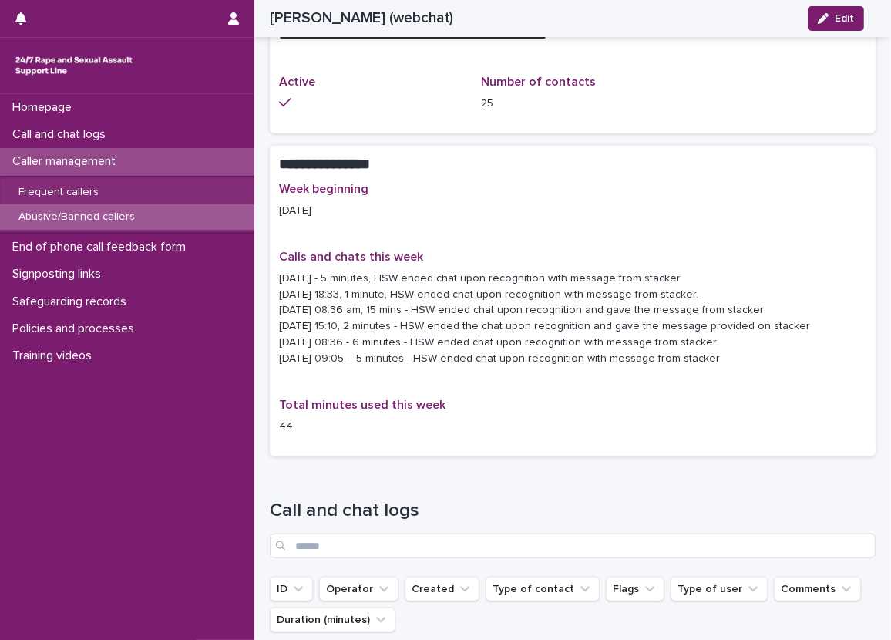
scroll to position [1123, 0]
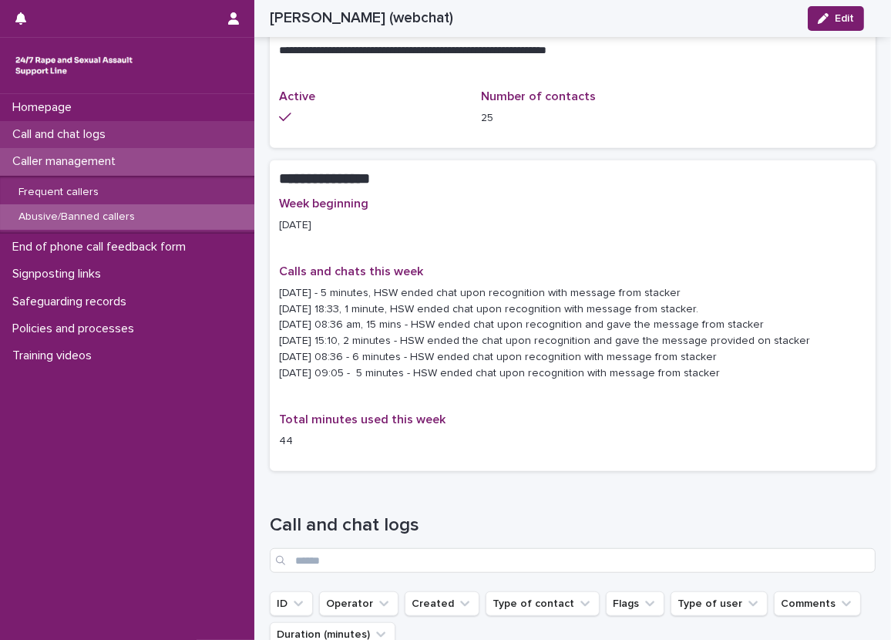
click at [57, 131] on p "Call and chat logs" at bounding box center [62, 134] width 112 height 15
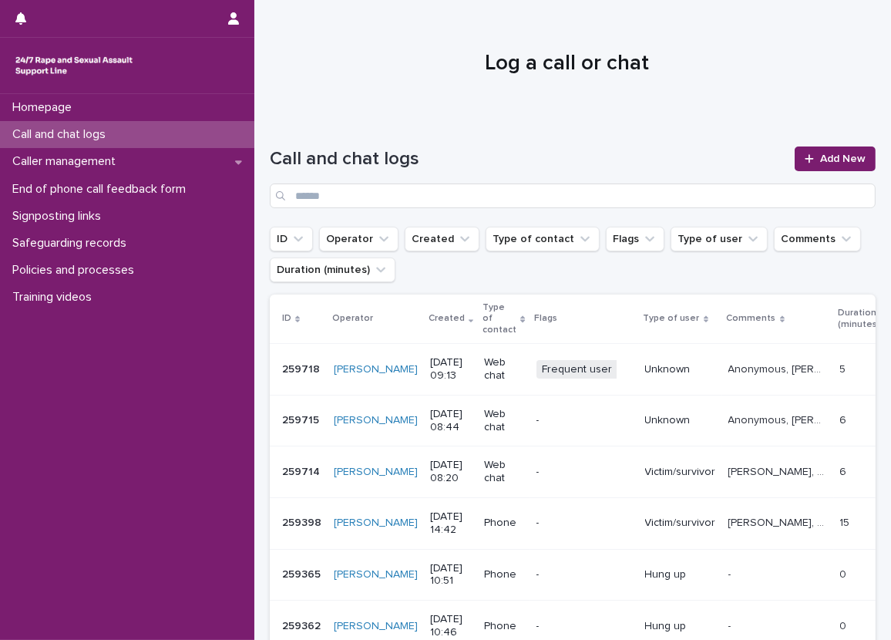
click at [100, 126] on div "Call and chat logs" at bounding box center [127, 134] width 254 height 27
click at [819, 151] on link "Add New" at bounding box center [835, 158] width 81 height 25
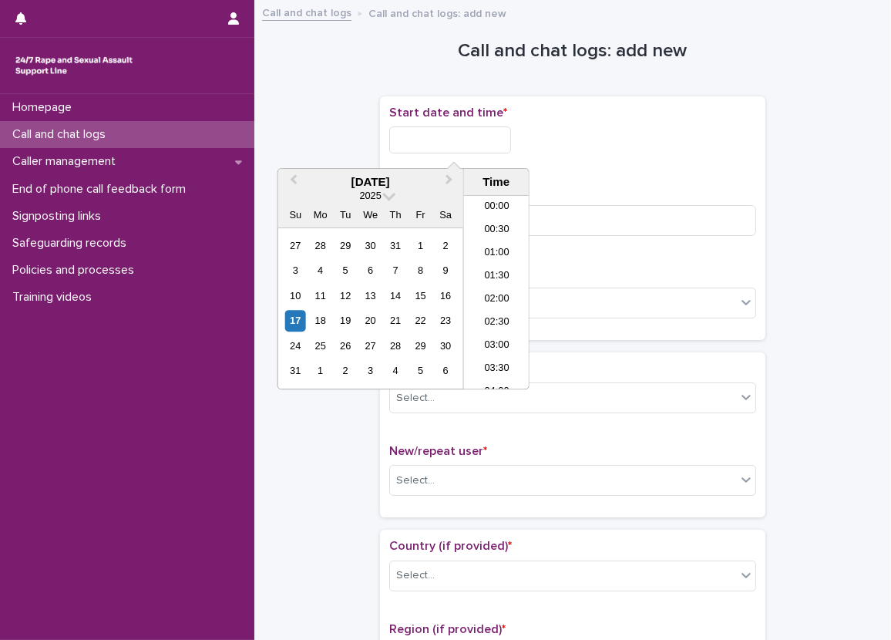
click at [496, 129] on input "text" at bounding box center [450, 139] width 122 height 27
click at [498, 267] on li "09:00" at bounding box center [497, 269] width 66 height 23
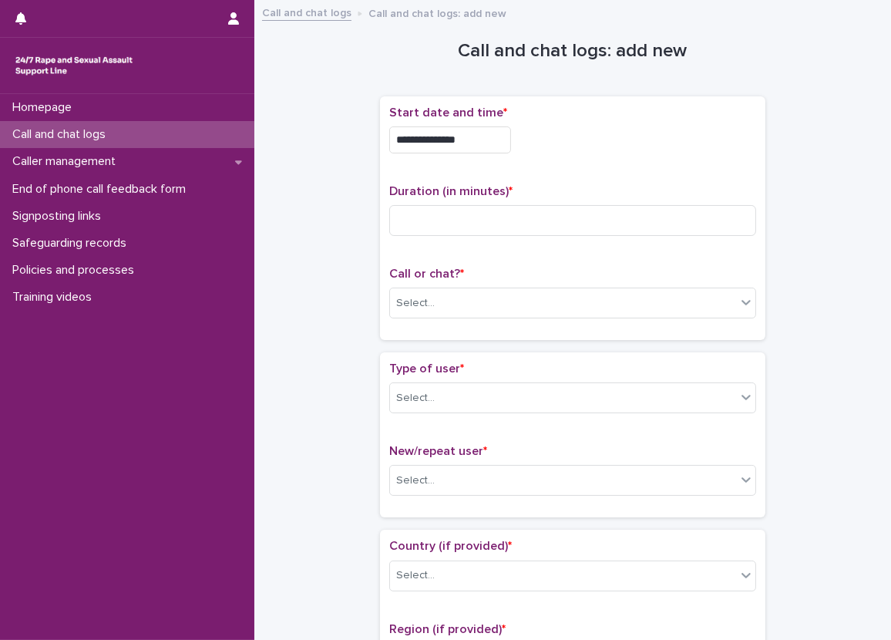
click at [490, 142] on input "**********" at bounding box center [450, 139] width 122 height 27
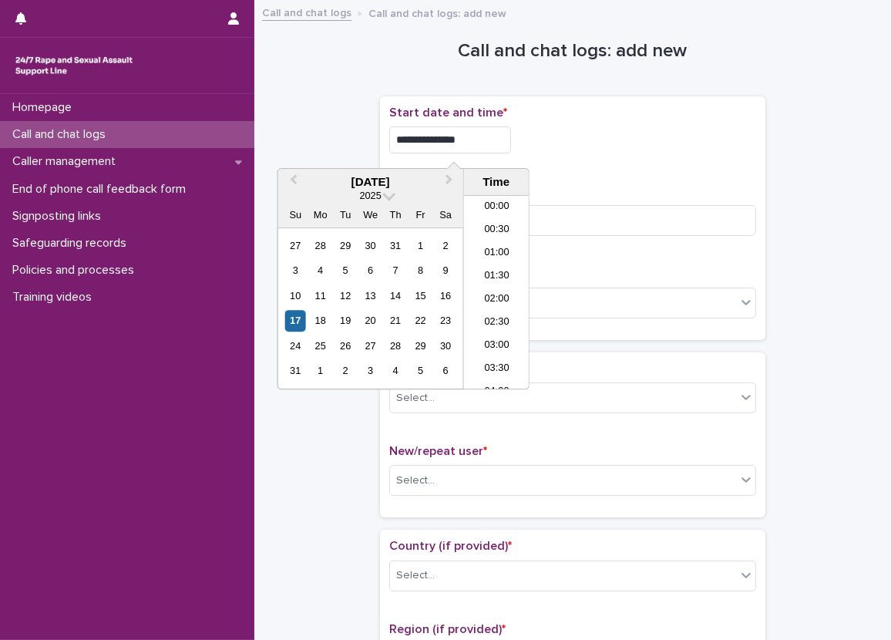
scroll to position [331, 0]
type input "**********"
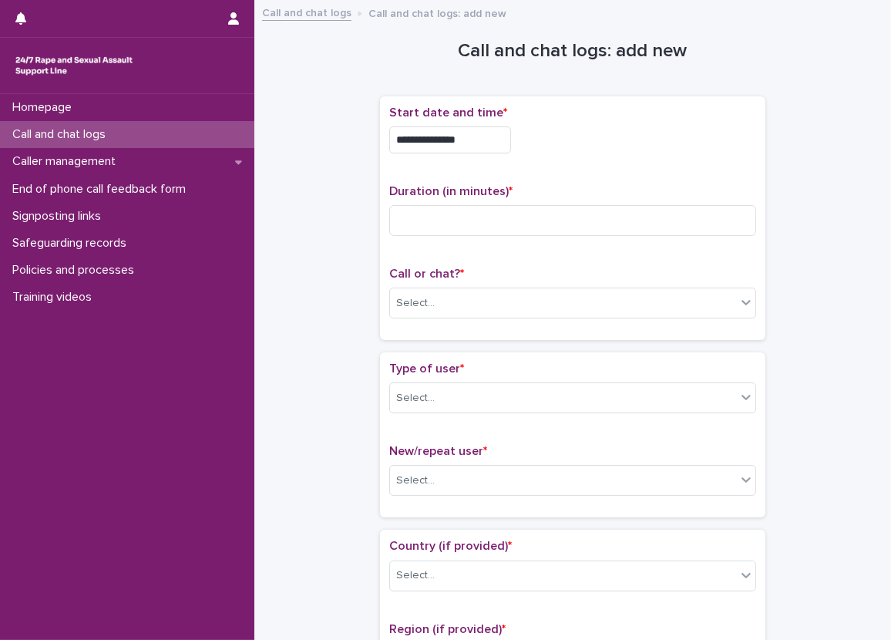
click at [606, 192] on p "Duration (in minutes) *" at bounding box center [572, 191] width 367 height 15
click at [577, 210] on input at bounding box center [572, 220] width 367 height 31
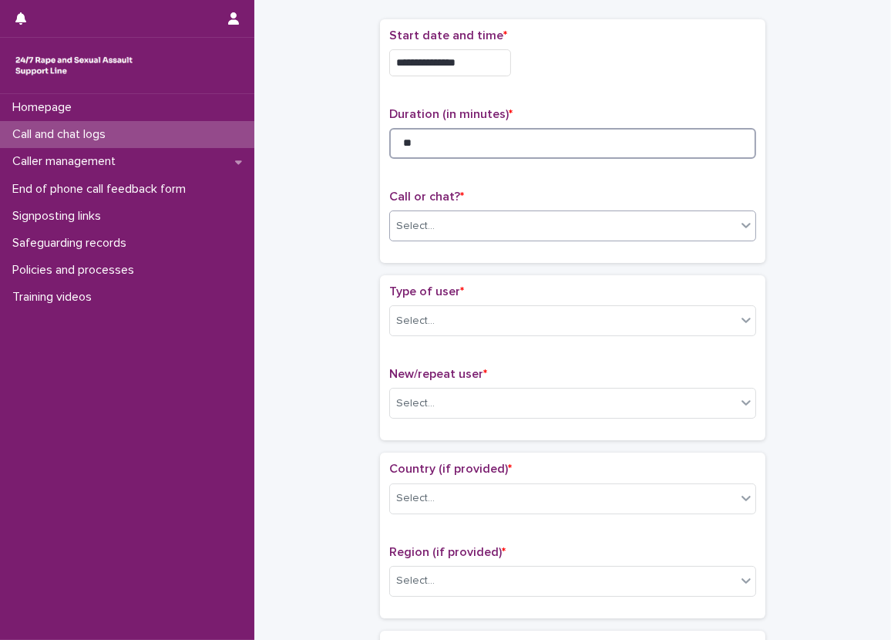
type input "**"
click at [435, 224] on div "Select..." at bounding box center [563, 226] width 346 height 25
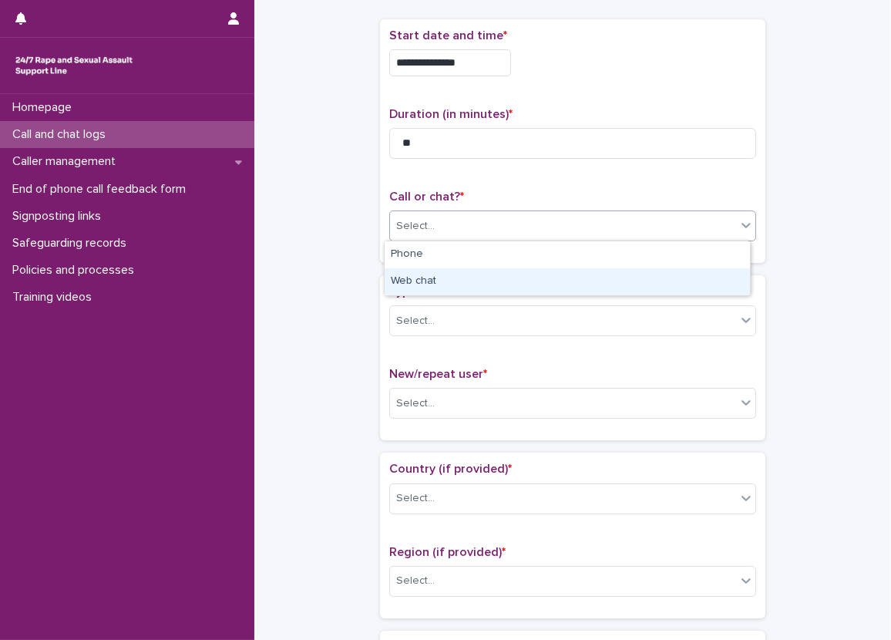
click at [428, 275] on div "Web chat" at bounding box center [567, 281] width 365 height 27
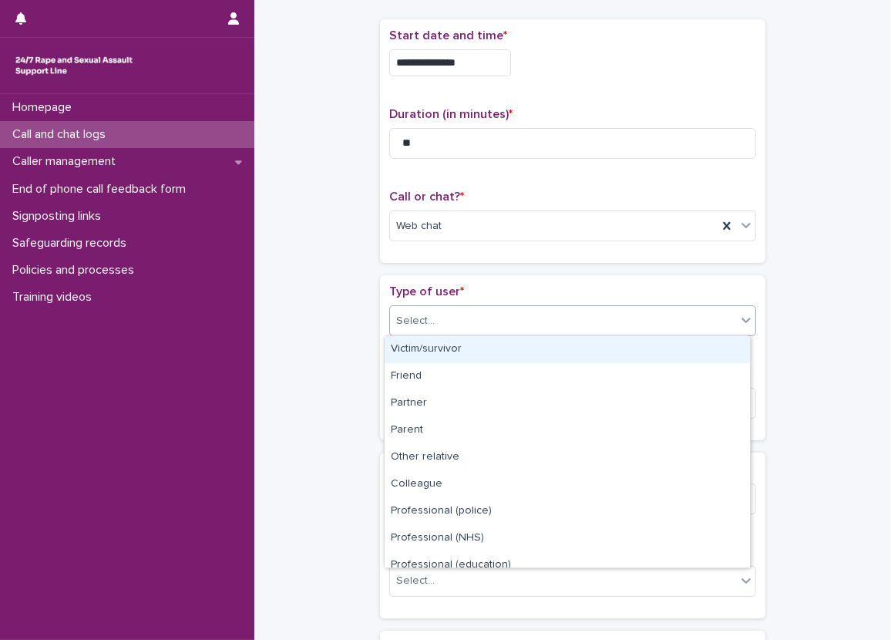
click at [415, 323] on div "Select..." at bounding box center [415, 321] width 39 height 16
click at [431, 339] on div "Victim/survivor" at bounding box center [567, 349] width 365 height 27
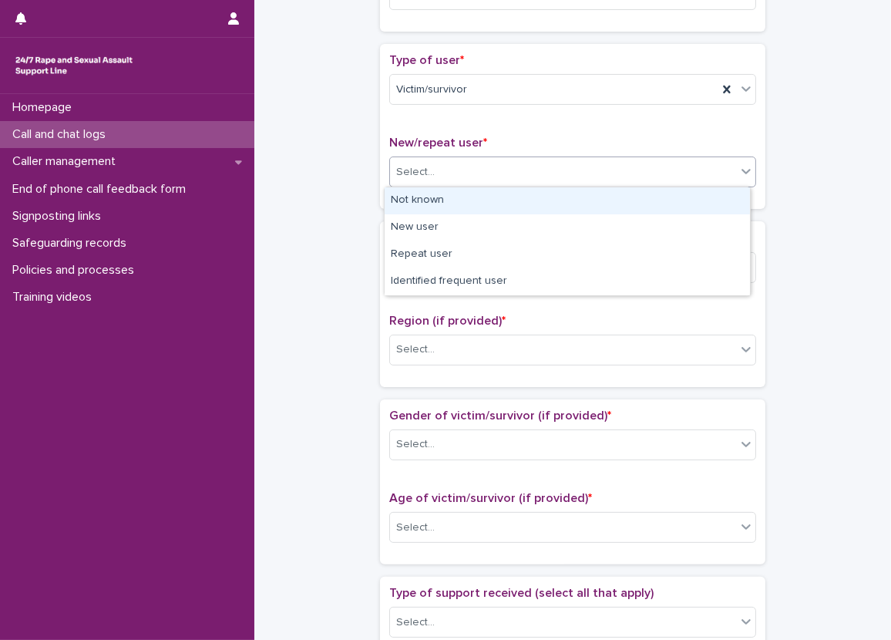
drag, startPoint x: 499, startPoint y: 156, endPoint x: 495, endPoint y: 163, distance: 7.9
click at [495, 163] on div "Select..." at bounding box center [572, 171] width 367 height 31
click at [430, 197] on div "Not known" at bounding box center [567, 200] width 365 height 27
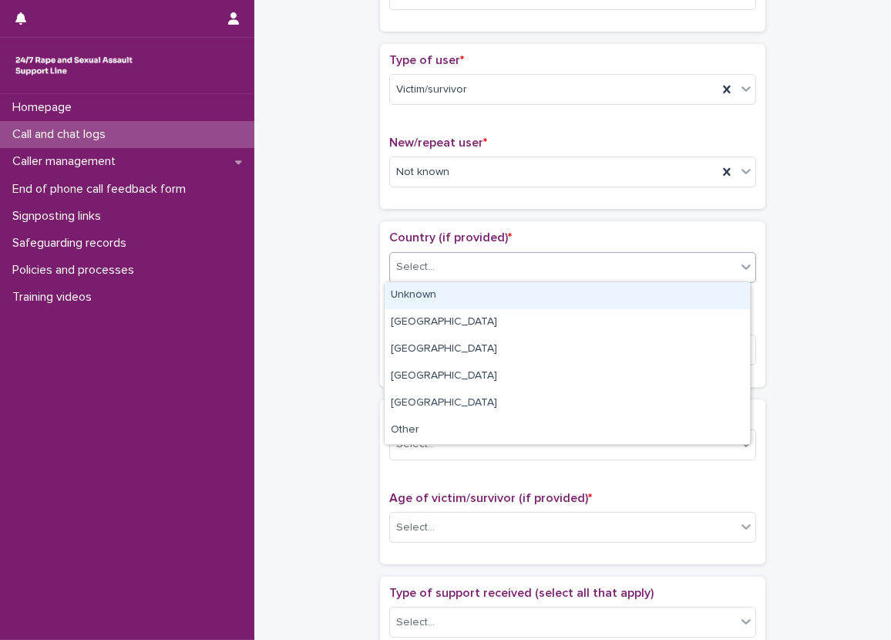
click at [423, 259] on div "Select..." at bounding box center [415, 267] width 39 height 16
click at [435, 298] on div "Unknown" at bounding box center [567, 295] width 365 height 27
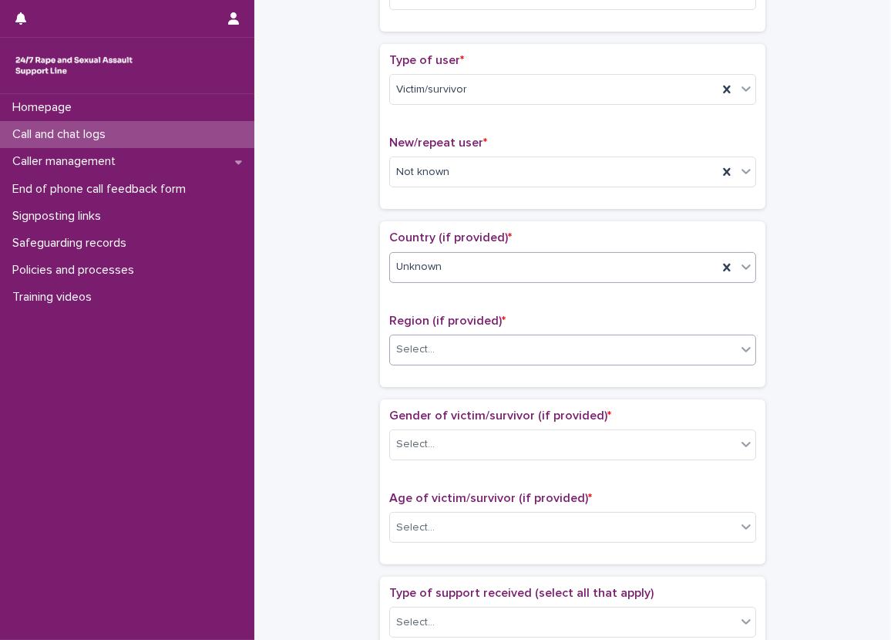
click at [425, 361] on div "Select..." at bounding box center [572, 350] width 367 height 31
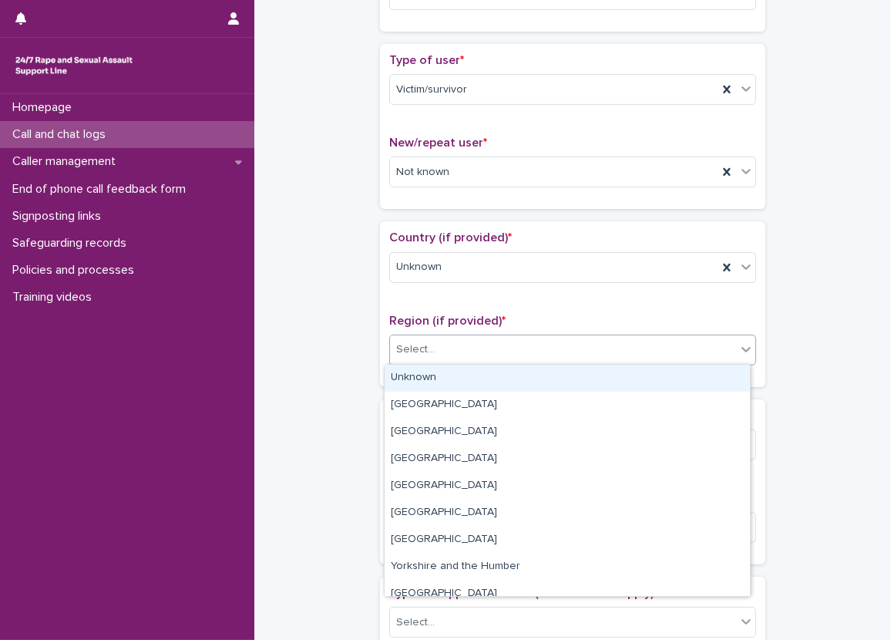
drag, startPoint x: 420, startPoint y: 378, endPoint x: 369, endPoint y: 366, distance: 52.2
click at [414, 378] on div "Unknown" at bounding box center [567, 378] width 365 height 27
click at [367, 365] on div "**********" at bounding box center [573, 489] width 606 height 1576
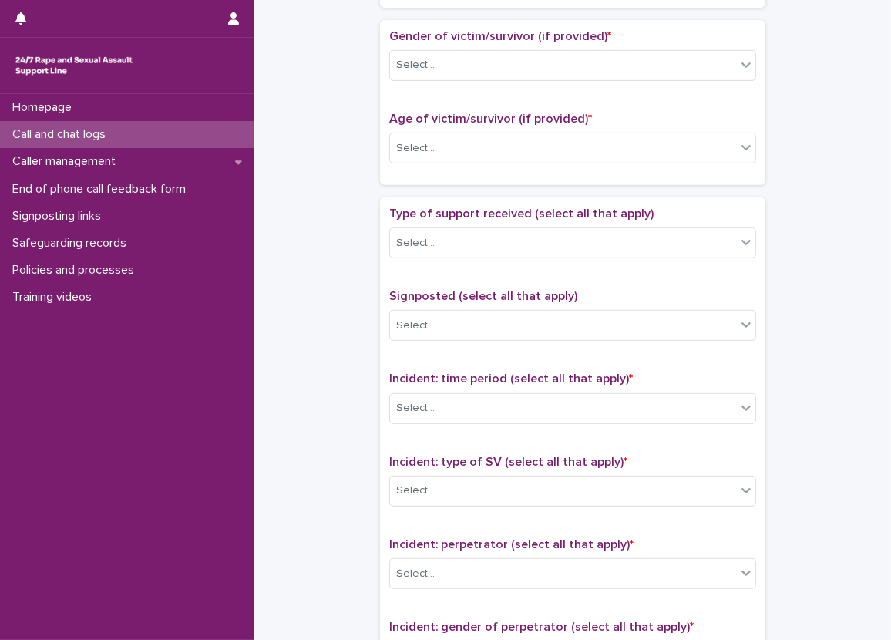
scroll to position [694, 0]
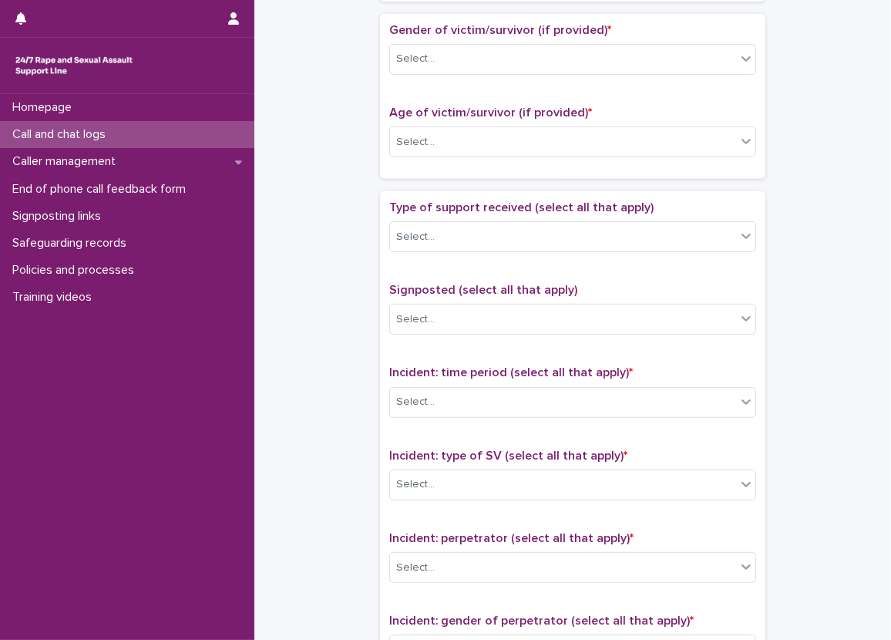
click at [426, 38] on div "Gender of victim/survivor (if provided) * Select..." at bounding box center [572, 55] width 367 height 64
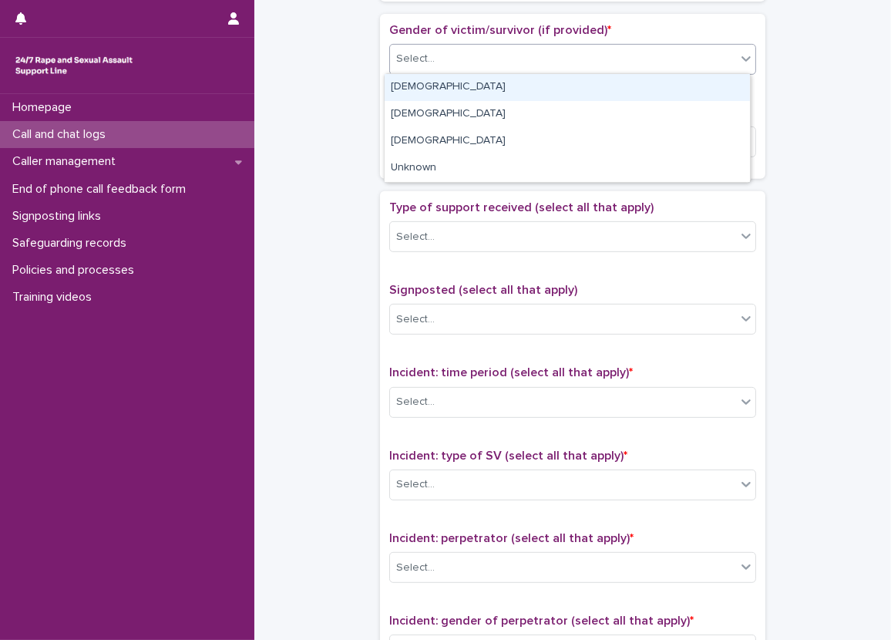
click at [436, 53] on input "text" at bounding box center [437, 58] width 2 height 13
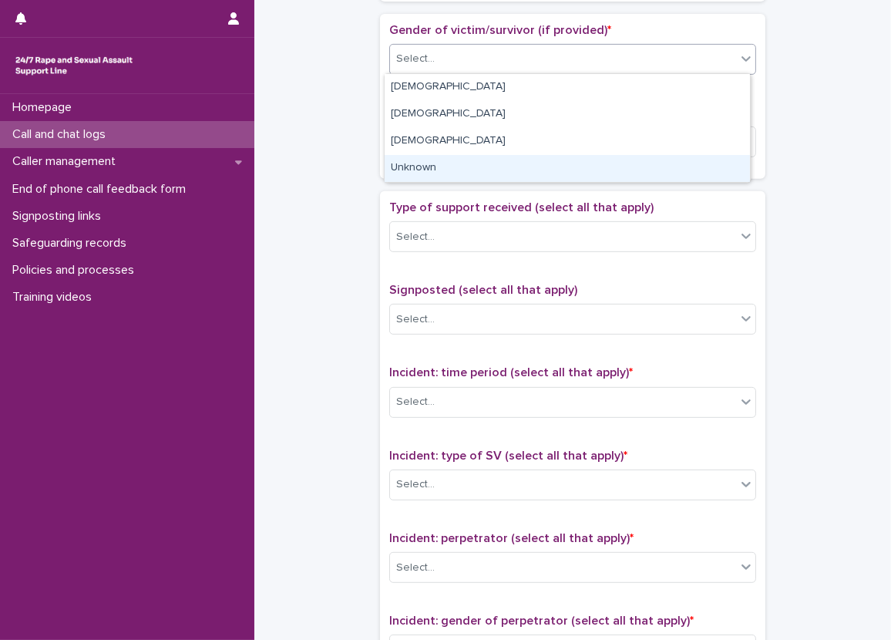
click at [432, 168] on div "Unknown" at bounding box center [567, 168] width 365 height 27
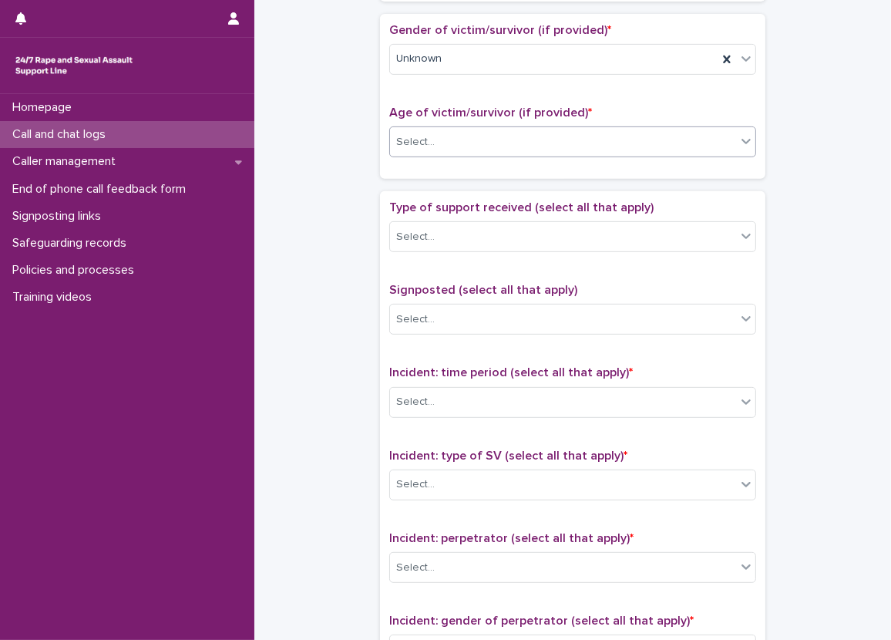
click at [437, 145] on div "Select..." at bounding box center [563, 141] width 346 height 25
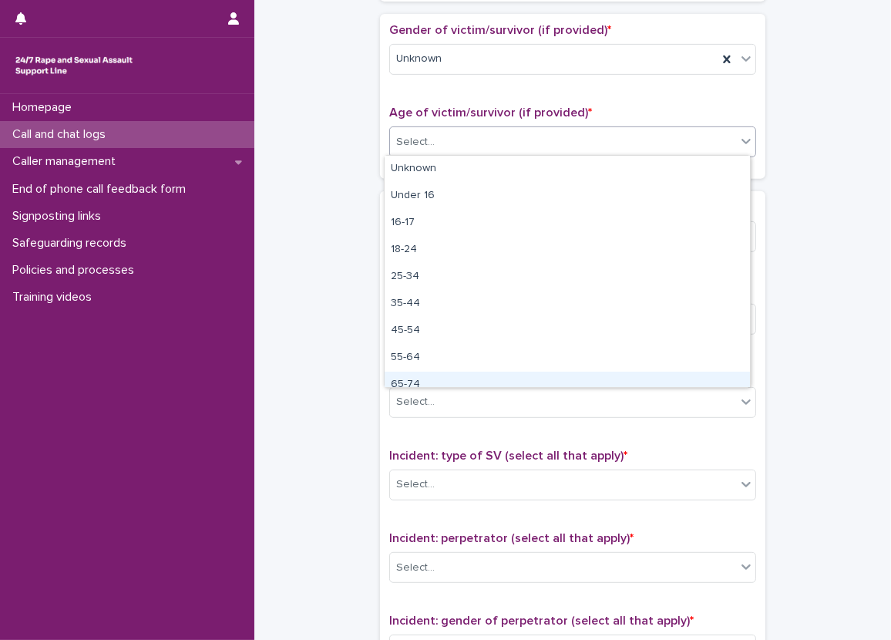
click at [444, 382] on div "65-74" at bounding box center [567, 385] width 365 height 27
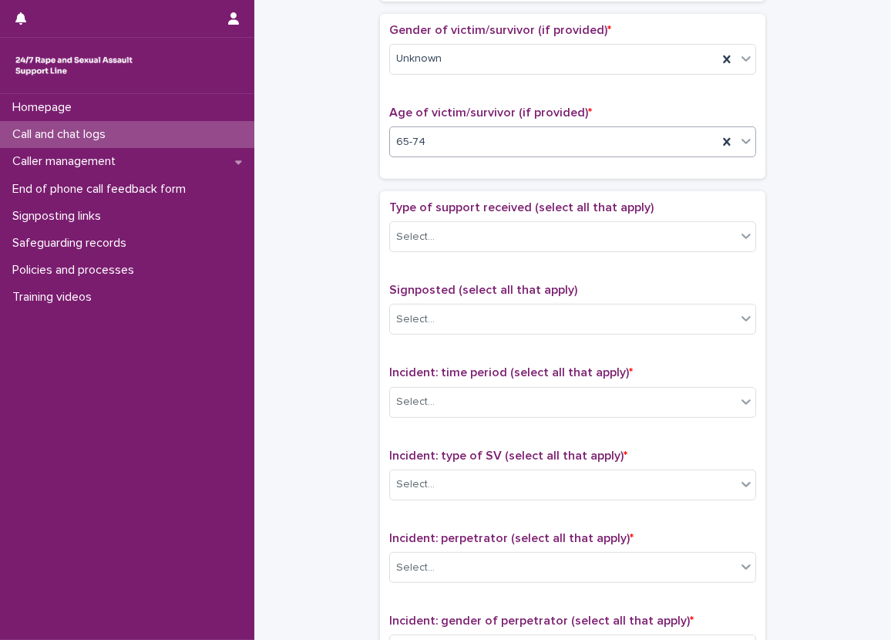
click at [341, 166] on div "**********" at bounding box center [573, 104] width 606 height 1576
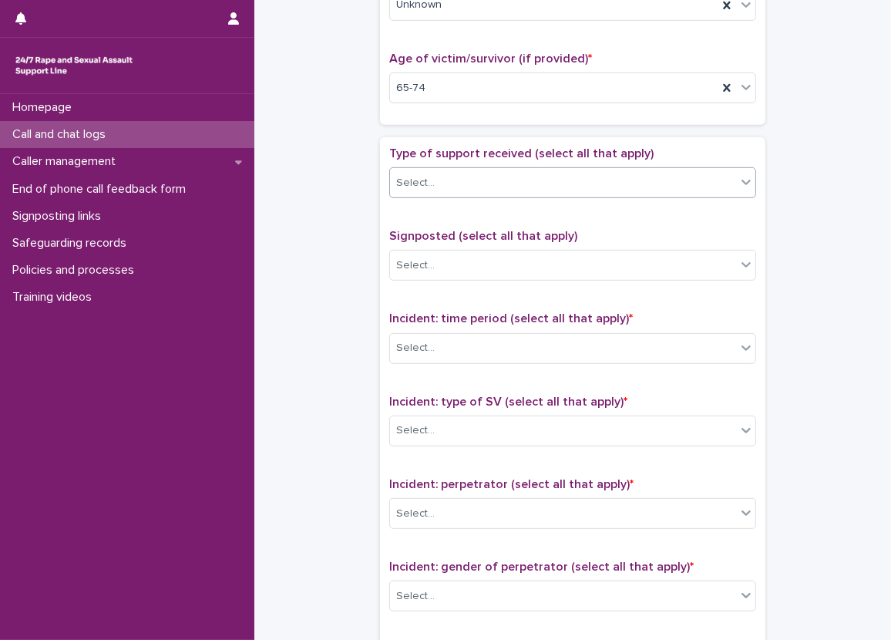
scroll to position [771, 0]
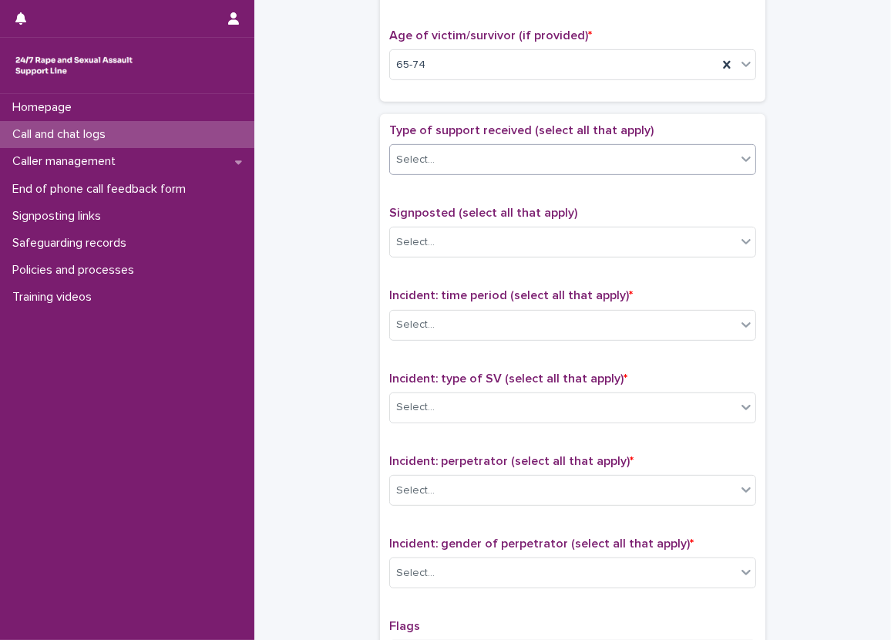
click at [443, 147] on div "Select..." at bounding box center [563, 159] width 346 height 25
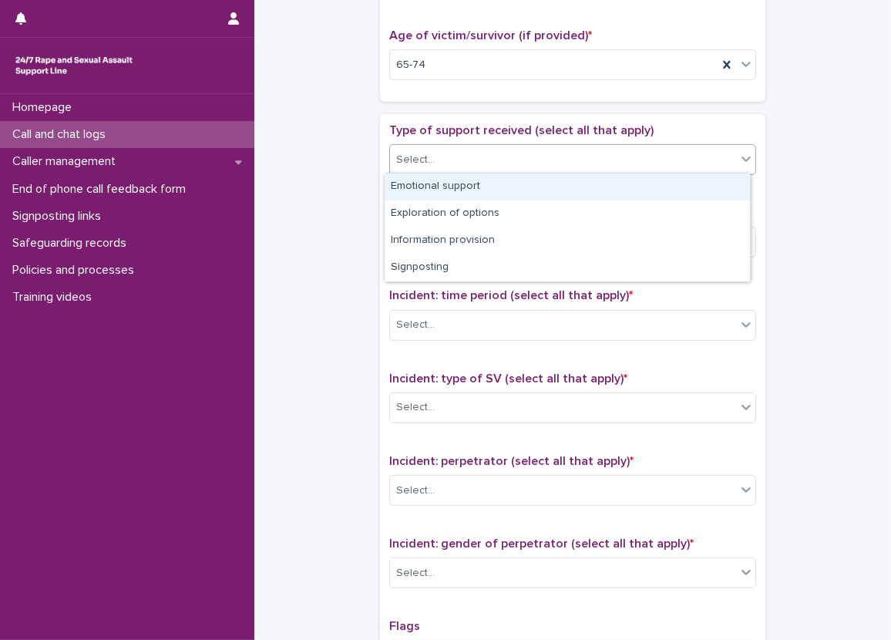
click at [453, 171] on div "Select..." at bounding box center [572, 159] width 367 height 31
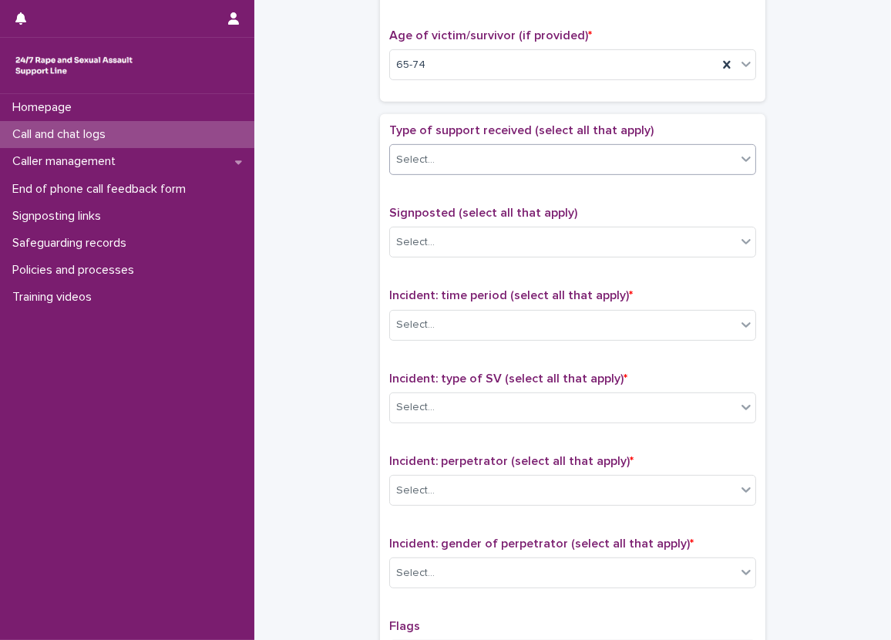
click at [471, 179] on div "Type of support received (select all that apply) 0 results available. Select is…" at bounding box center [572, 155] width 367 height 64
click at [463, 162] on div "Select..." at bounding box center [563, 159] width 346 height 25
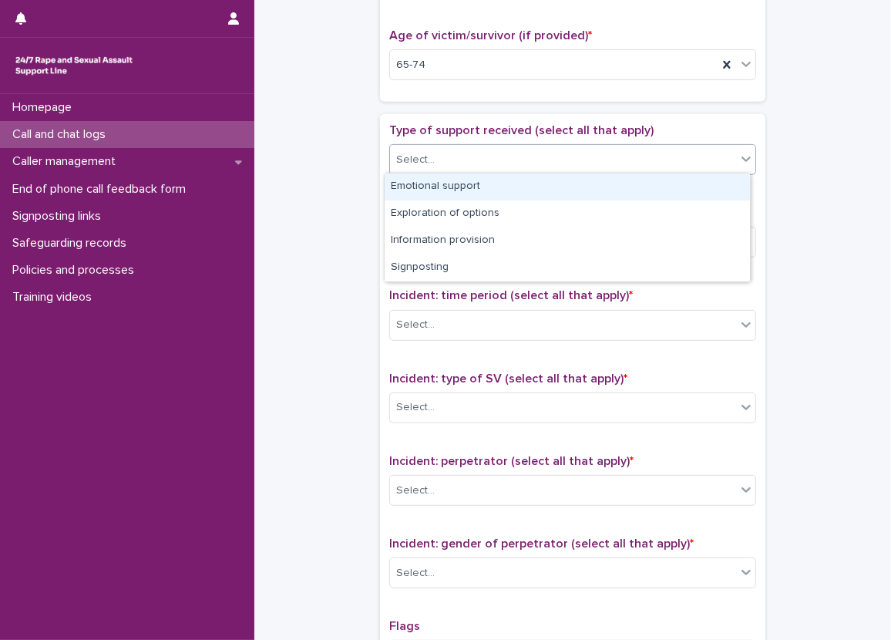
click at [474, 196] on div "Emotional support" at bounding box center [567, 186] width 365 height 27
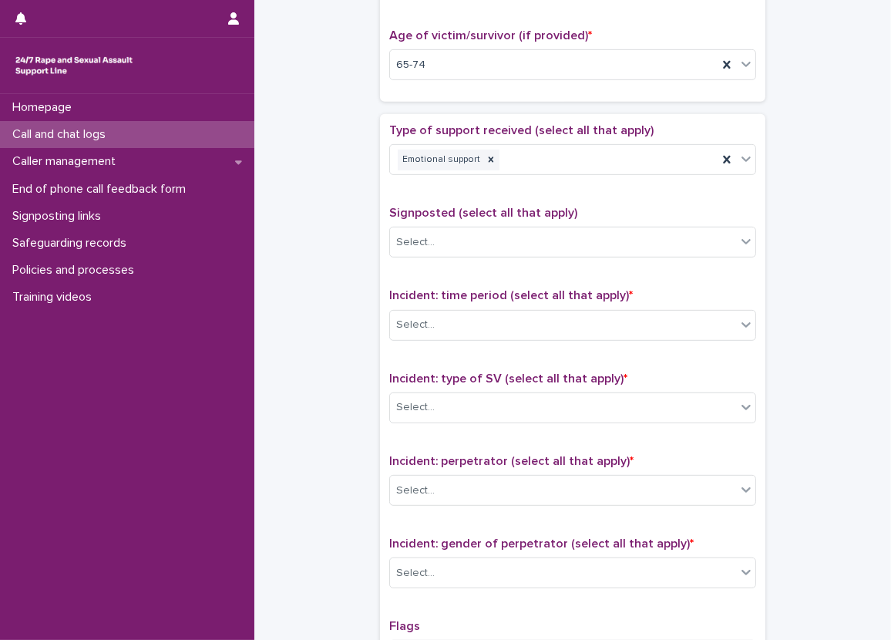
click at [382, 193] on div "Type of support received (select all that apply) Emotional support Signposted (…" at bounding box center [572, 445] width 385 height 663
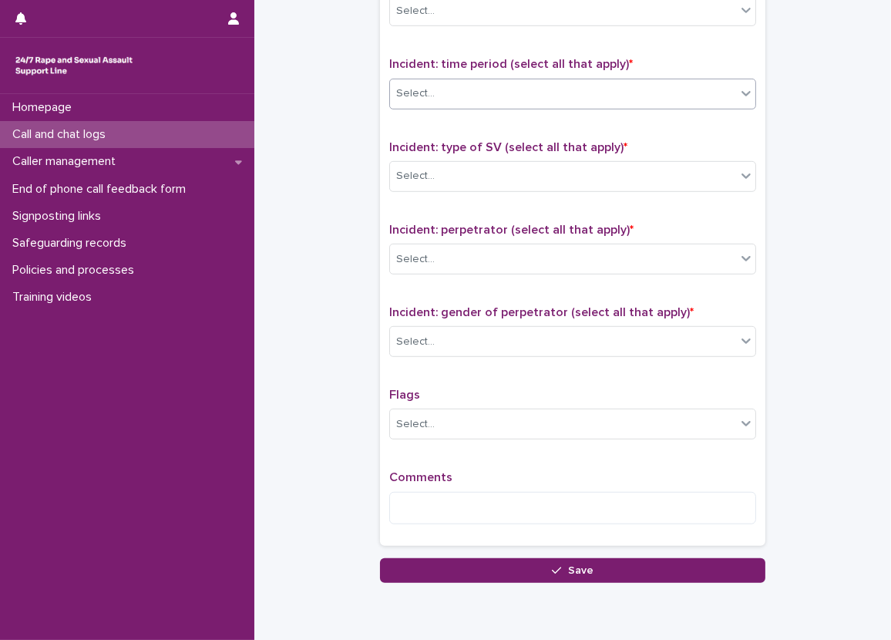
click at [427, 93] on div "Select..." at bounding box center [563, 93] width 346 height 25
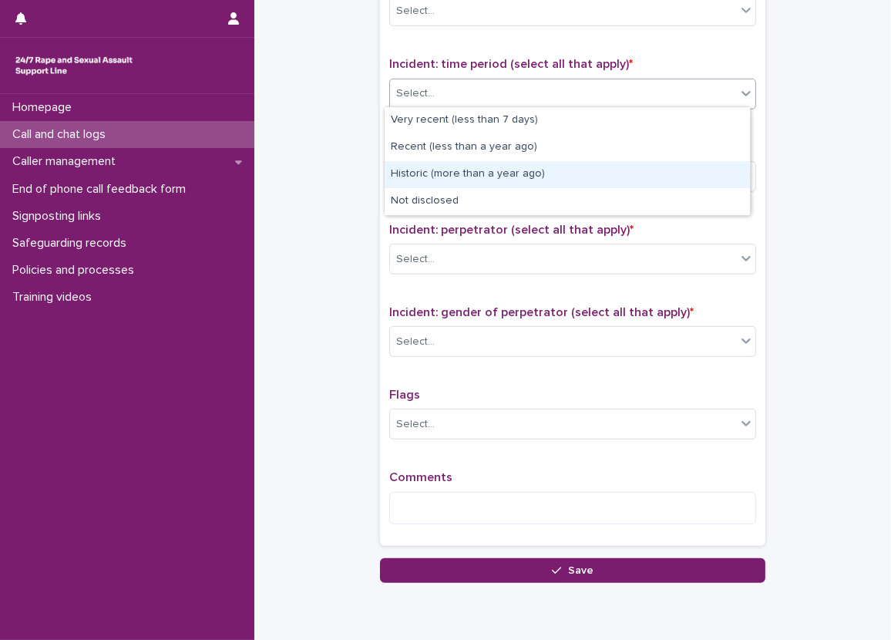
click at [446, 177] on div "Historic (more than a year ago)" at bounding box center [567, 174] width 365 height 27
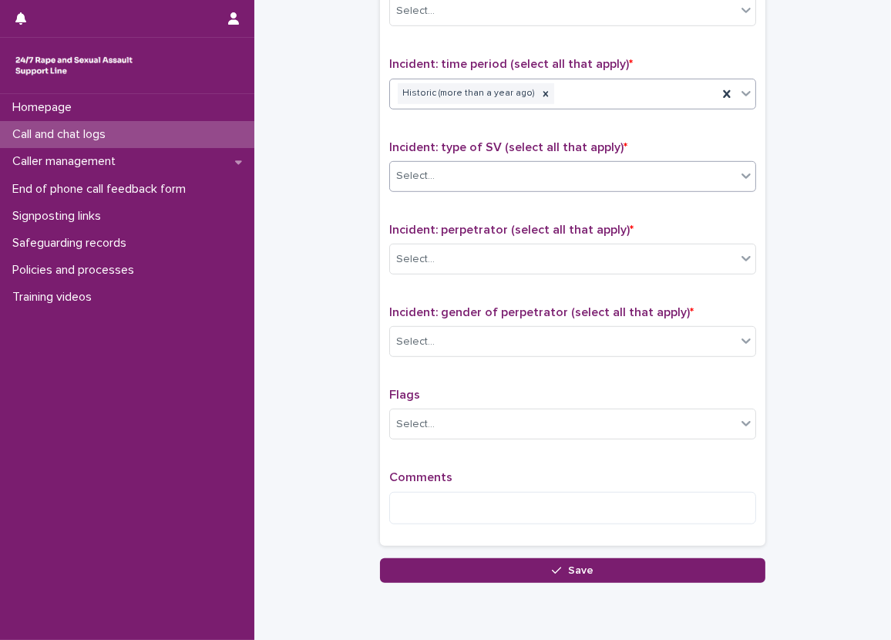
click at [415, 183] on div "Select..." at bounding box center [563, 175] width 346 height 25
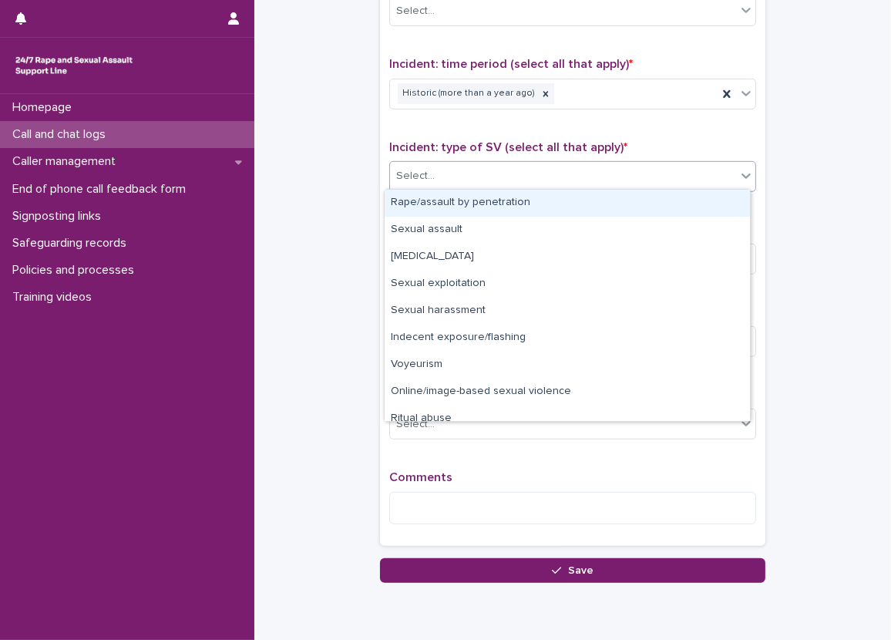
click at [425, 196] on div "Rape/assault by penetration" at bounding box center [567, 203] width 365 height 27
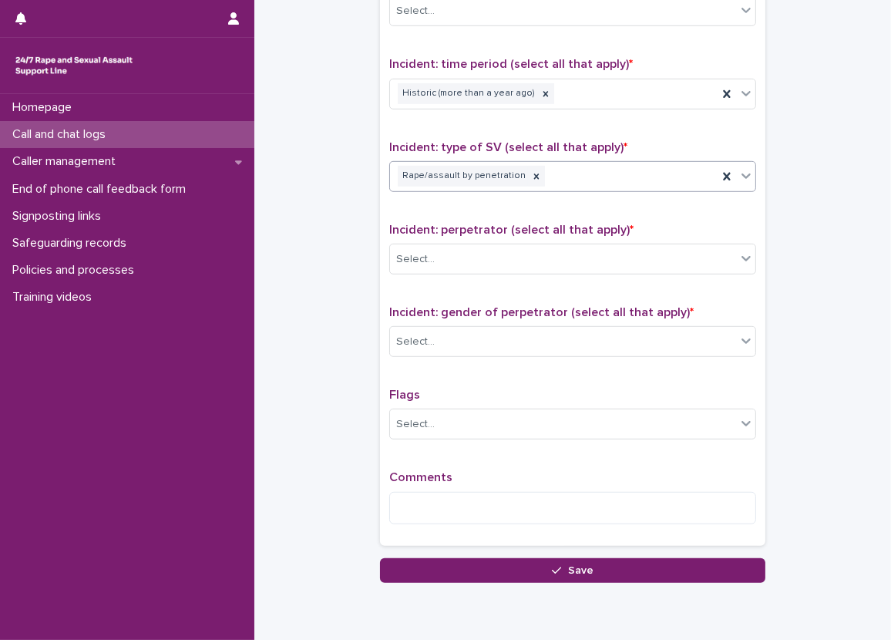
click at [583, 170] on div "Rape/assault by penetration" at bounding box center [554, 176] width 328 height 27
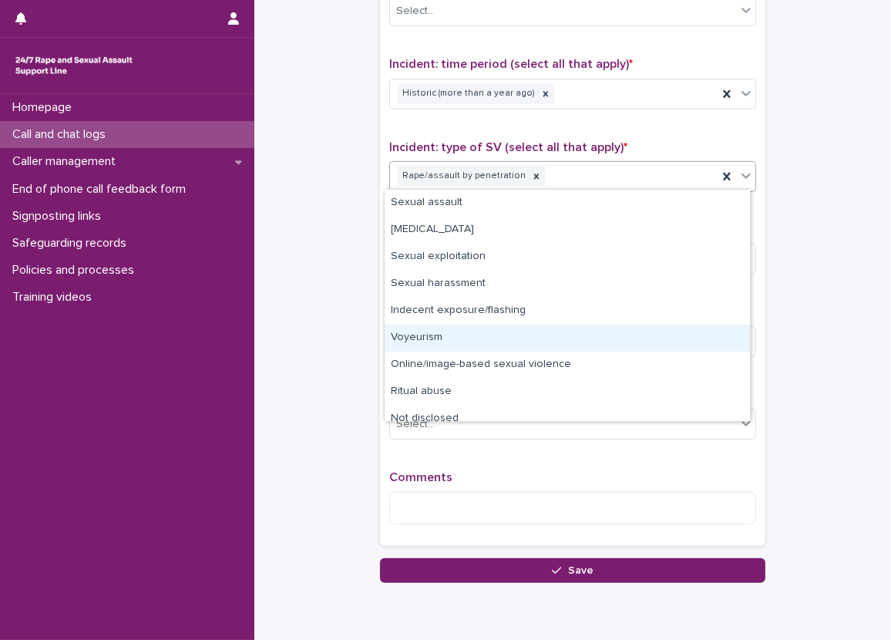
click at [544, 334] on div "Voyeurism" at bounding box center [567, 338] width 365 height 27
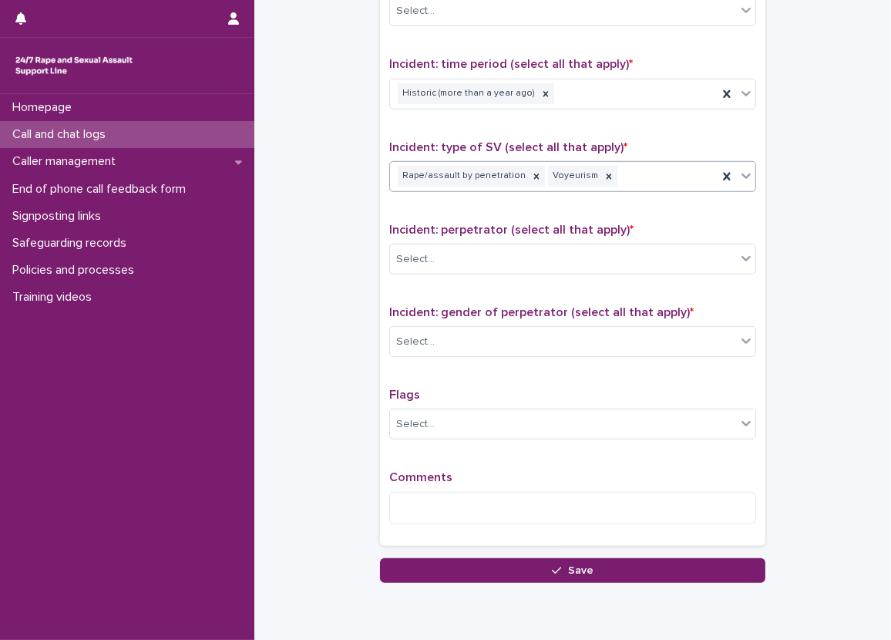
click at [684, 170] on div "Rape/assault by penetration Voyeurism" at bounding box center [554, 176] width 328 height 27
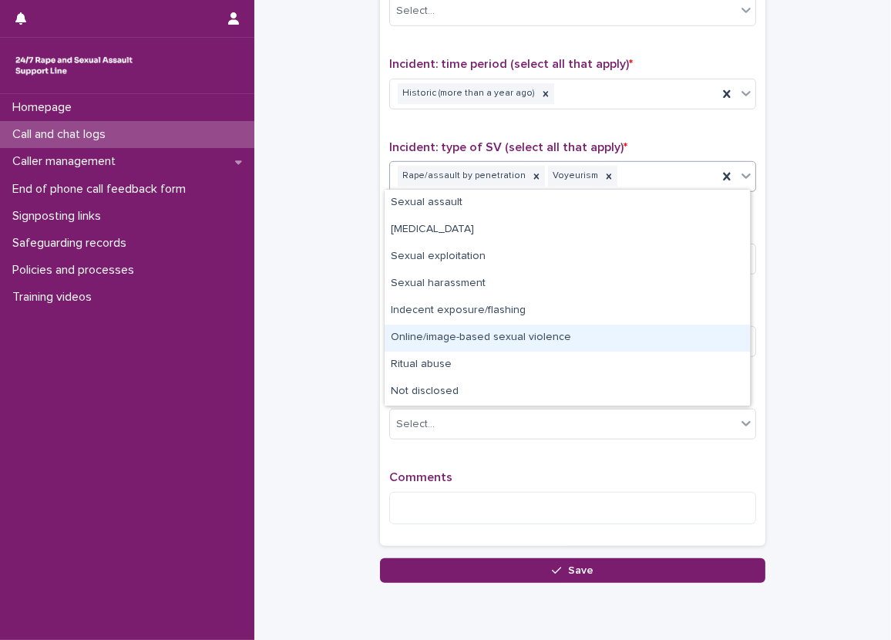
click at [580, 334] on div "Online/image-based sexual violence" at bounding box center [567, 338] width 365 height 27
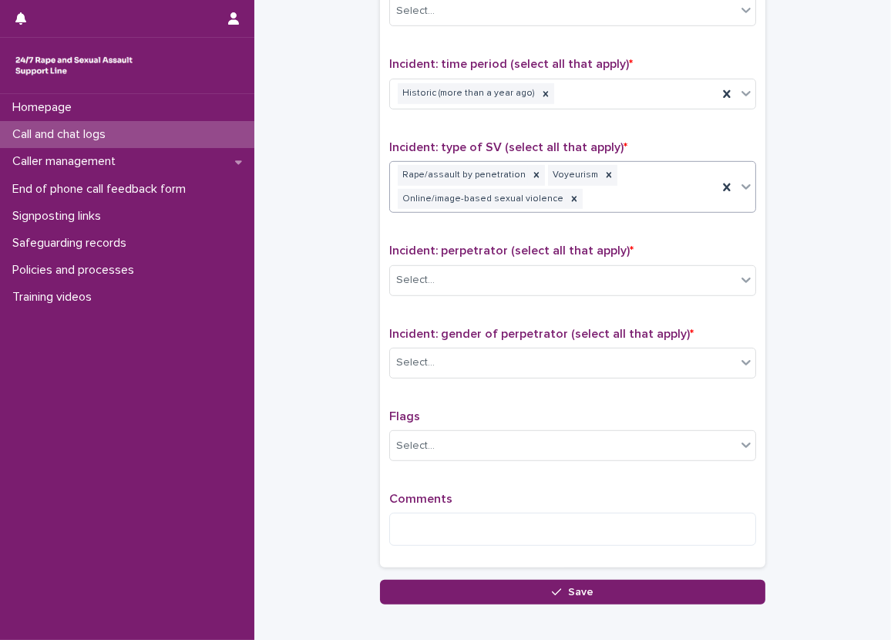
click at [560, 213] on div "Incident: type of SV (select all that apply) * option Online/image-based sexual…" at bounding box center [572, 183] width 367 height 86
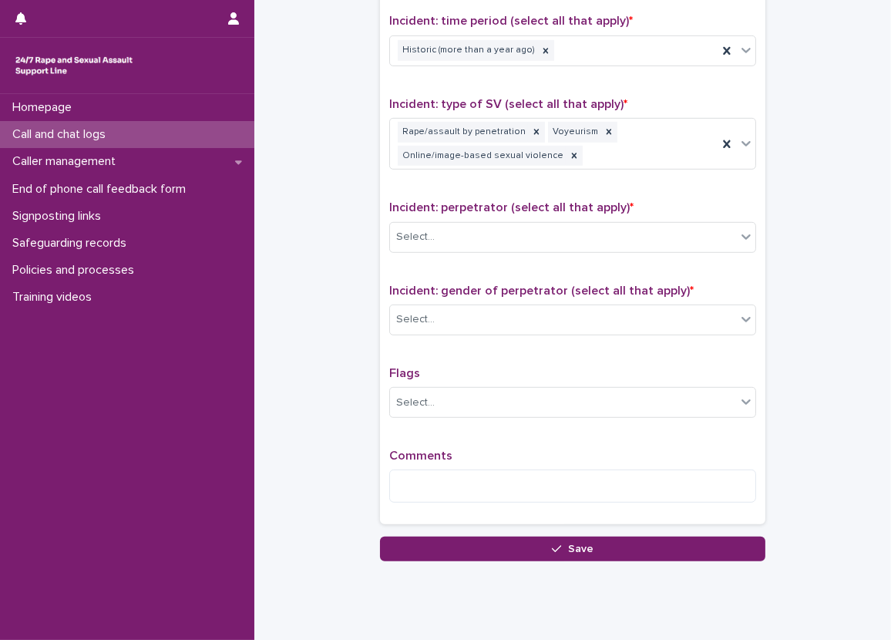
scroll to position [1079, 0]
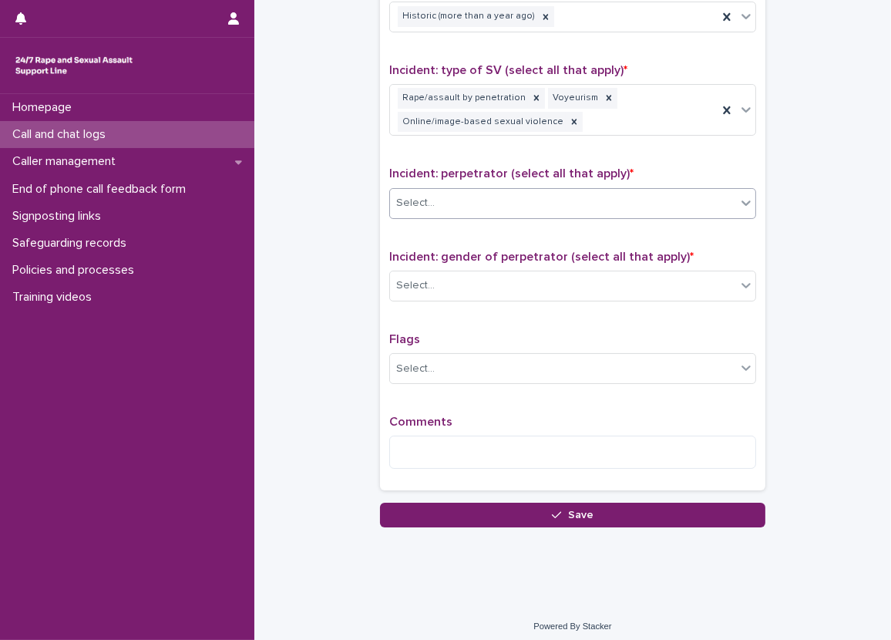
click at [490, 190] on div "Select..." at bounding box center [563, 202] width 346 height 25
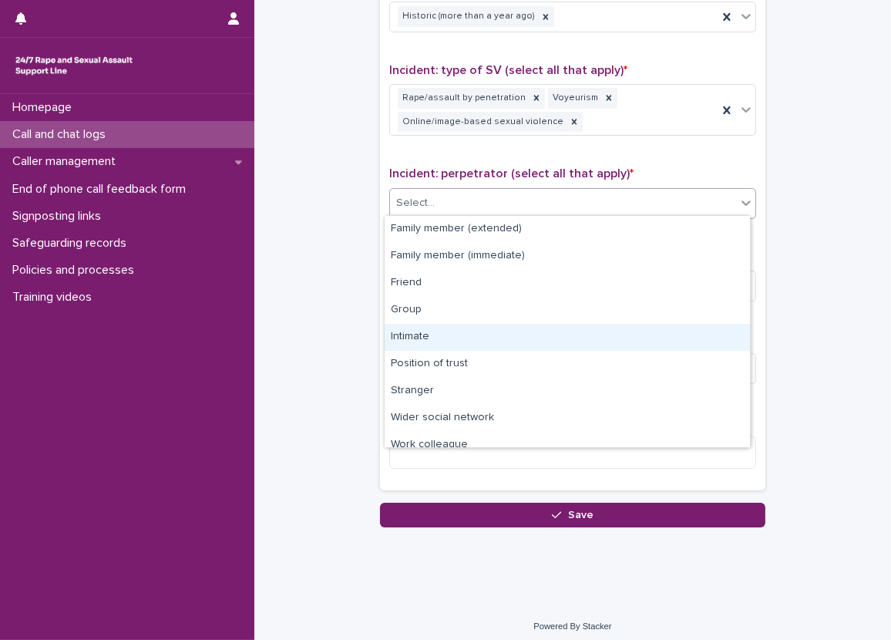
click at [465, 338] on div "Intimate" at bounding box center [567, 337] width 365 height 27
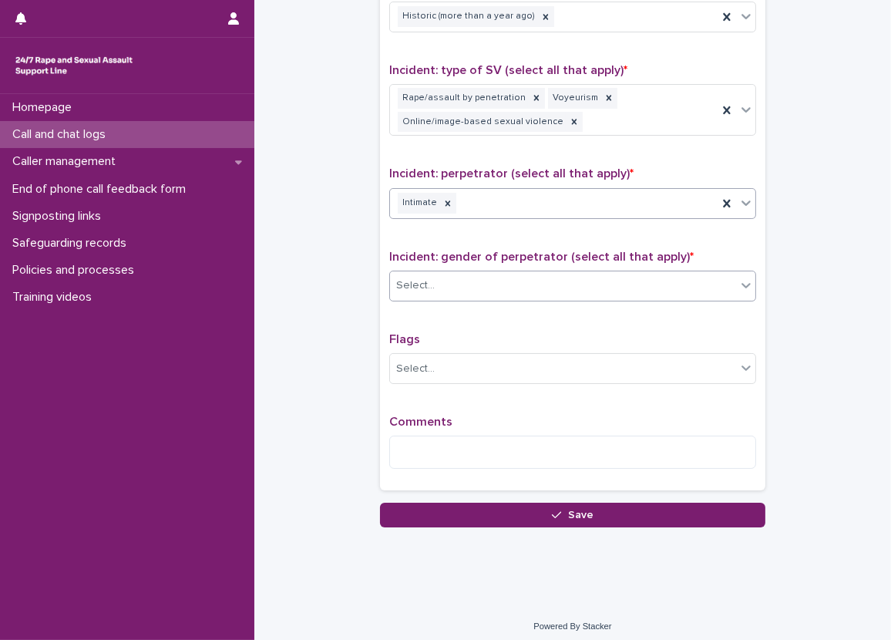
click at [525, 273] on div "Select..." at bounding box center [563, 285] width 346 height 25
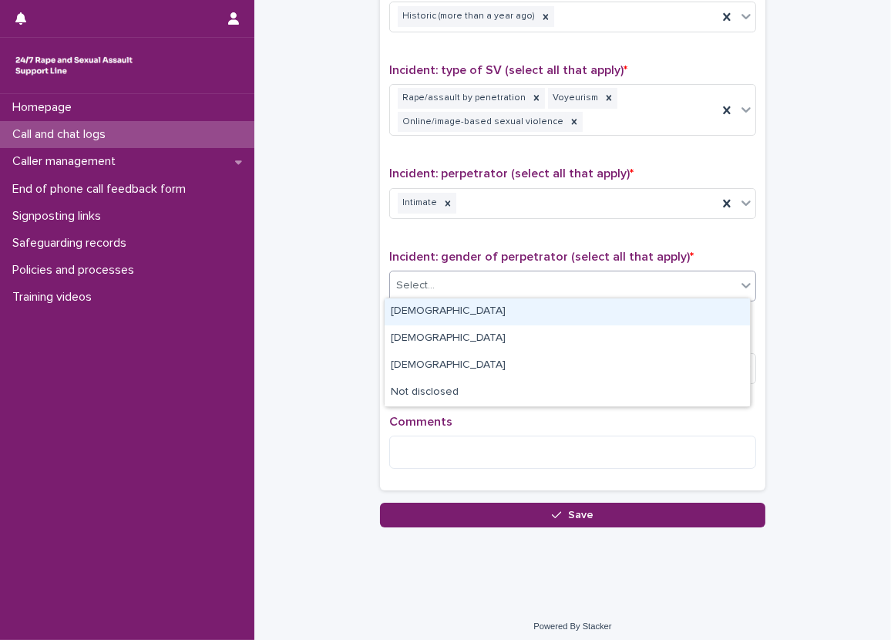
click at [427, 308] on div "[DEMOGRAPHIC_DATA]" at bounding box center [567, 311] width 365 height 27
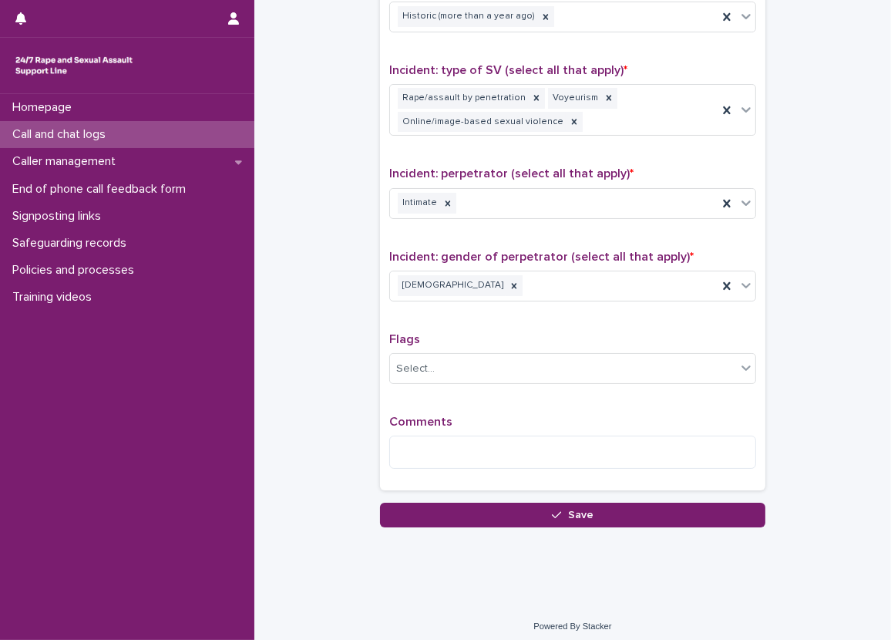
click at [452, 427] on div "Comments" at bounding box center [572, 448] width 367 height 66
click at [465, 438] on textarea at bounding box center [572, 452] width 367 height 33
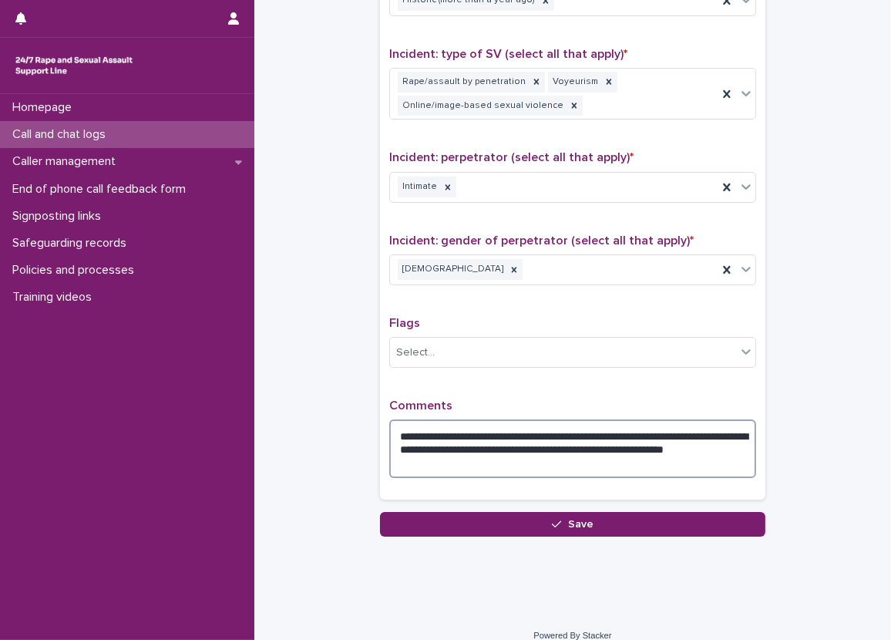
scroll to position [1109, 0]
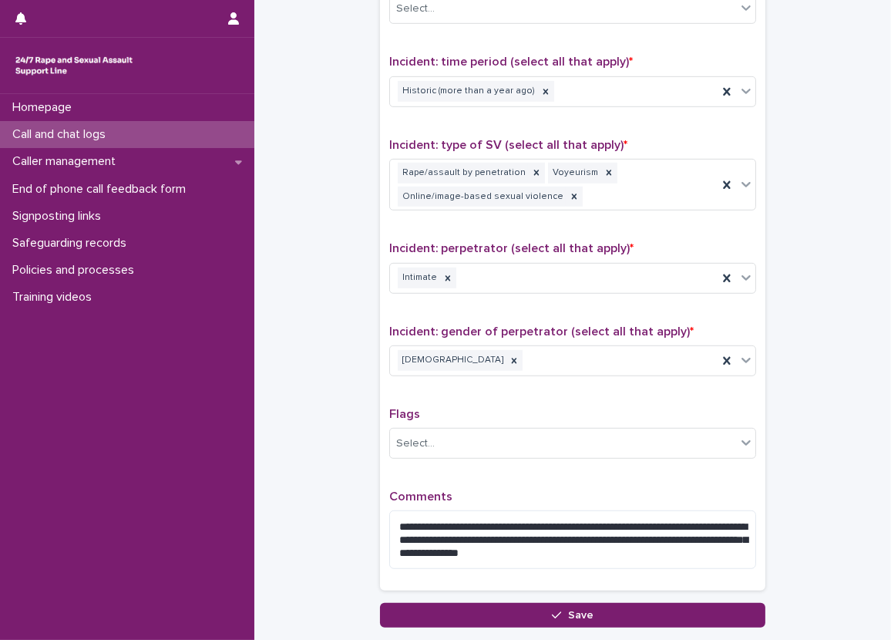
scroll to position [1032, 0]
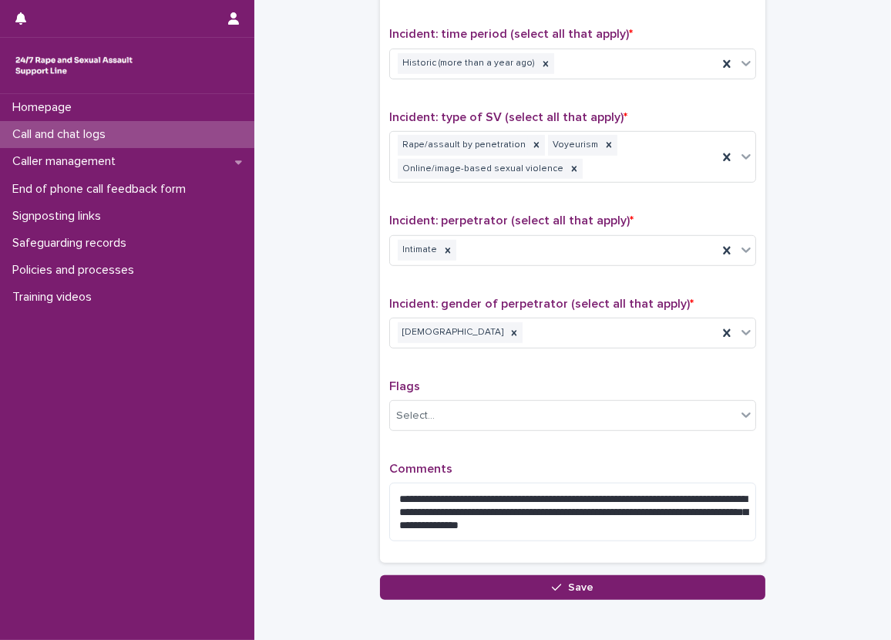
click at [593, 184] on div "Incident: type of SV (select all that apply) * Rape/assault by penetration Voye…" at bounding box center [572, 153] width 367 height 86
click at [594, 166] on div "Rape/assault by penetration Voyeurism Online/image-based sexual violence" at bounding box center [554, 157] width 328 height 51
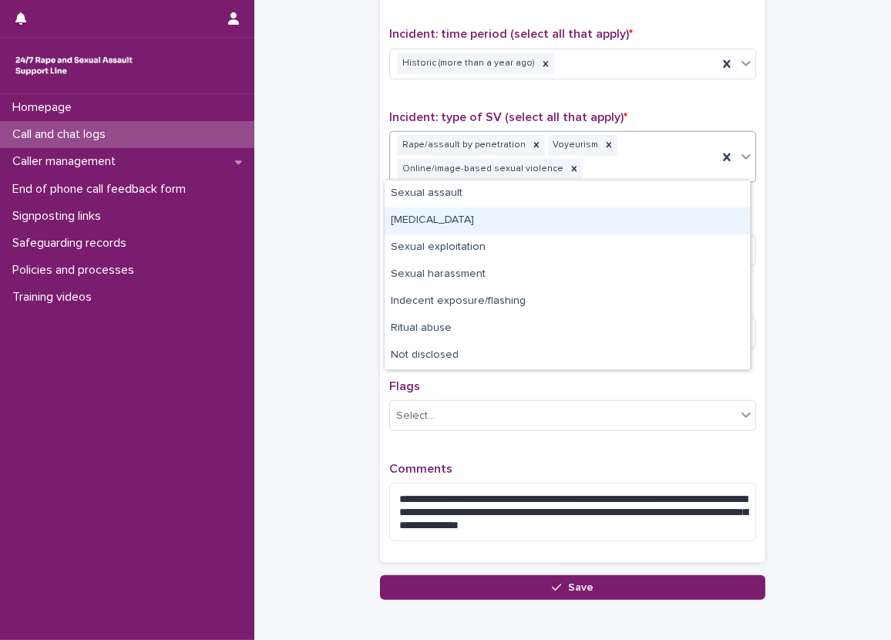
click at [586, 213] on div "[MEDICAL_DATA]" at bounding box center [567, 220] width 365 height 27
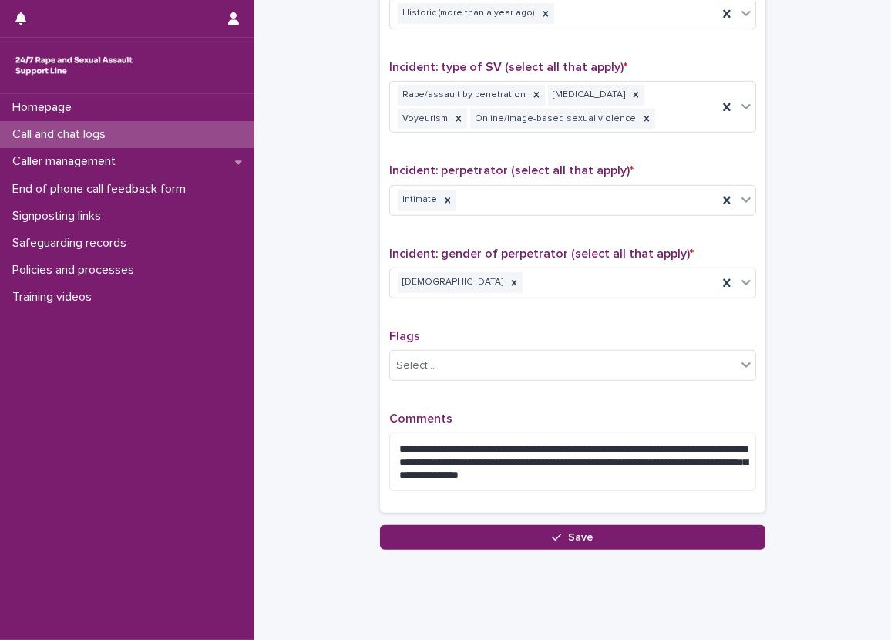
scroll to position [1109, 0]
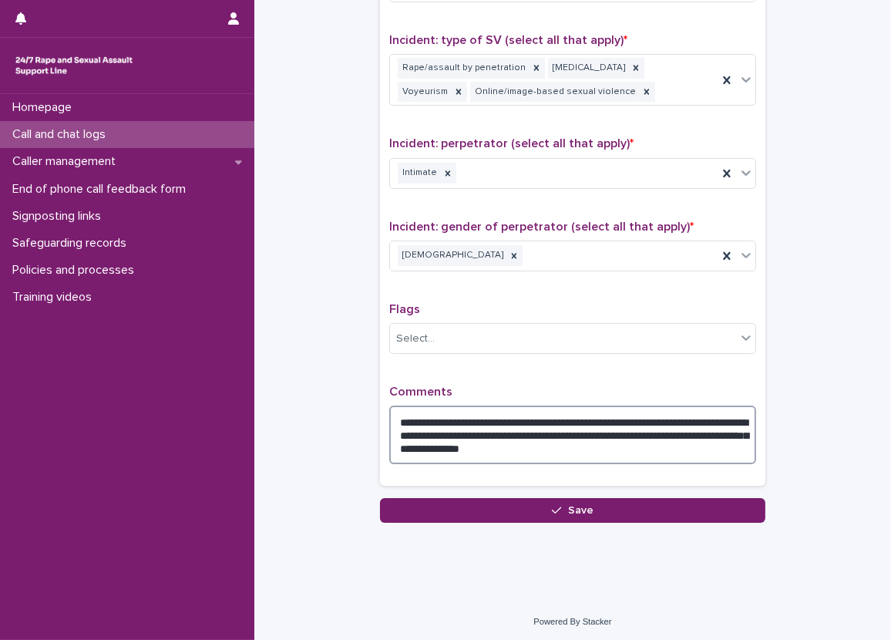
click at [702, 452] on textarea "**********" at bounding box center [572, 434] width 367 height 59
click at [692, 449] on textarea "**********" at bounding box center [572, 434] width 367 height 59
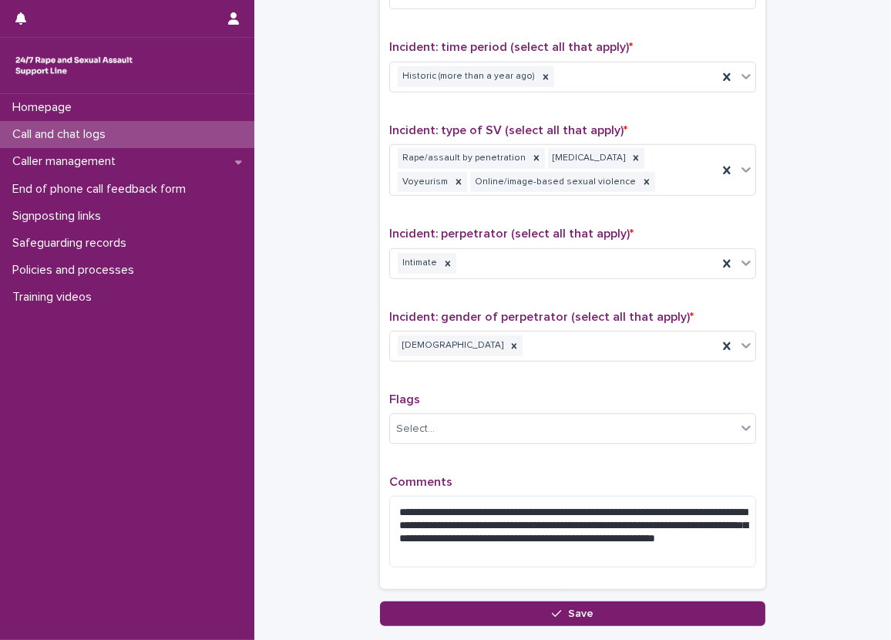
scroll to position [1025, 0]
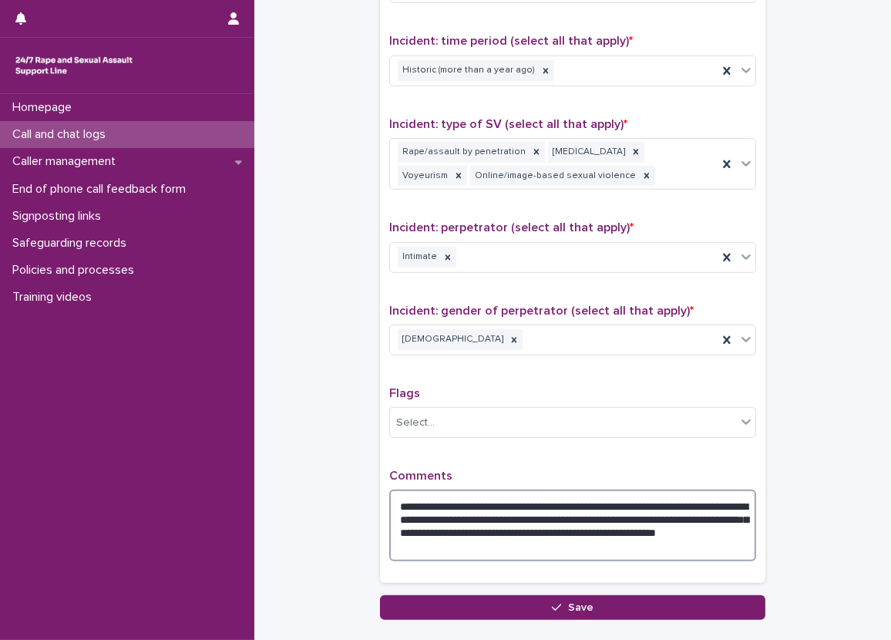
click at [426, 538] on textarea "**********" at bounding box center [572, 525] width 367 height 72
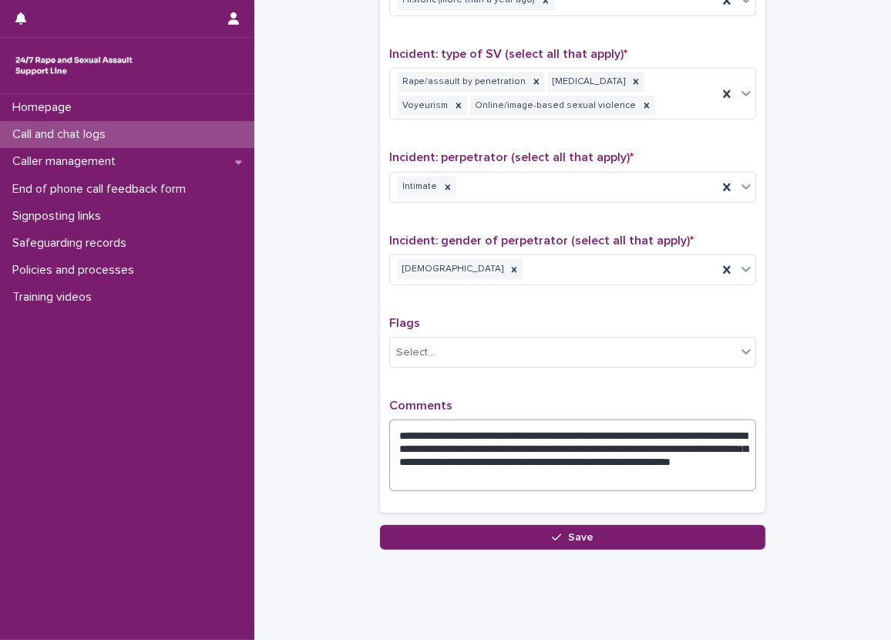
scroll to position [1122, 0]
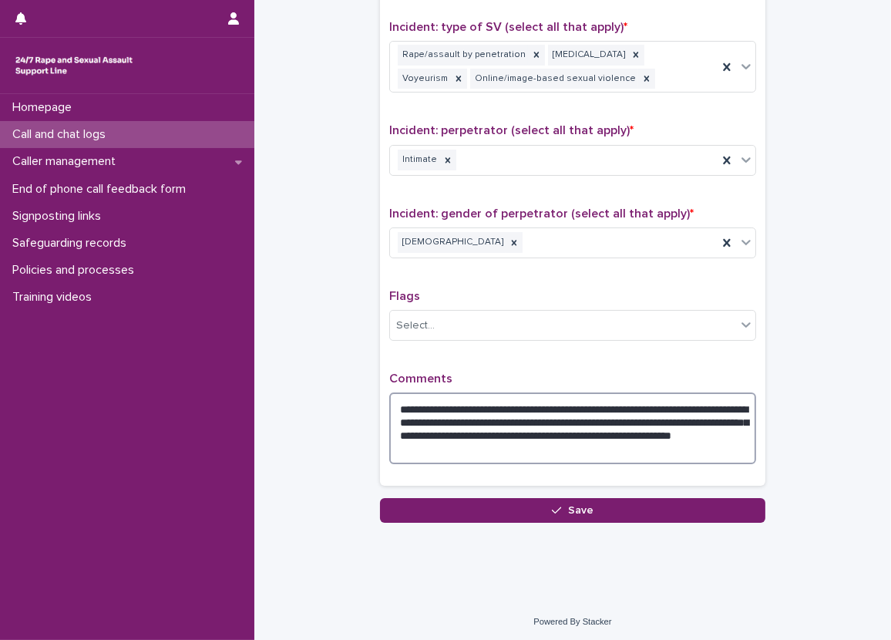
click at [545, 425] on textarea "**********" at bounding box center [572, 428] width 367 height 72
click at [536, 432] on textarea "**********" at bounding box center [572, 428] width 367 height 72
type textarea "**********"
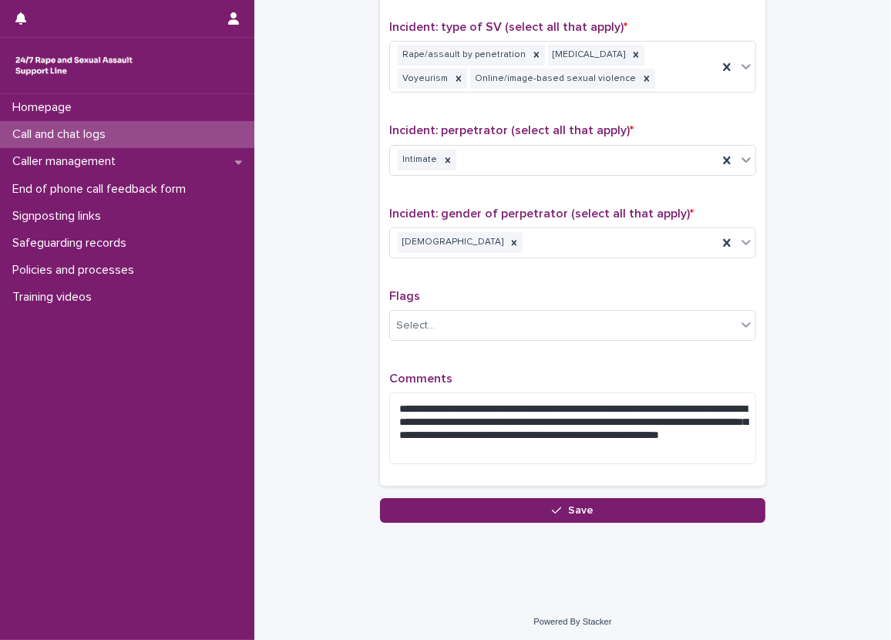
click at [563, 357] on div "**********" at bounding box center [572, 124] width 367 height 705
click at [532, 513] on button "Save" at bounding box center [572, 510] width 385 height 25
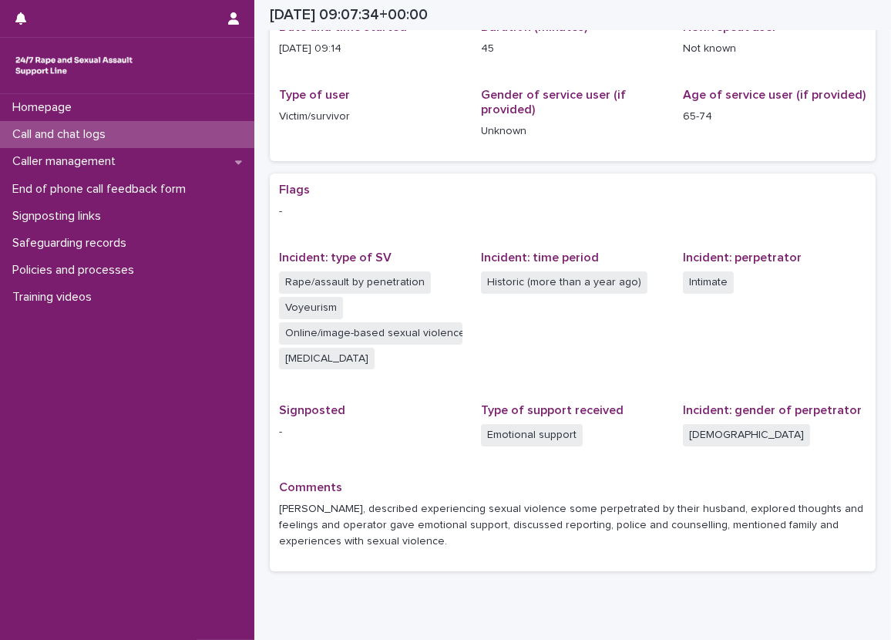
scroll to position [226, 0]
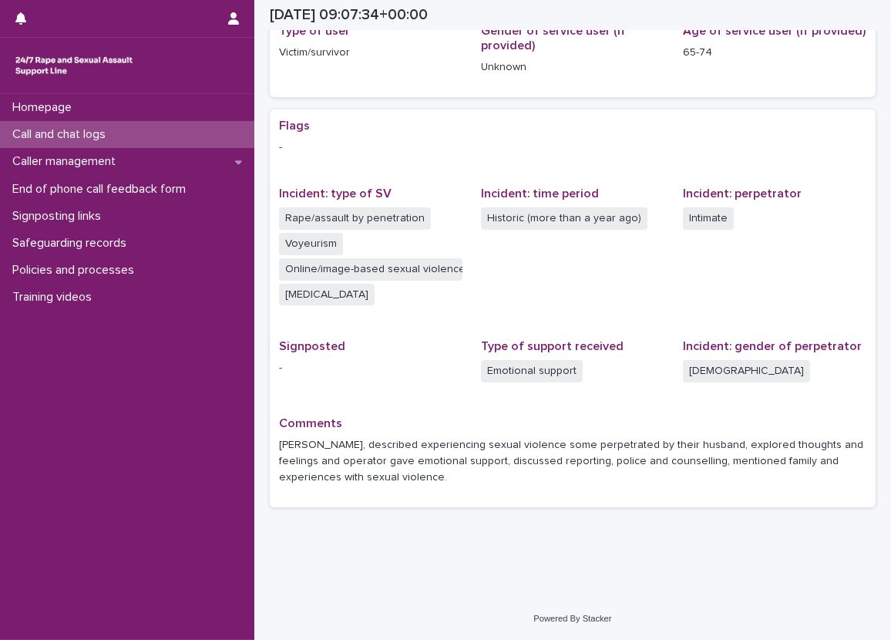
click at [87, 130] on p "Call and chat logs" at bounding box center [62, 134] width 112 height 15
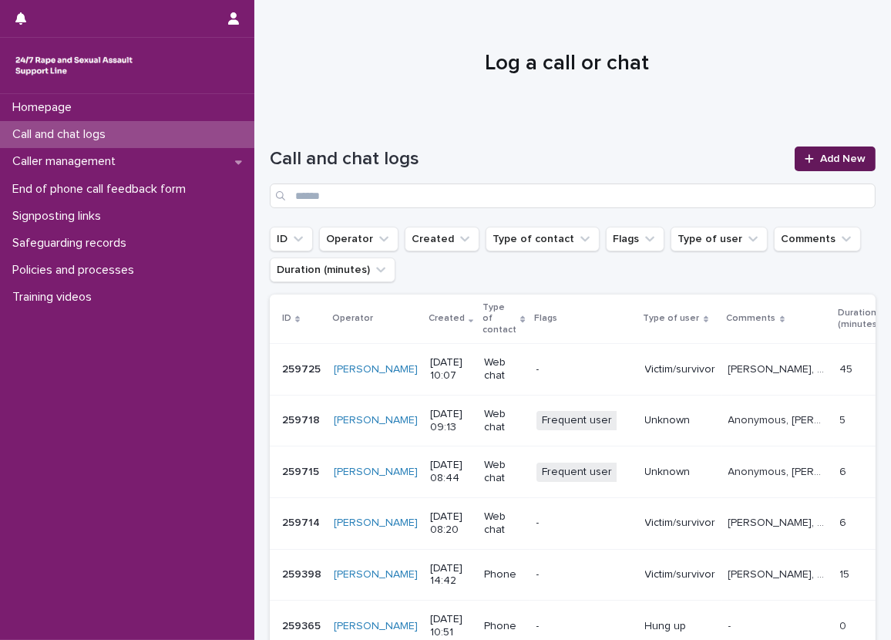
click at [806, 158] on div at bounding box center [812, 158] width 15 height 11
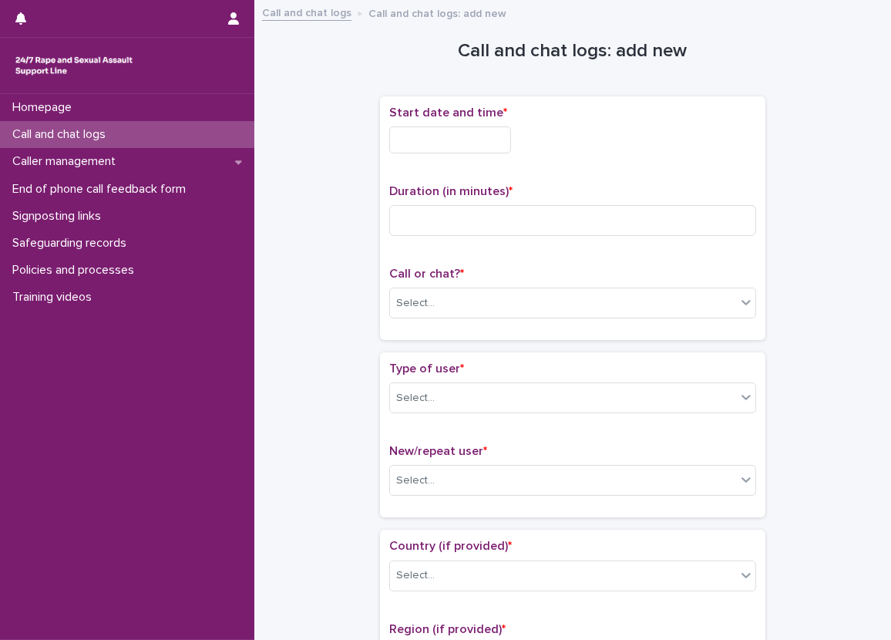
click at [443, 140] on input "text" at bounding box center [450, 139] width 122 height 27
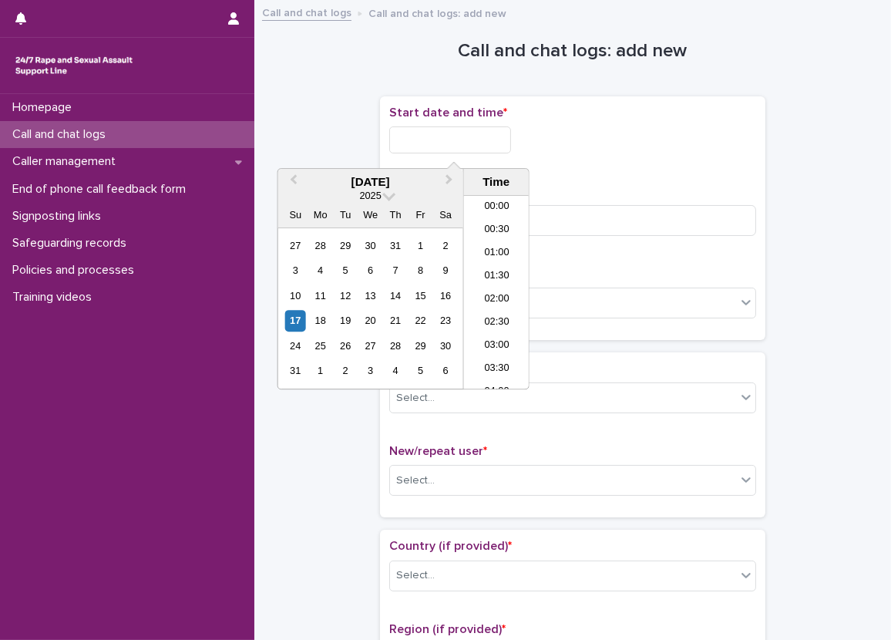
scroll to position [378, 0]
click at [512, 292] on li "10:00" at bounding box center [497, 292] width 66 height 23
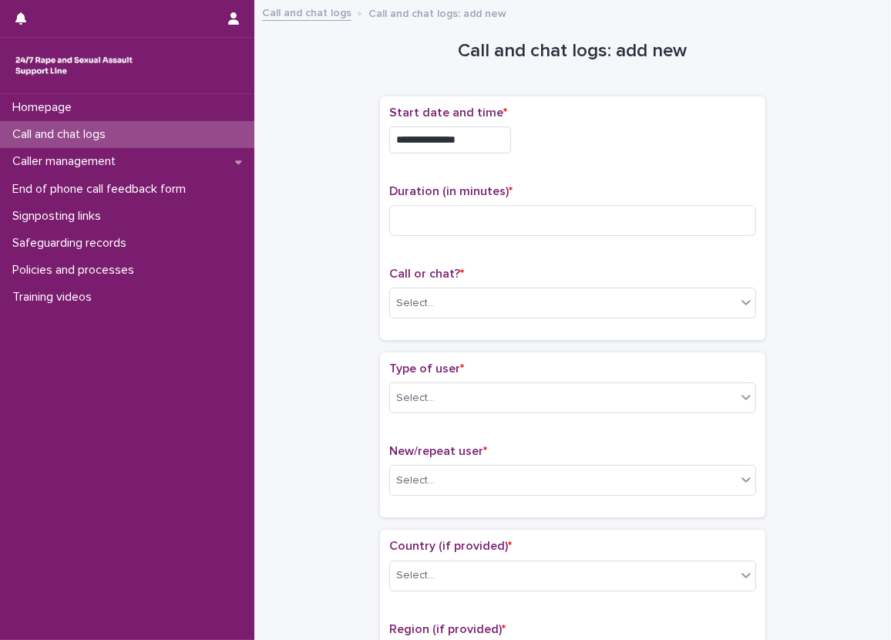
click at [511, 143] on input "**********" at bounding box center [450, 139] width 122 height 27
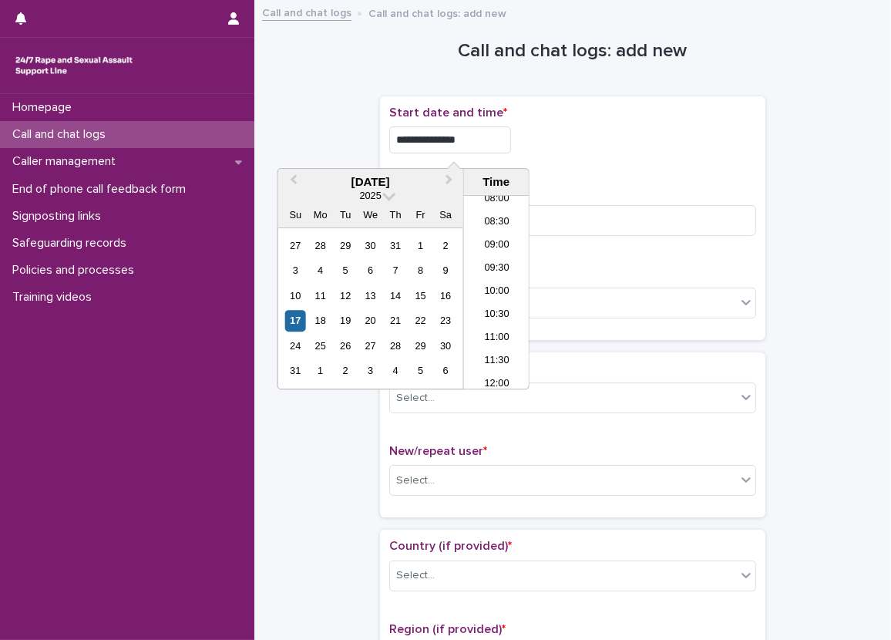
click at [668, 180] on div "**********" at bounding box center [572, 218] width 367 height 225
type input "**********"
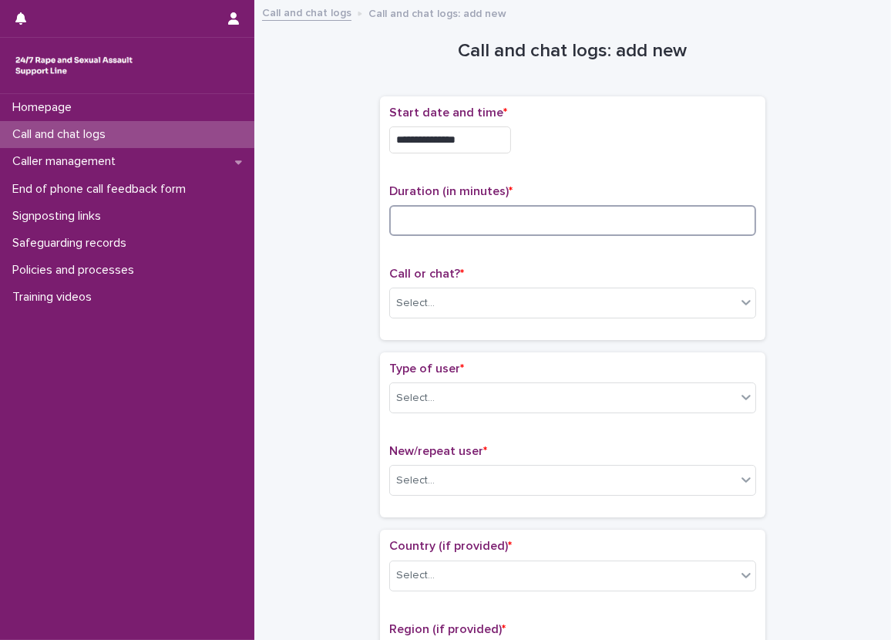
click at [619, 230] on input at bounding box center [572, 220] width 367 height 31
type input "*"
click at [524, 285] on div "Call or chat? * Select..." at bounding box center [572, 299] width 367 height 64
drag, startPoint x: 518, startPoint y: 303, endPoint x: 516, endPoint y: 311, distance: 8.0
click at [517, 304] on div "Select..." at bounding box center [563, 303] width 346 height 25
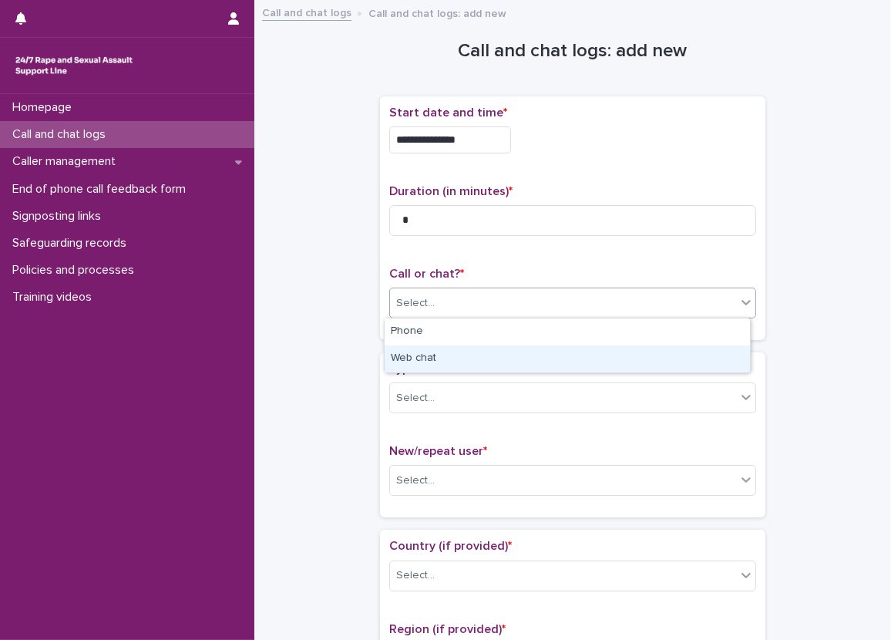
click at [438, 350] on div "Web chat" at bounding box center [567, 358] width 365 height 27
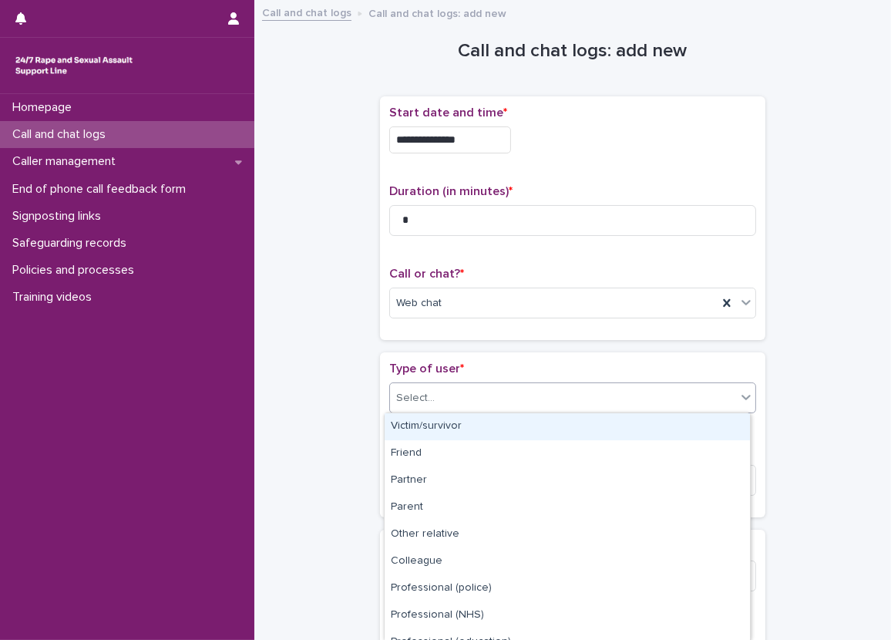
drag, startPoint x: 438, startPoint y: 388, endPoint x: 449, endPoint y: 432, distance: 44.5
click at [438, 389] on div "Select..." at bounding box center [563, 397] width 346 height 25
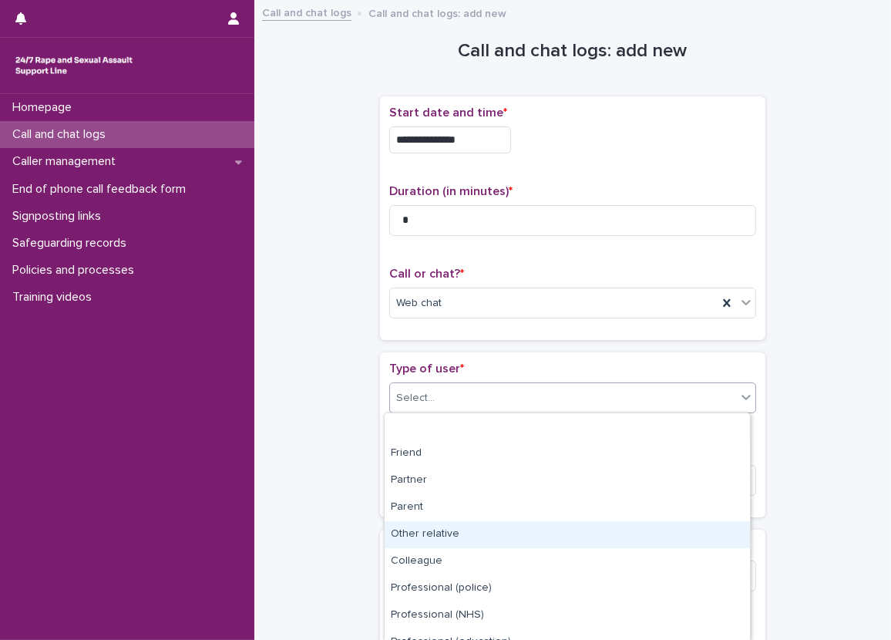
scroll to position [177, 0]
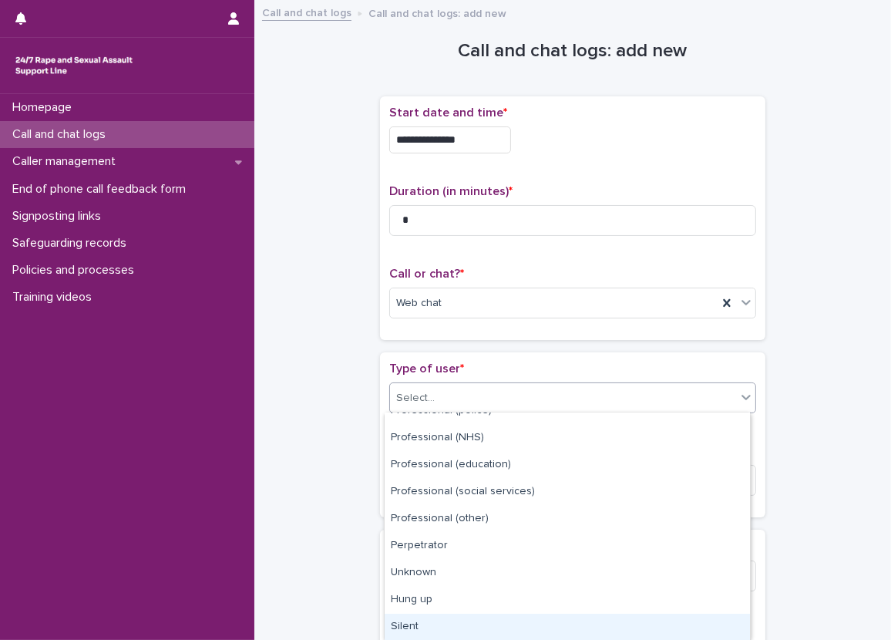
click at [404, 616] on div "Silent" at bounding box center [567, 627] width 365 height 27
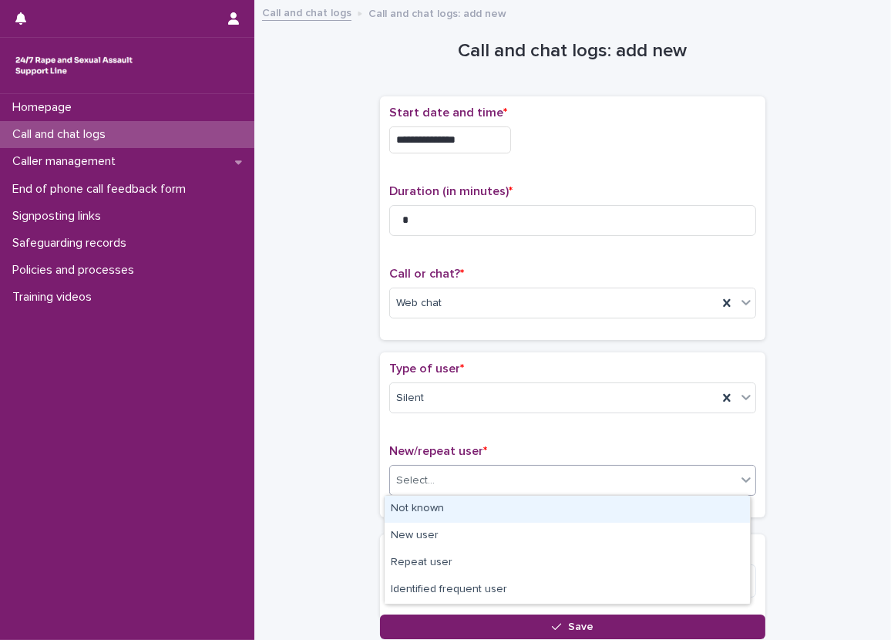
click at [412, 492] on div "Select..." at bounding box center [563, 480] width 346 height 25
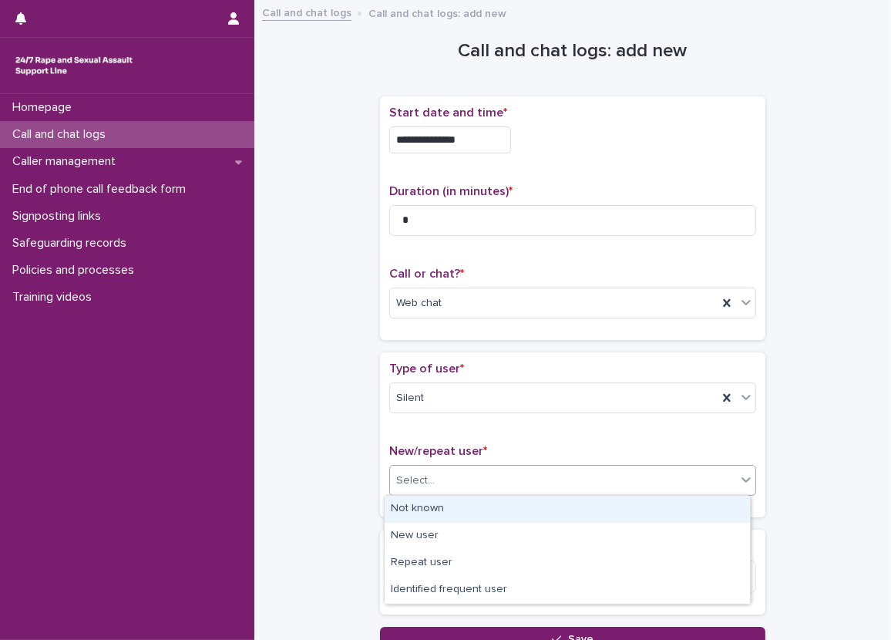
click at [409, 516] on div "Not known" at bounding box center [567, 509] width 365 height 27
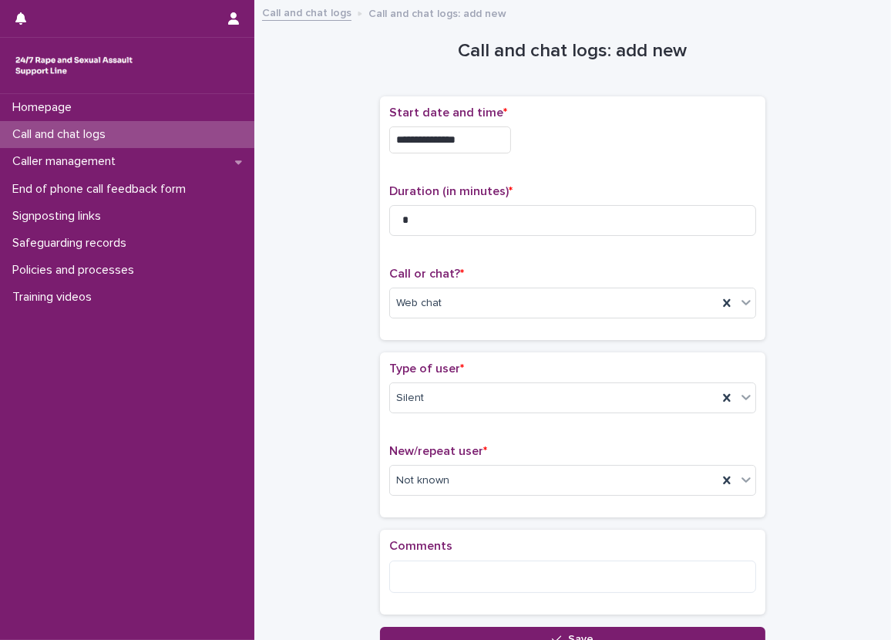
click at [382, 515] on div "Type of user * Silent New/repeat user * Not known" at bounding box center [572, 434] width 385 height 165
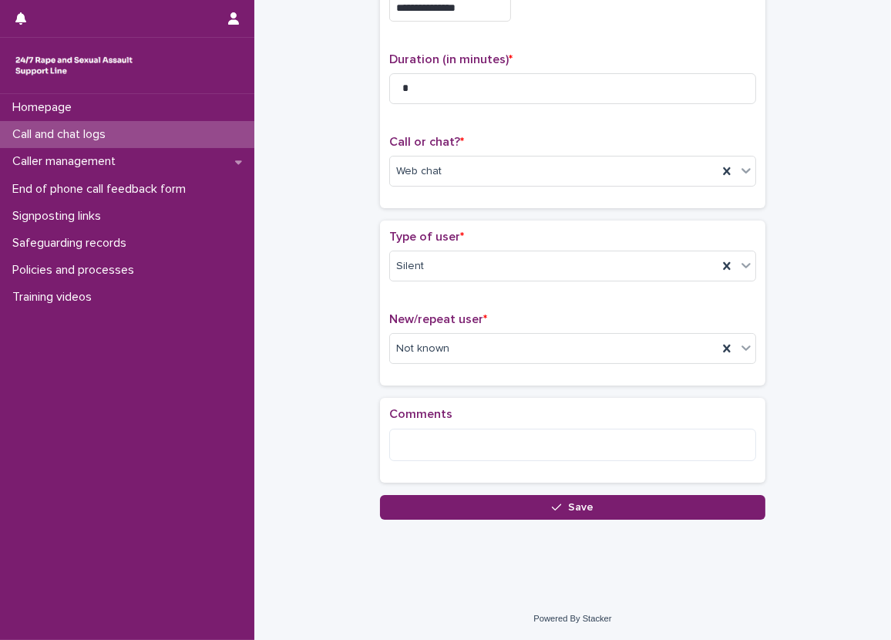
scroll to position [55, 0]
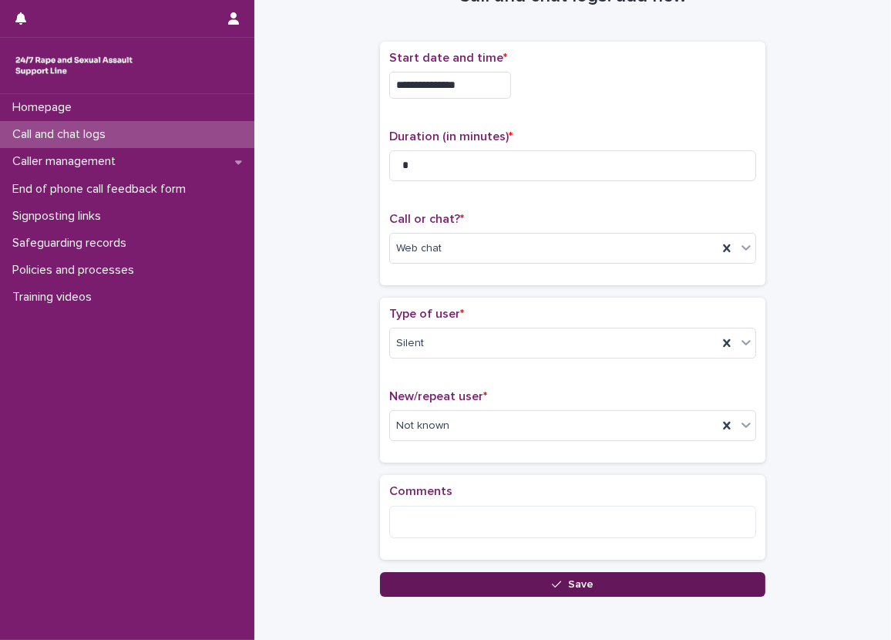
click at [421, 580] on button "Save" at bounding box center [572, 584] width 385 height 25
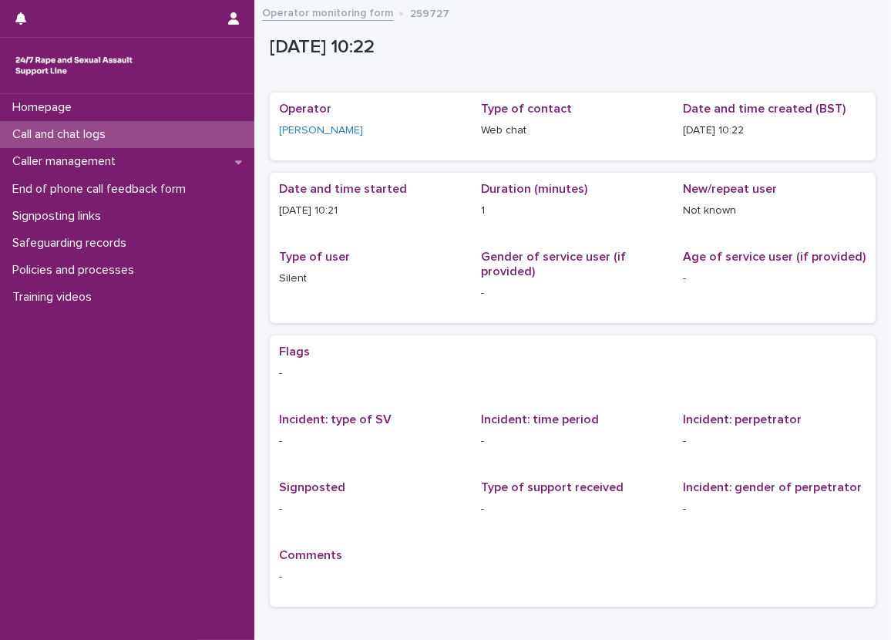
click at [162, 135] on div "Call and chat logs" at bounding box center [127, 134] width 254 height 27
